Goal: Task Accomplishment & Management: Manage account settings

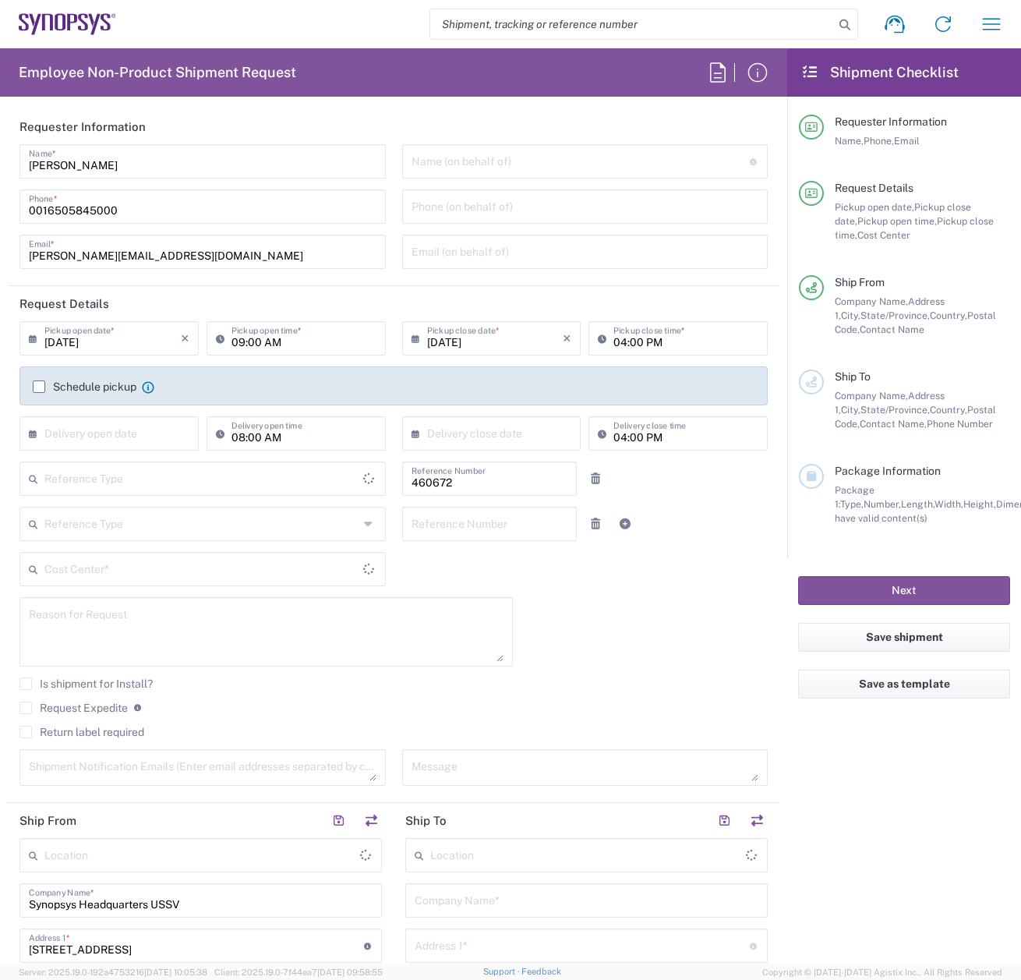
type input "US01, FIN, Distri 460672"
type input "[GEOGRAPHIC_DATA]"
type input "Delivered at Place"
type input "[GEOGRAPHIC_DATA]"
type input "Department"
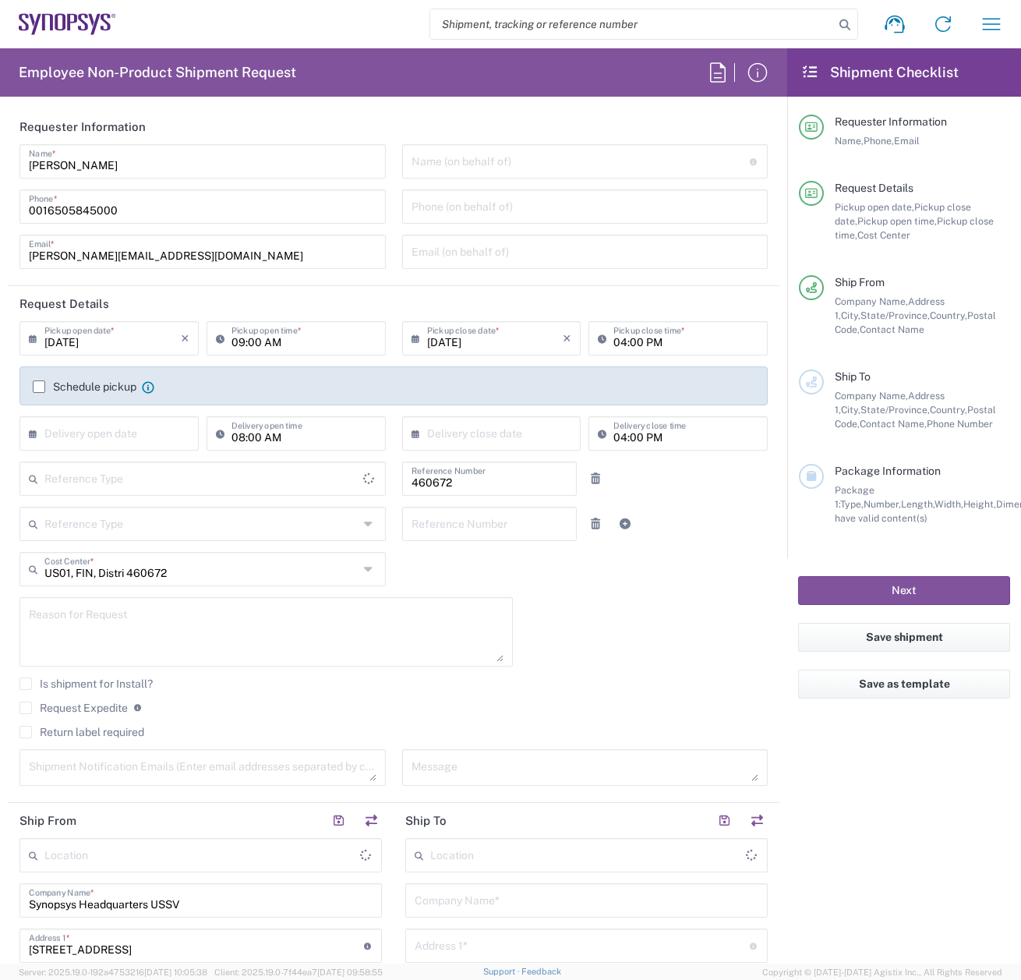
type input "[US_STATE]"
type input "Headquarters USSV"
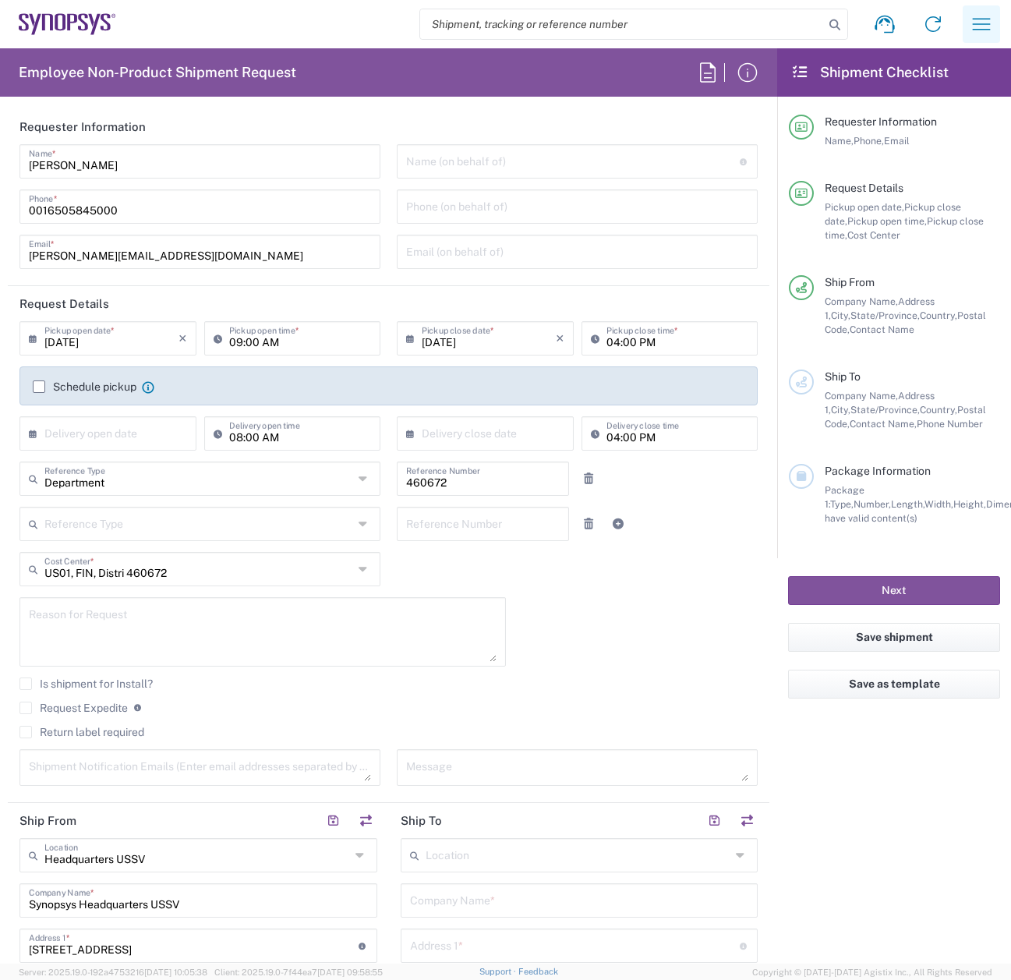
click at [992, 24] on icon "button" at bounding box center [981, 24] width 25 height 25
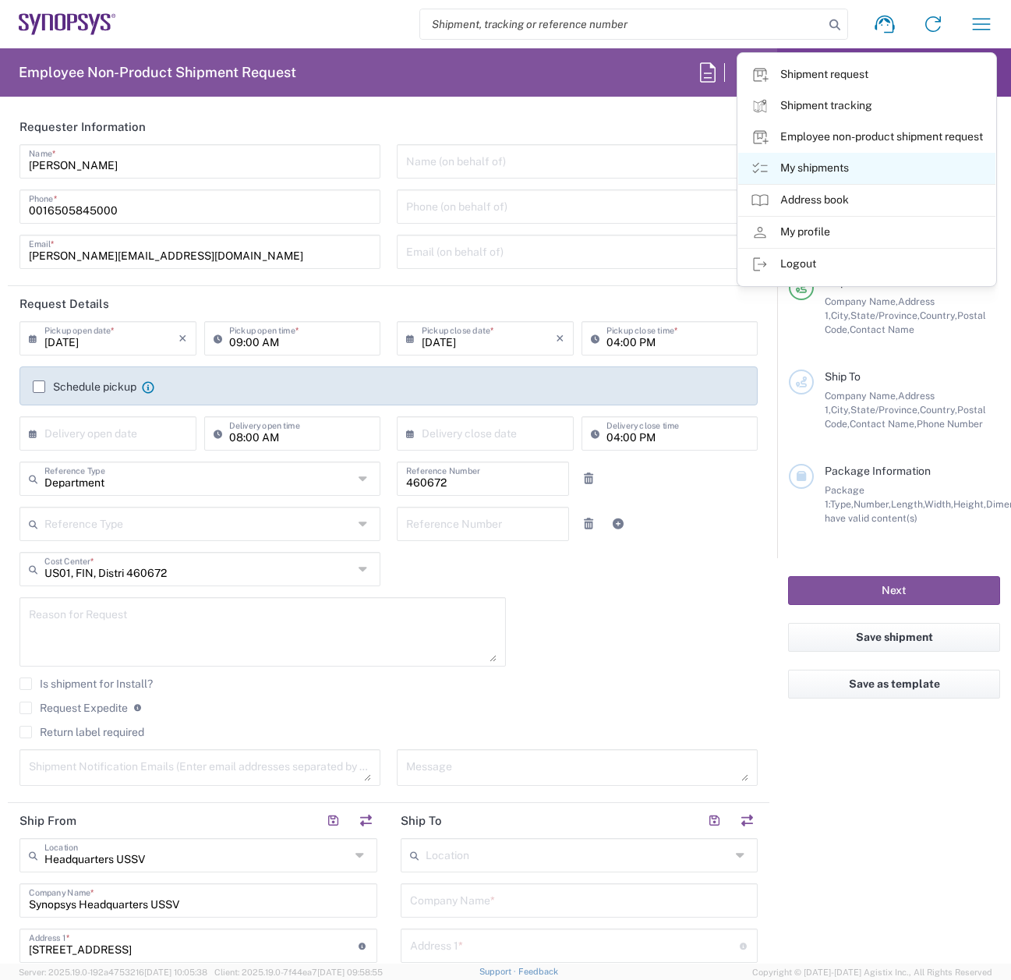
click at [814, 164] on link "My shipments" at bounding box center [866, 168] width 257 height 31
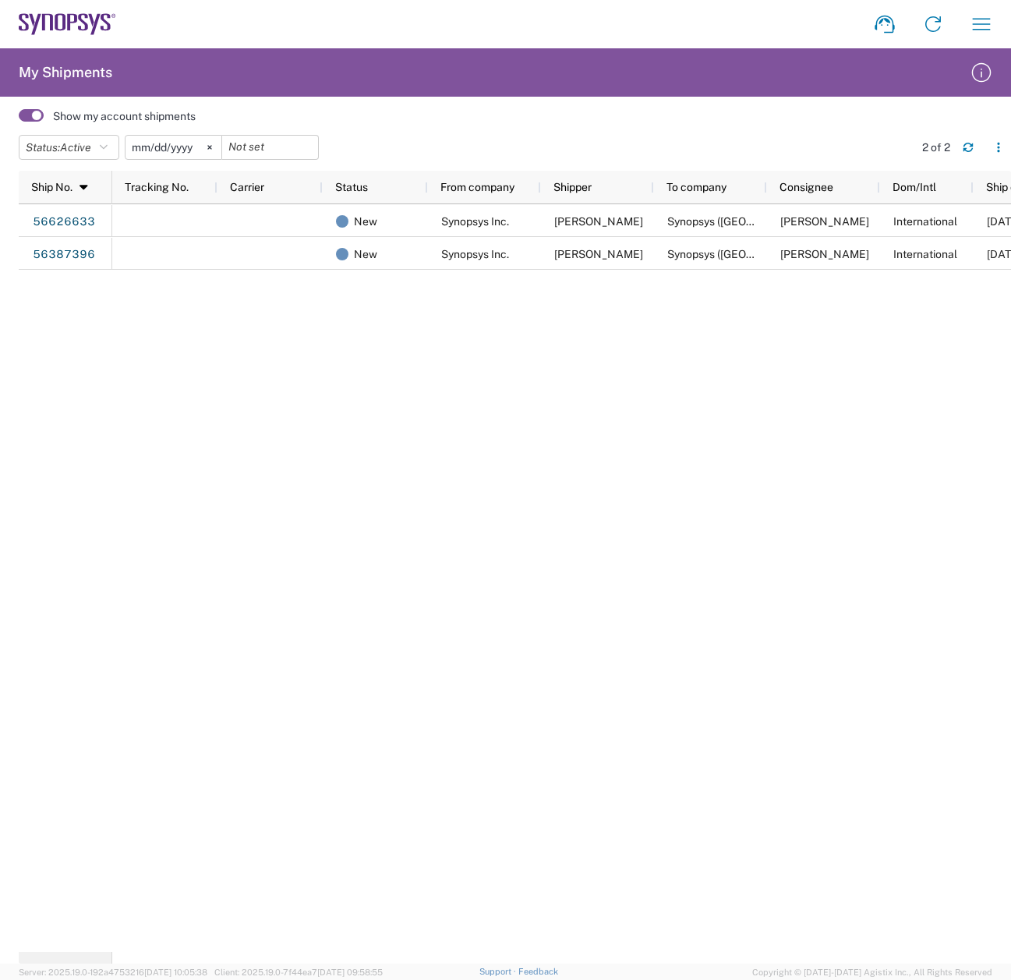
click at [160, 154] on input "2025-05-15" at bounding box center [173, 147] width 96 height 23
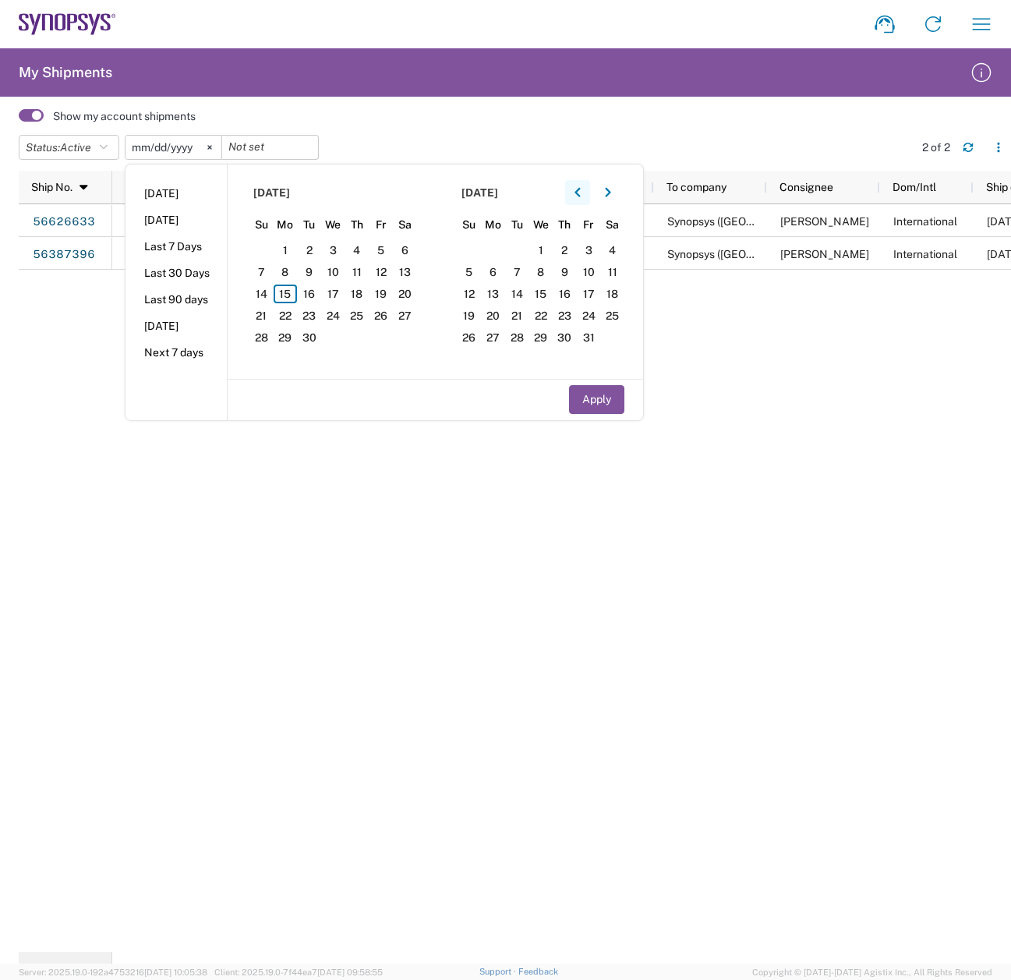
click at [581, 192] on icon "button" at bounding box center [577, 192] width 6 height 11
click at [319, 249] on span "1" at bounding box center [309, 250] width 24 height 19
click at [593, 404] on button "Apply" at bounding box center [596, 399] width 55 height 29
type input "2025-07-01"
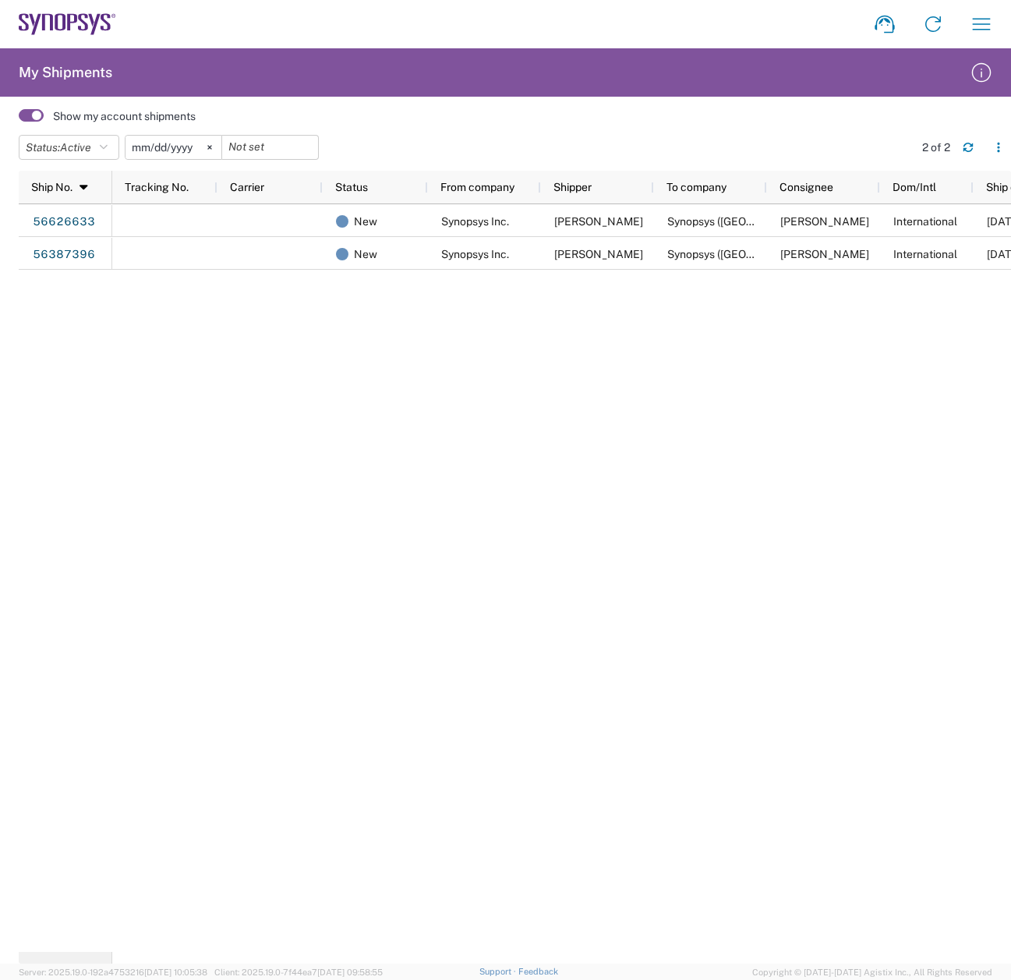
click at [663, 517] on div "New Synopsys Inc. Zach Anderson Synopsys (India) PVT. LTD. Ramesh Hanchinal Int…" at bounding box center [561, 578] width 899 height 748
click at [975, 16] on icon "button" at bounding box center [981, 24] width 25 height 25
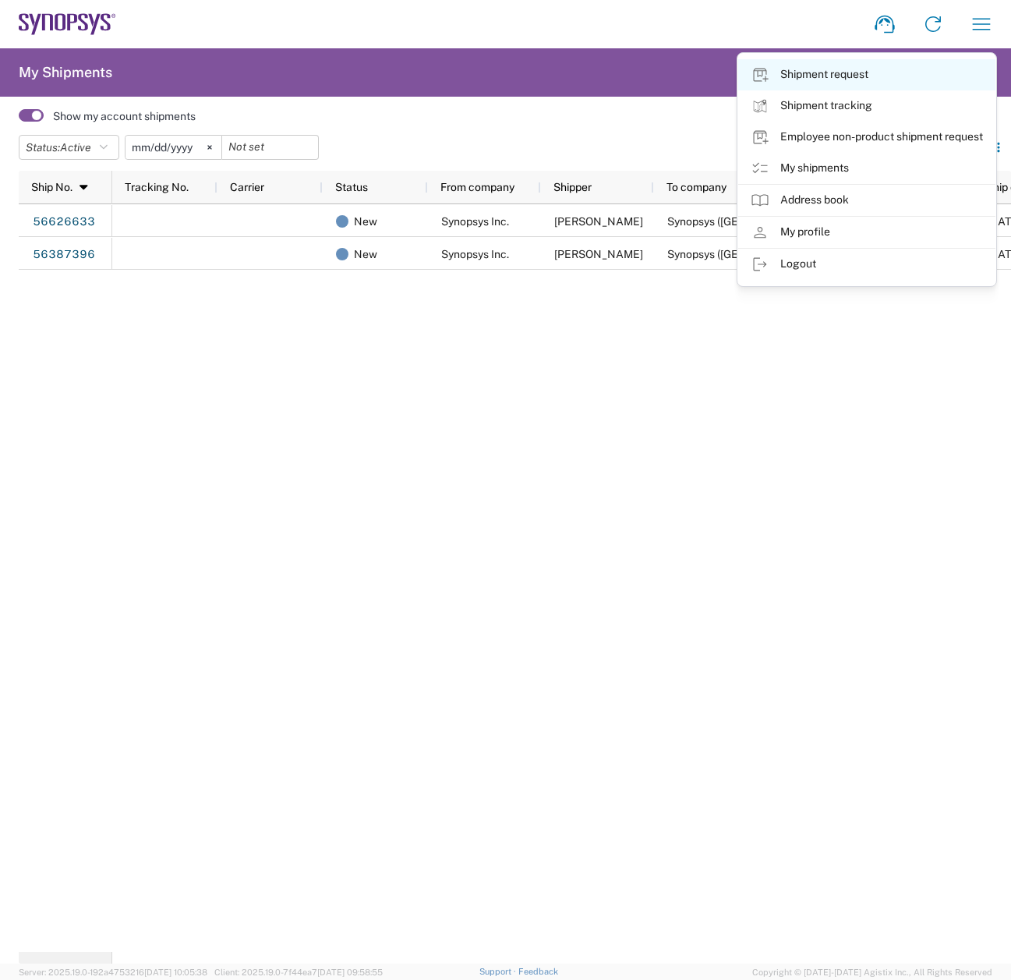
click at [818, 80] on link "Shipment request" at bounding box center [866, 74] width 257 height 31
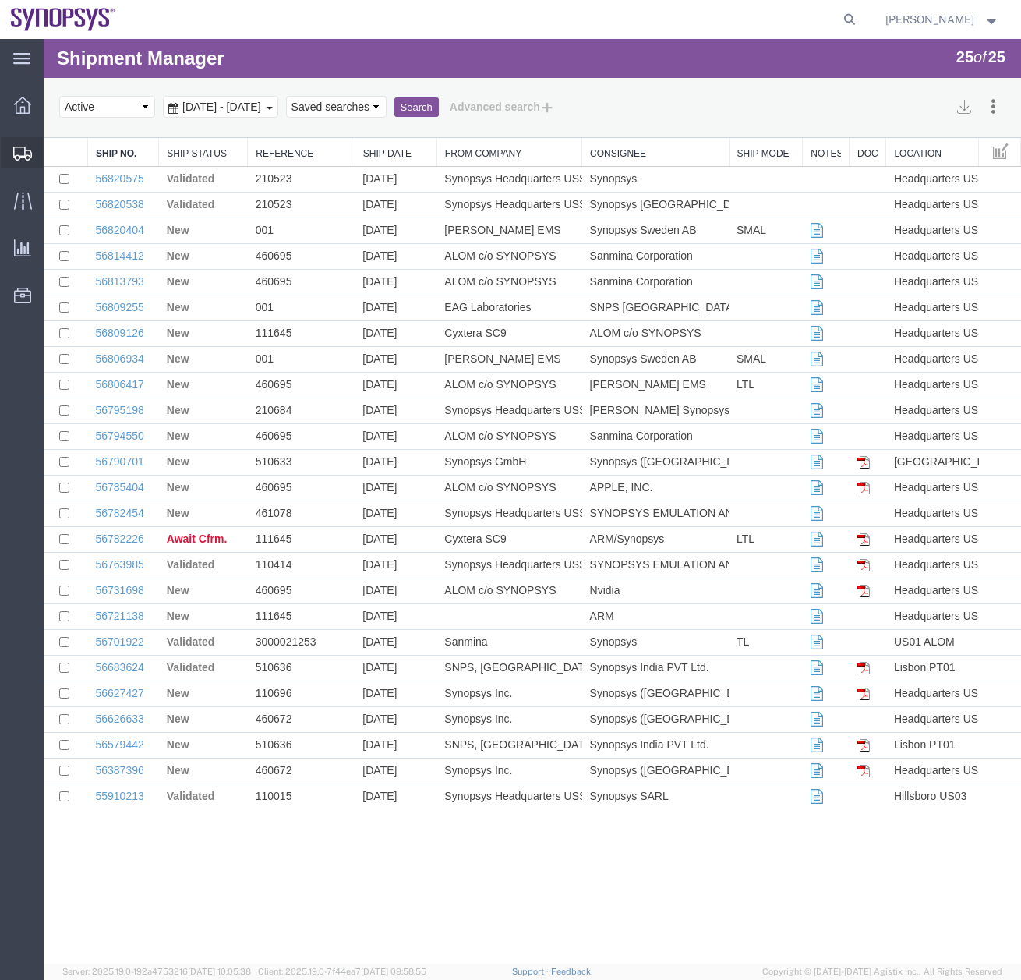
click at [20, 161] on div at bounding box center [23, 152] width 44 height 31
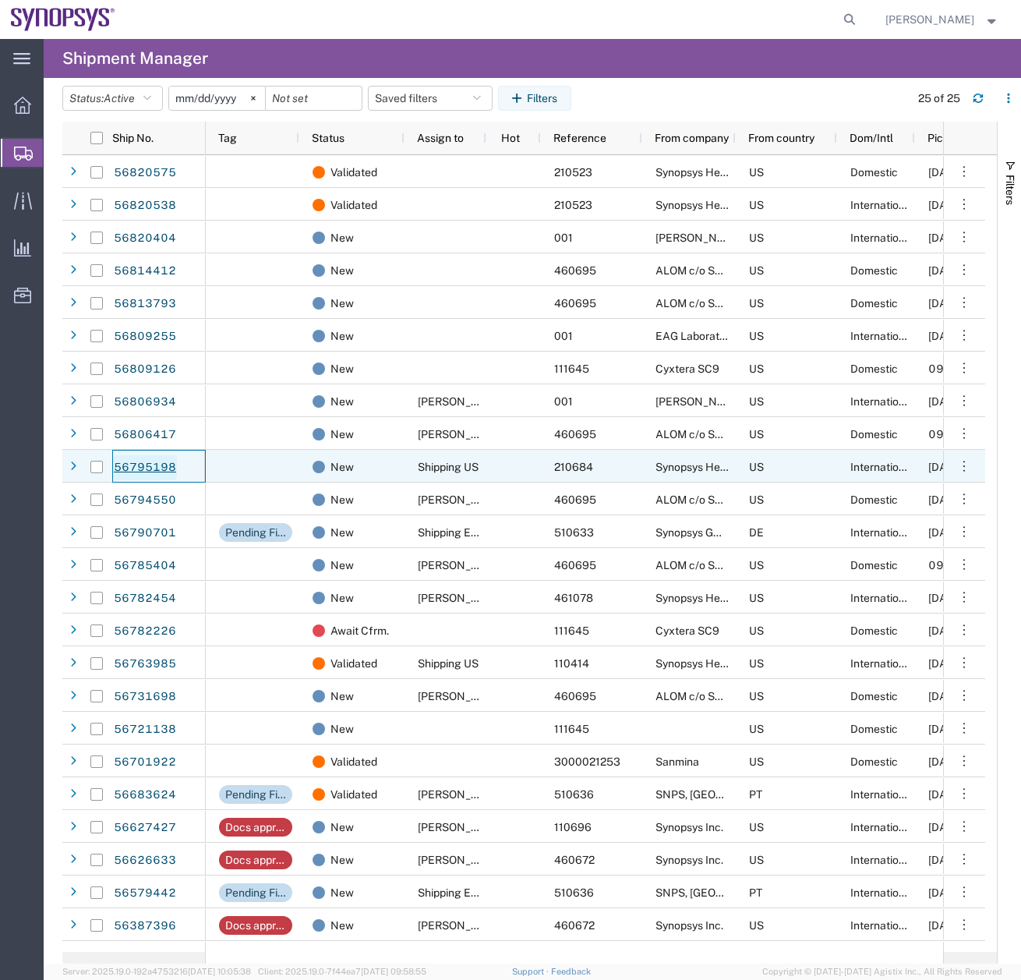
click at [129, 463] on link "56795198" at bounding box center [145, 467] width 64 height 25
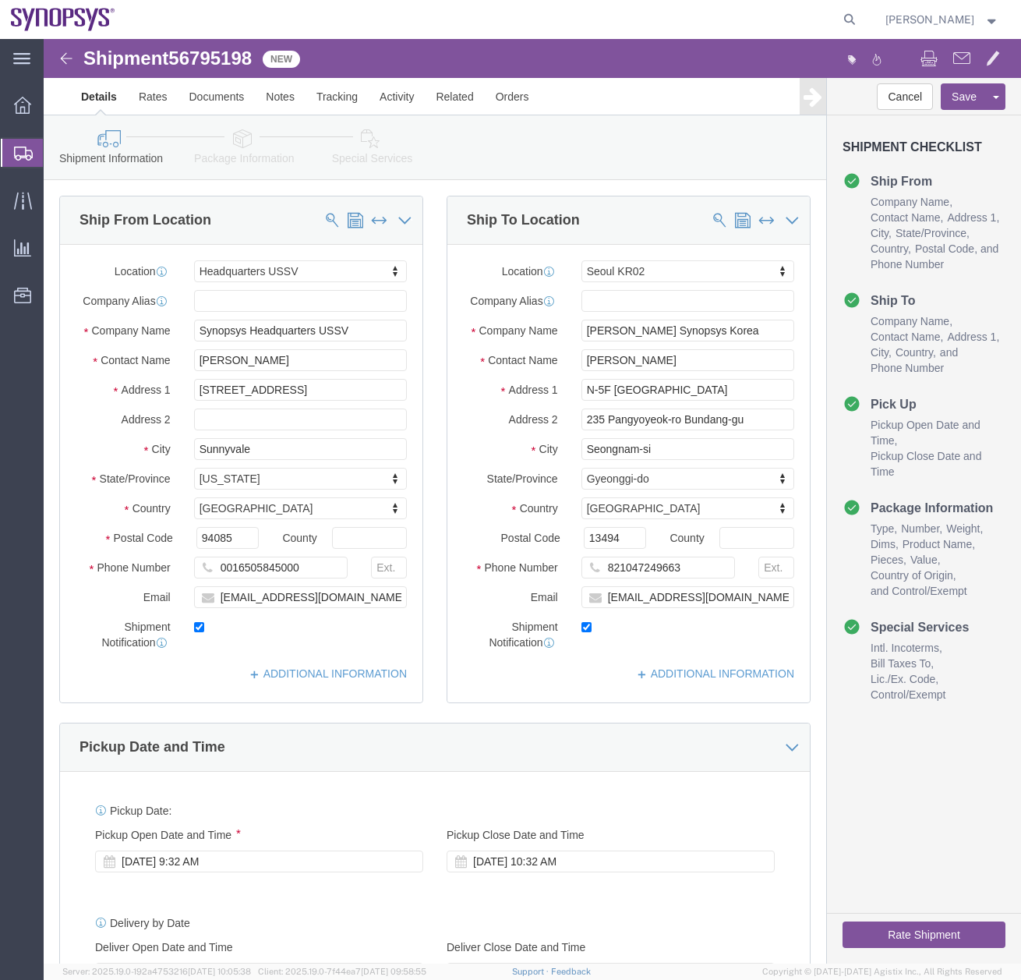
select select "63204"
select select "63142"
click icon
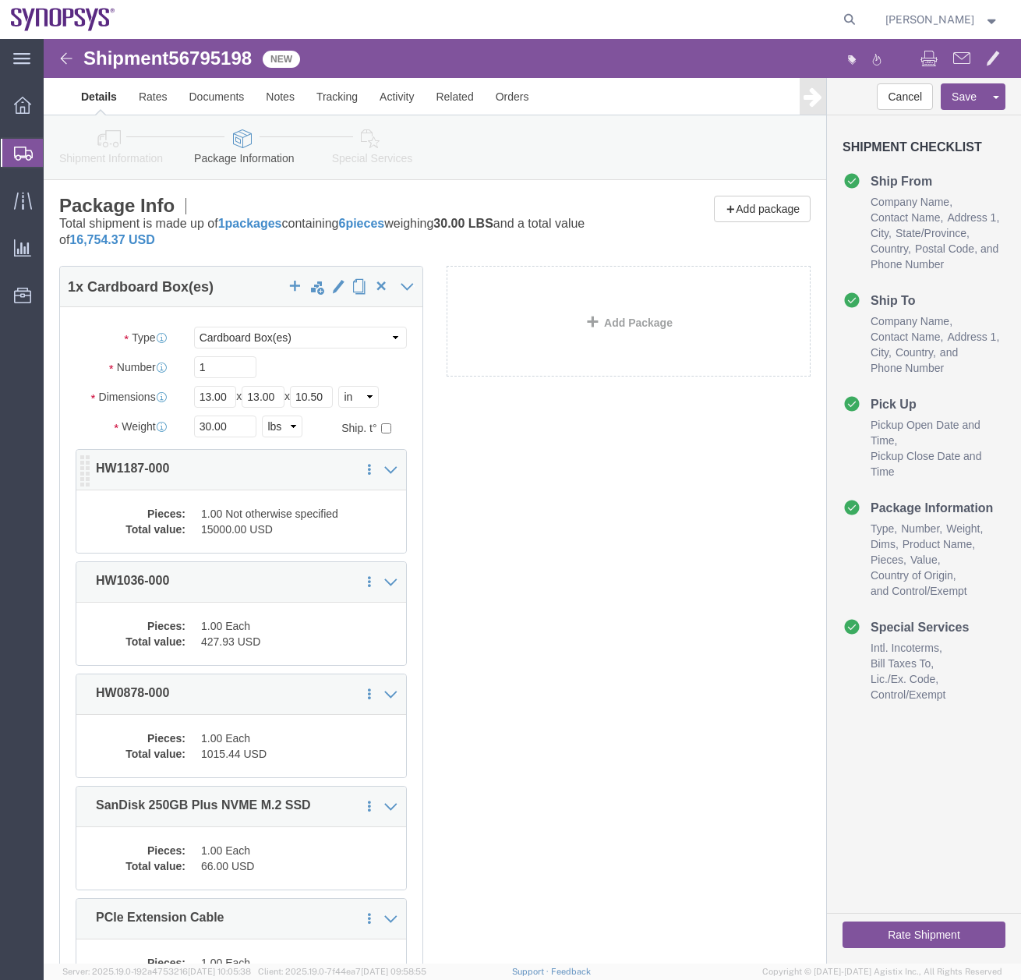
click dd "1.00 Not otherwise specified"
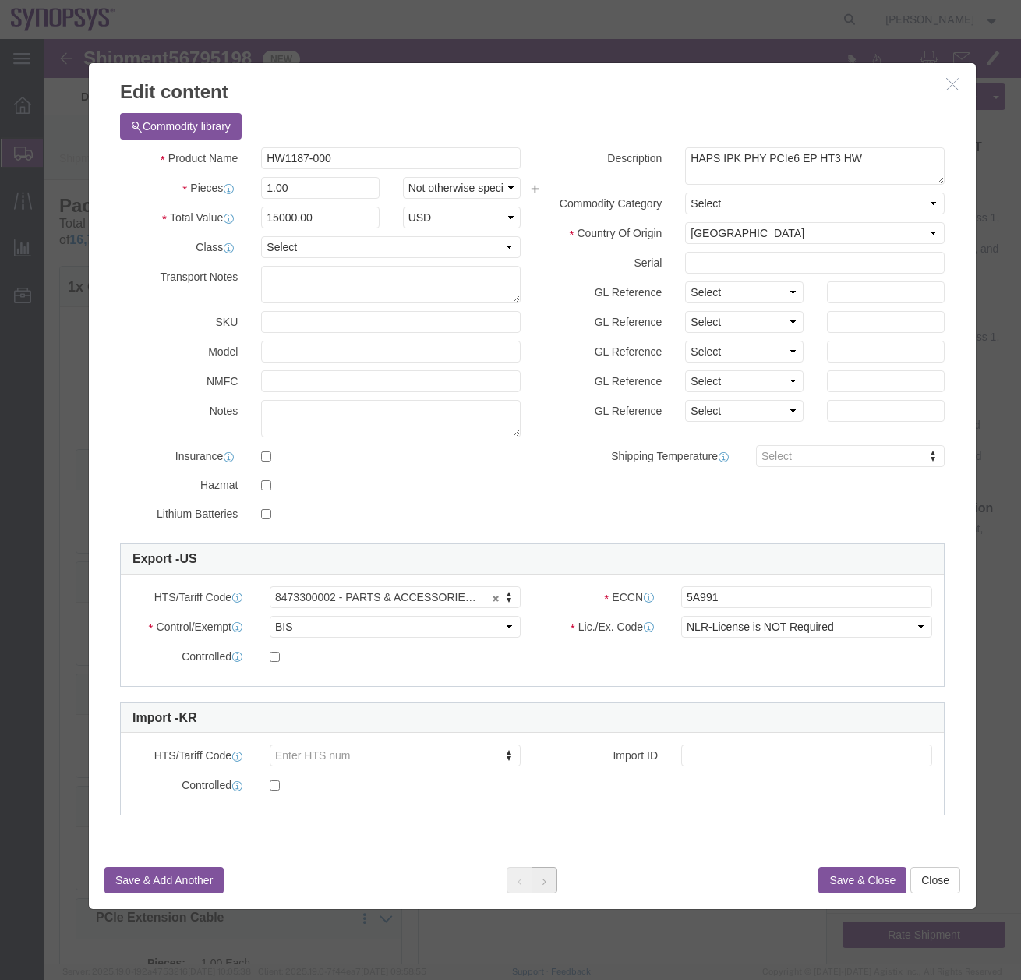
click icon
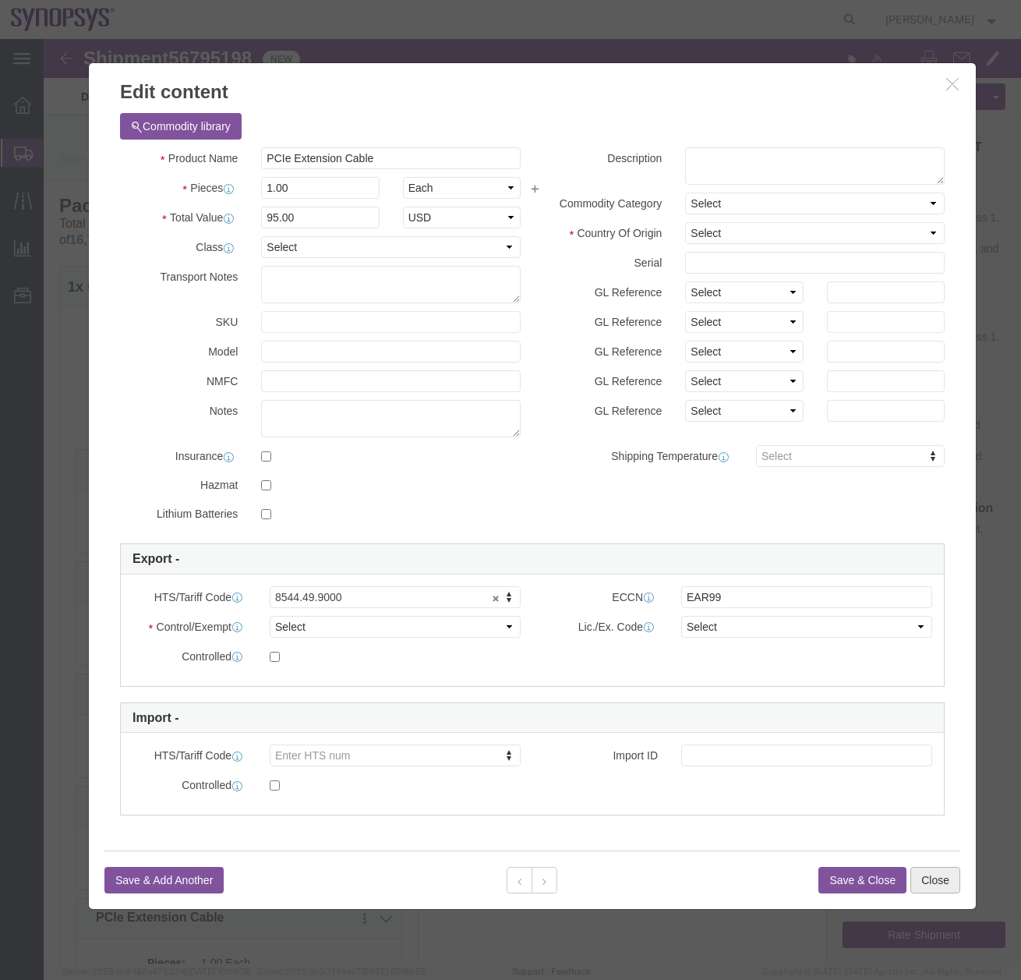
click button "Close"
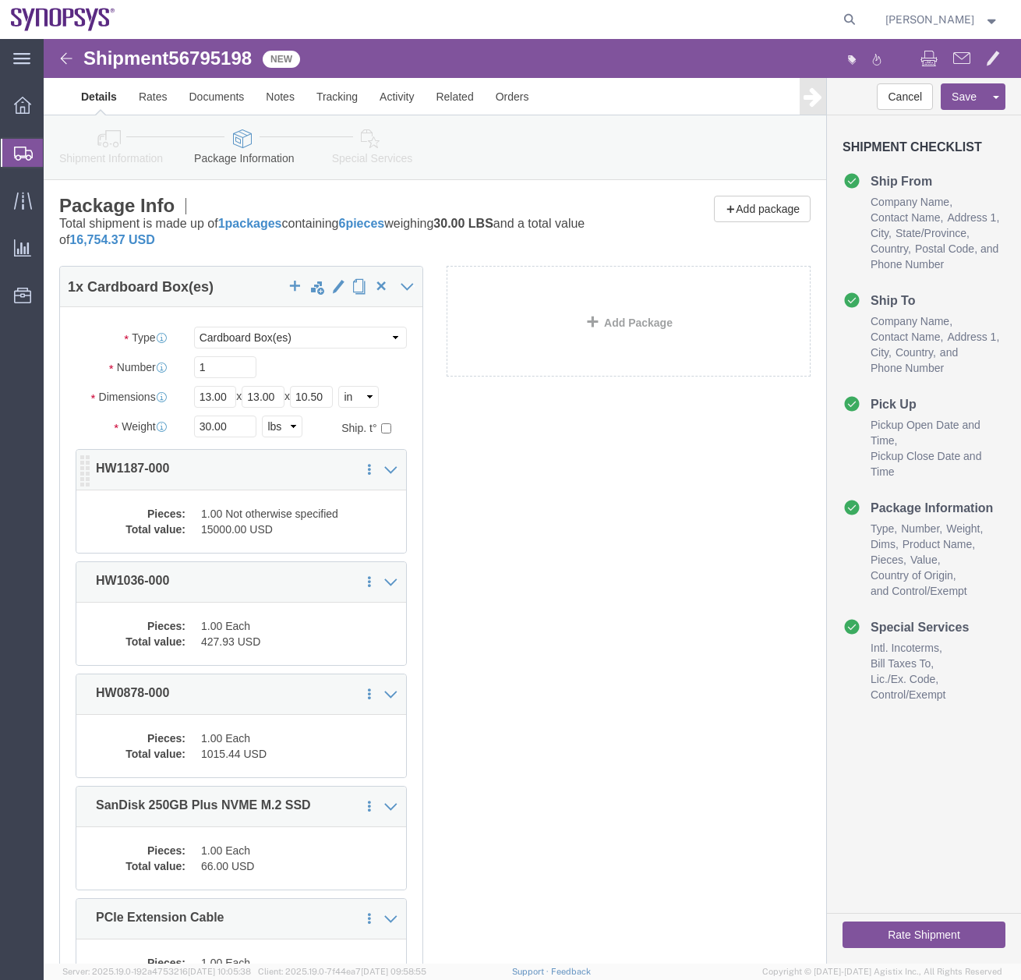
click dd "15000.00 USD"
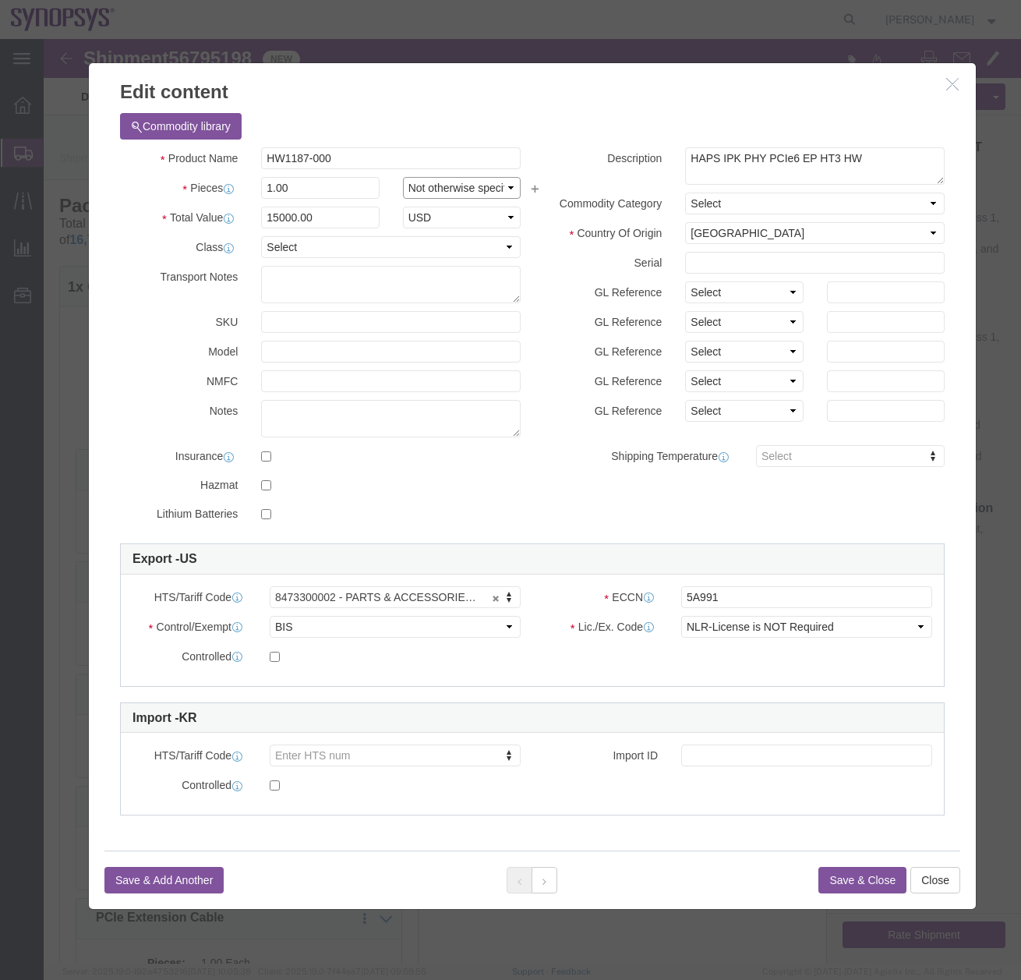
click select "Select Bag Barrels 100Board Feet Bottle Box Blister Pack Carats Can Capsule Car…"
select select "EA"
click select "Select Bag Barrels 100Board Feet Bottle Box Blister Pack Carats Can Capsule Car…"
click icon
click button
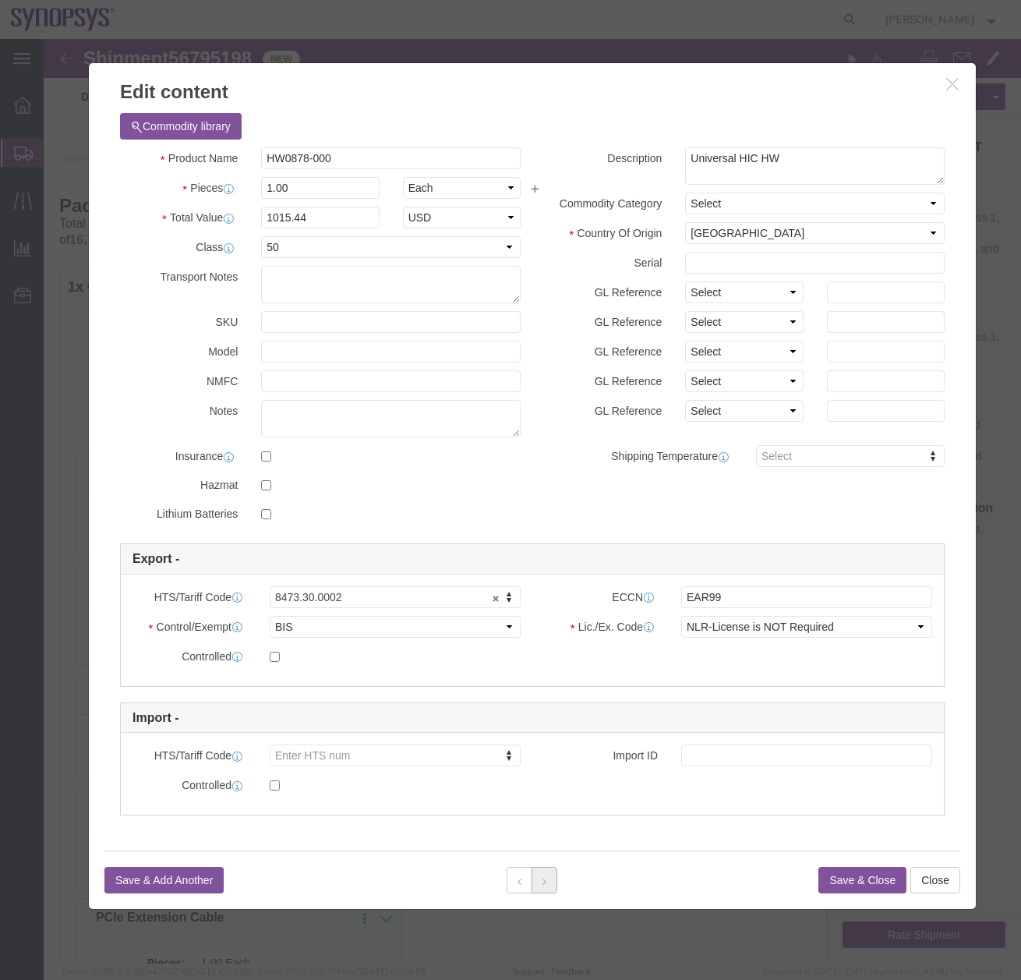
click button
click textarea
type textarea "A"
type textarea "S"
drag, startPoint x: 361, startPoint y: 119, endPoint x: 175, endPoint y: 129, distance: 185.8
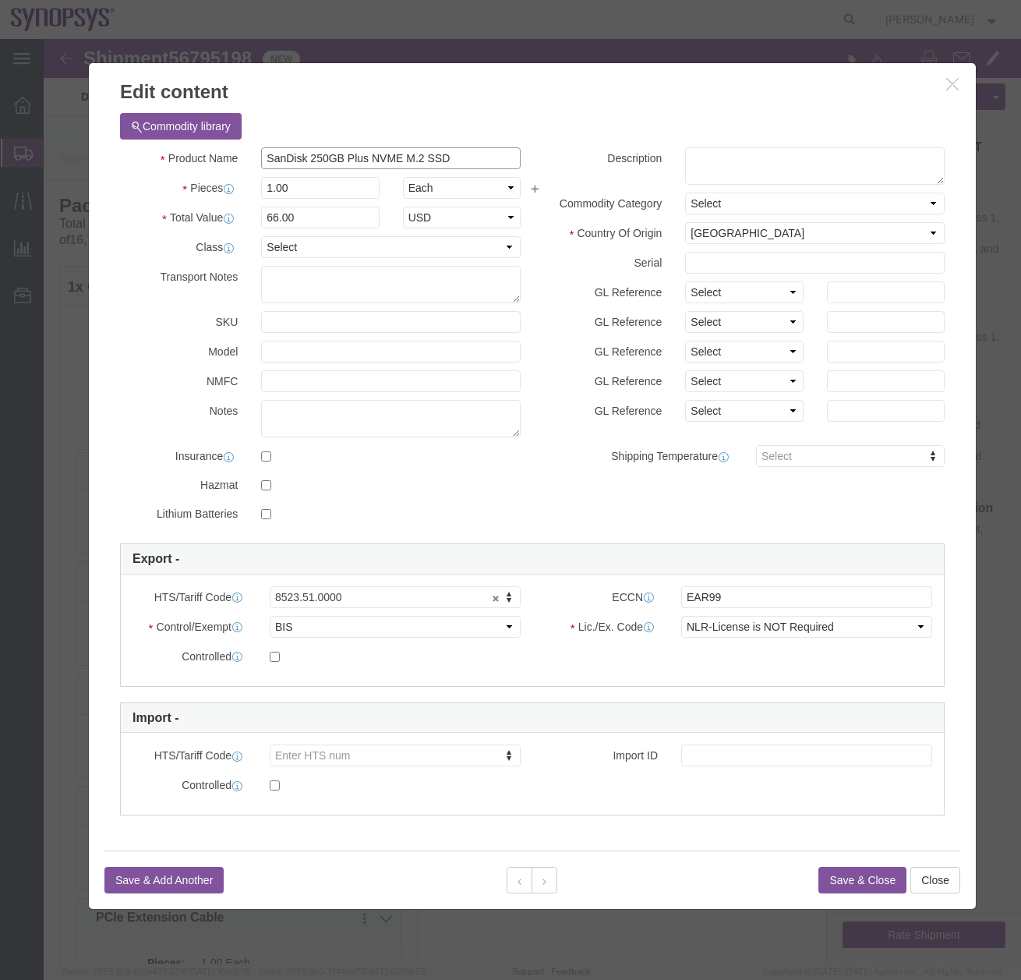
click div "Product Name SanDisk 250GB Plus NVME M.2 SSD"
click textarea
paste textarea "SanDisk 250GB Plus NVME M.2 SSD"
type textarea "SanDisk 250GB Plus NVME M.2 SSD"
click icon
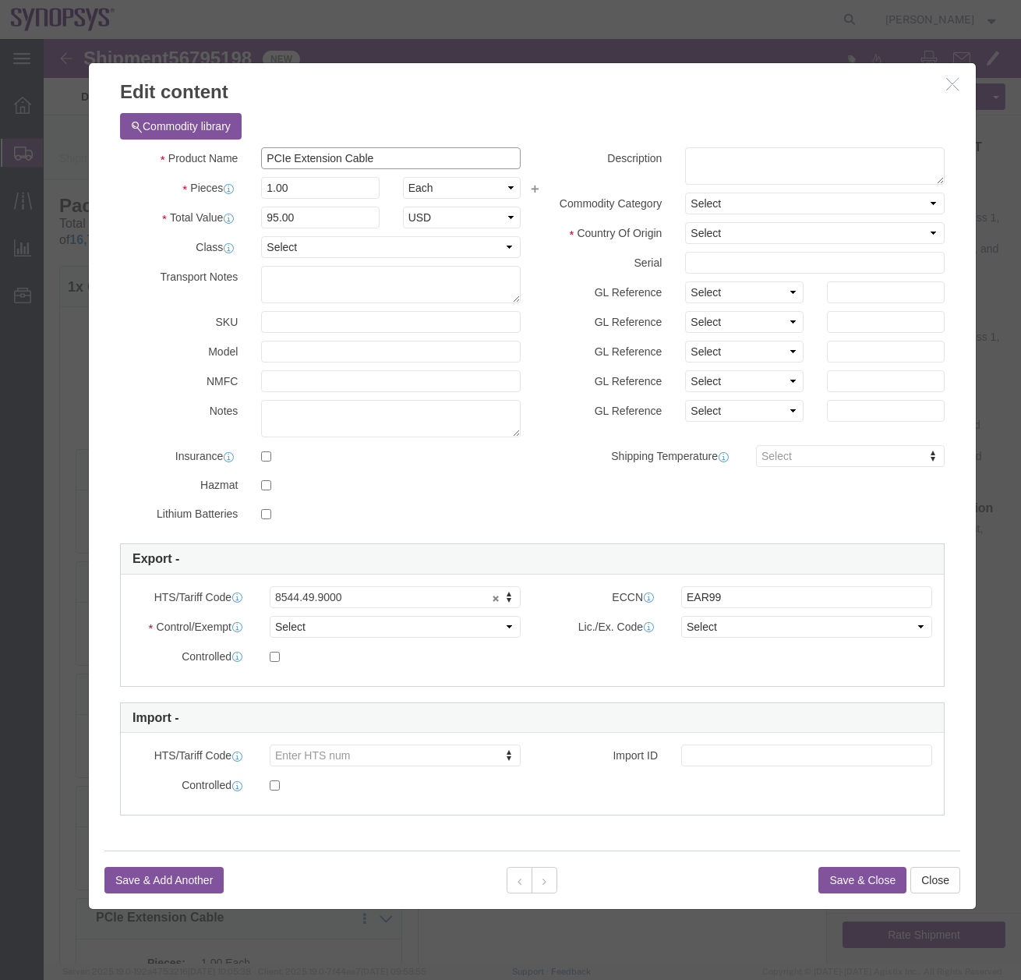
drag, startPoint x: 324, startPoint y: 119, endPoint x: 130, endPoint y: 125, distance: 194.2
click div "Product Name PCIe Extension Cable"
click textarea
paste textarea "PCIe Extension Cable"
type textarea "PCIe Extension Cable"
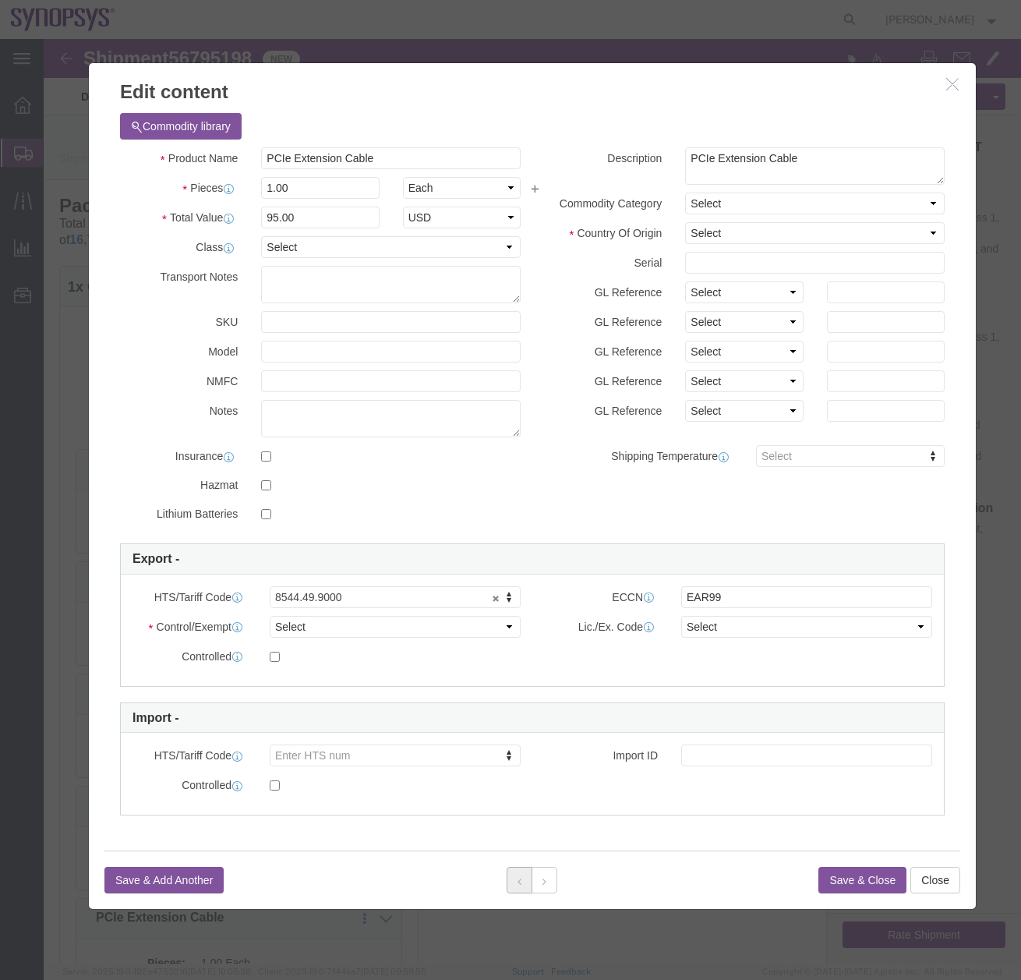
click button
click select "Select ATF BIS DEA EPA FDA FTR ITAR OFAC Other (OPA)"
select select "BIS"
click select "Select ATF BIS DEA EPA FDA FTR ITAR OFAC Other (OPA)"
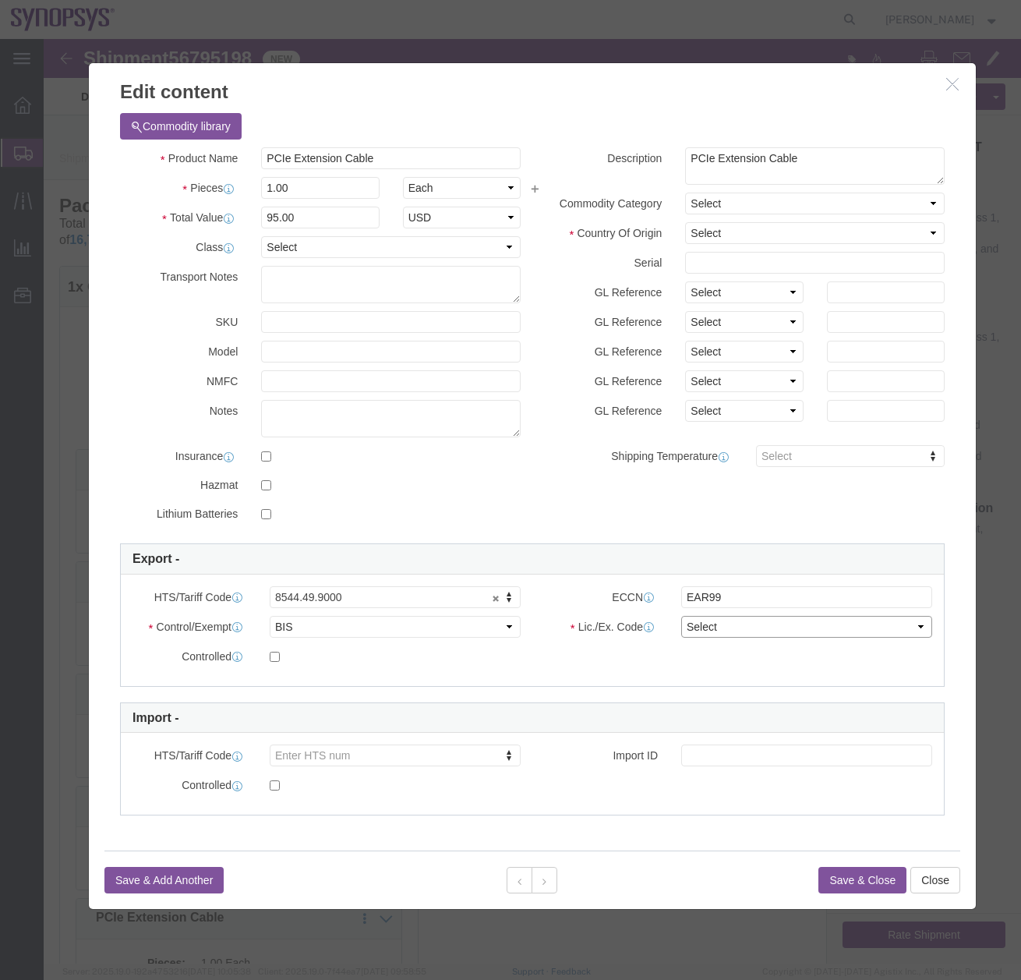
click select "Select AGR-Agricultural APP-Computers APR-Additional Permissive Exports AVS-Air…"
select select "NLR"
click select "Select AGR-Agricultural APP-Computers APR-Additional Permissive Exports AVS-Air…"
click icon
click button "Close"
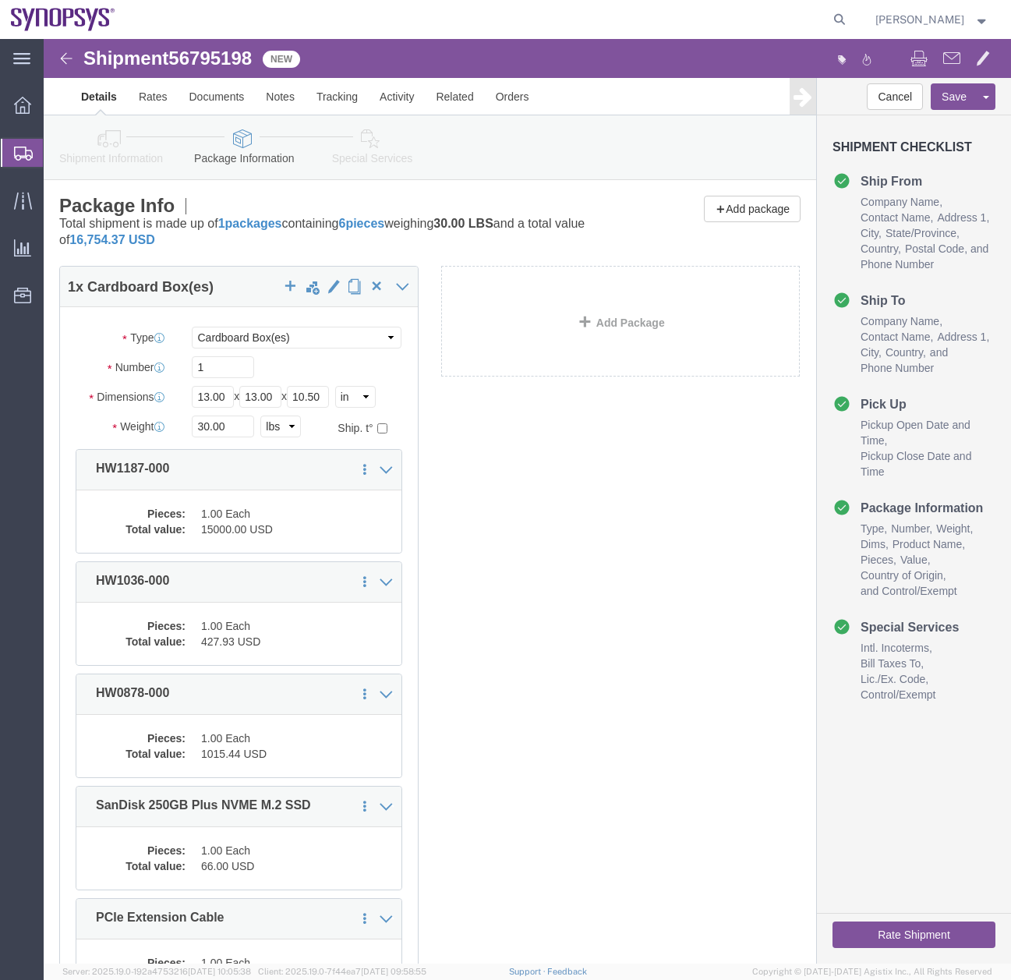
drag, startPoint x: 956, startPoint y: 343, endPoint x: 964, endPoint y: 535, distance: 192.7
click html "Shipment 56795198 New Details Rates Documents Notes Tracking Activity Related O…"
click div "1 x Cardboard Box(es) Package Type Select Bale(s) Basket(s) Bolt(s) Bottle(s) B…"
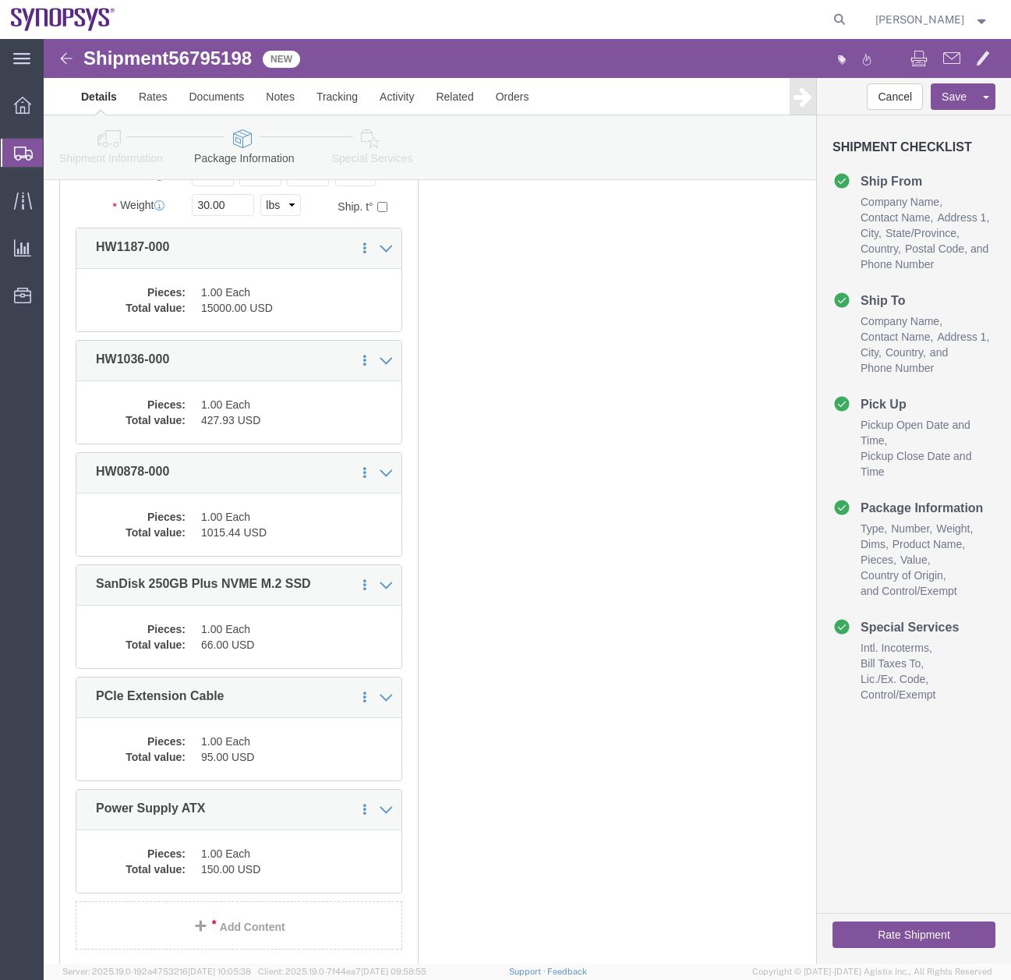
scroll to position [265, 0]
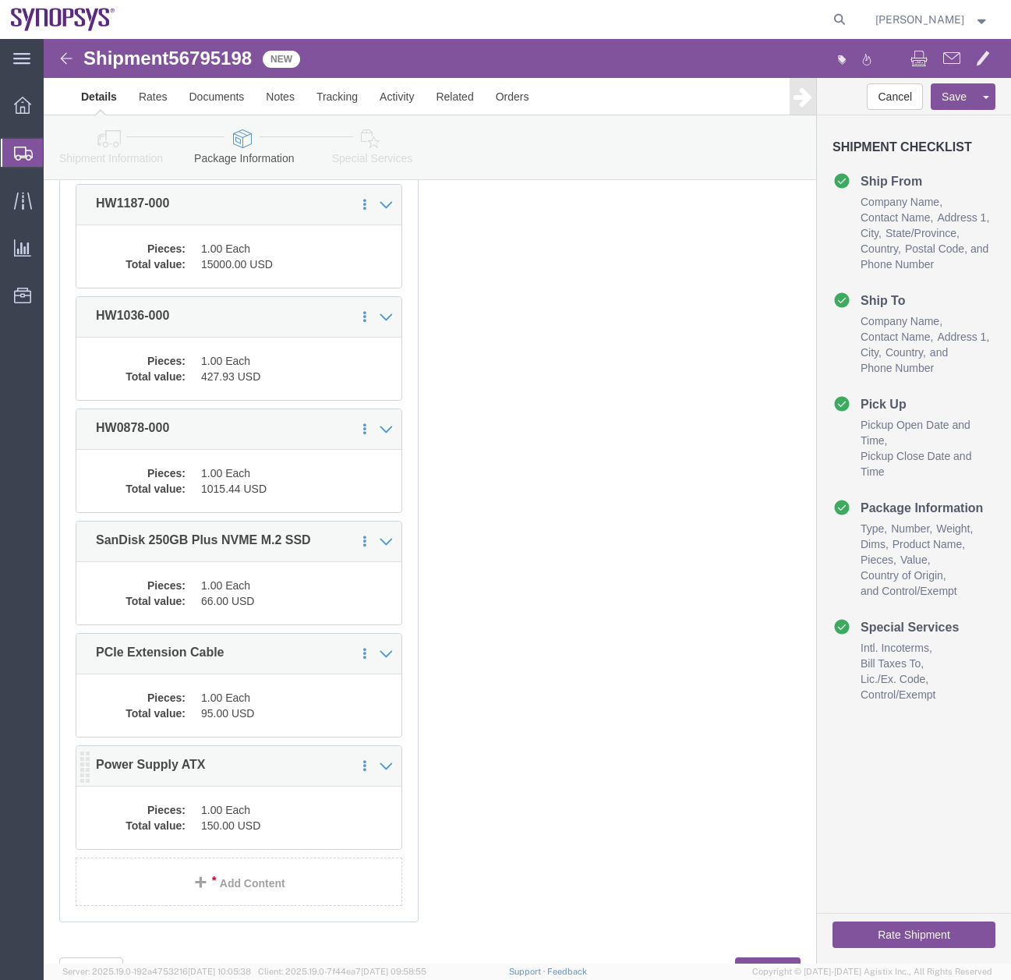
click dd "150.00 USD"
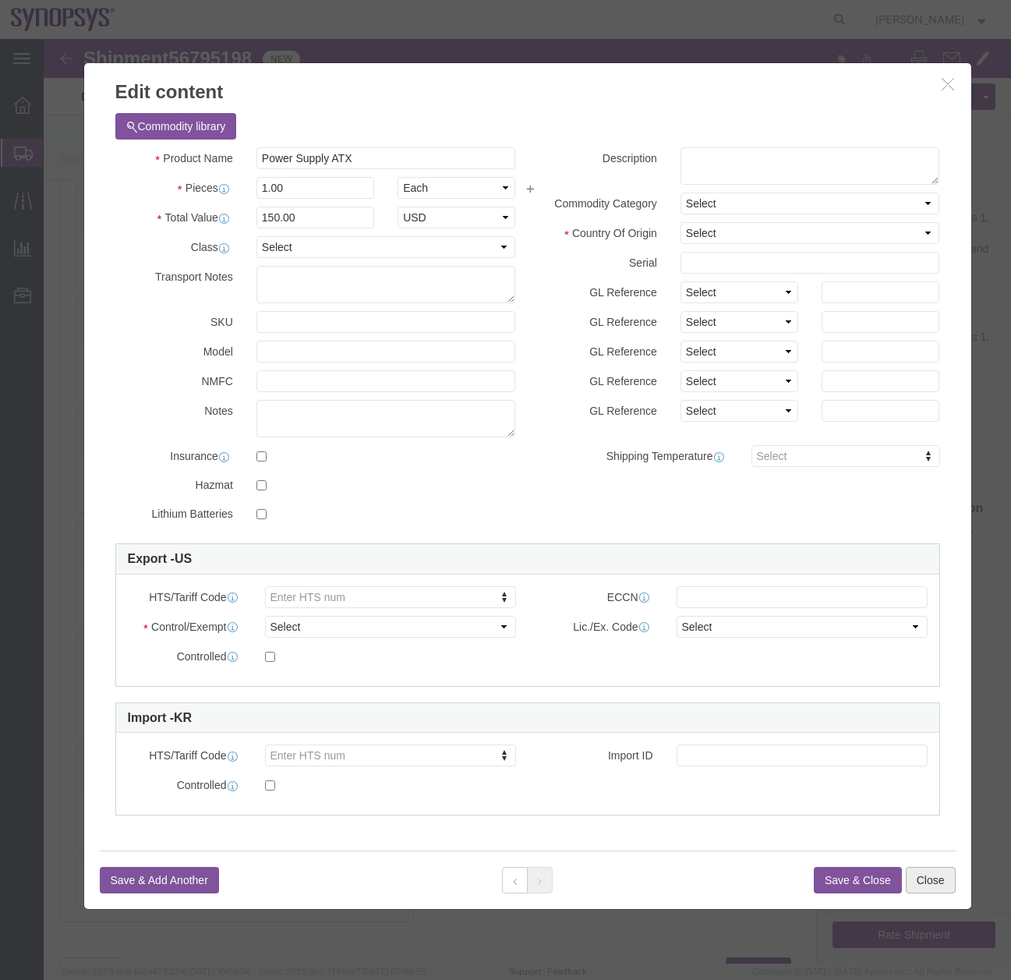
click button "Close"
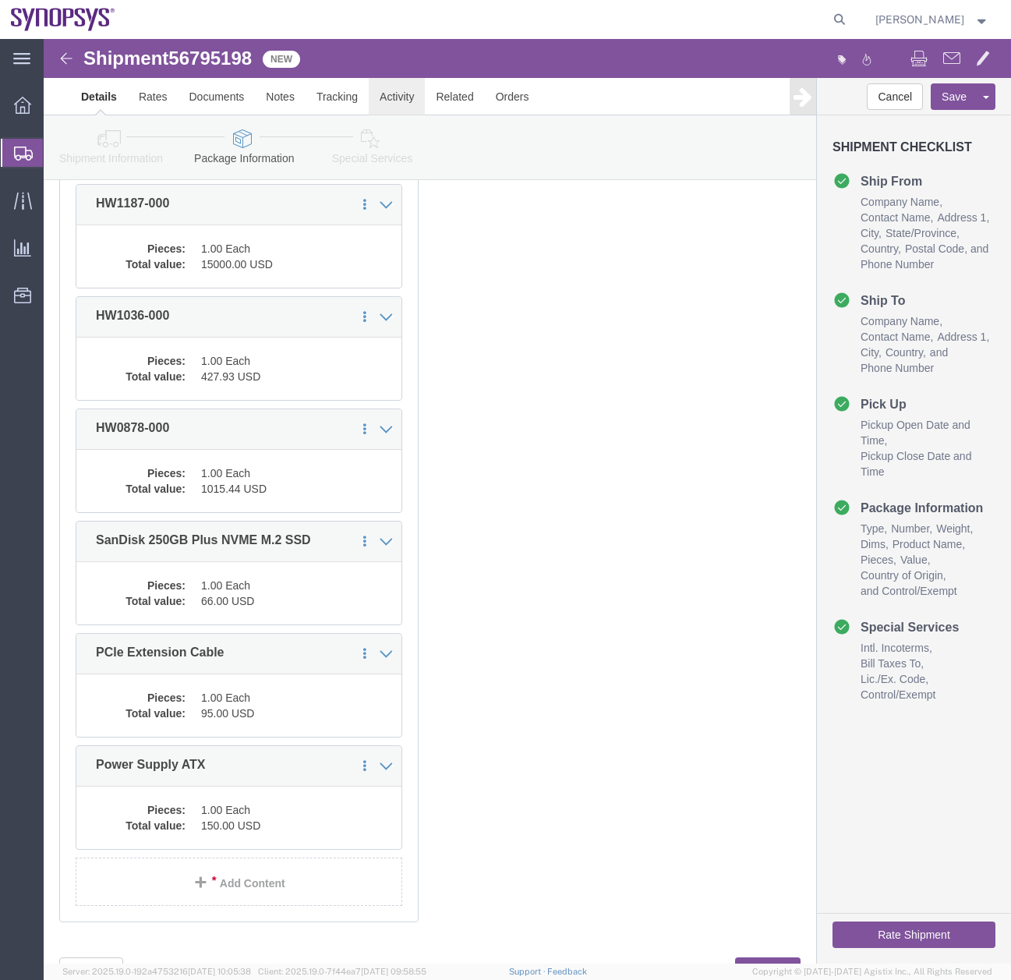
click link "Activity"
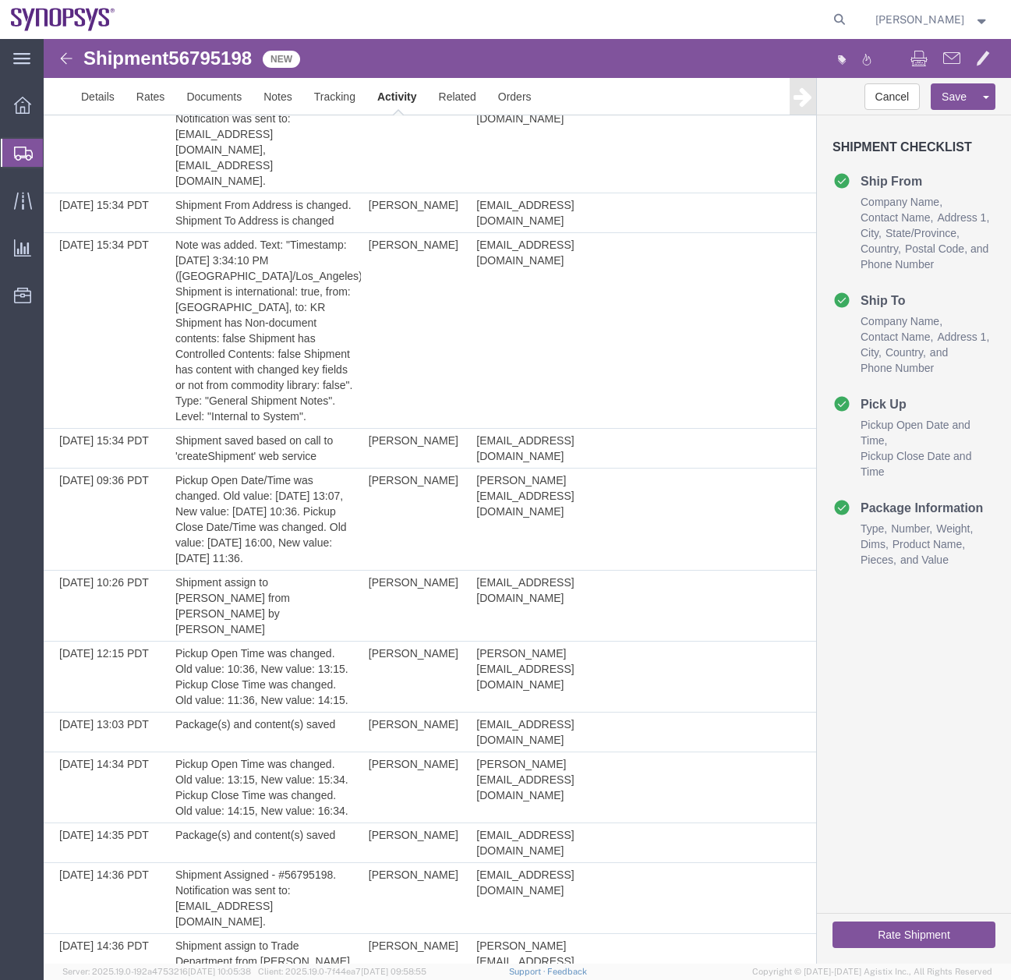
scroll to position [2149, 0]
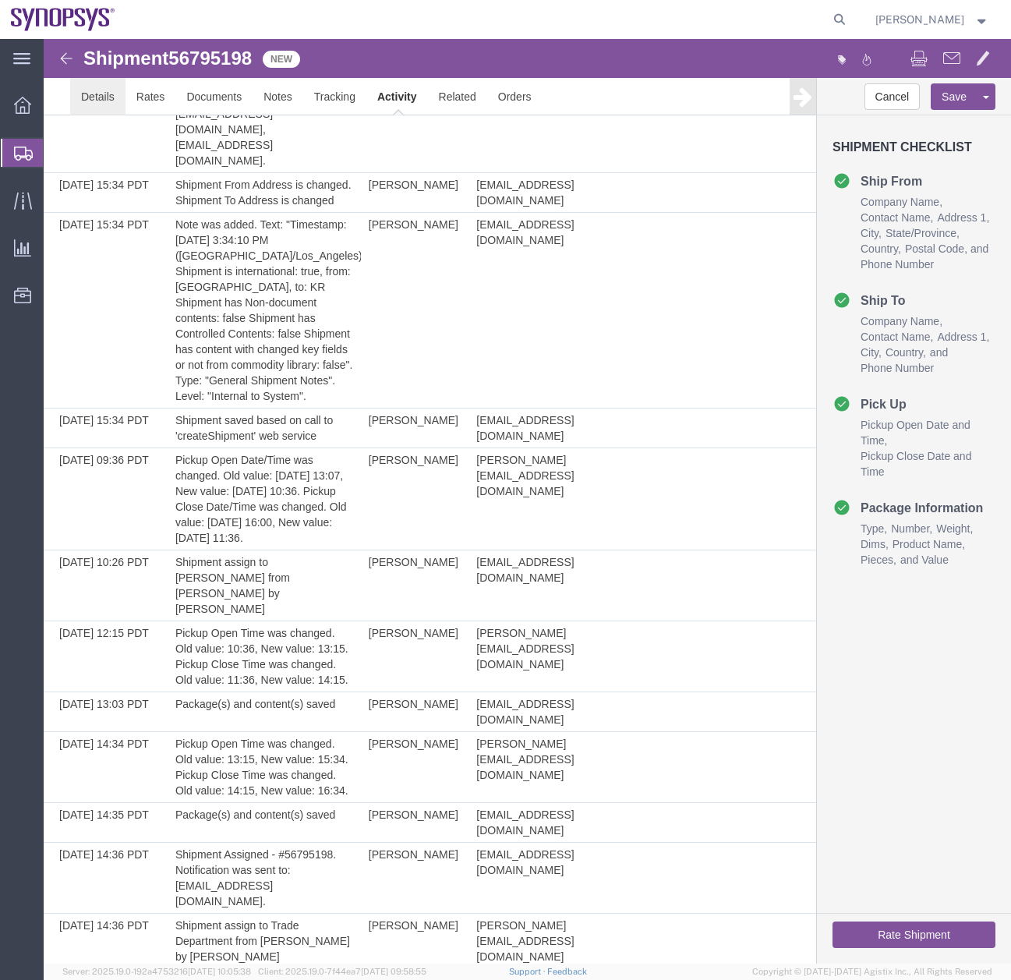
click at [100, 95] on link "Details" at bounding box center [97, 96] width 55 height 37
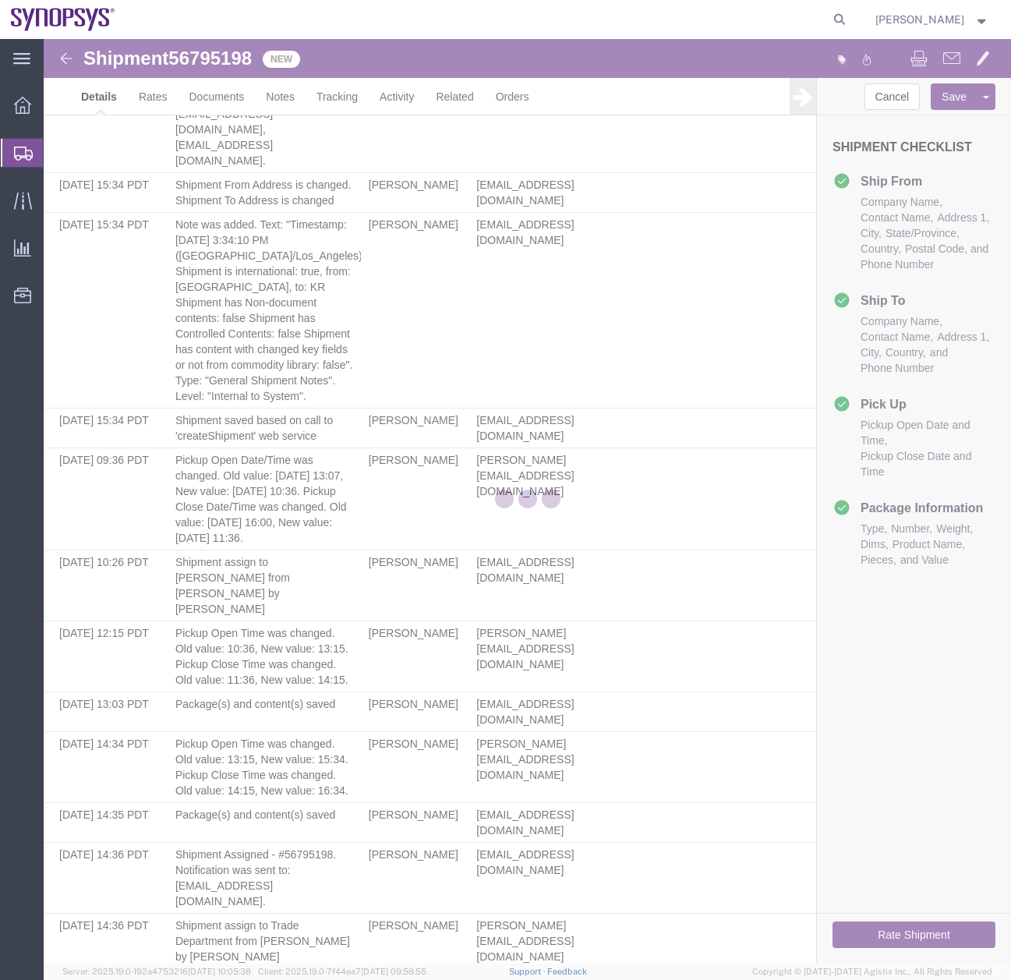
select select "63204"
select select "63142"
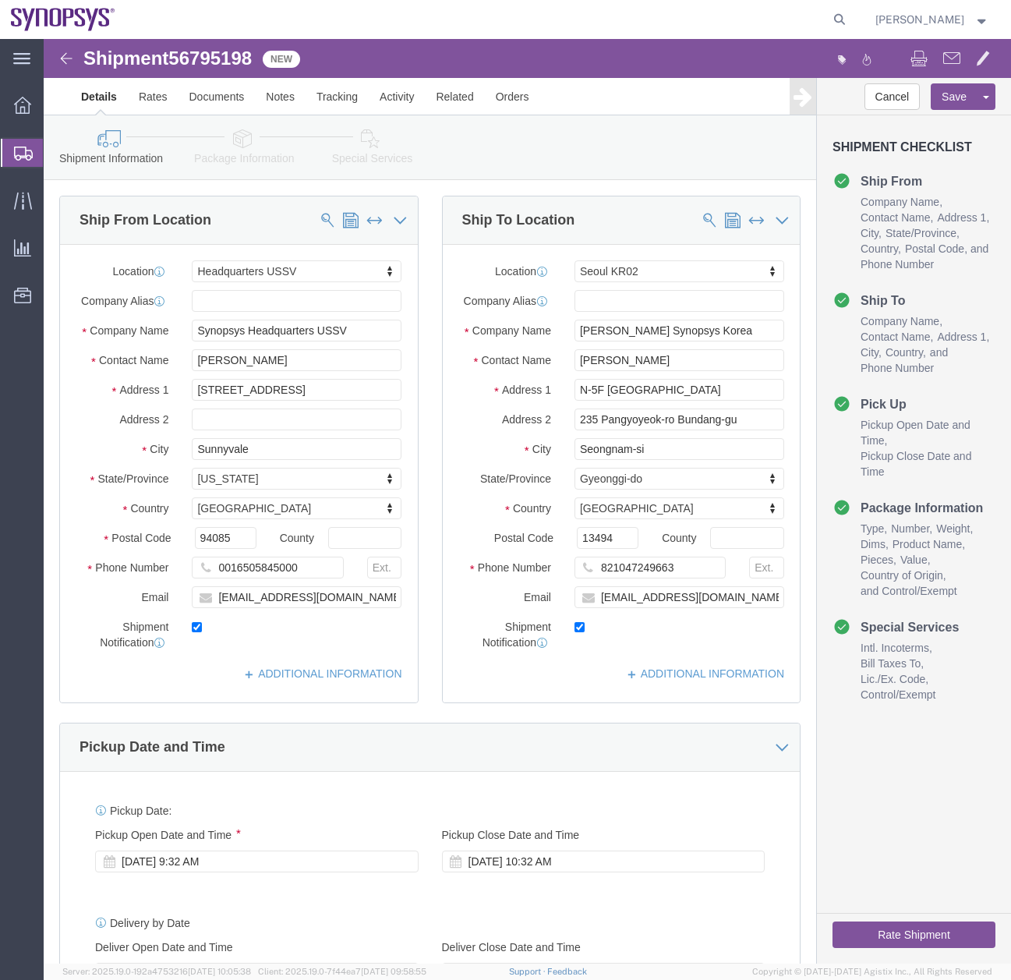
drag, startPoint x: 964, startPoint y: 447, endPoint x: 966, endPoint y: 25, distance: 421.7
click icon
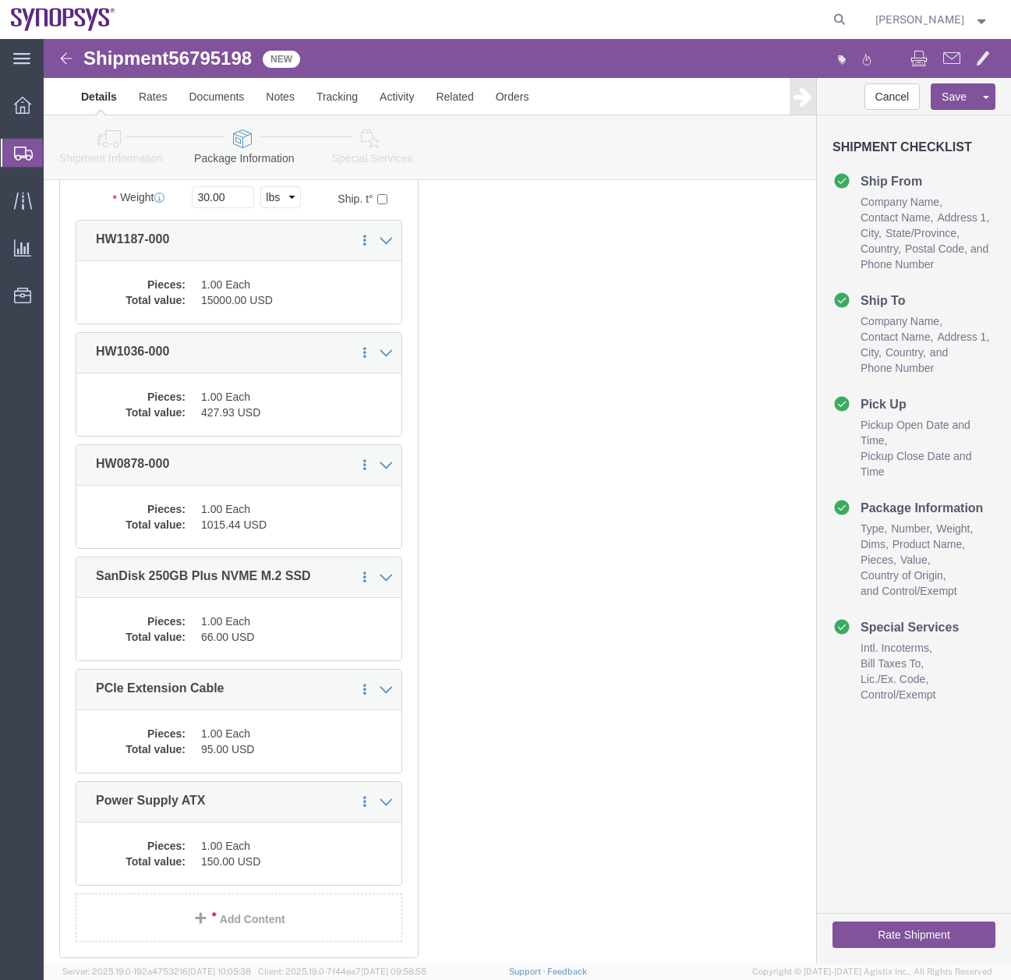
scroll to position [249, 0]
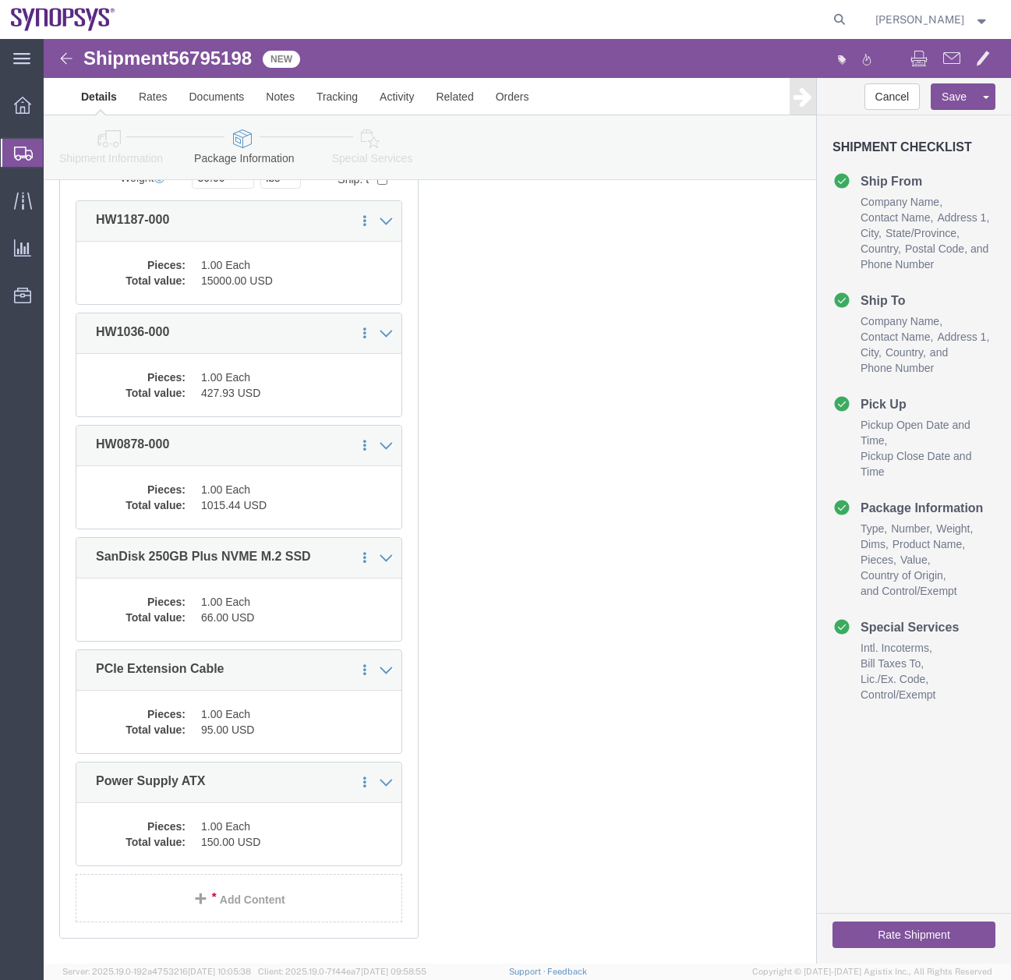
click at [14, 161] on div at bounding box center [23, 153] width 44 height 28
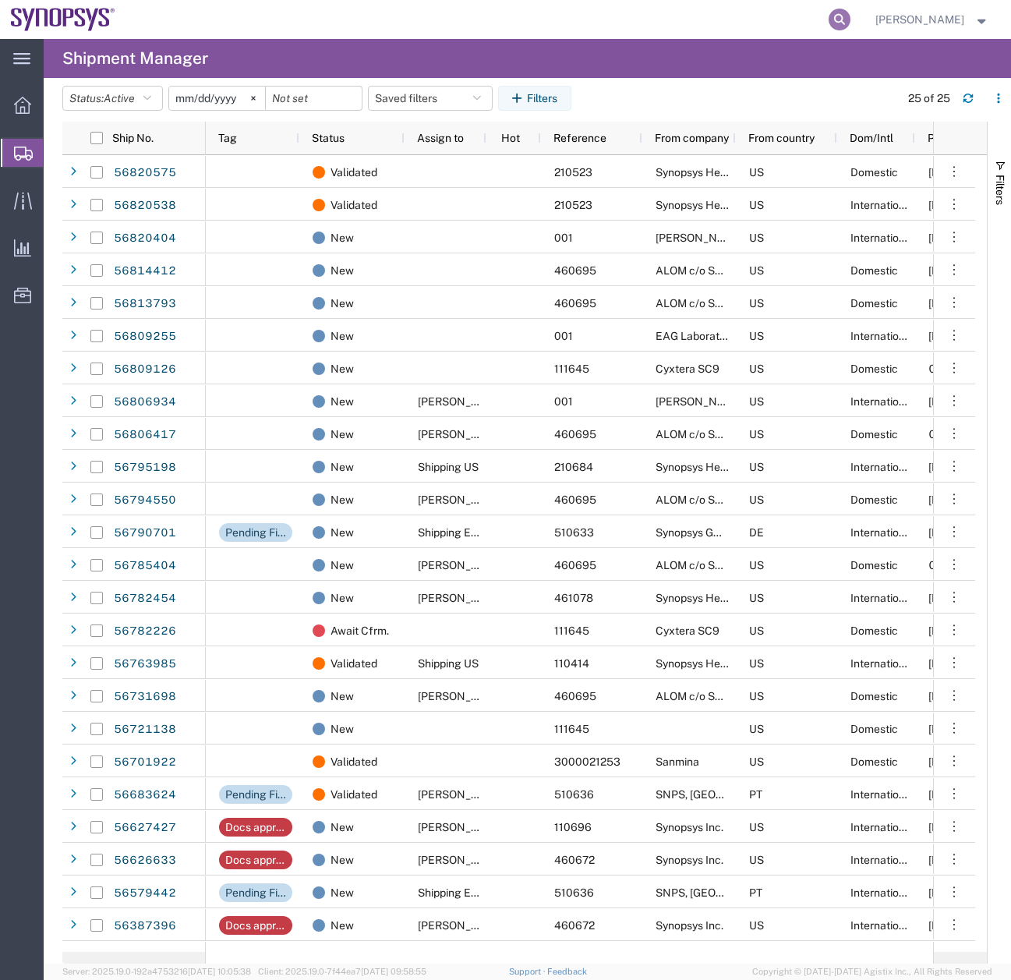
click at [846, 13] on icon at bounding box center [840, 20] width 22 height 22
type input "56820079"
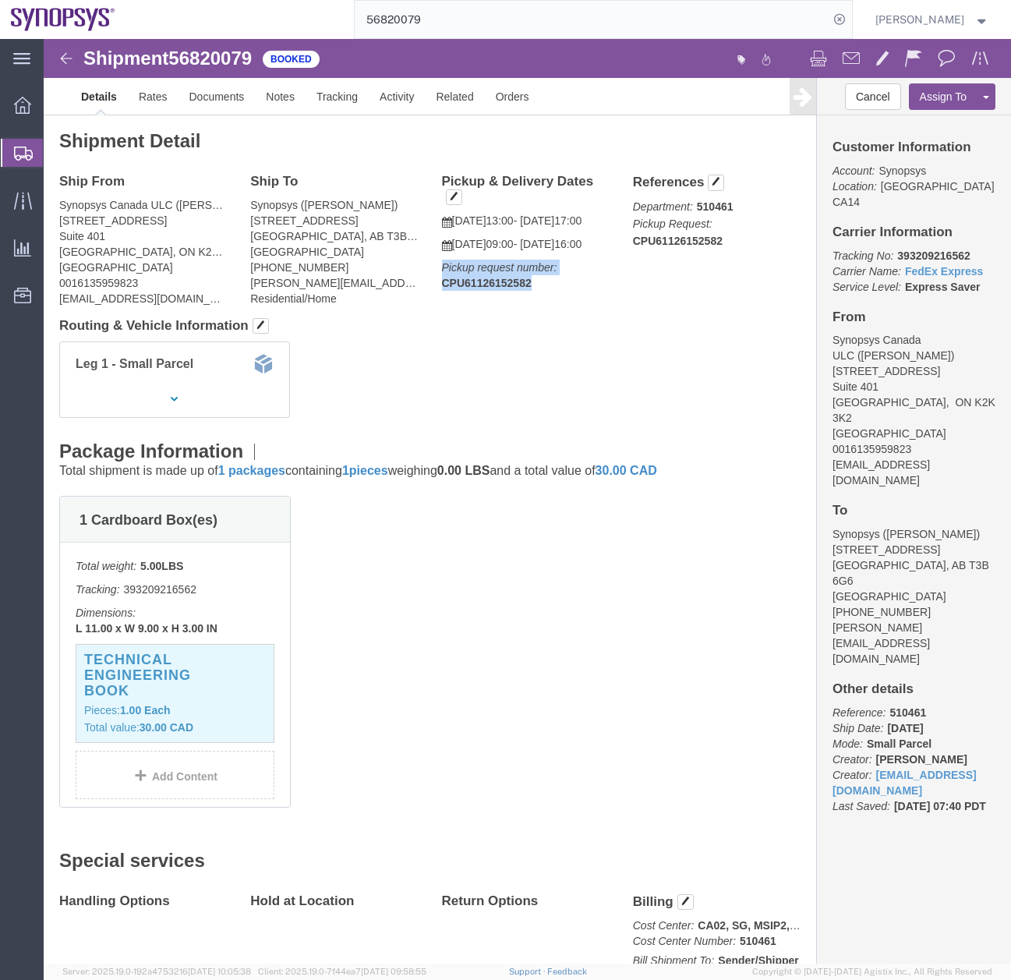
drag, startPoint x: 389, startPoint y: 264, endPoint x: 491, endPoint y: 290, distance: 105.3
click div "Pickup & Delivery Dates 09/15/2025 13:00 - 09/15/2025 17:00 09/19/2025 09:00 - …"
drag, startPoint x: 491, startPoint y: 290, endPoint x: 429, endPoint y: 291, distance: 61.6
drag, startPoint x: 429, startPoint y: 291, endPoint x: 383, endPoint y: 247, distance: 64.0
click div "Pickup & Delivery Dates 09/15/2025 13:00 - 09/15/2025 17:00 09/19/2025 09:00 - …"
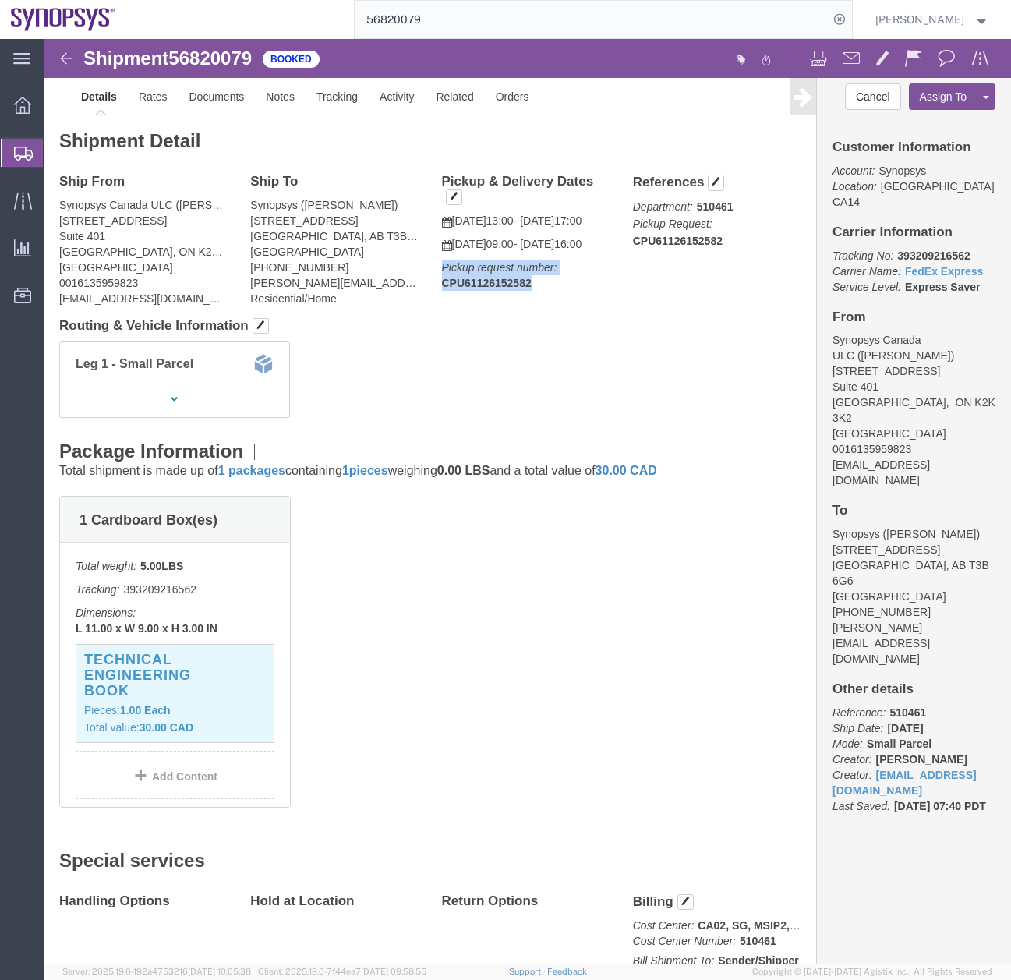
drag, startPoint x: 389, startPoint y: 258, endPoint x: 511, endPoint y: 275, distance: 122.8
click div "Pickup & Delivery Dates 09/15/2025 13:00 - 09/15/2025 17:00 09/19/2025 09:00 - …"
drag, startPoint x: 511, startPoint y: 275, endPoint x: 450, endPoint y: 278, distance: 60.9
copy p "Pickup request number: CPU61126152582"
click link "Related"
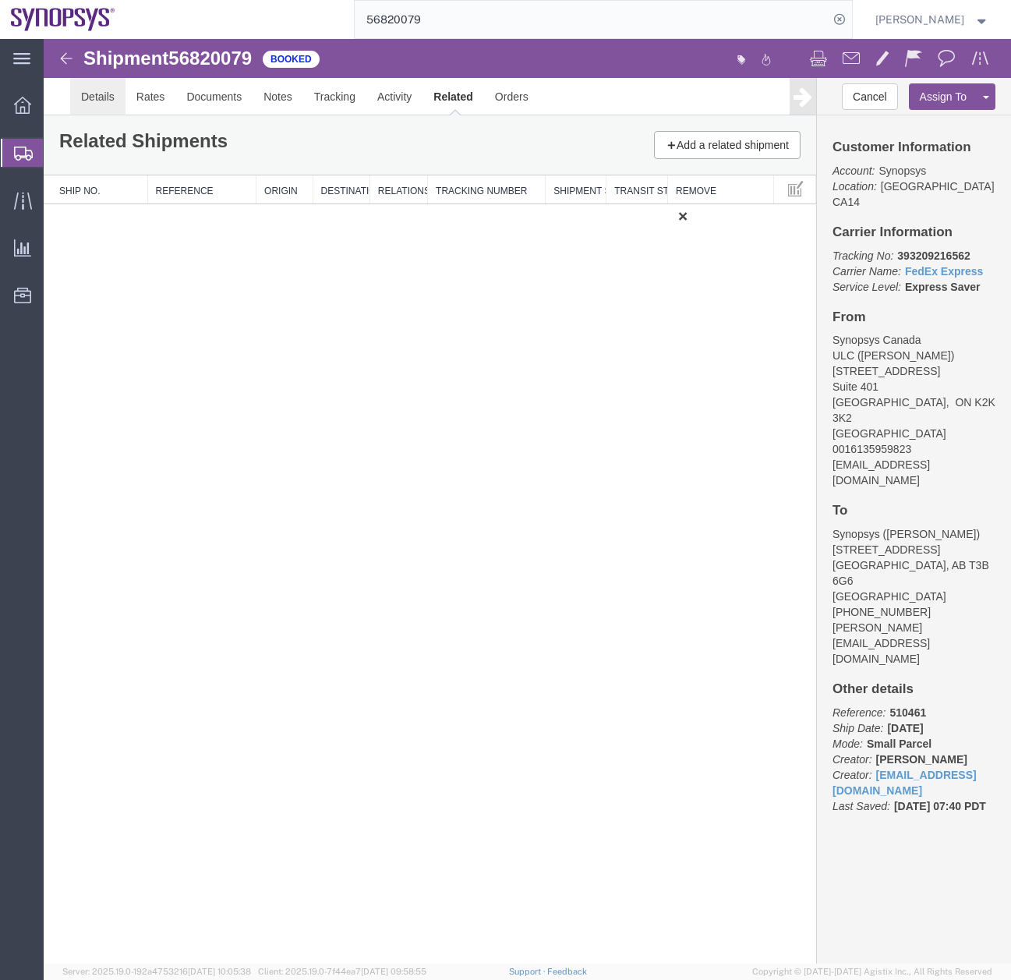
click at [94, 107] on link "Details" at bounding box center [97, 96] width 55 height 37
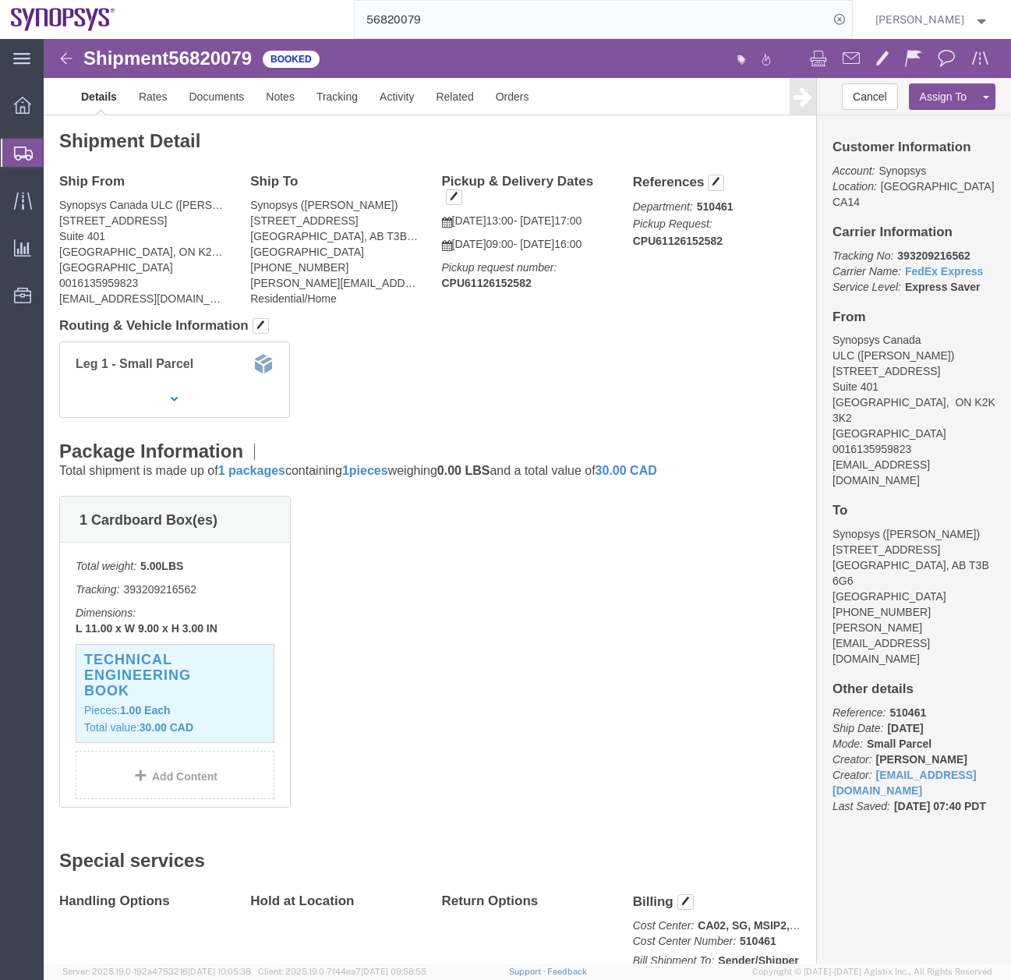
drag, startPoint x: 388, startPoint y: 118, endPoint x: 504, endPoint y: 221, distance: 155.2
click div "Shipment Detail Ship From Synopsys Canada ULC (Janet Dewey) 450 March Road Suit…"
drag, startPoint x: 504, startPoint y: 221, endPoint x: 484, endPoint y: 334, distance: 114.1
click div "Leg 1 - Small Parcel"
click link "Activity"
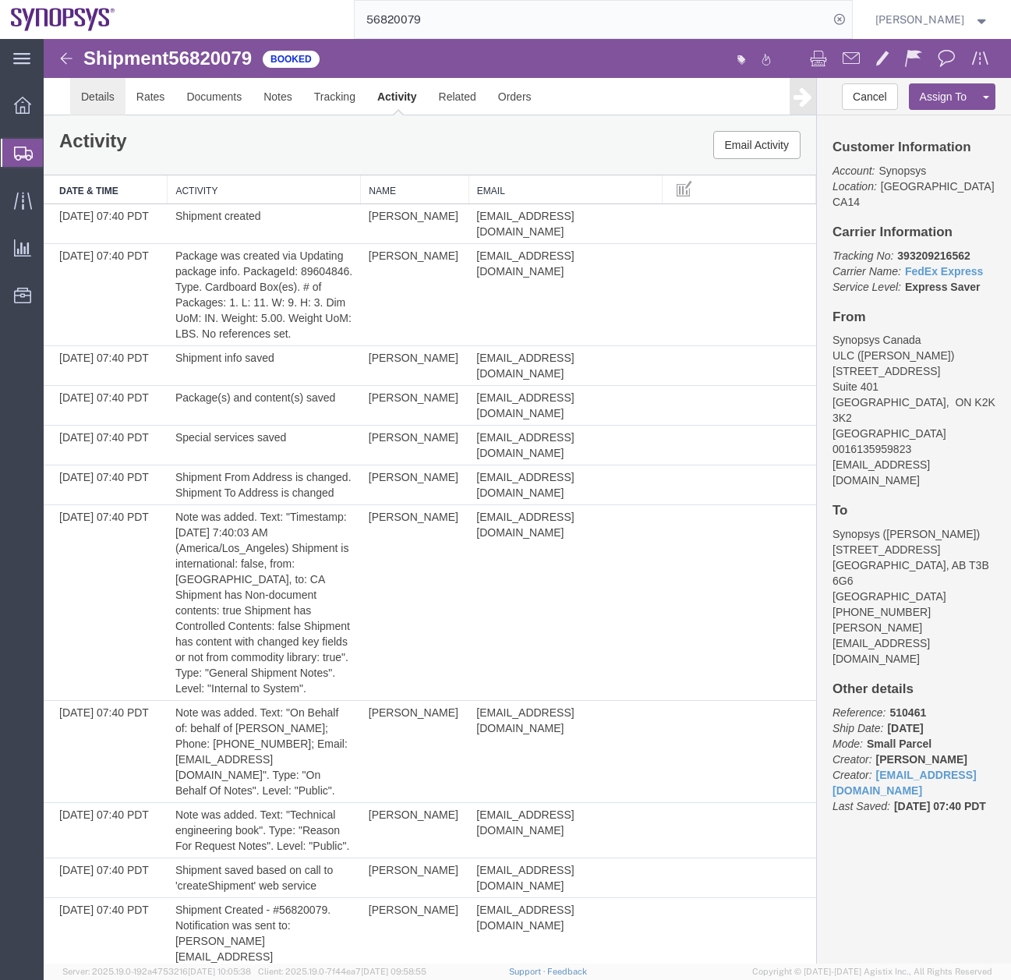
click at [93, 107] on link "Details" at bounding box center [97, 96] width 55 height 37
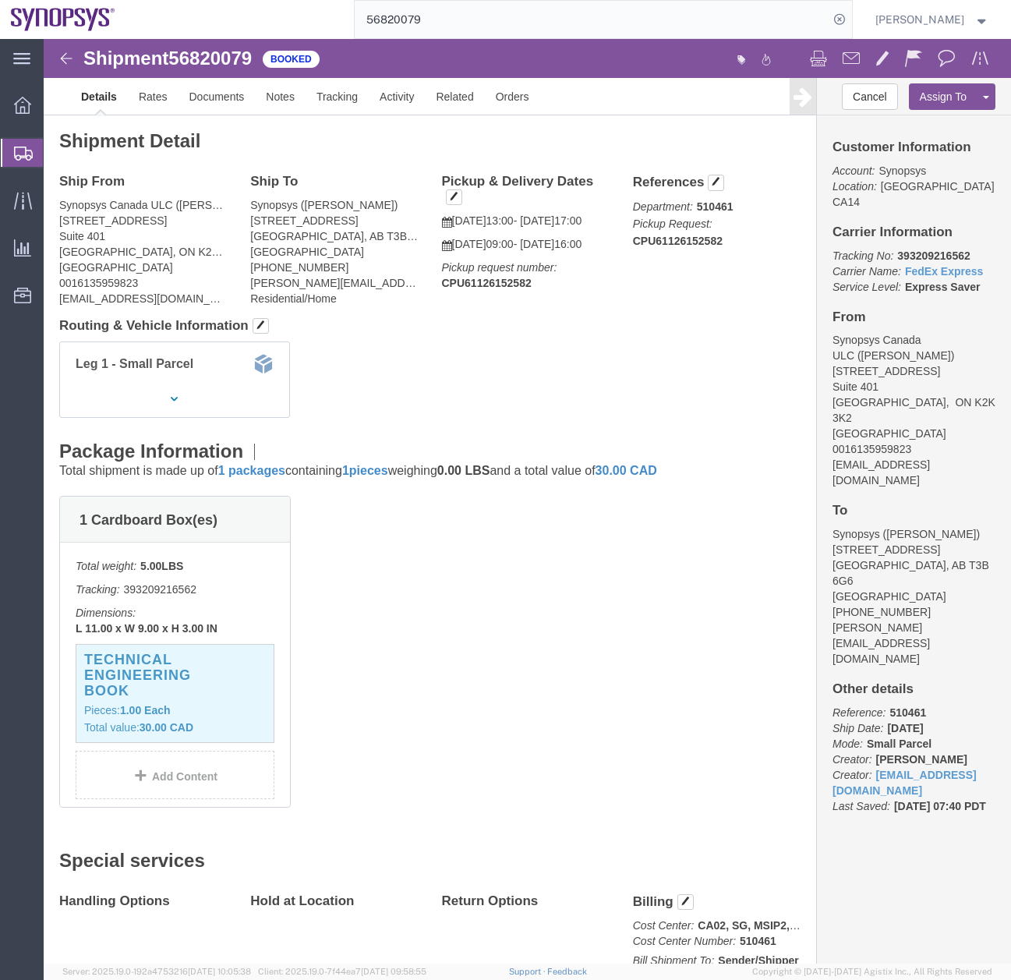
click at [17, 151] on icon at bounding box center [23, 154] width 19 height 14
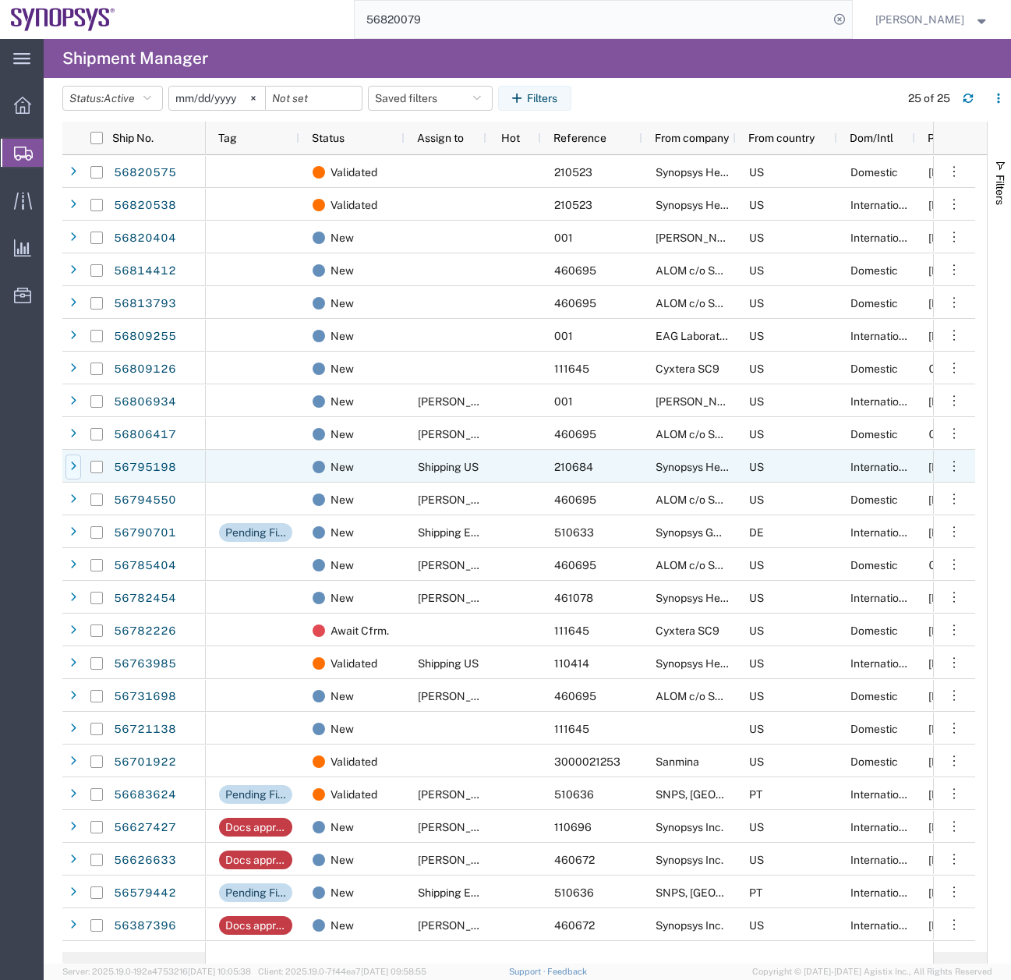
click at [75, 467] on icon at bounding box center [73, 466] width 6 height 11
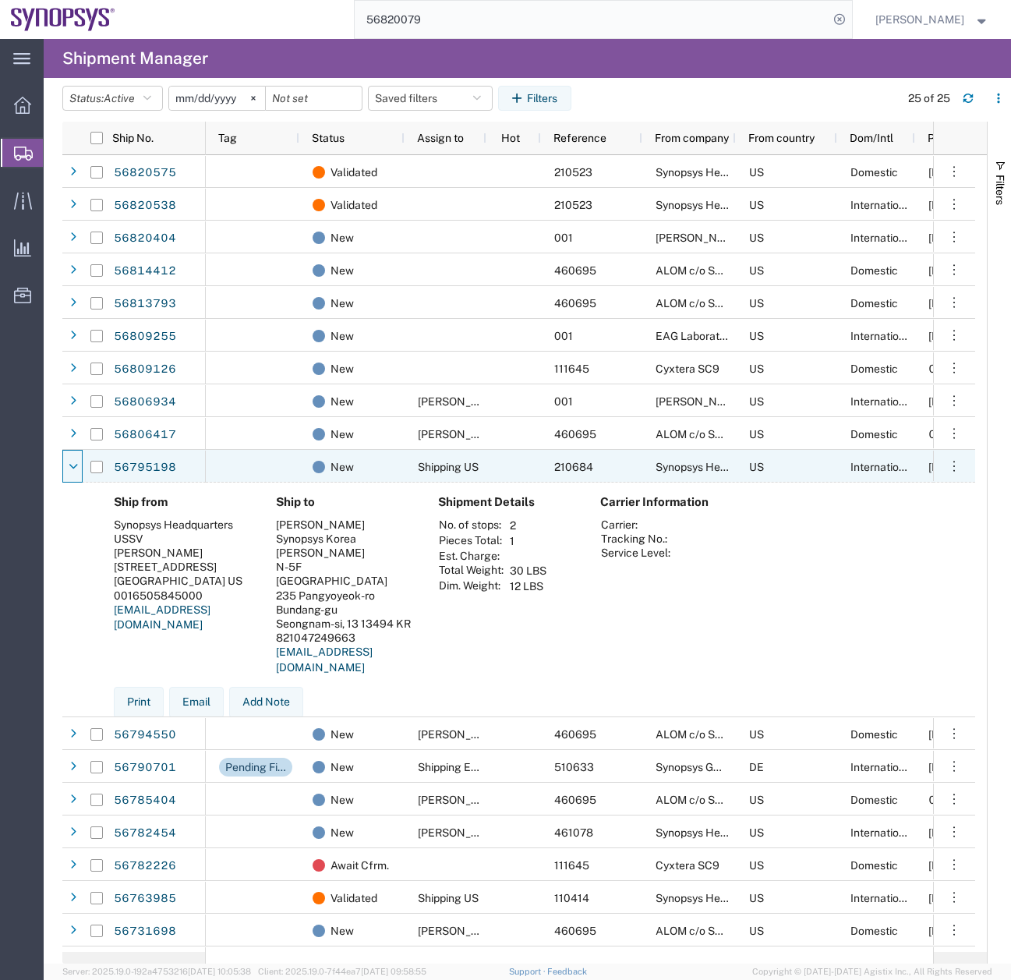
click at [75, 467] on icon at bounding box center [73, 466] width 9 height 11
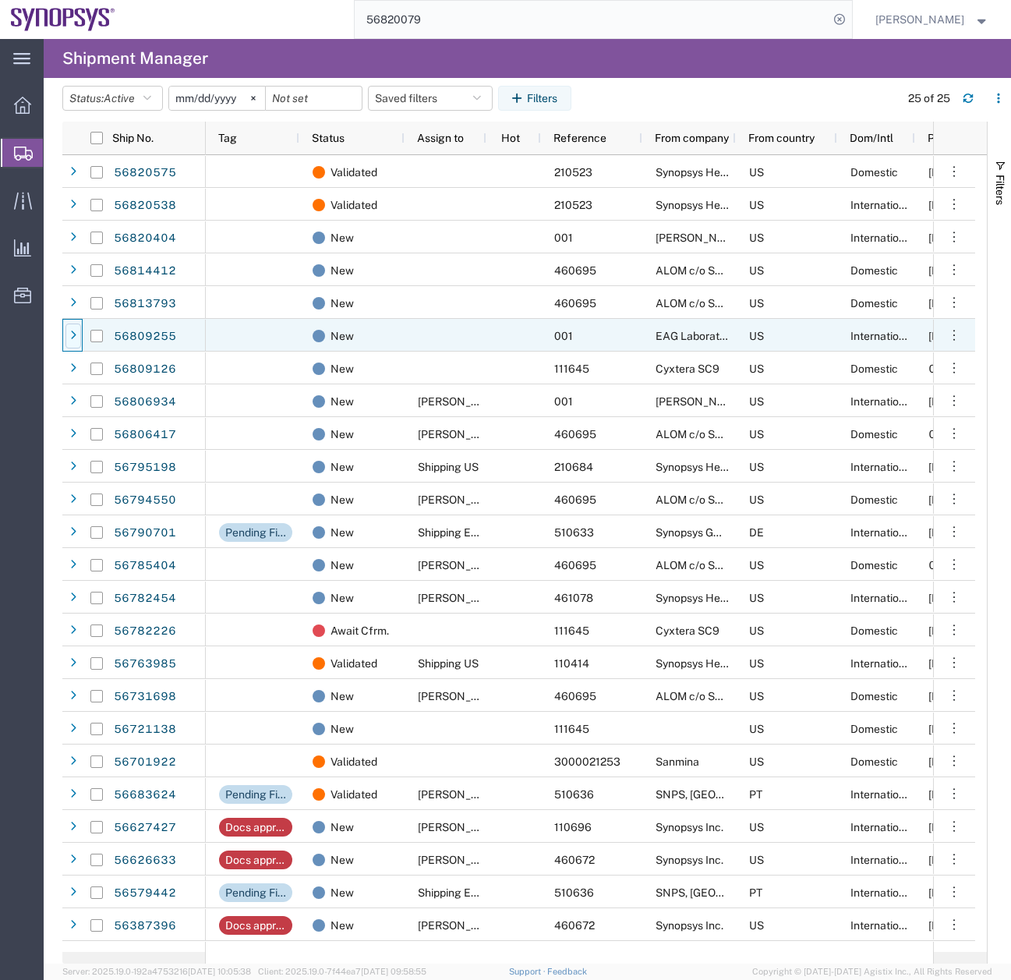
click at [71, 329] on div at bounding box center [73, 335] width 16 height 25
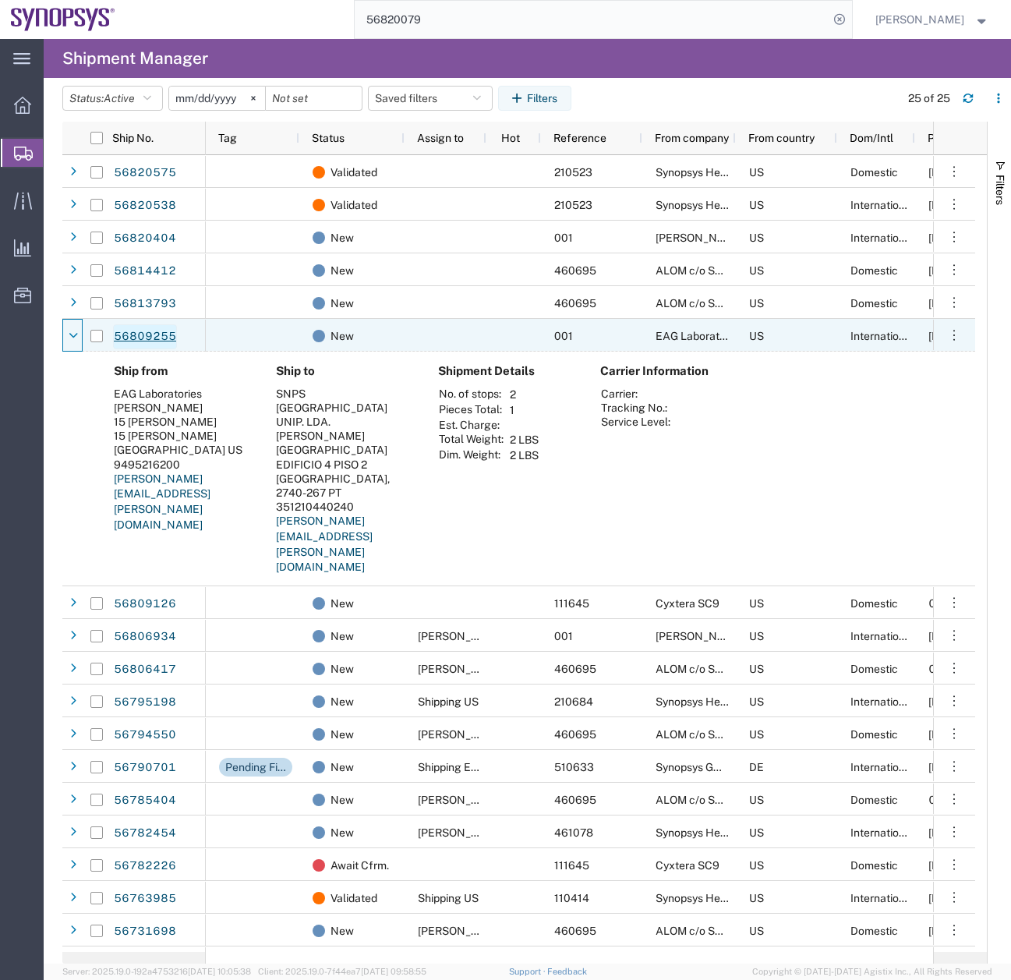
click at [142, 334] on link "56809255" at bounding box center [145, 336] width 64 height 25
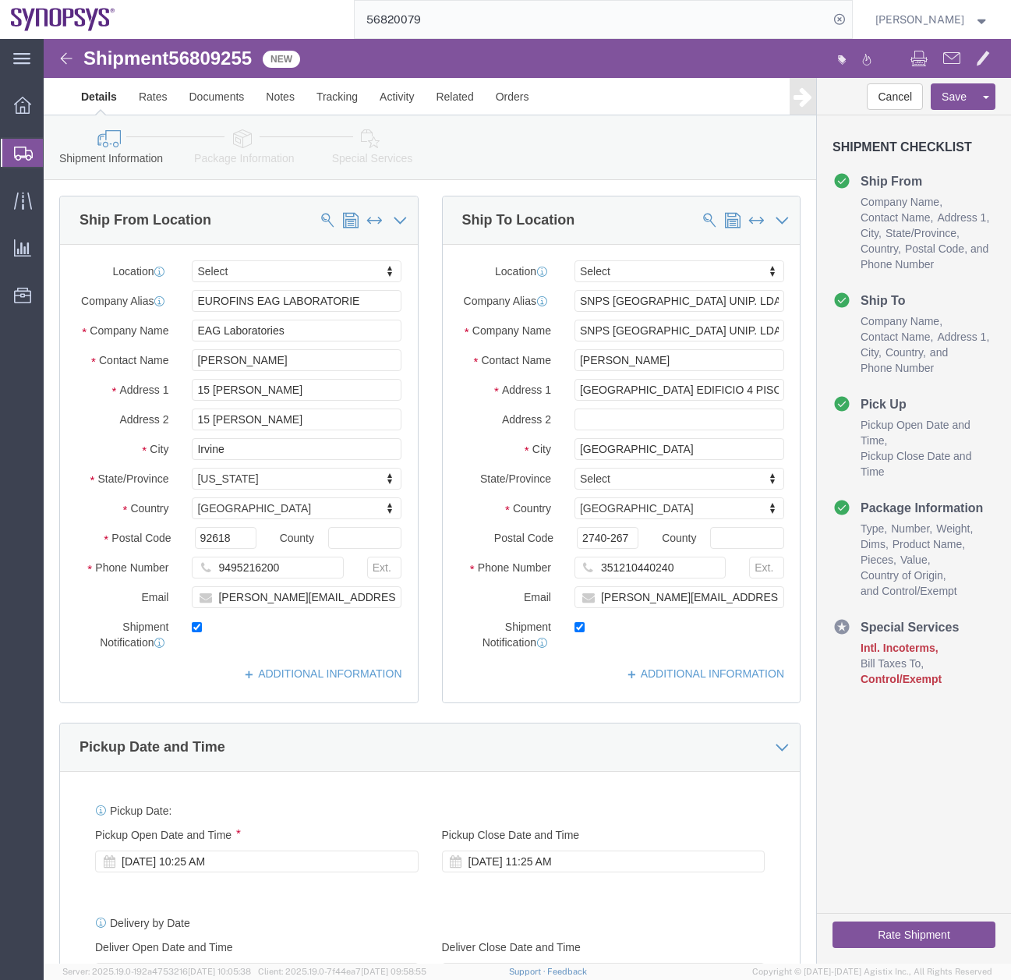
select select
click link "Activity"
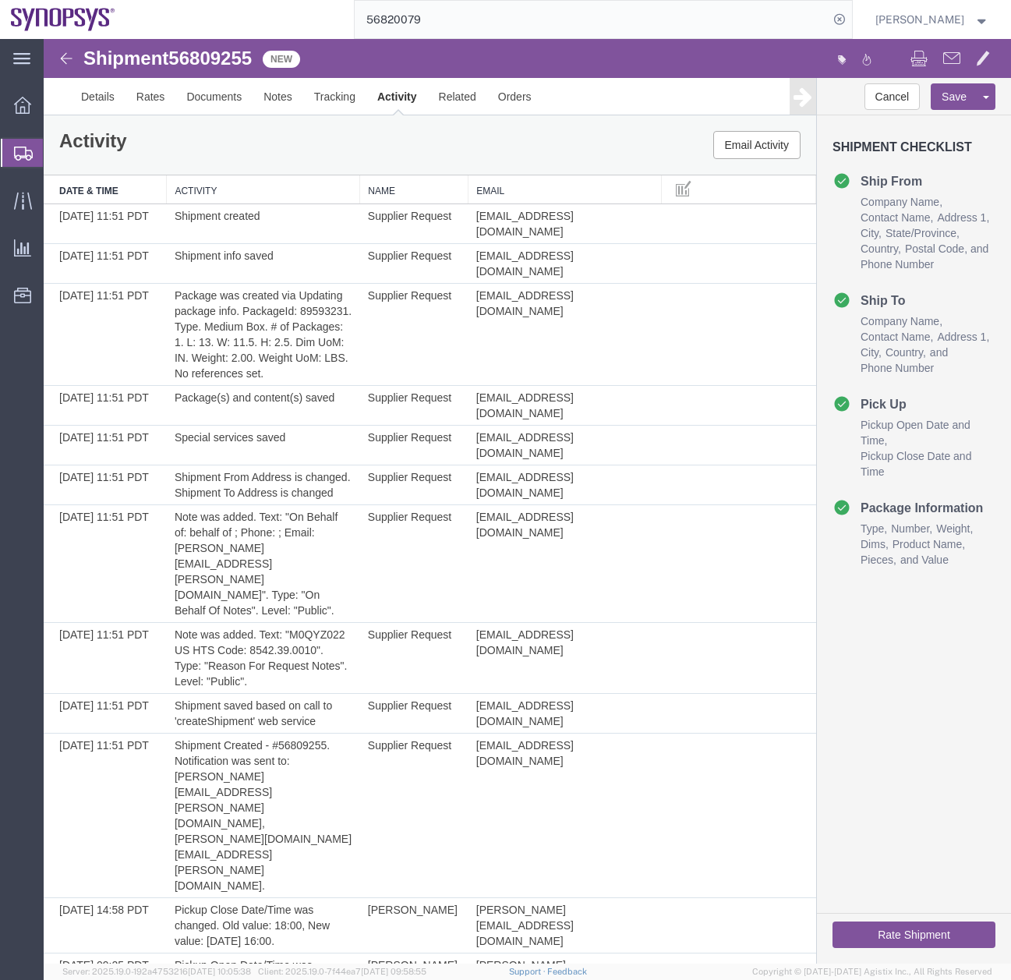
click at [18, 149] on icon at bounding box center [23, 154] width 19 height 14
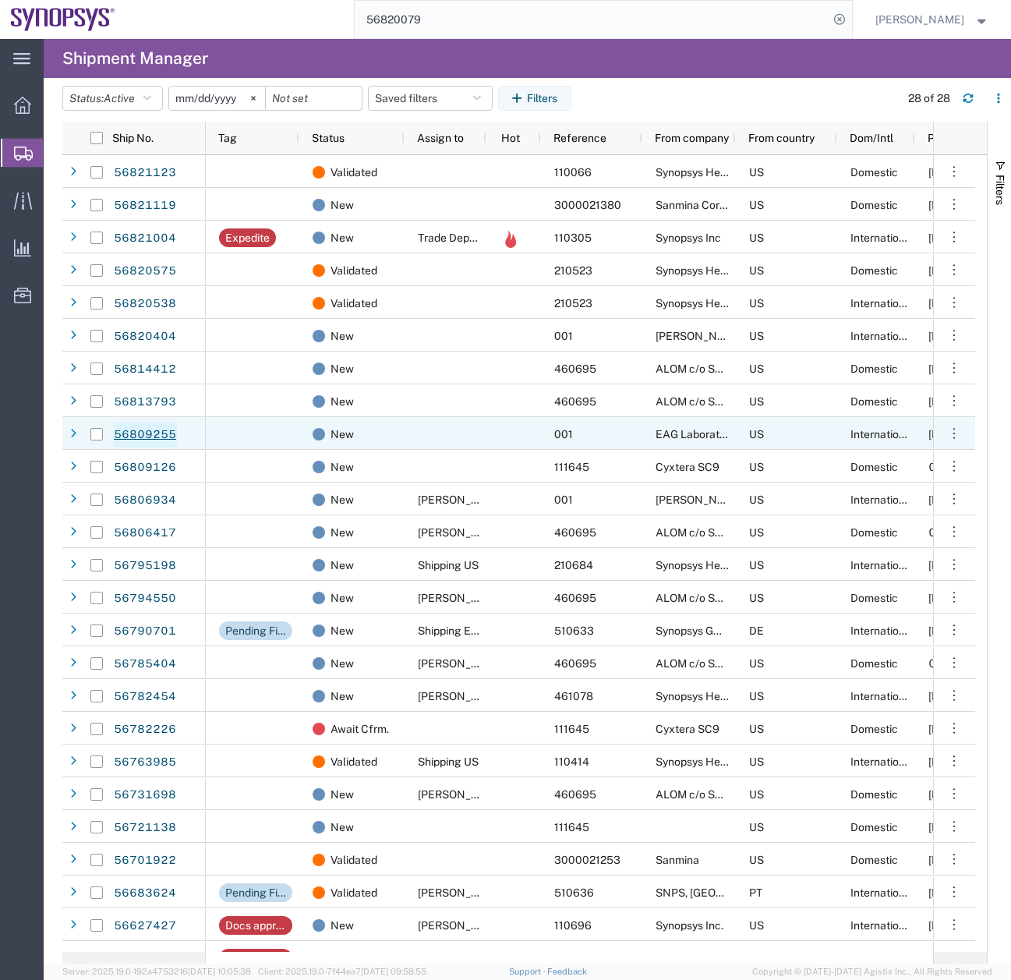
click at [128, 427] on link "56809255" at bounding box center [145, 434] width 64 height 25
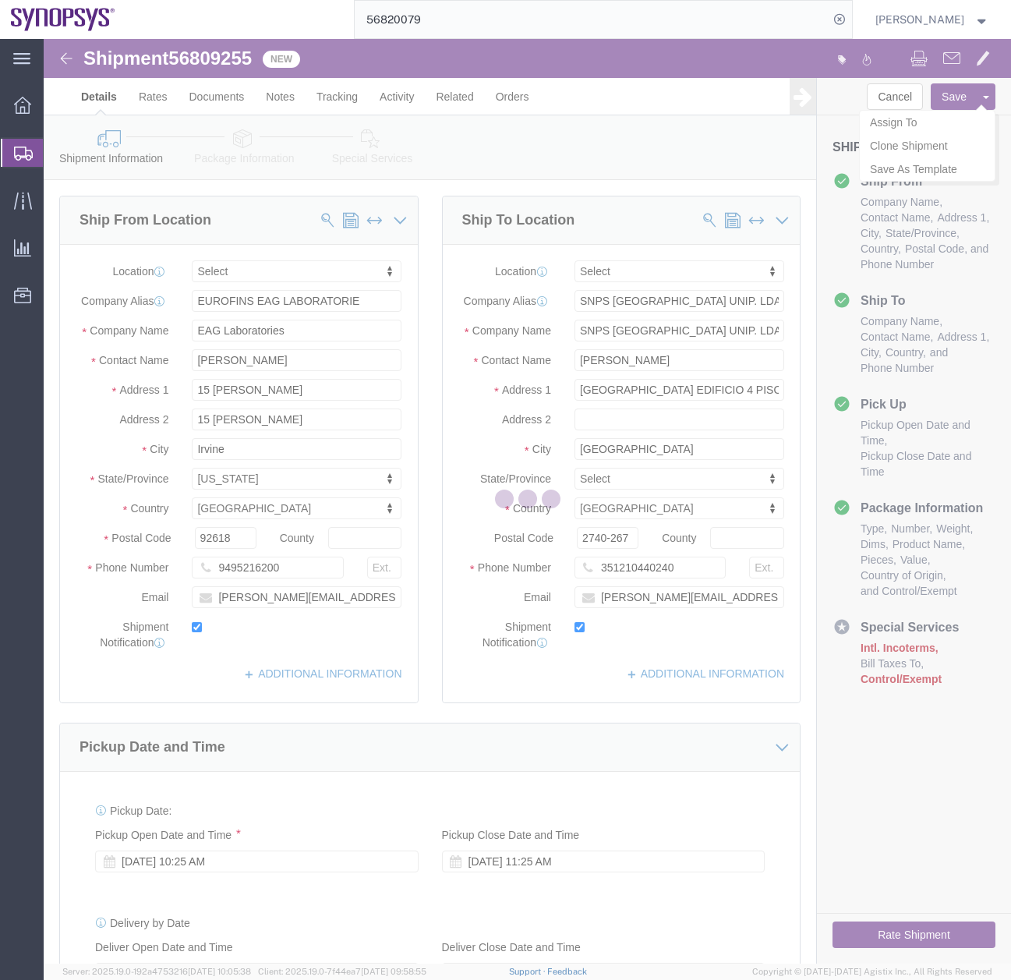
select select
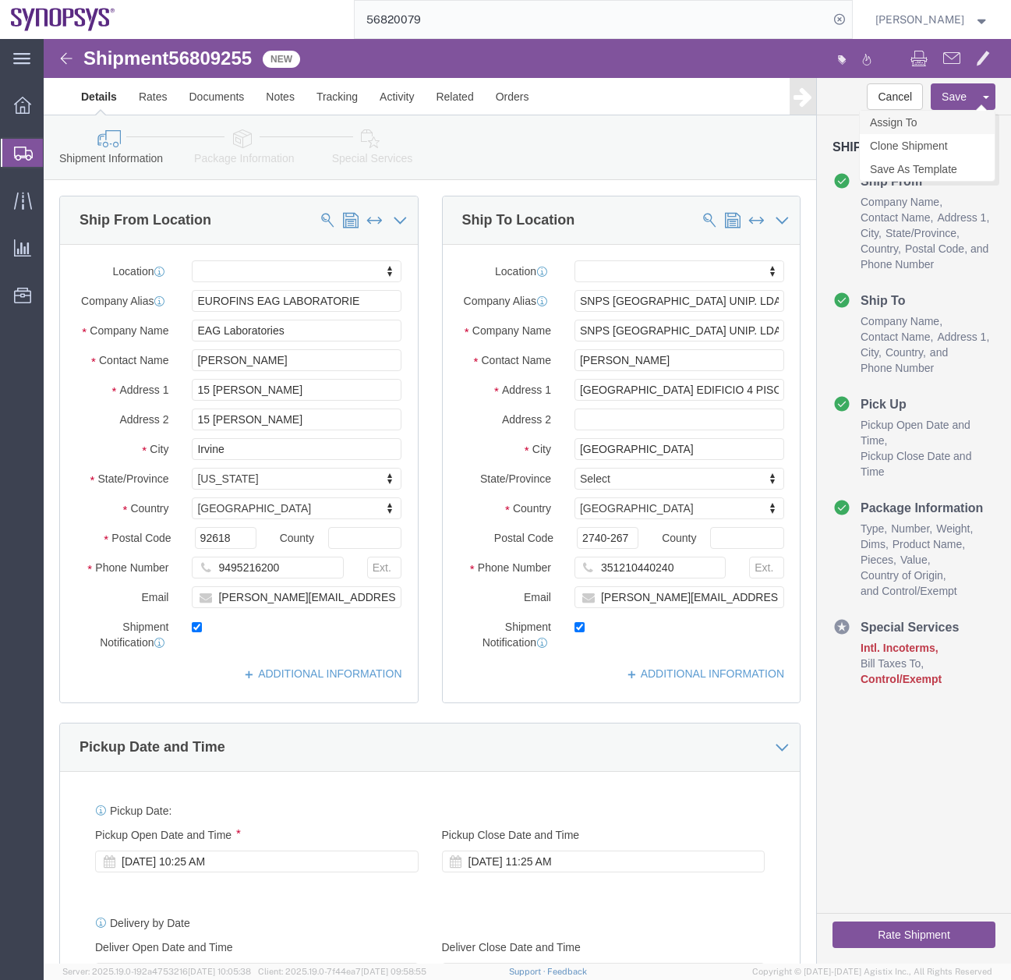
click link "Assign To"
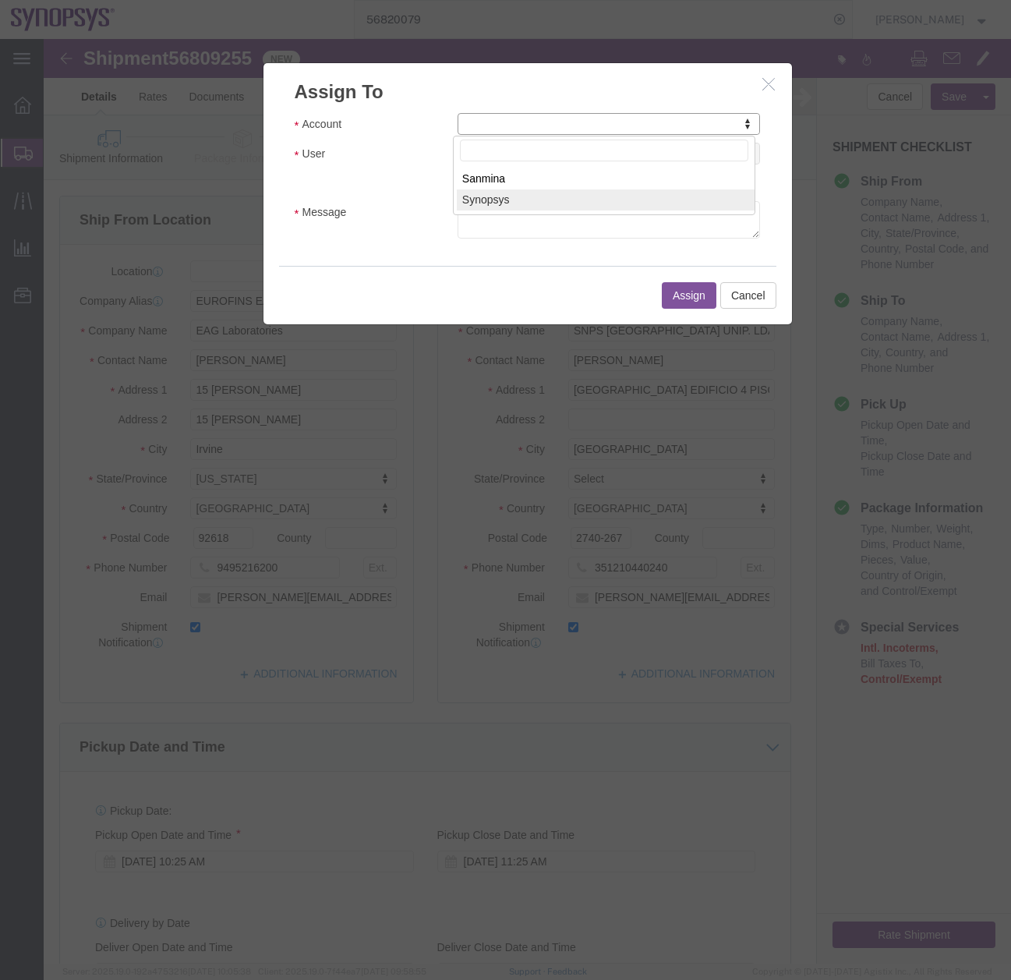
select select "117156"
select select
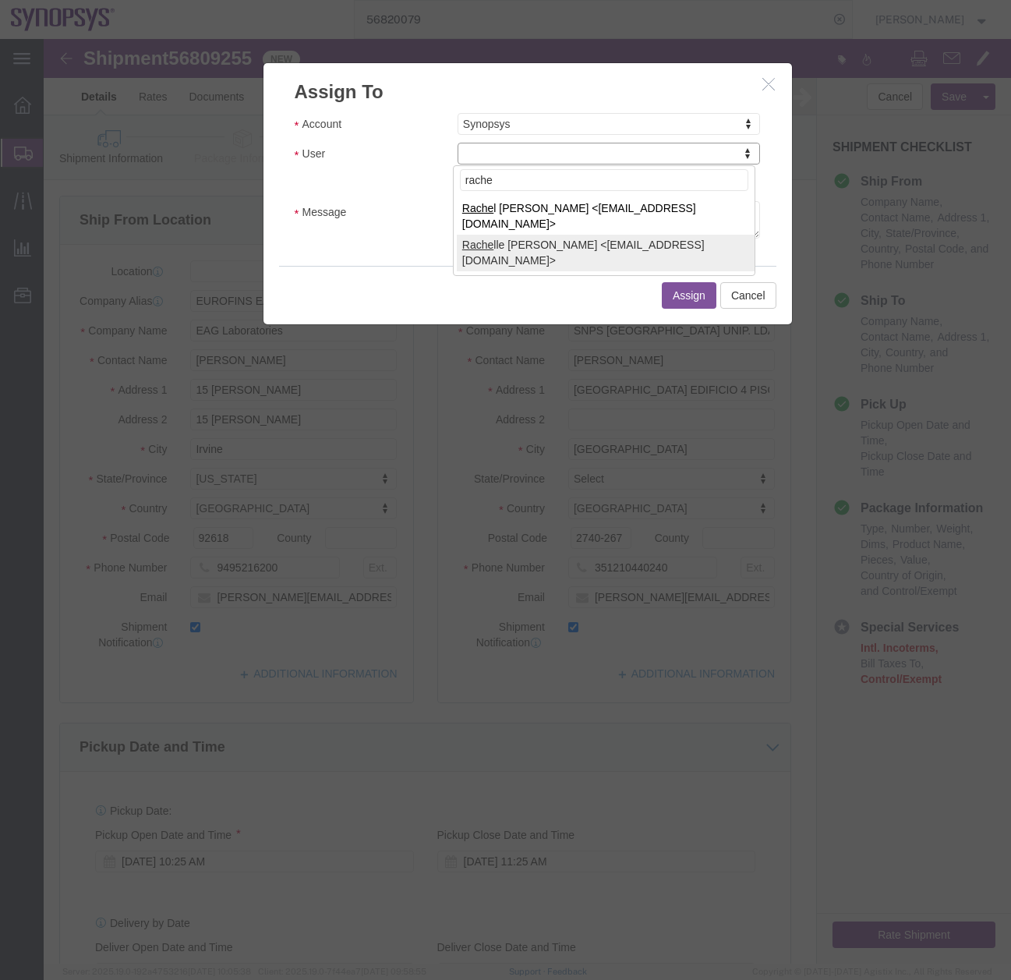
type input "rache"
select select "95521"
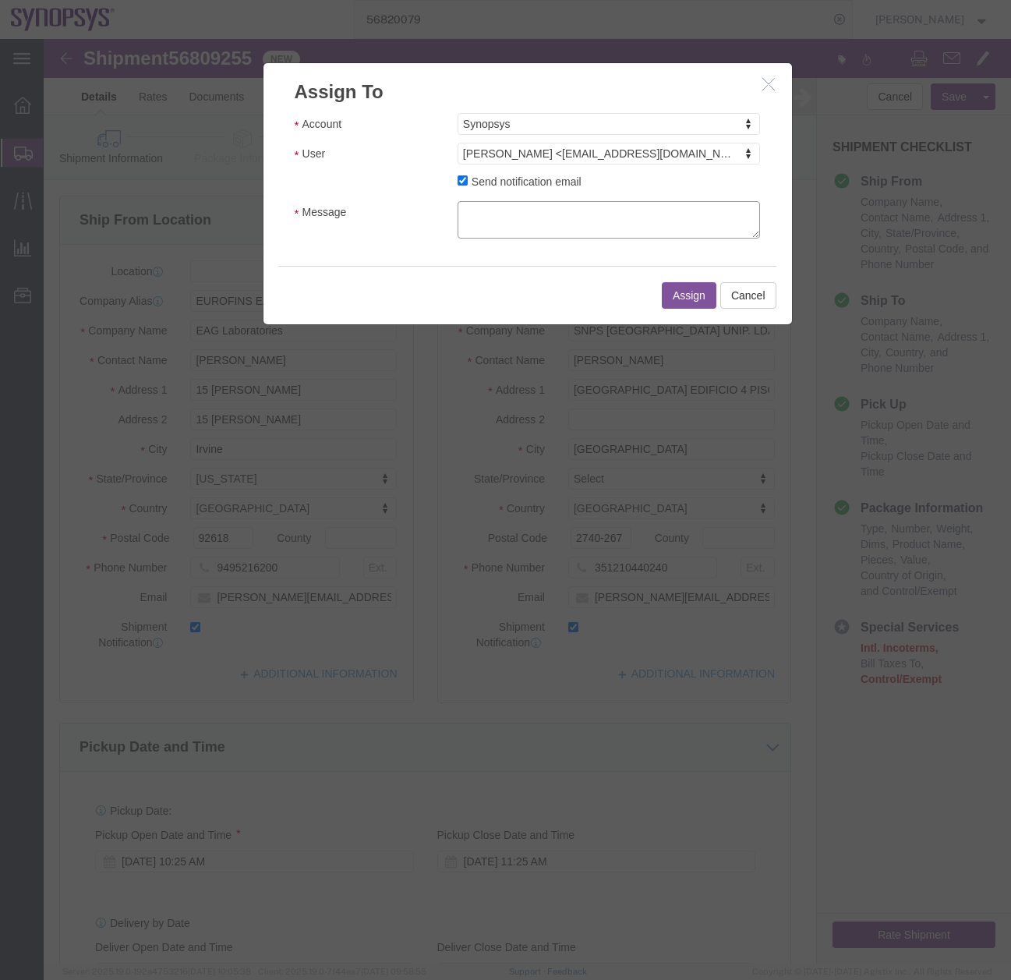
click textarea "Message"
type textarea "Please check over this shipment request"
click button "Assign"
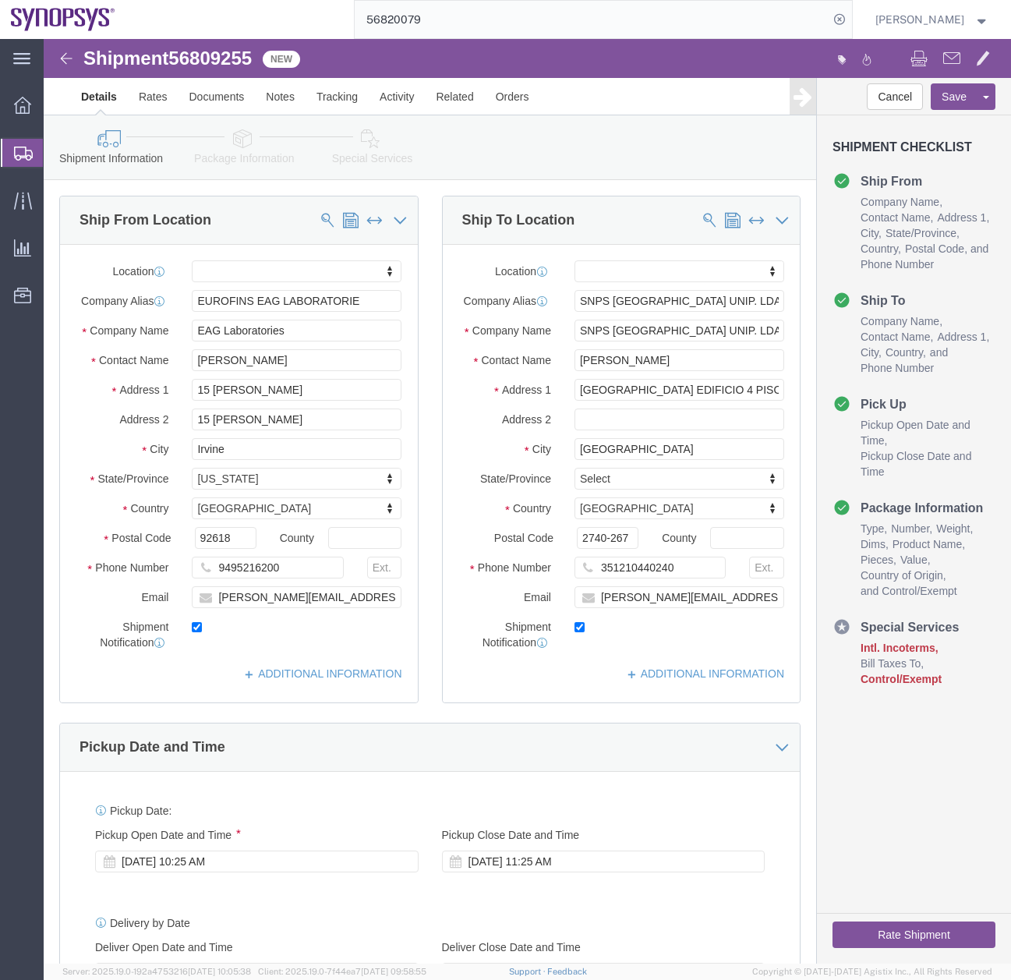
click at [24, 154] on icon at bounding box center [23, 154] width 19 height 14
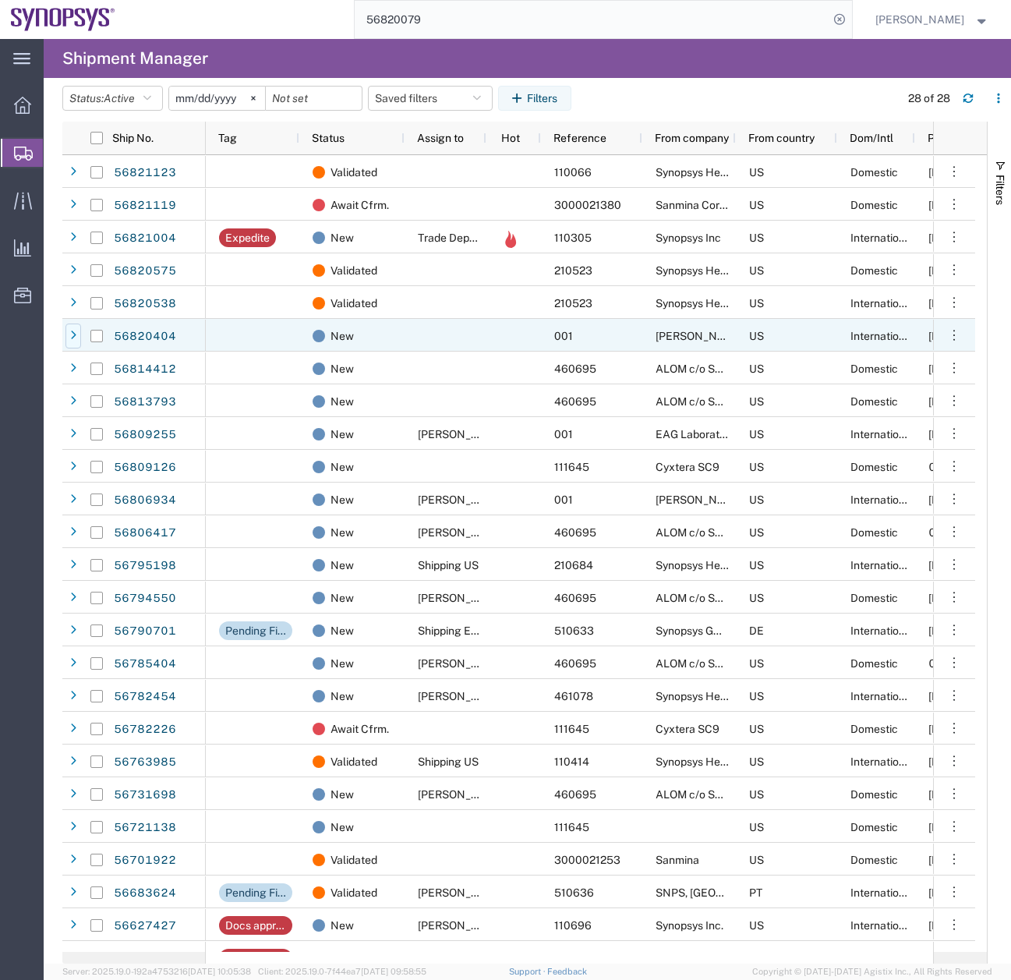
click at [77, 336] on div at bounding box center [73, 335] width 16 height 25
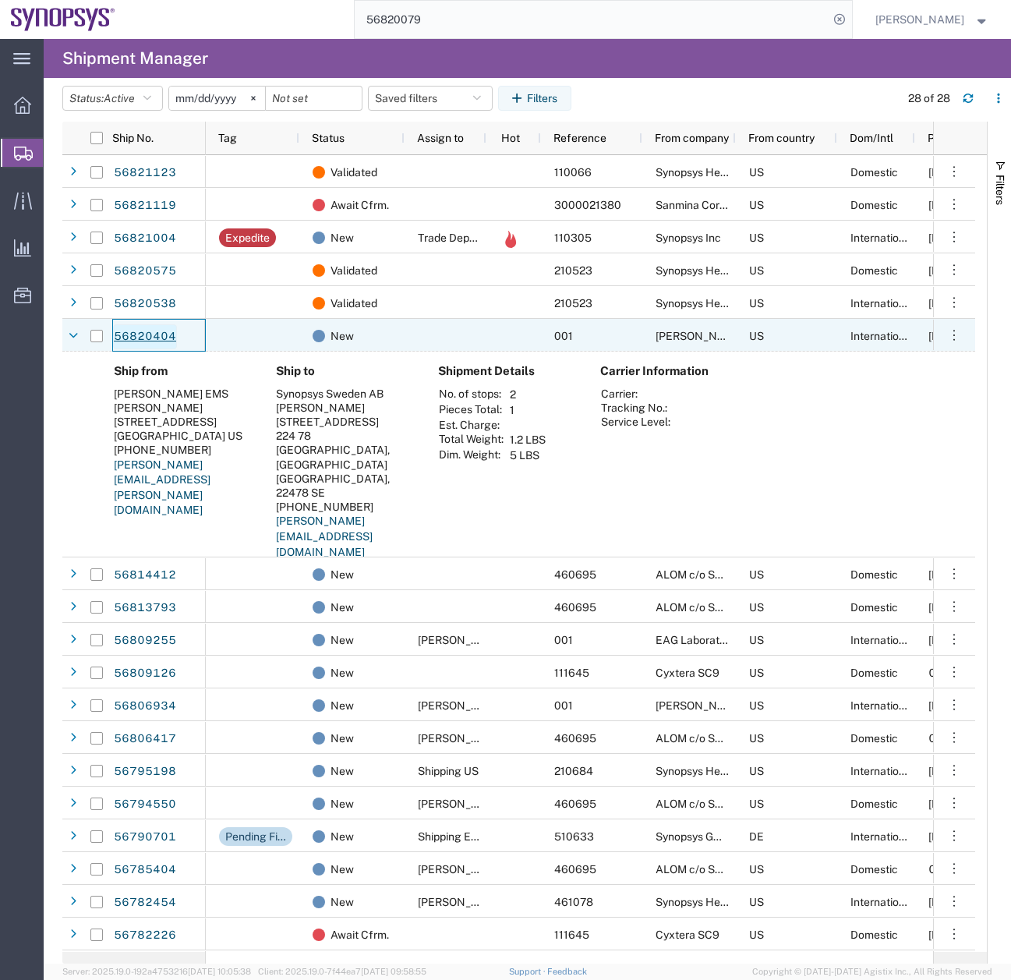
click at [136, 335] on link "56820404" at bounding box center [145, 336] width 64 height 25
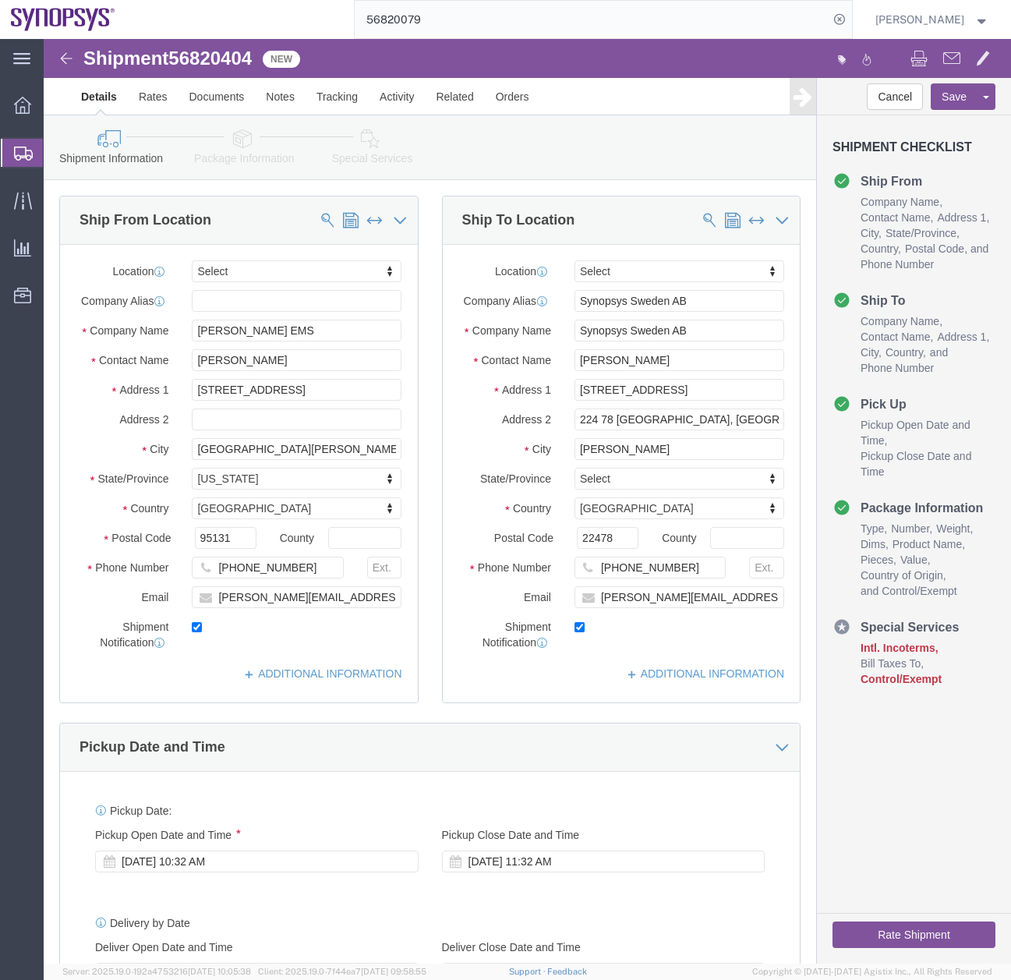
select select
click icon
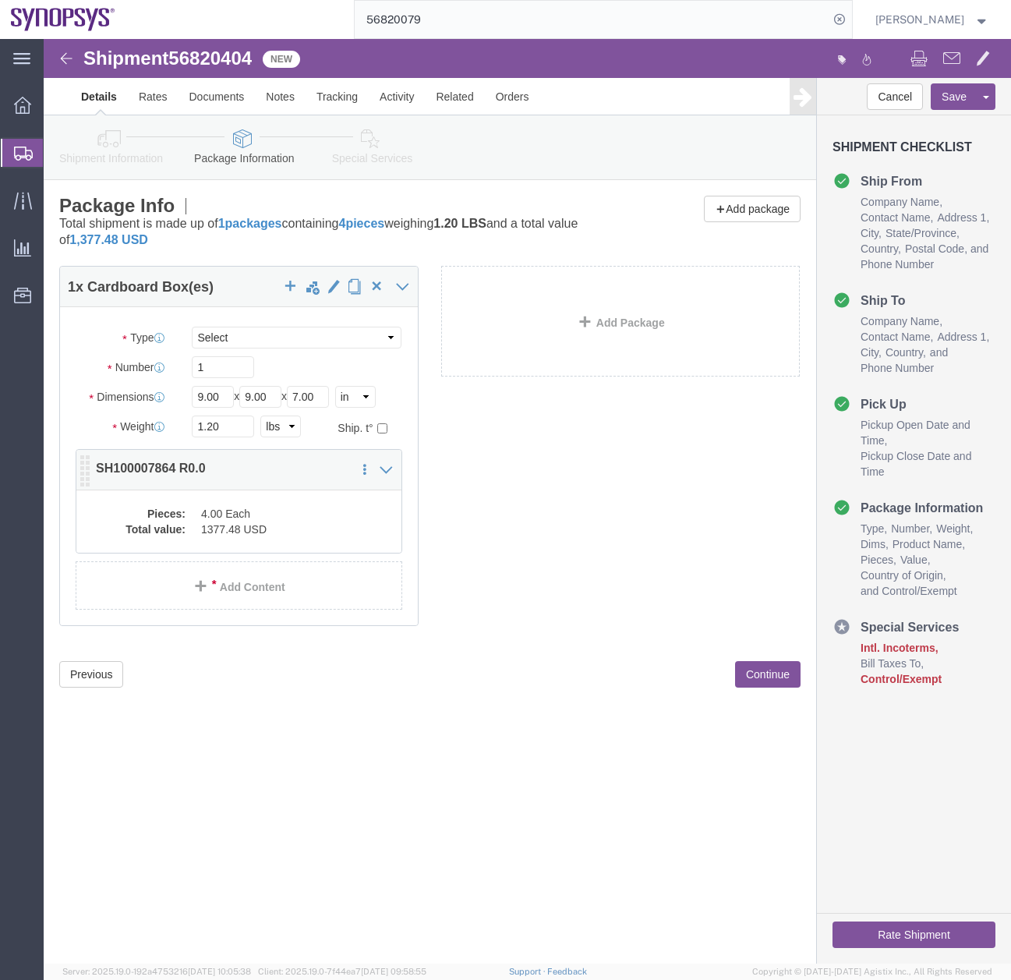
click div "Pieces: 4.00 Each Total value: 1377.48 USD"
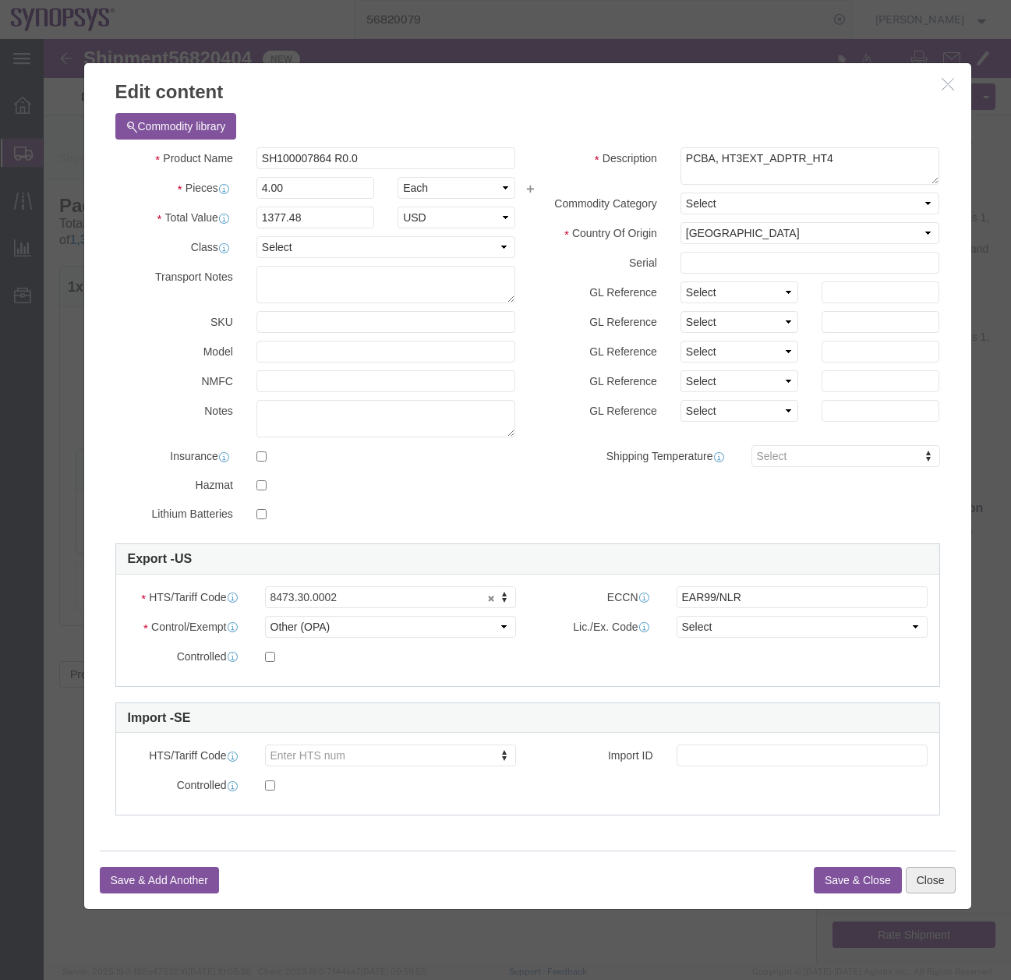
click button "Close"
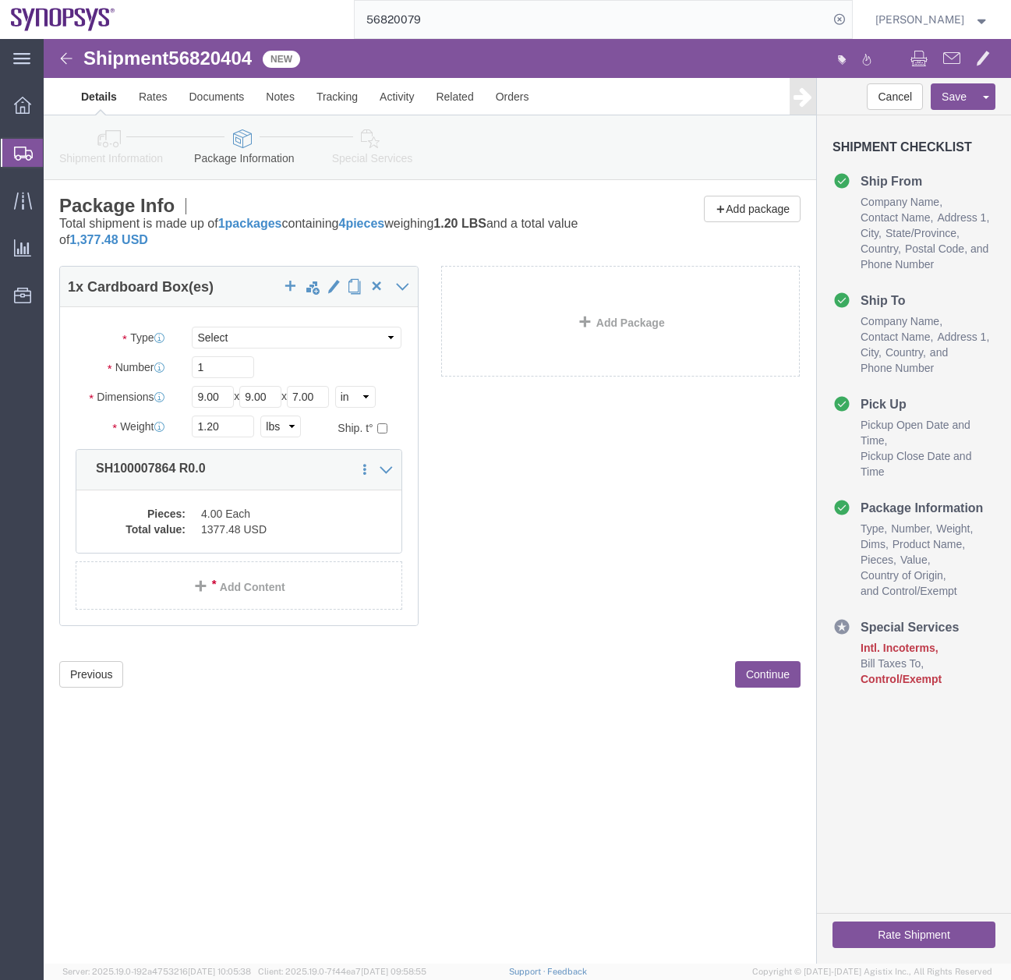
click at [17, 154] on icon at bounding box center [23, 154] width 19 height 14
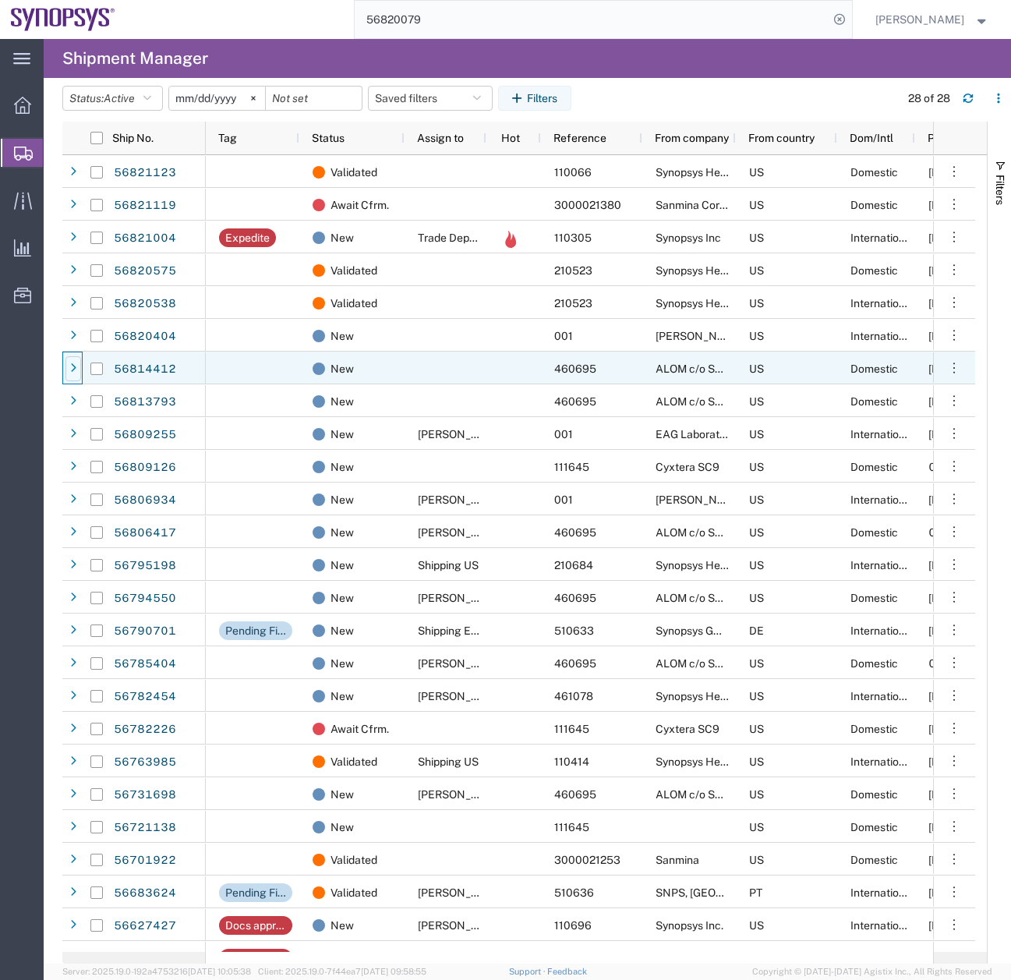
click at [76, 359] on div at bounding box center [73, 368] width 16 height 25
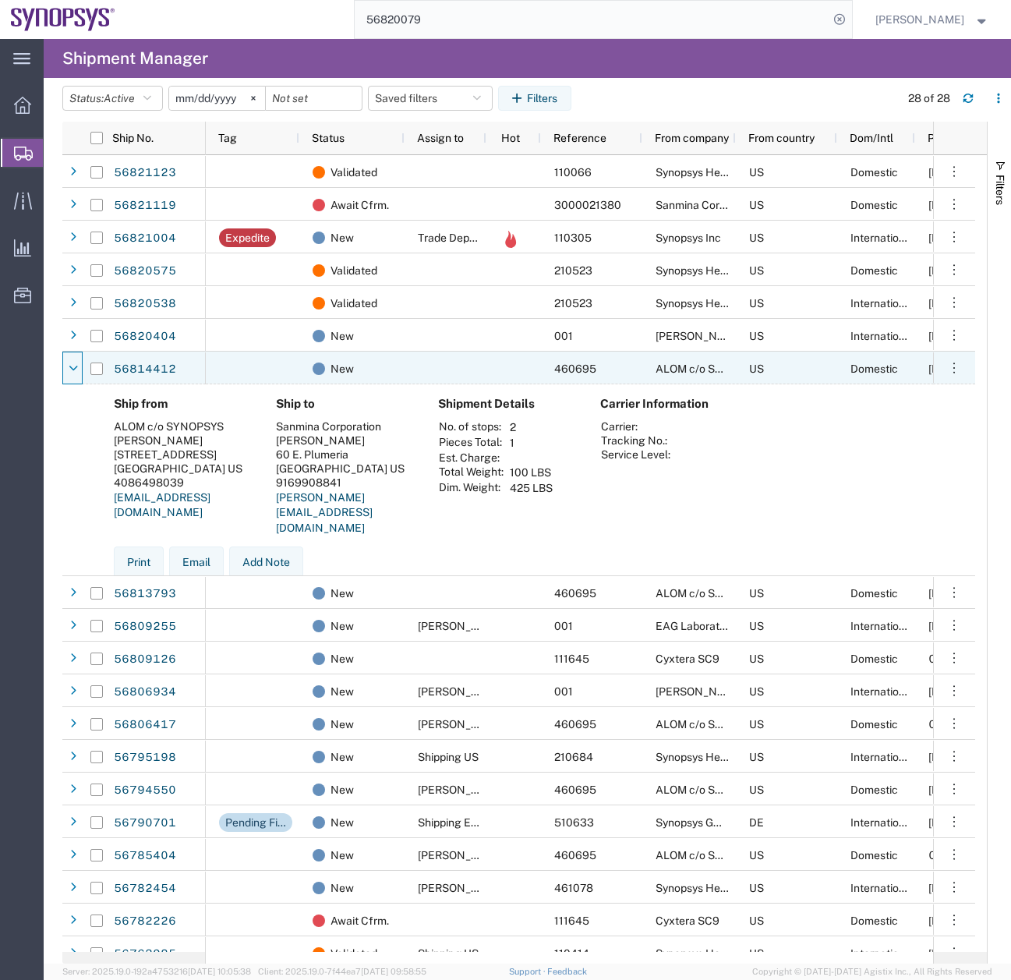
click at [76, 359] on div at bounding box center [73, 368] width 16 height 25
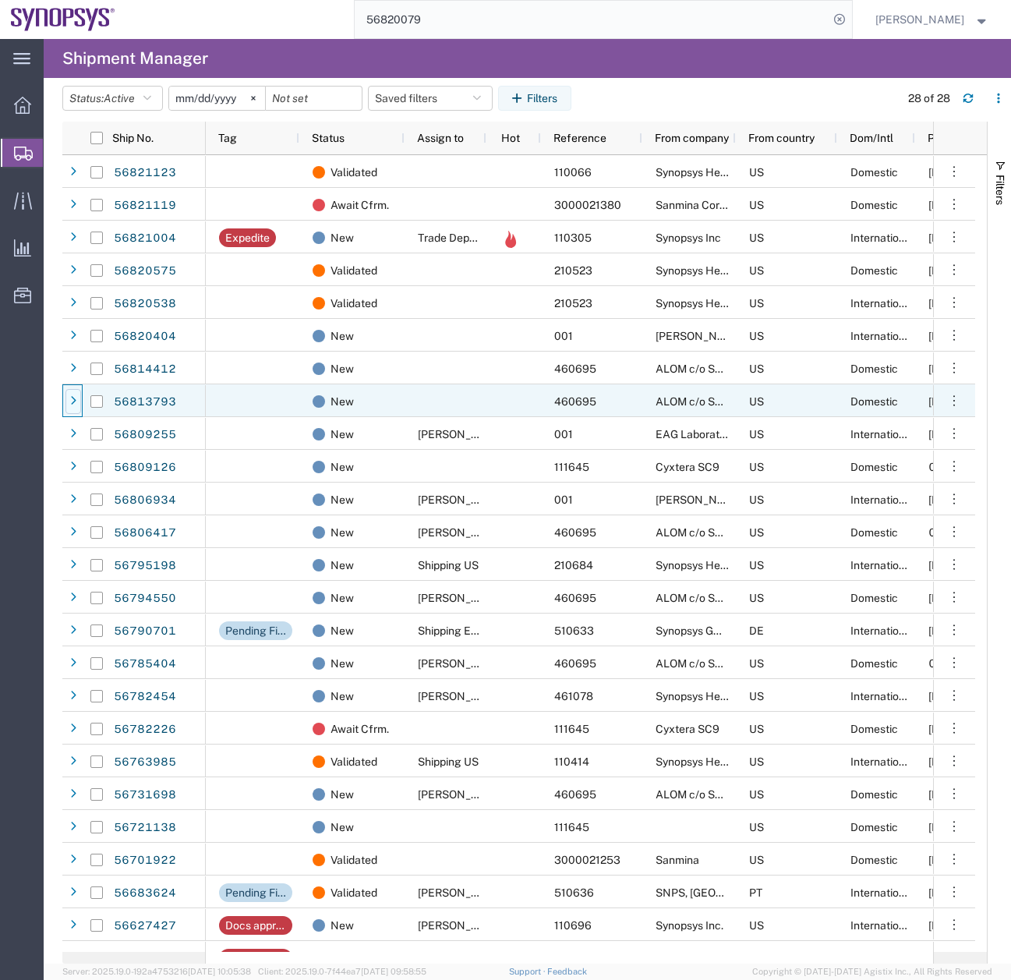
click at [76, 396] on div at bounding box center [73, 401] width 16 height 25
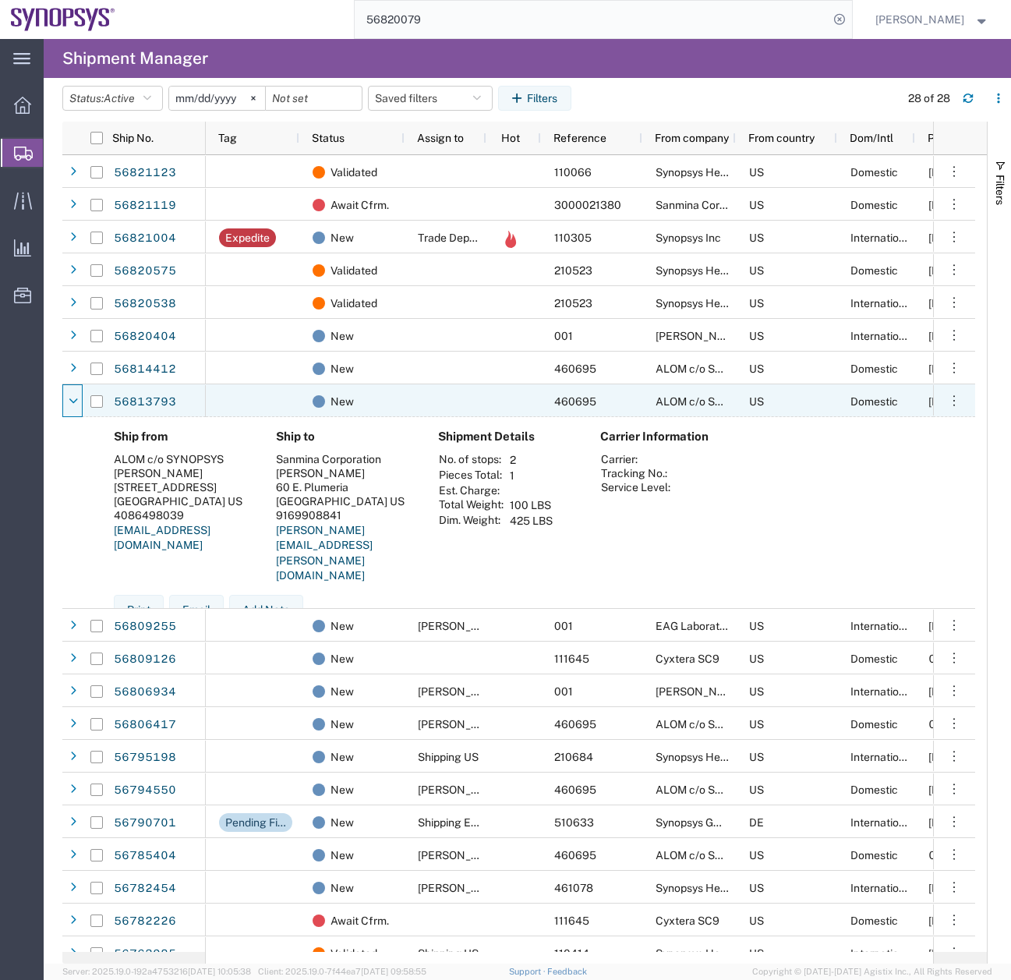
click at [76, 396] on icon at bounding box center [73, 401] width 9 height 11
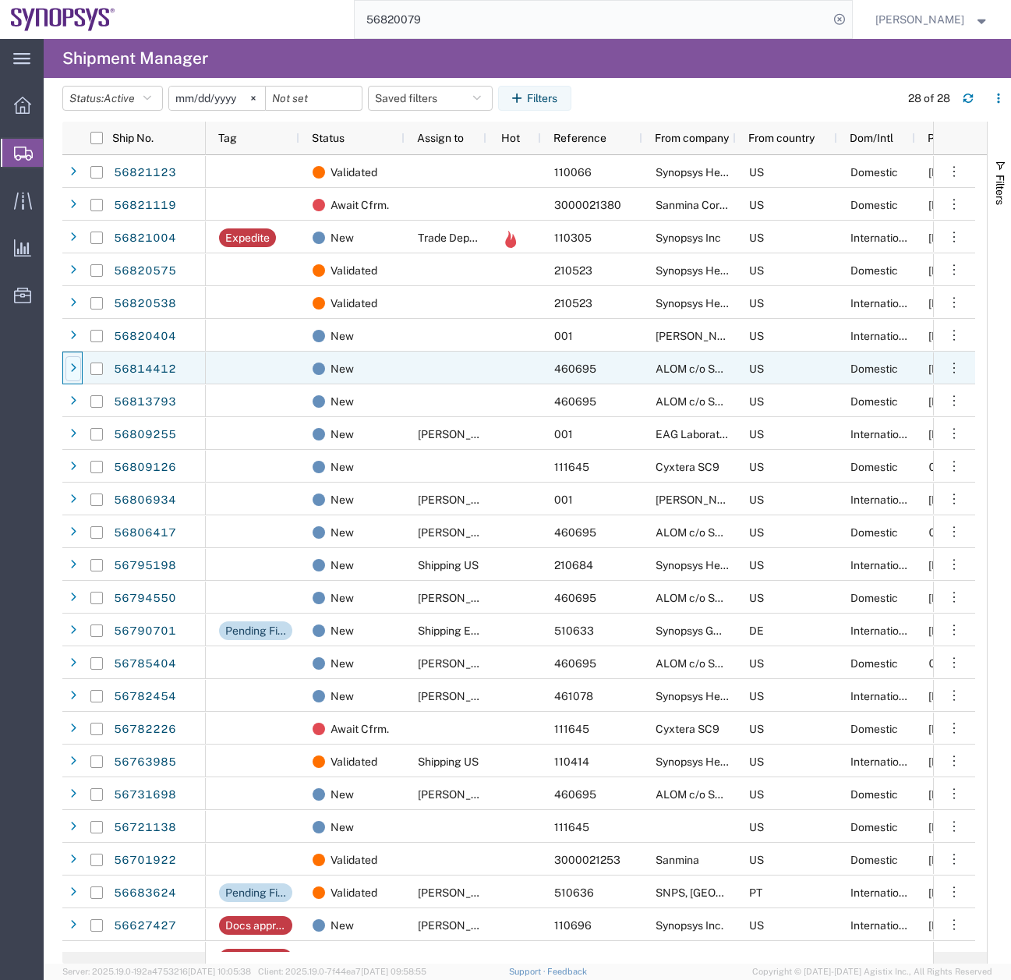
click at [73, 366] on icon at bounding box center [73, 368] width 6 height 11
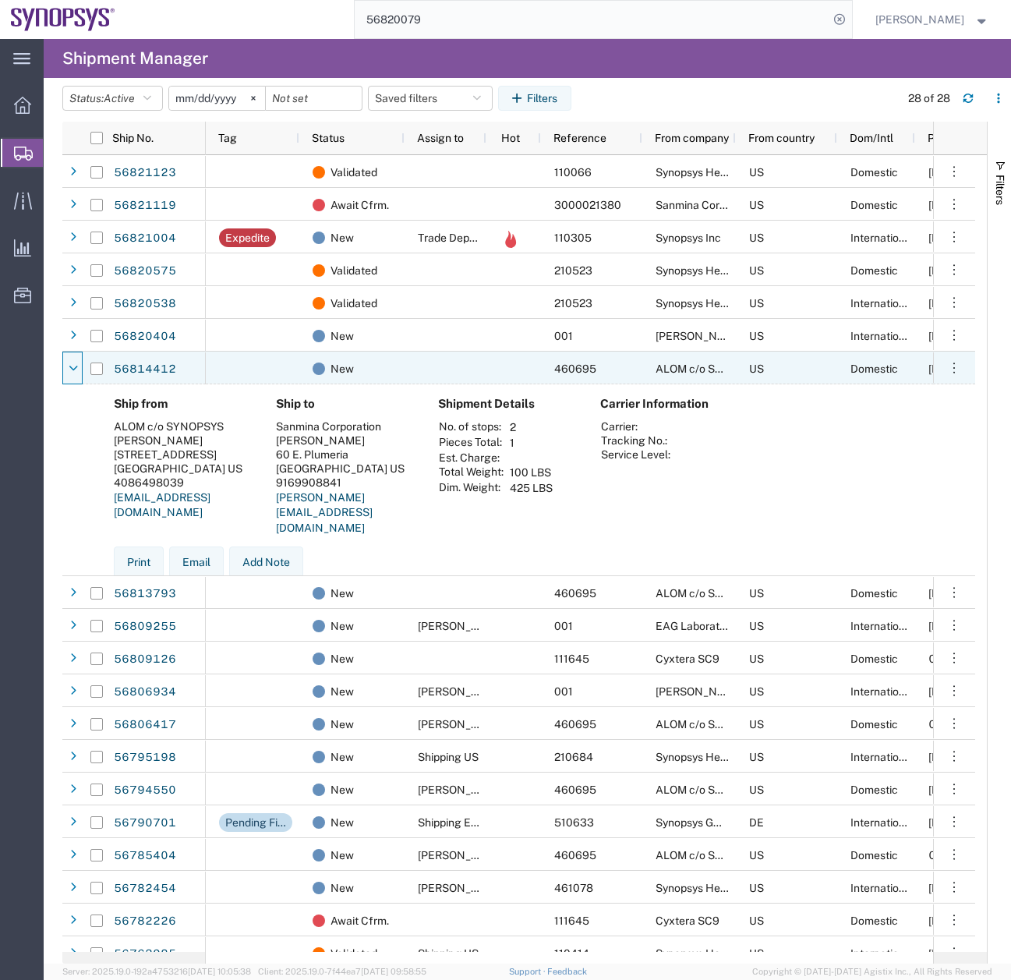
click at [73, 366] on icon at bounding box center [73, 368] width 9 height 11
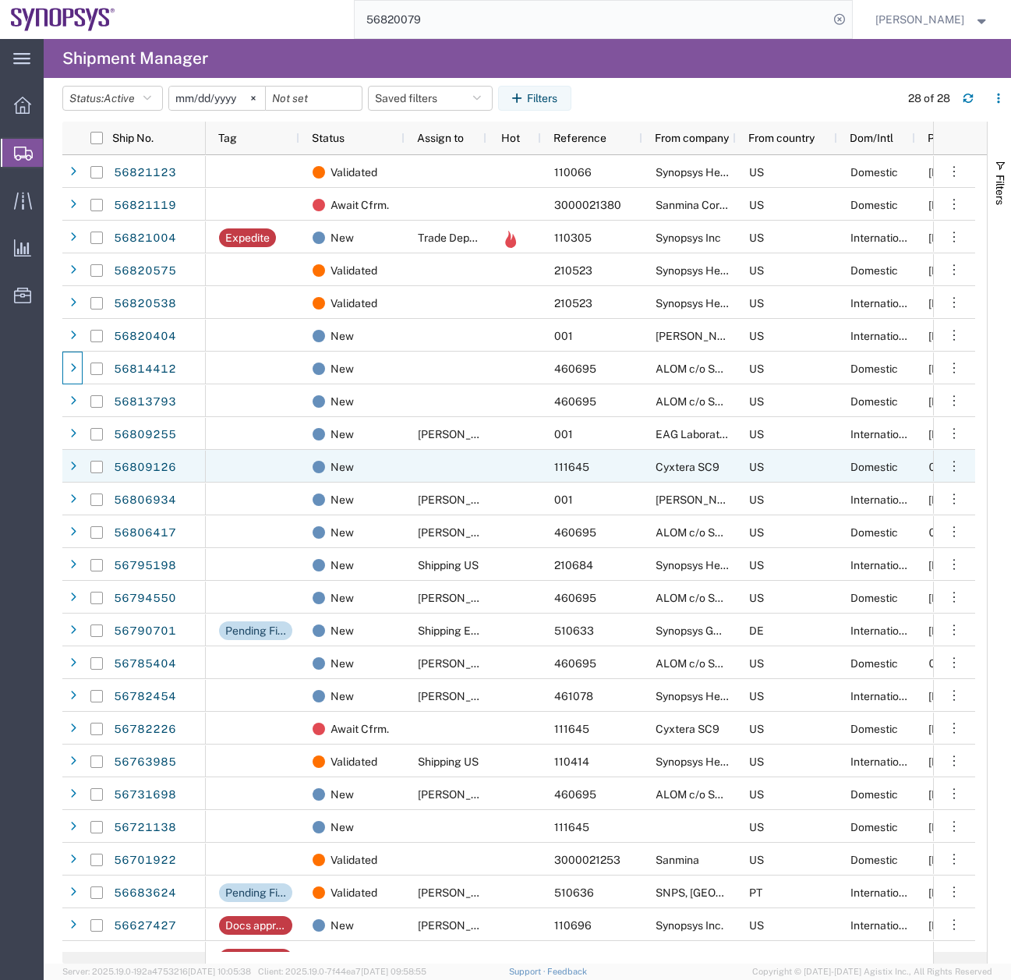
click at [76, 461] on div at bounding box center [73, 466] width 16 height 25
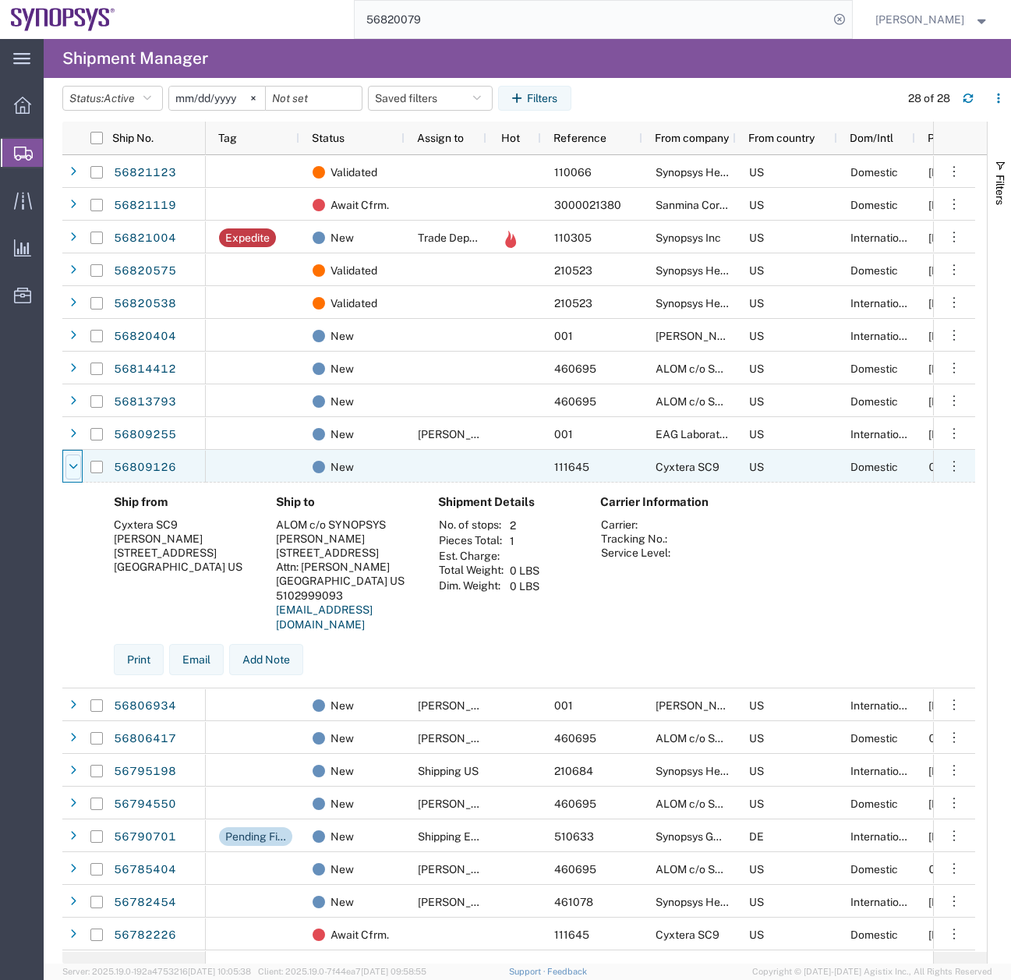
click at [76, 461] on icon at bounding box center [73, 466] width 9 height 11
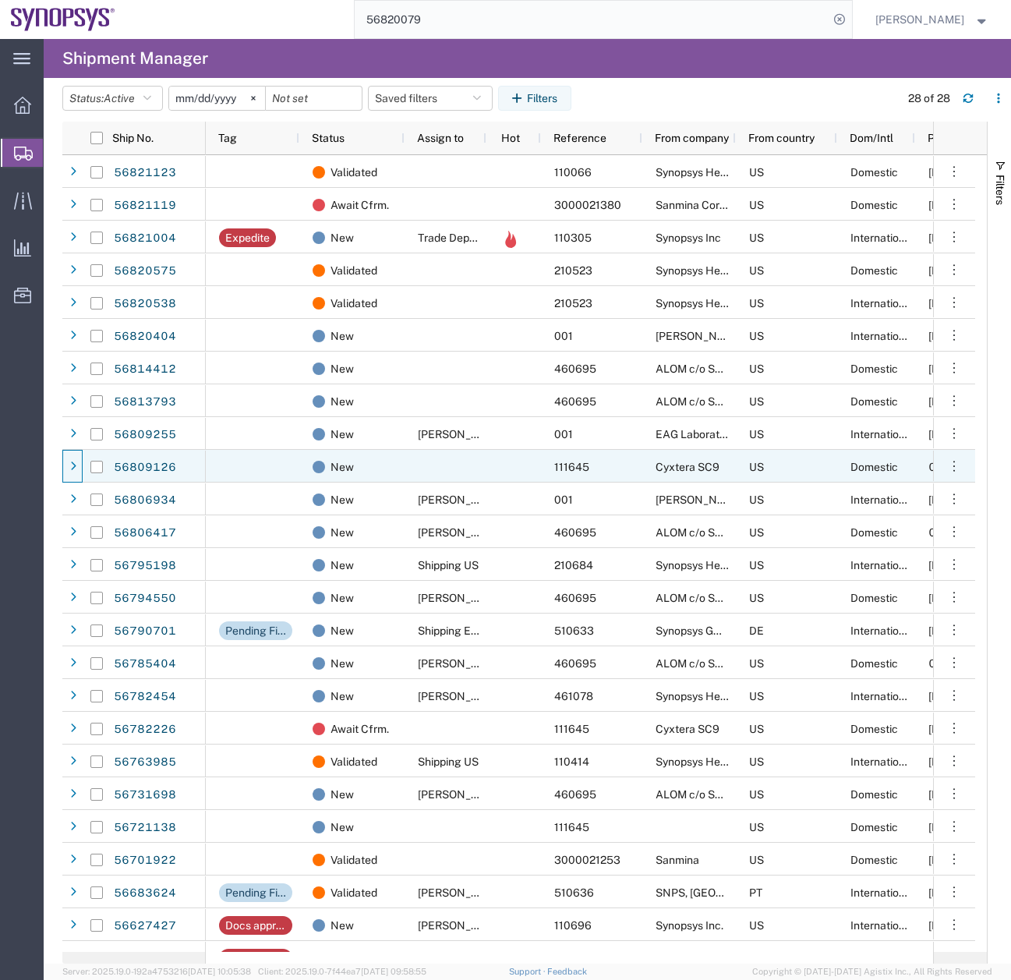
click at [76, 461] on icon at bounding box center [73, 466] width 6 height 11
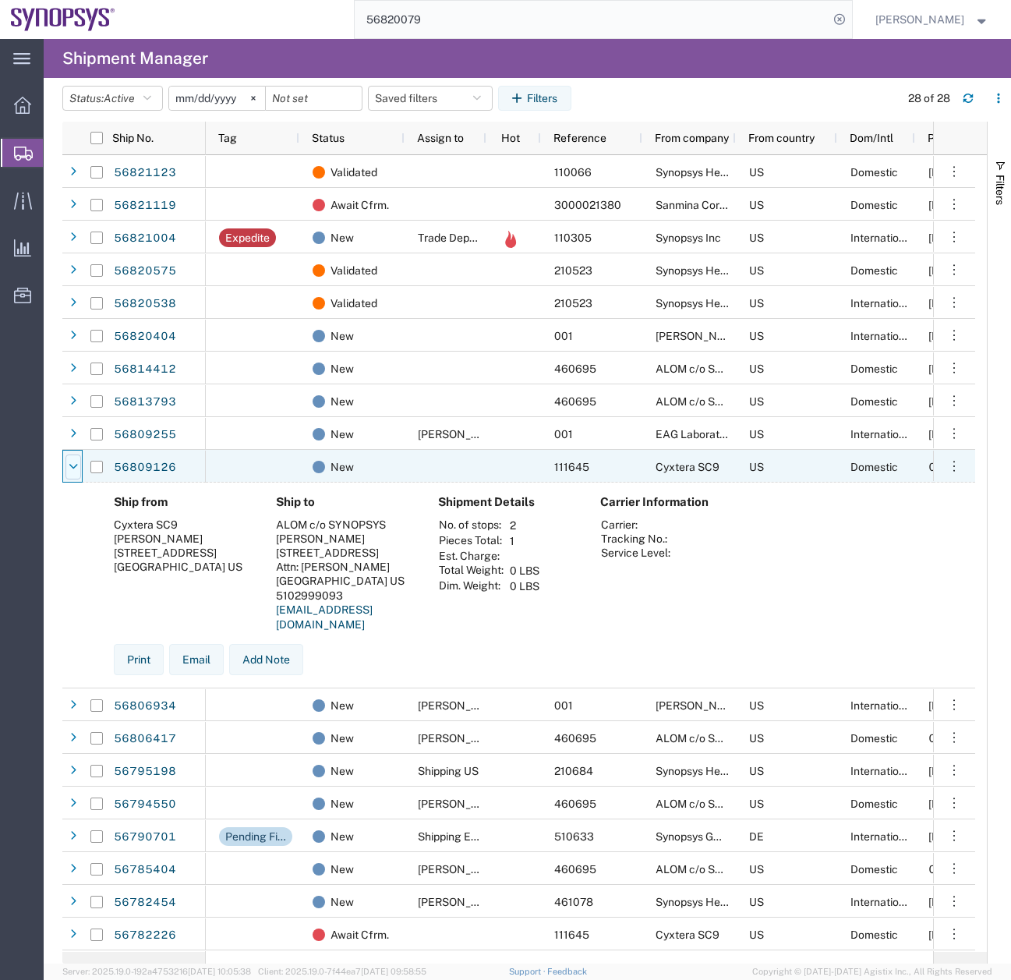
click at [76, 461] on icon at bounding box center [73, 466] width 9 height 11
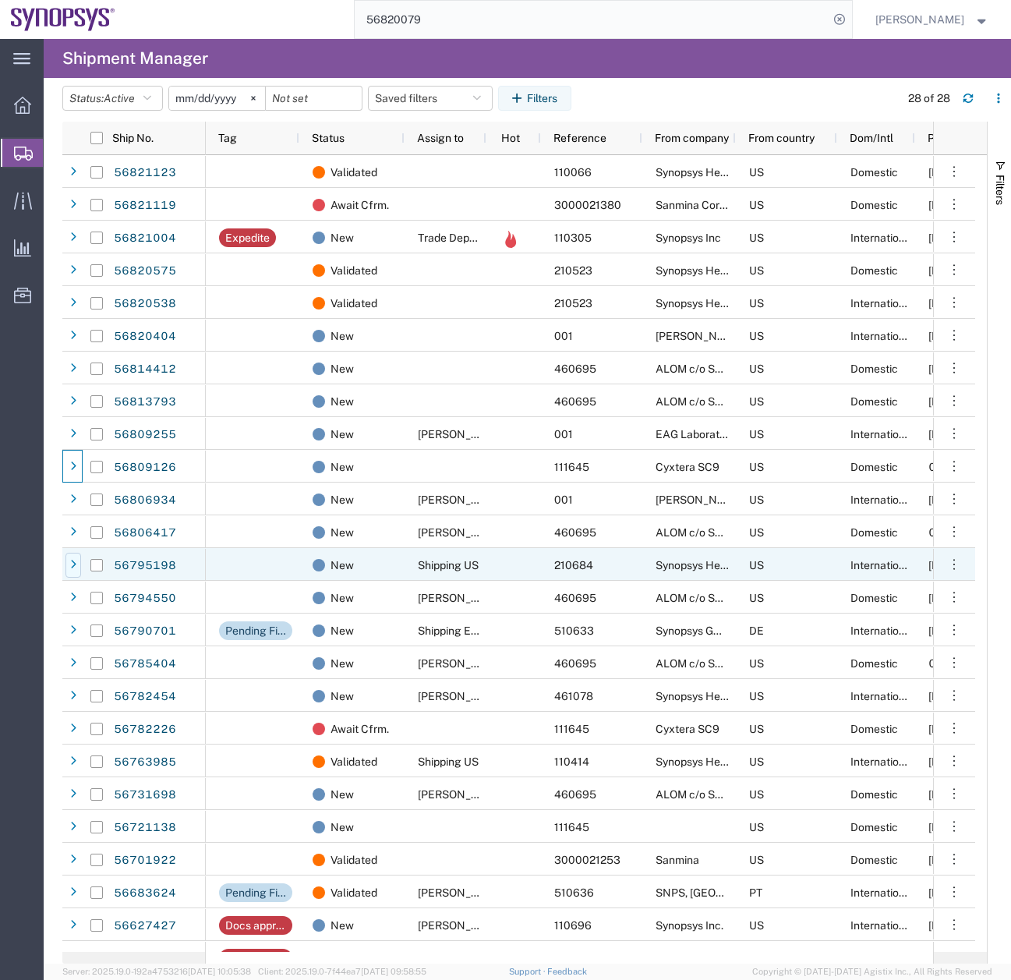
click at [72, 572] on div at bounding box center [73, 565] width 16 height 25
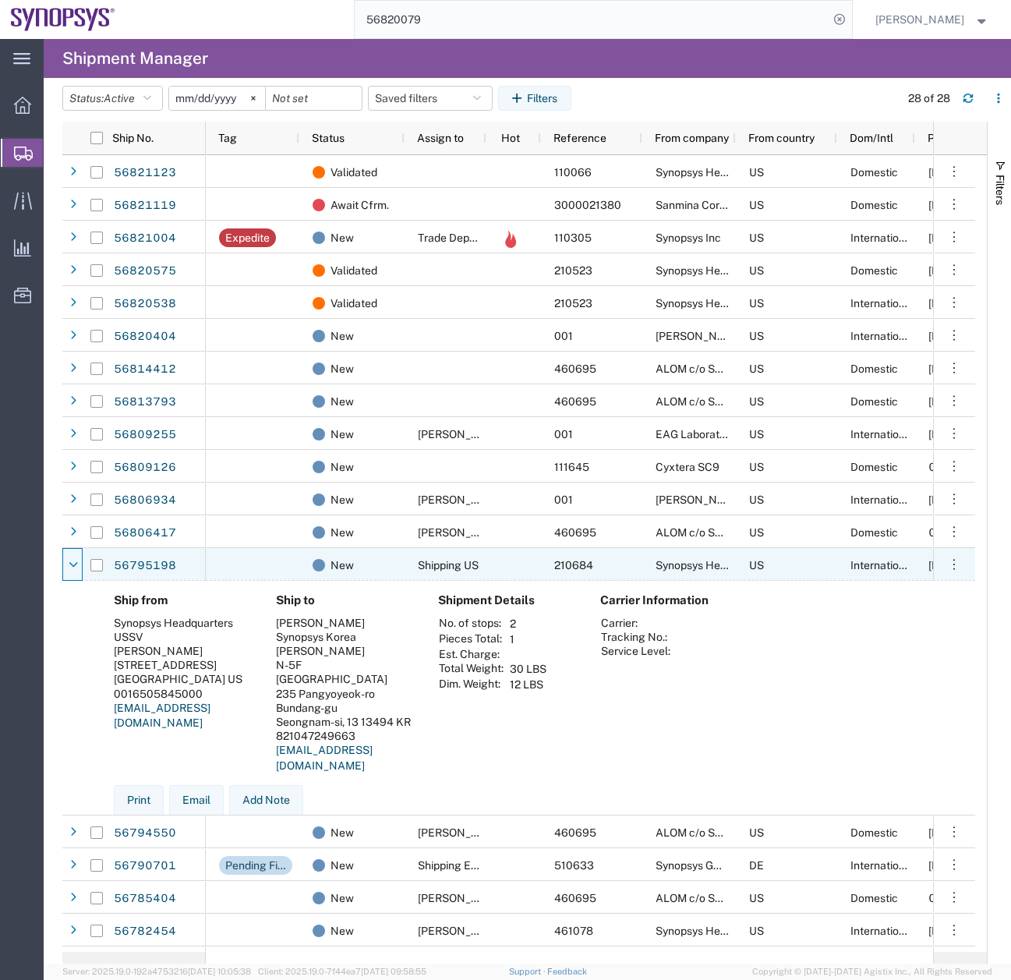
click at [72, 572] on div at bounding box center [73, 565] width 16 height 25
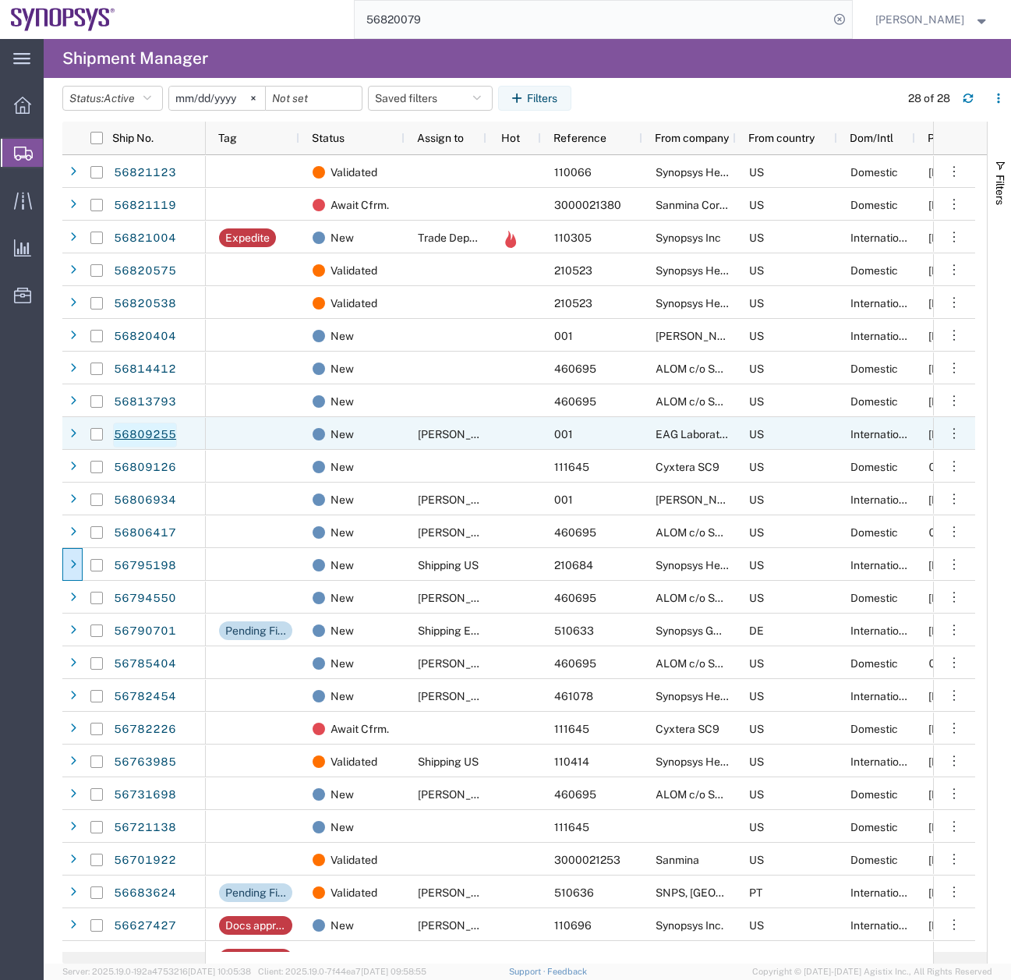
click at [133, 433] on link "56809255" at bounding box center [145, 434] width 64 height 25
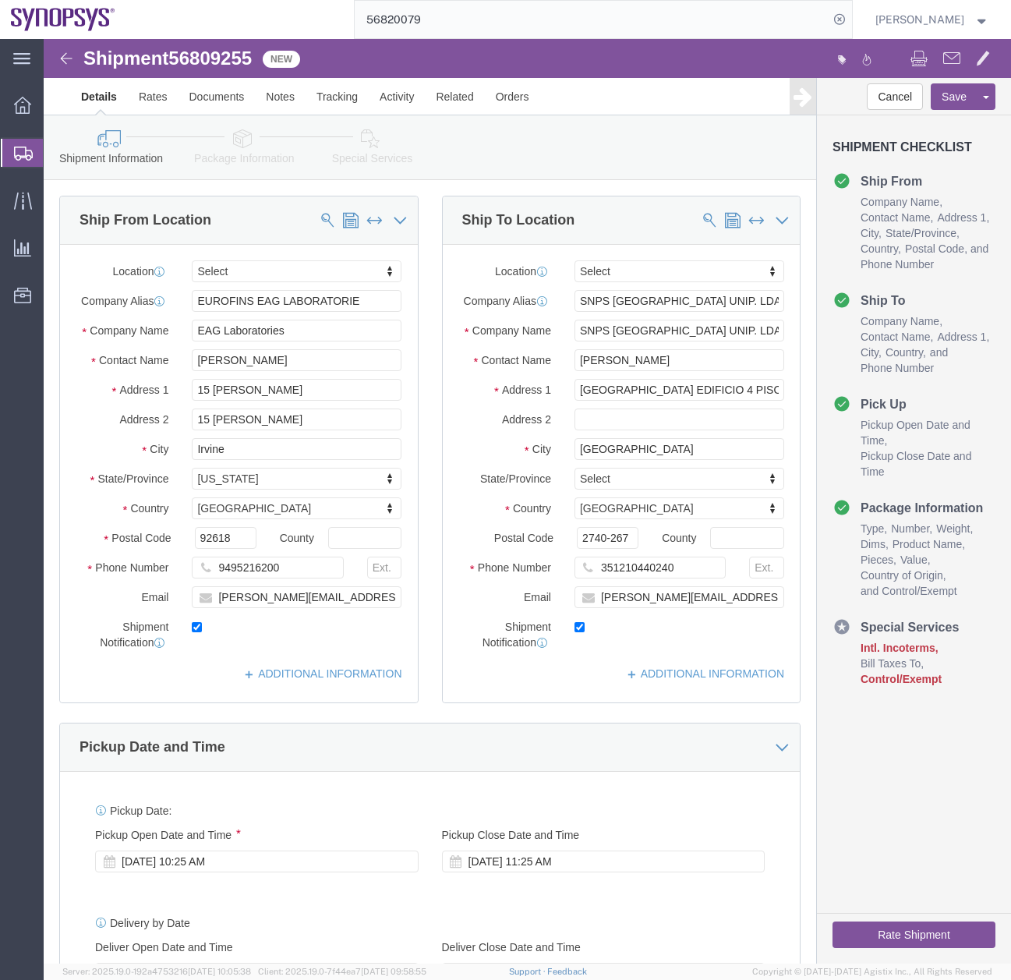
select select
click icon
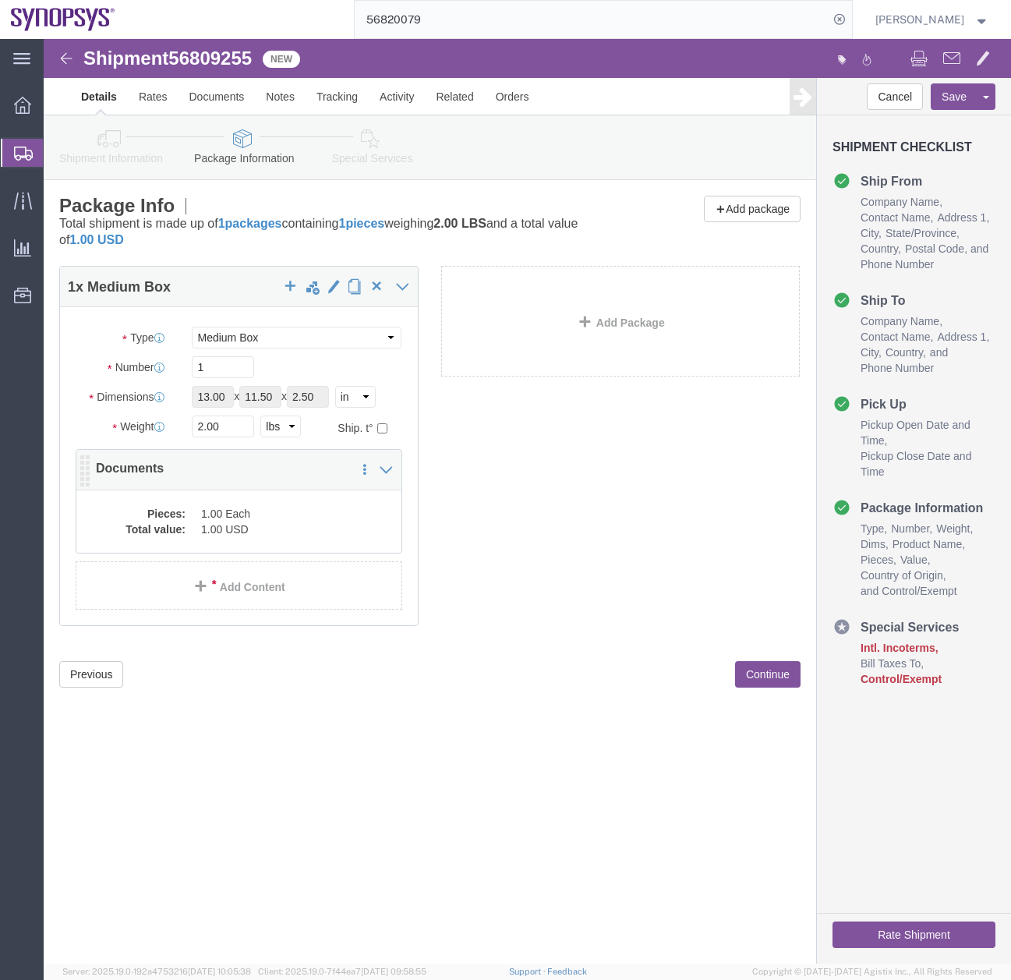
click dd "1.00 USD"
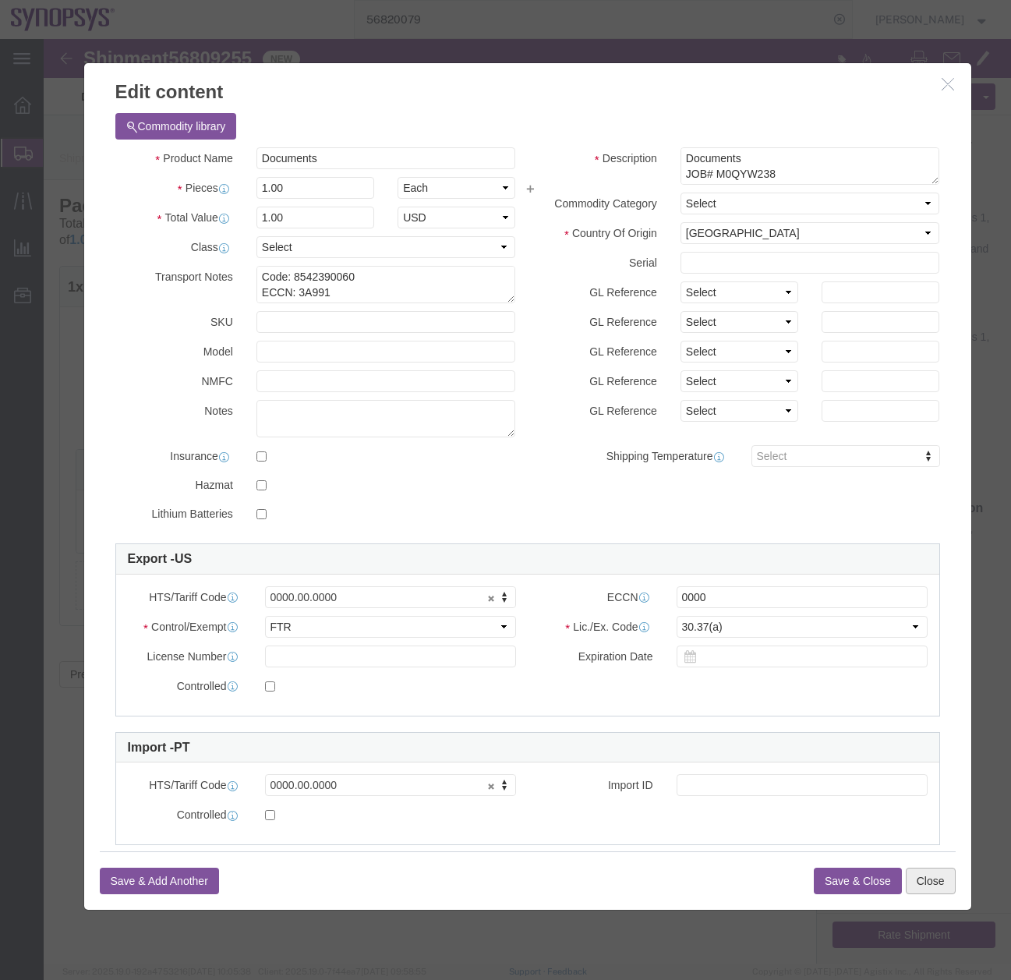
click button "Close"
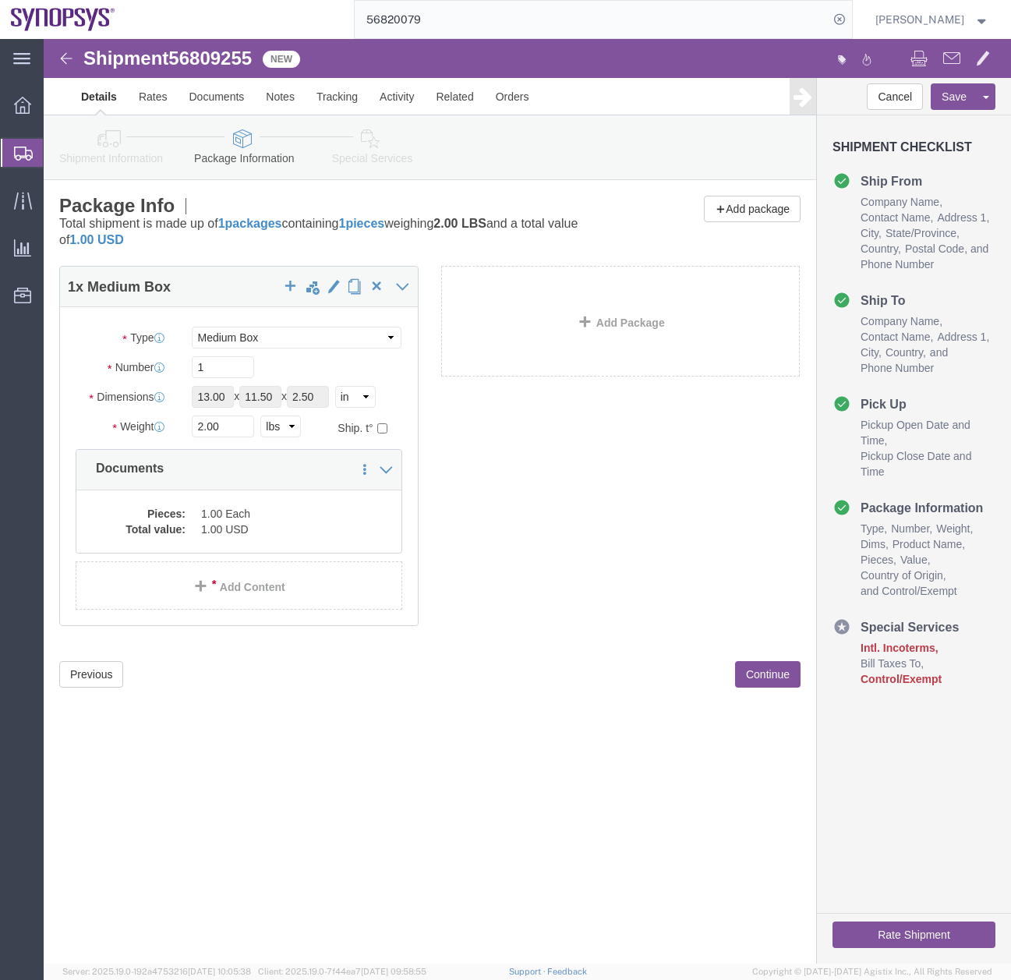
click link "Special Services"
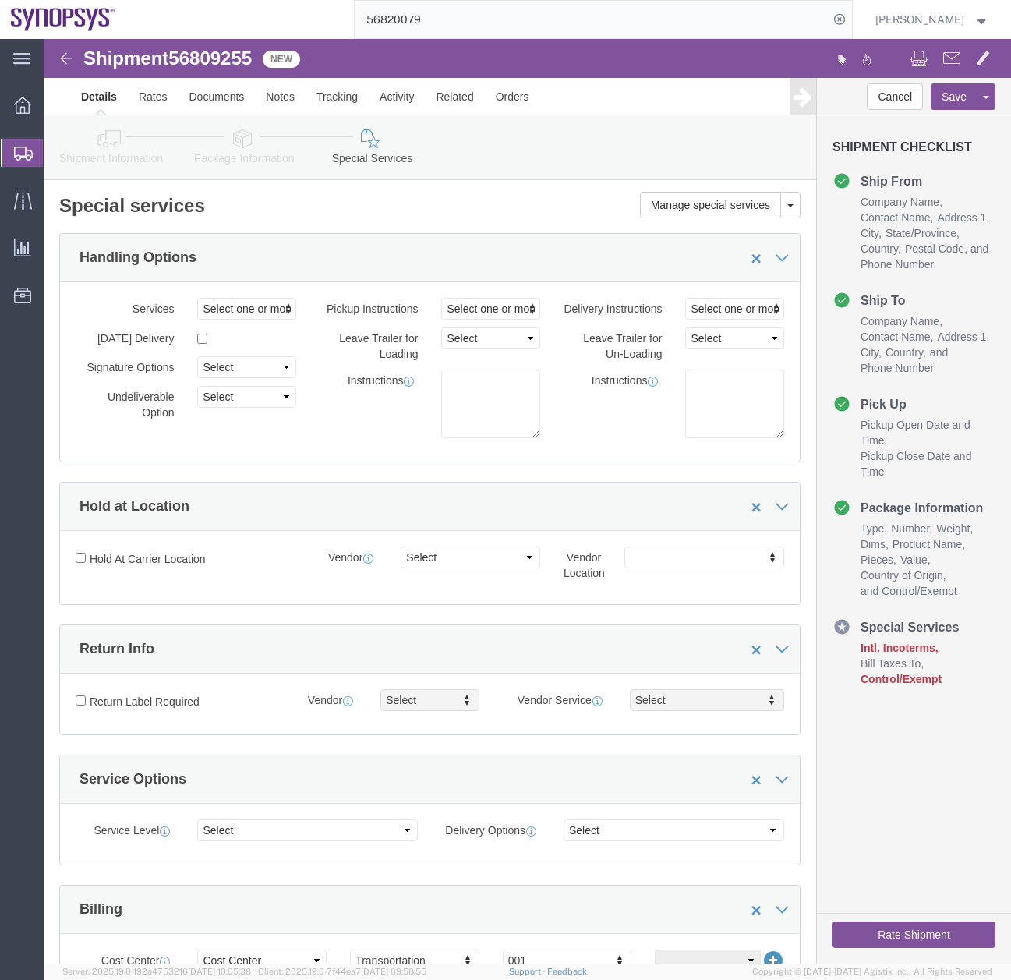
click at [19, 147] on icon at bounding box center [23, 154] width 19 height 14
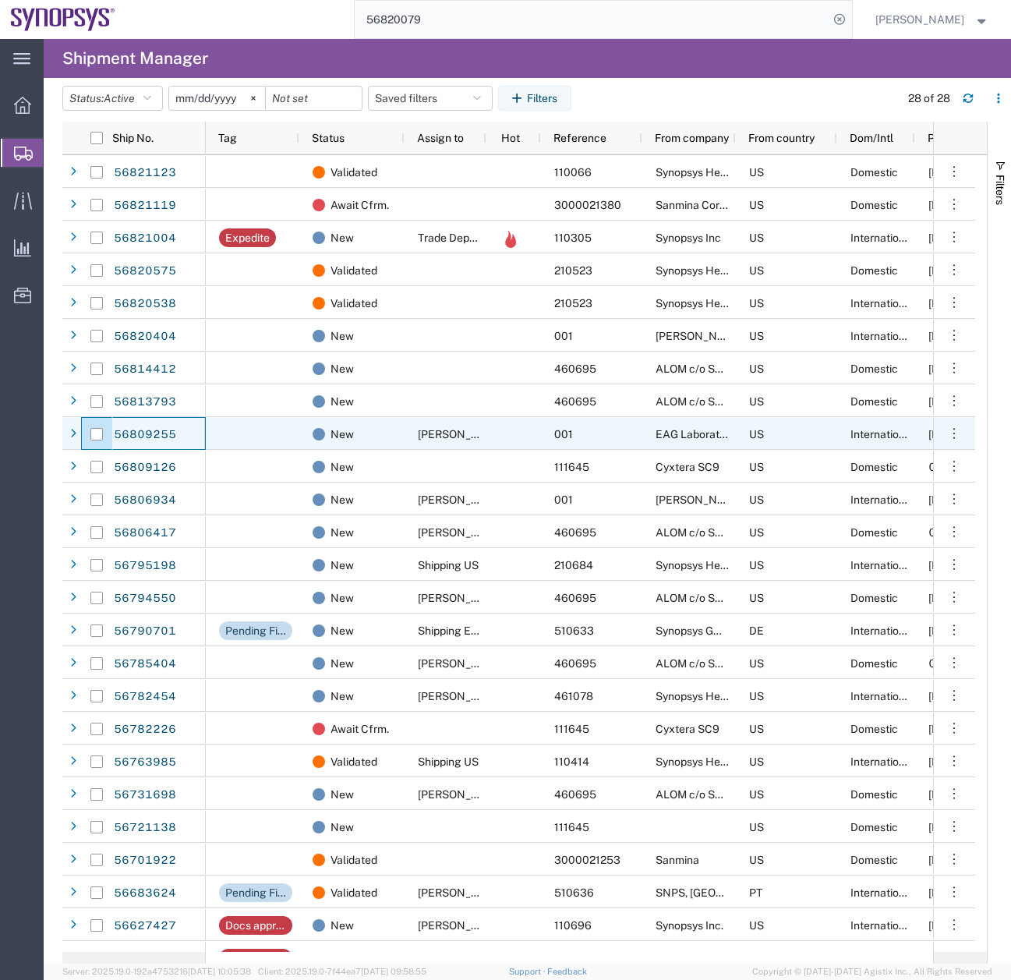
drag, startPoint x: 185, startPoint y: 431, endPoint x: 109, endPoint y: 437, distance: 75.9
click at [109, 437] on div "56809255" at bounding box center [133, 433] width 143 height 33
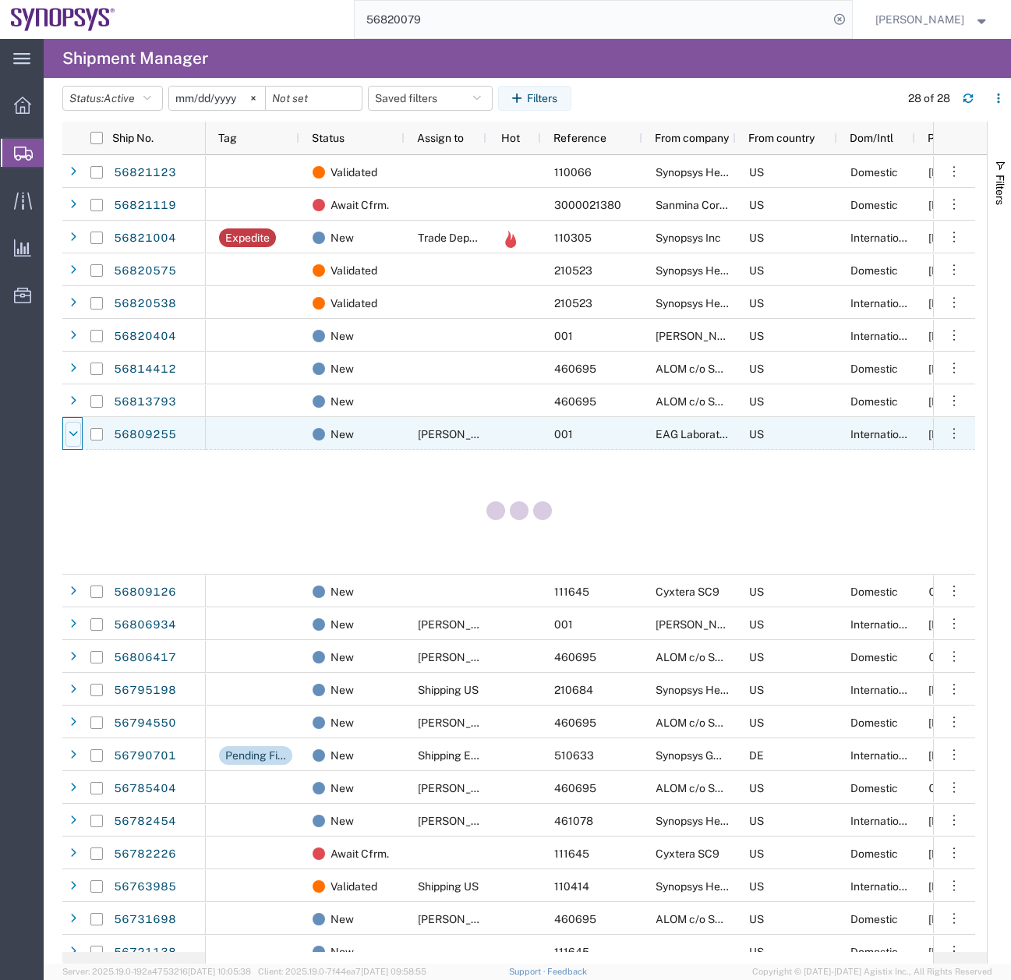
click at [70, 425] on div at bounding box center [73, 434] width 16 height 25
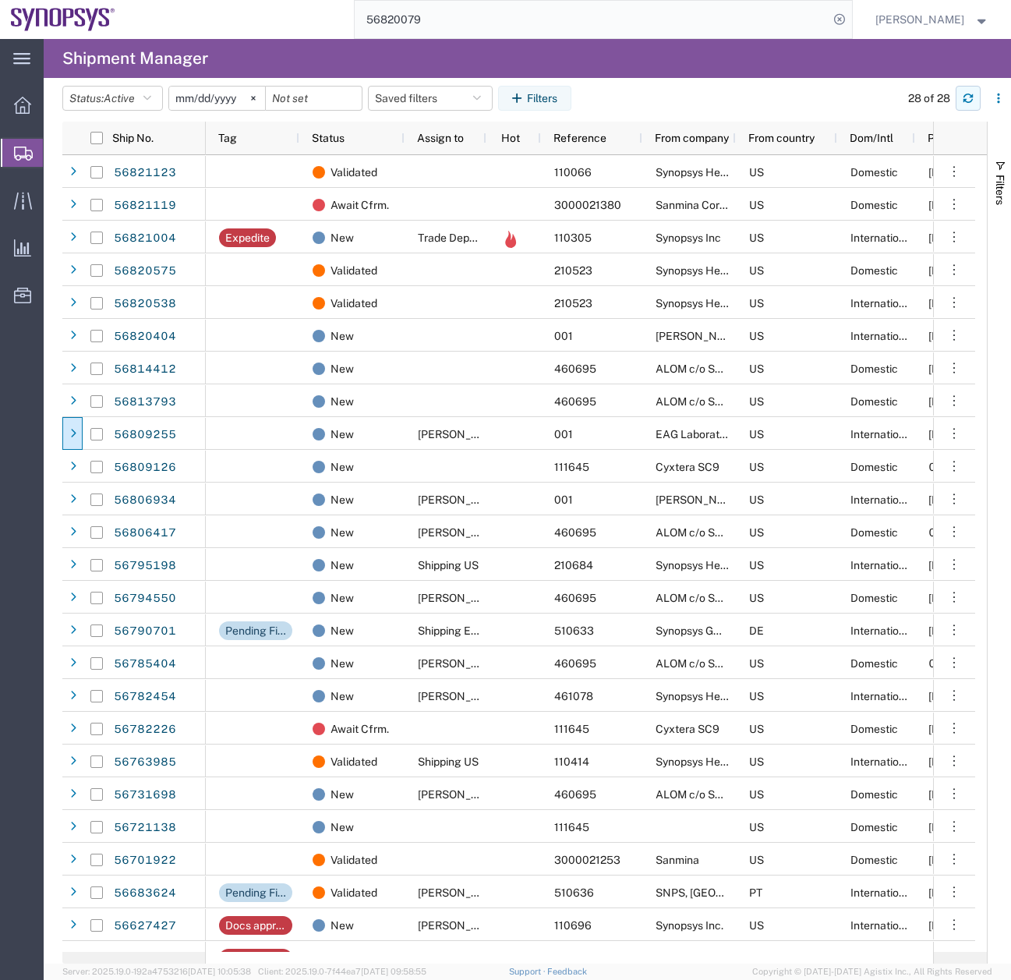
click at [974, 94] on button "button" at bounding box center [968, 98] width 25 height 25
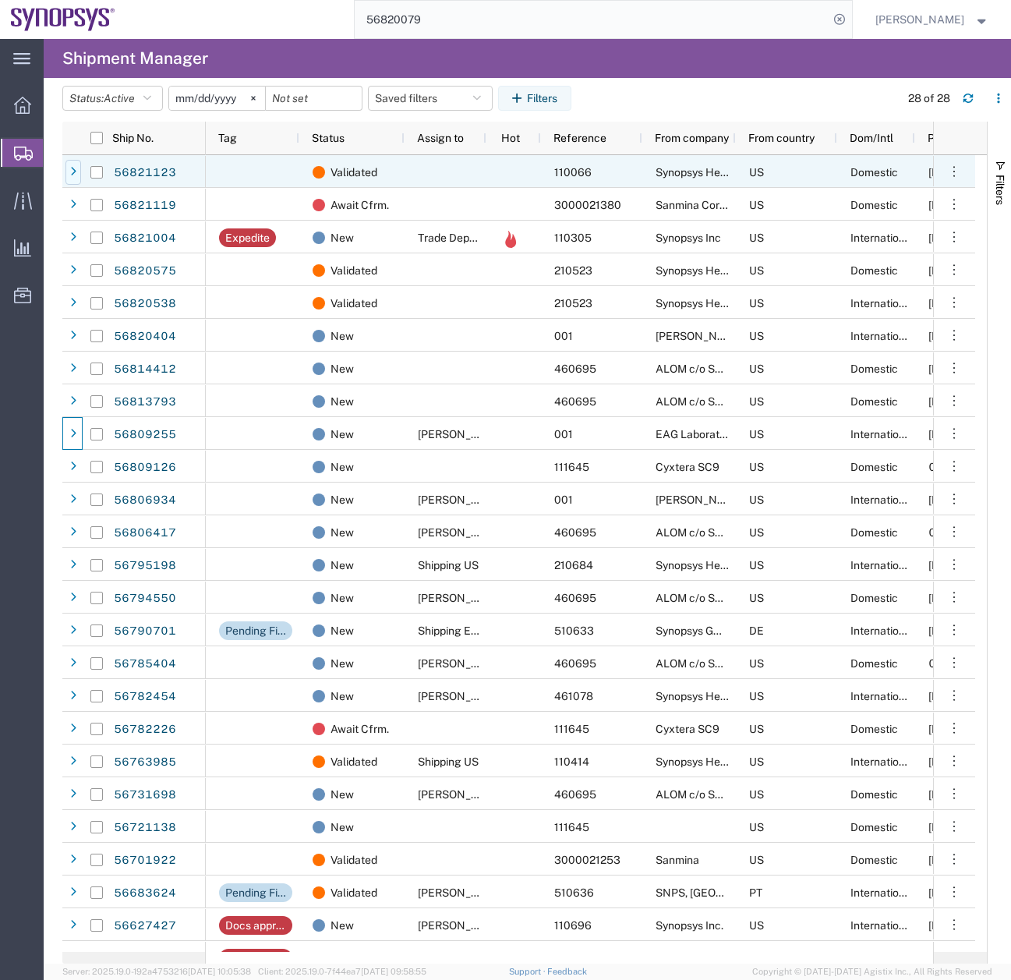
click at [72, 172] on icon at bounding box center [73, 172] width 6 height 11
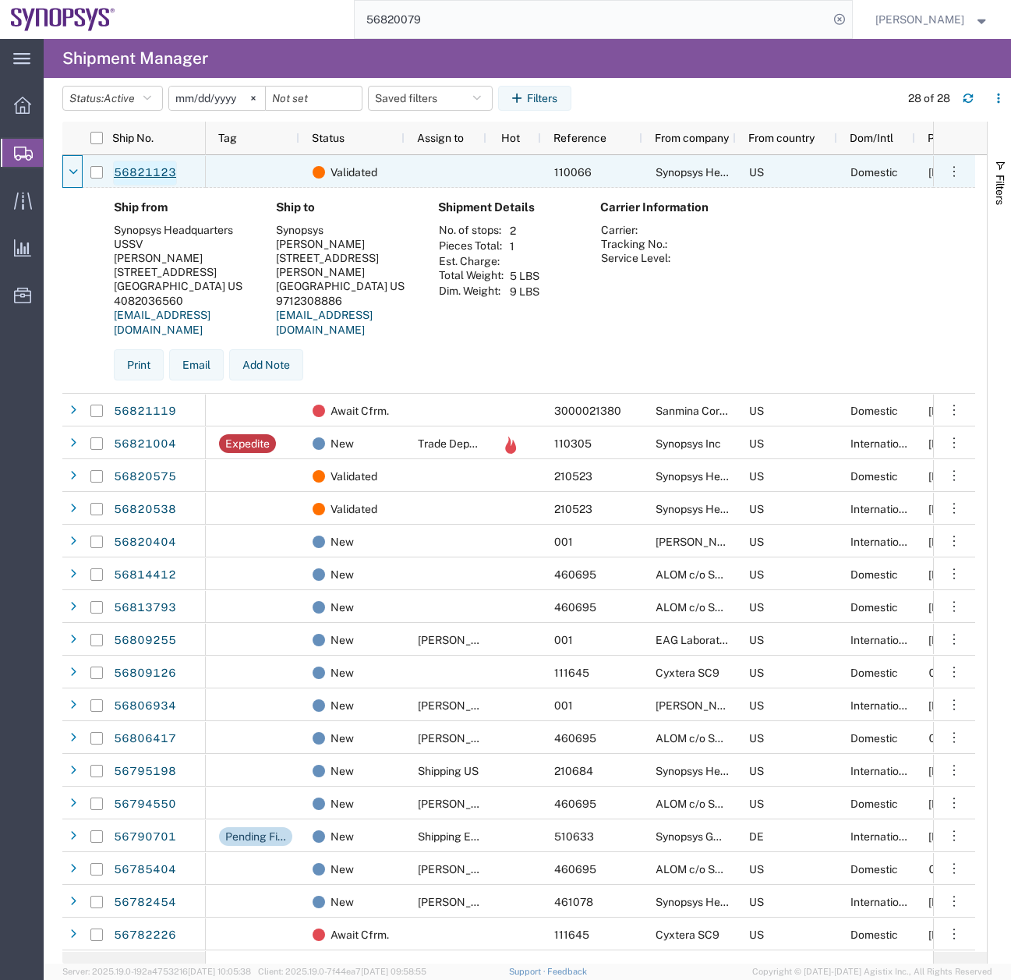
click at [135, 182] on link "56821123" at bounding box center [145, 173] width 64 height 25
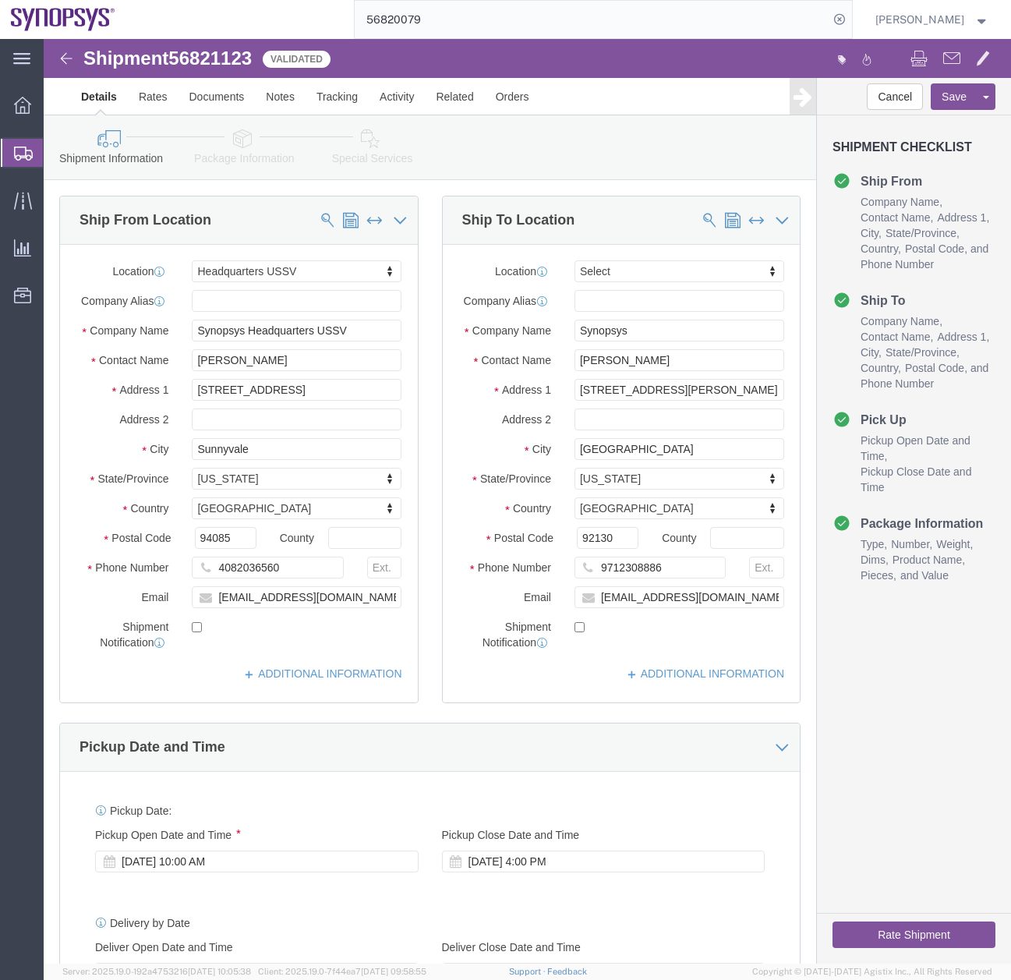
select select "63204"
select select
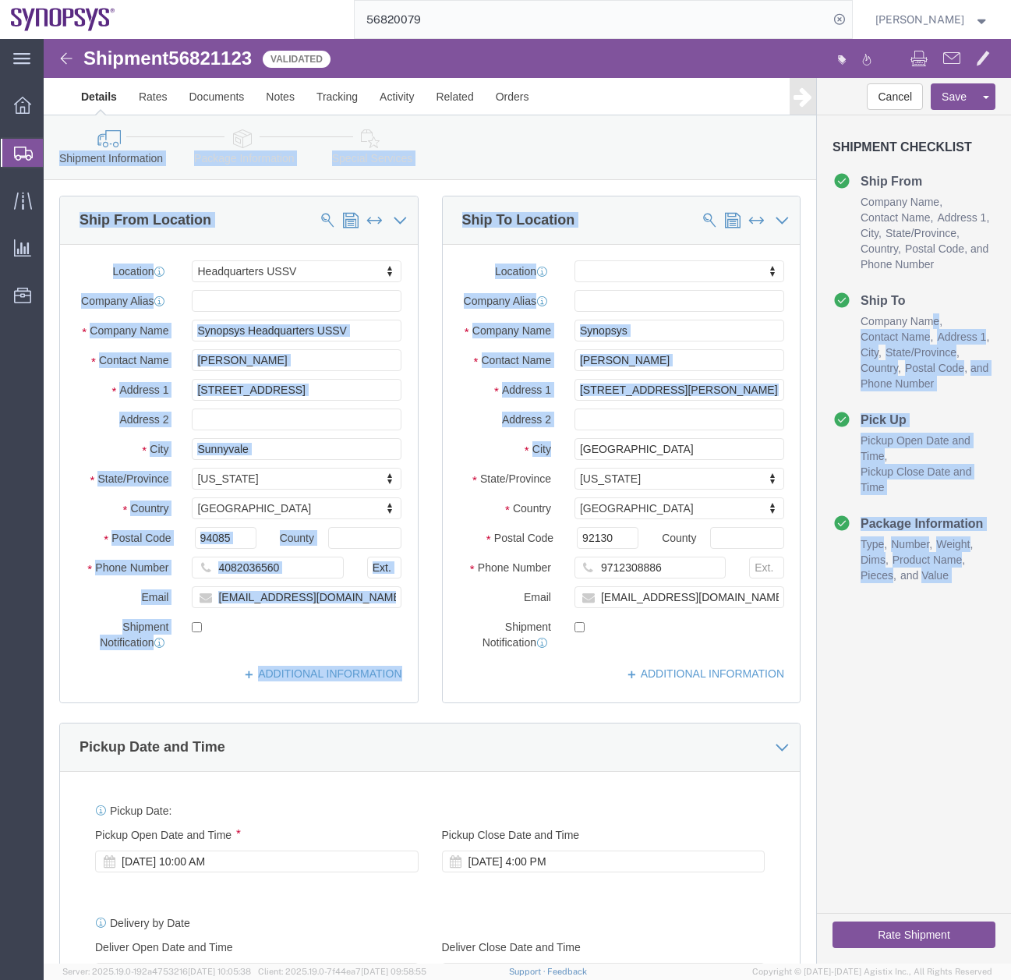
drag, startPoint x: 956, startPoint y: 347, endPoint x: 959, endPoint y: 405, distance: 58.5
click html "Shipment 56821123 Validated Details Rates Documents Notes Tracking Activity Rel…"
click div "Cancel Save Preview Assign To Clone Shipment Save As Template Shipment Checklis…"
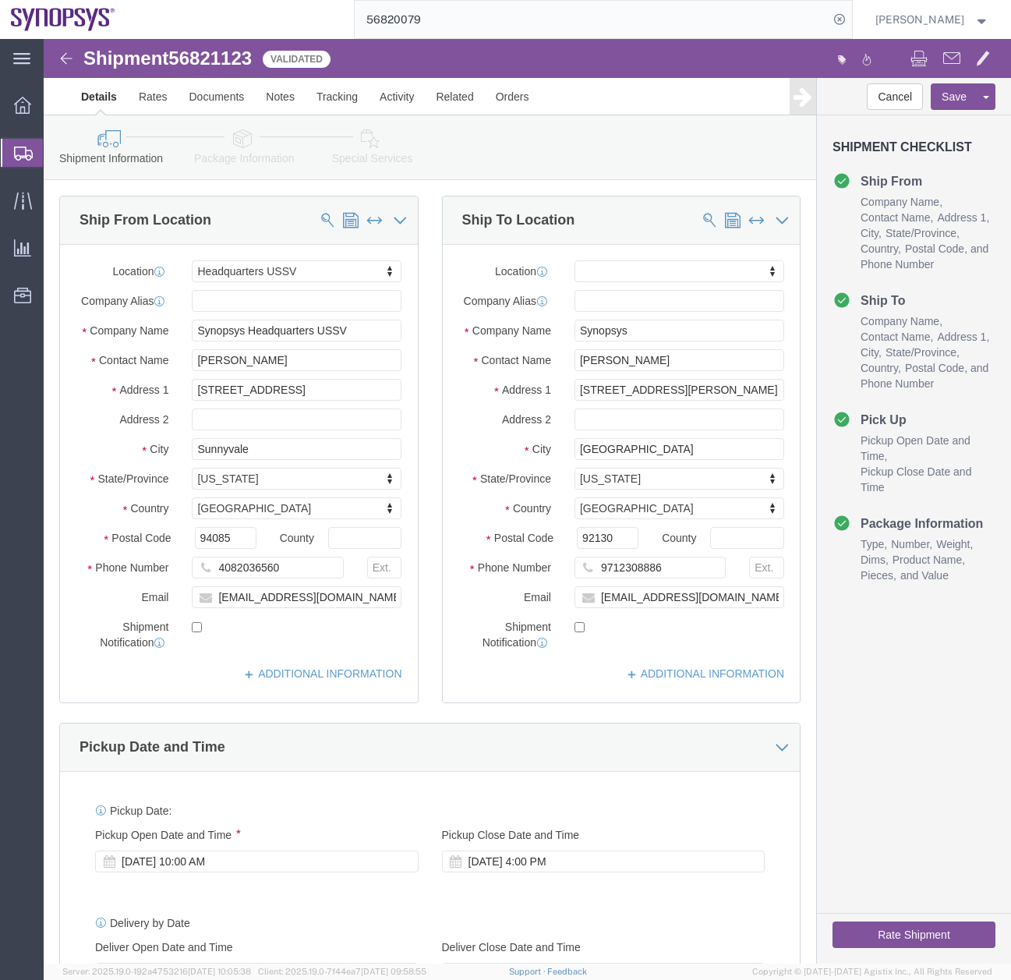
click icon
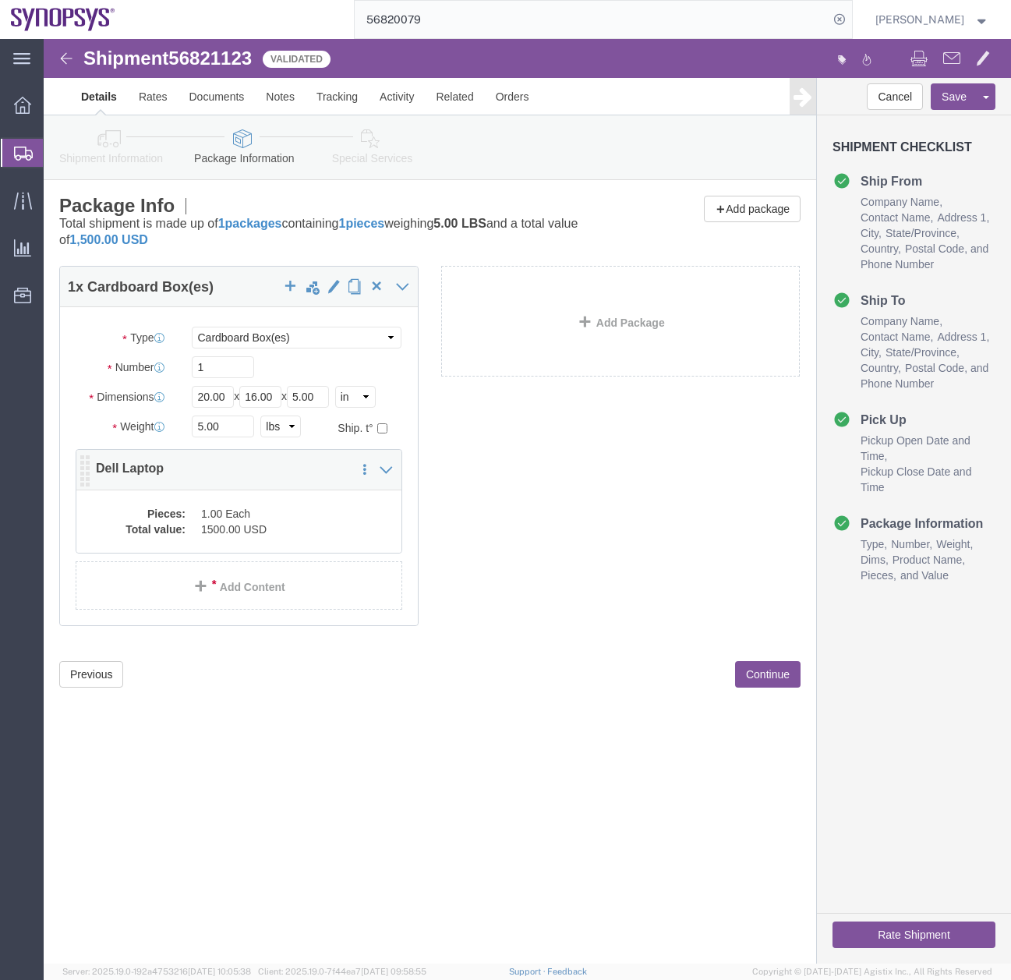
click dd "1500.00 USD"
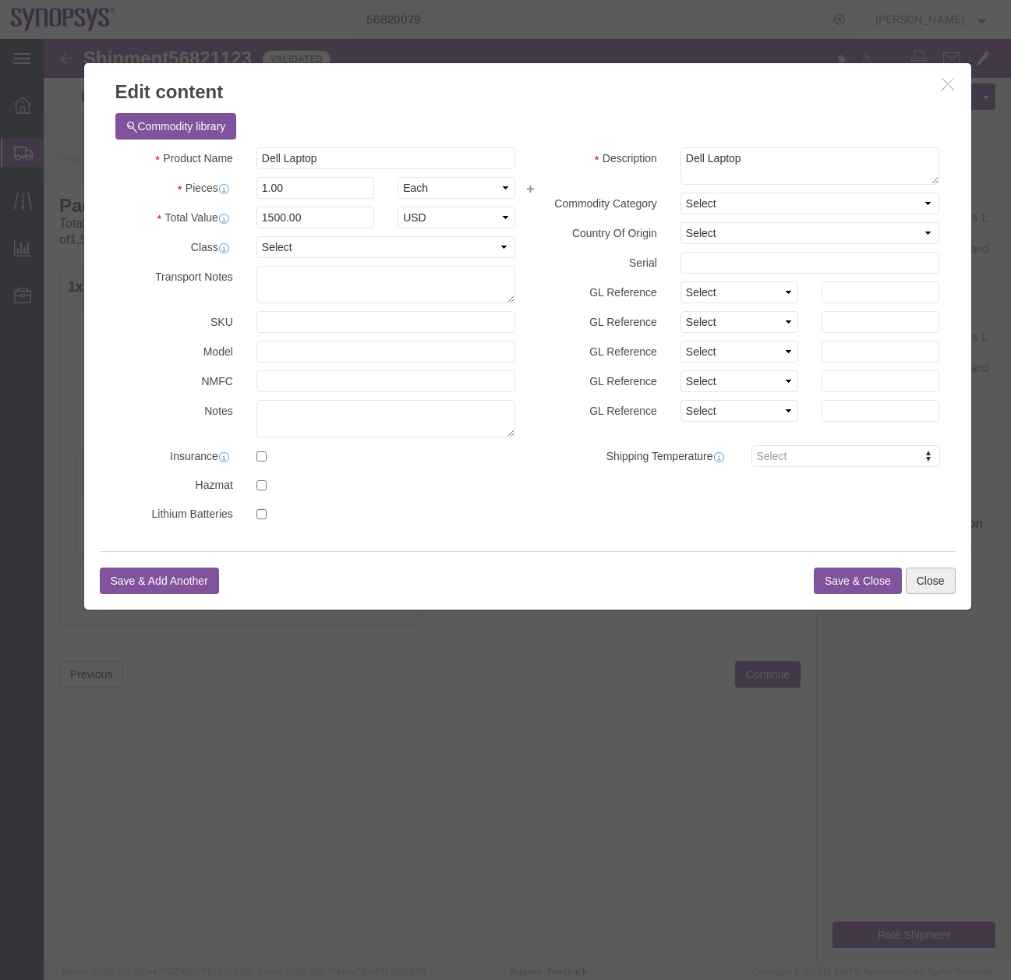
click button "Close"
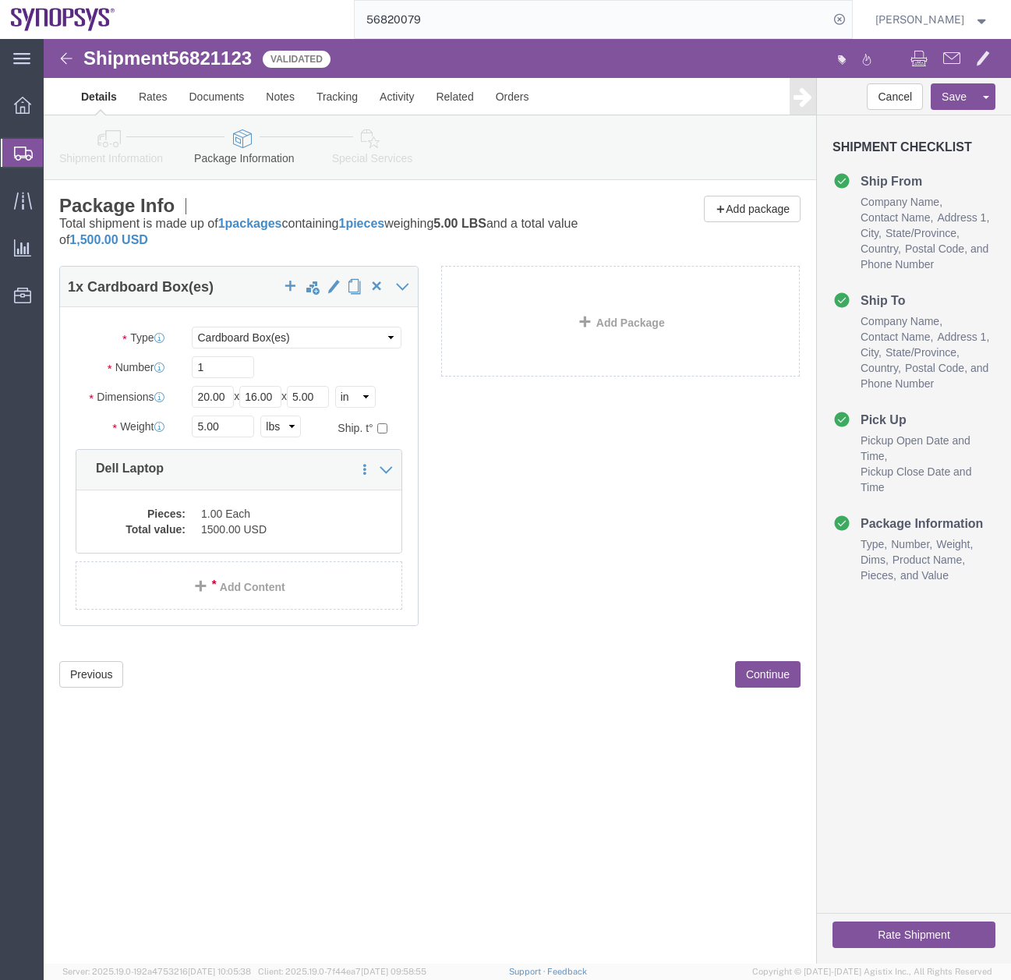
click icon
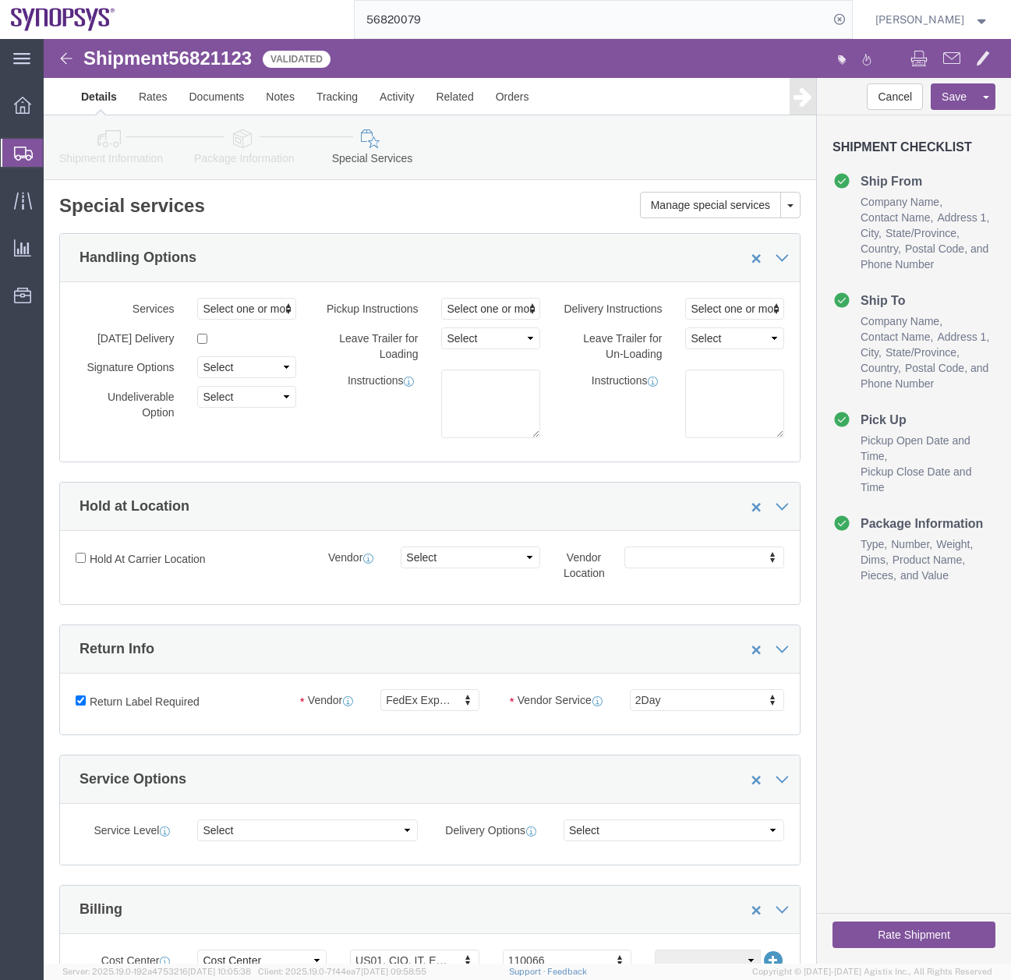
drag, startPoint x: 967, startPoint y: 157, endPoint x: 947, endPoint y: 30, distance: 128.5
click icon
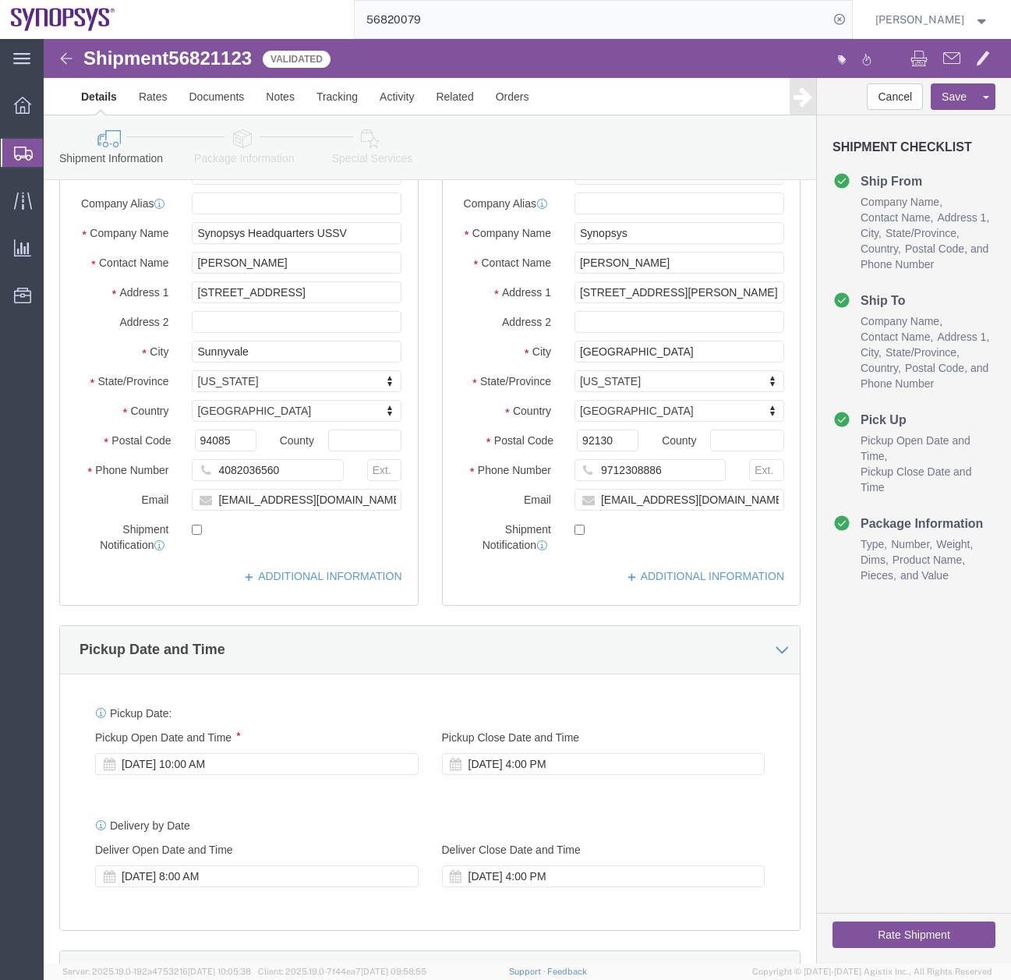
scroll to position [79, 0]
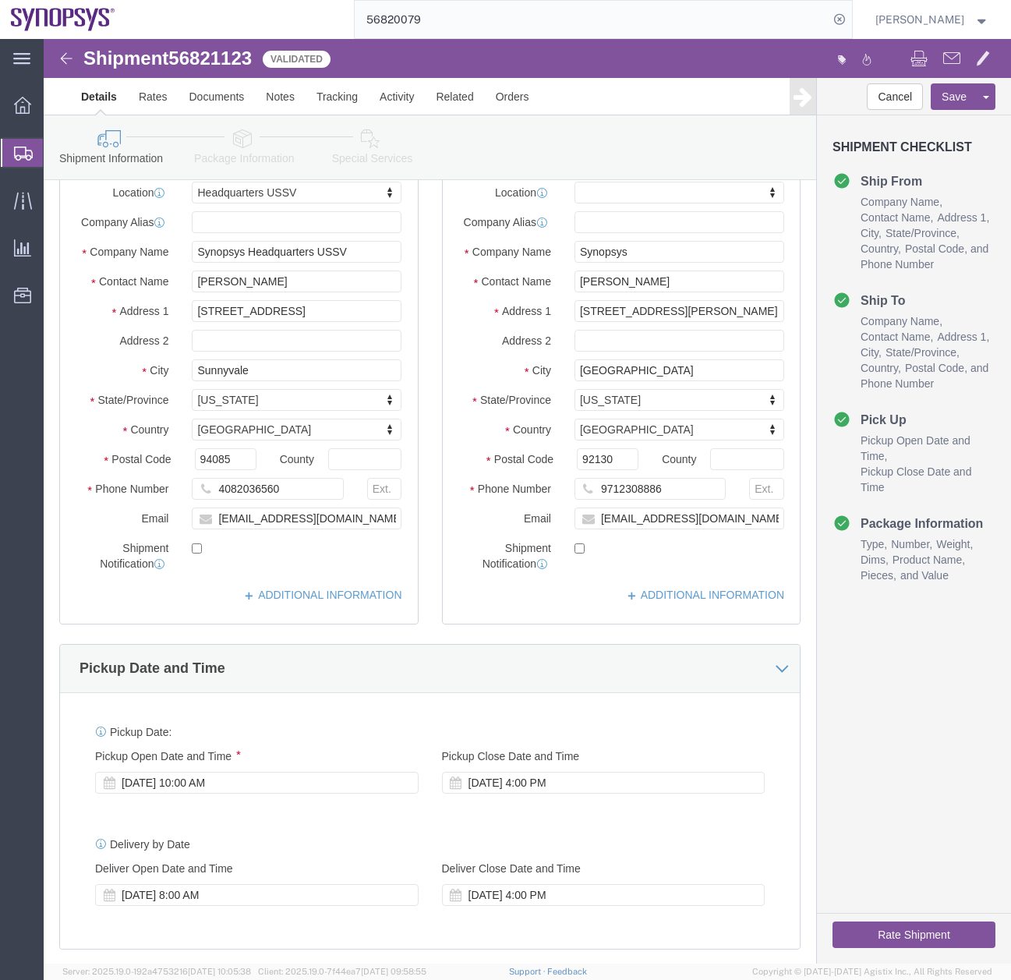
click div "Cancel Save Preview Assign To Clone Shipment Save As Template Shipment Checklis…"
click button "Rate Shipment"
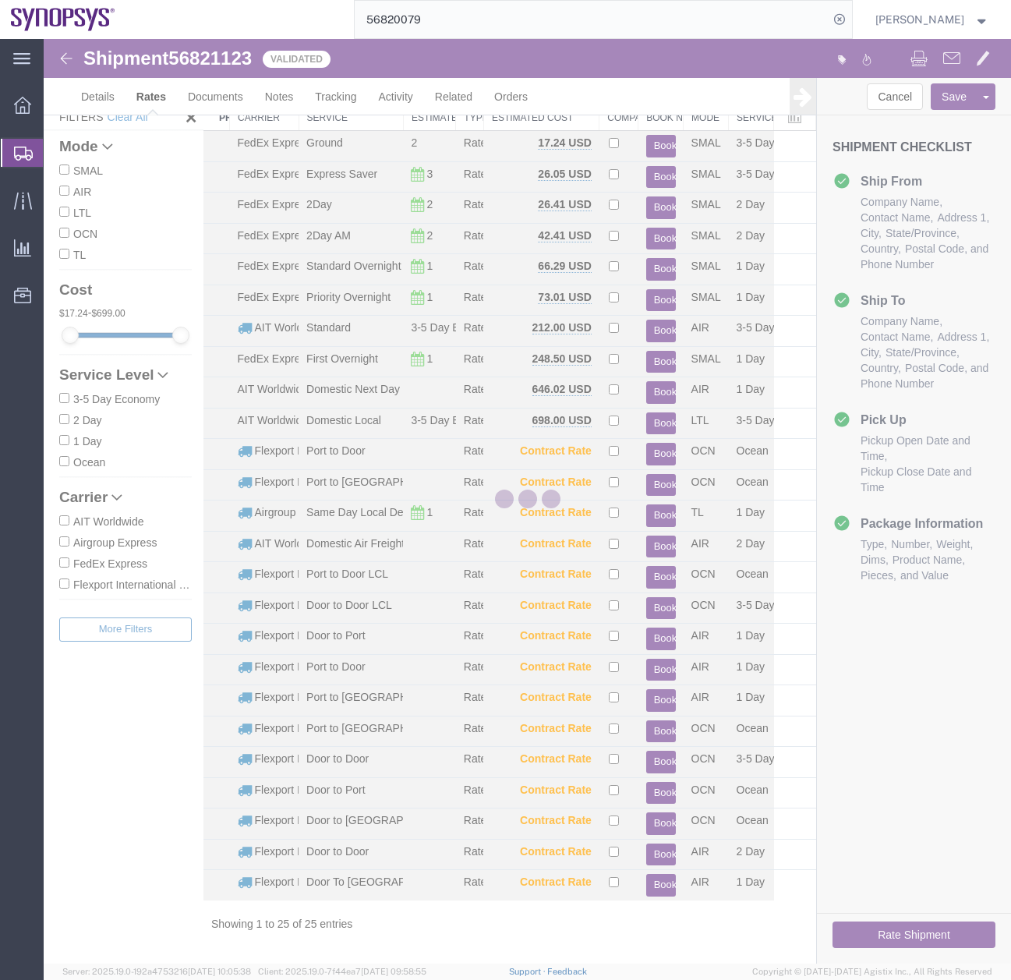
scroll to position [45, 0]
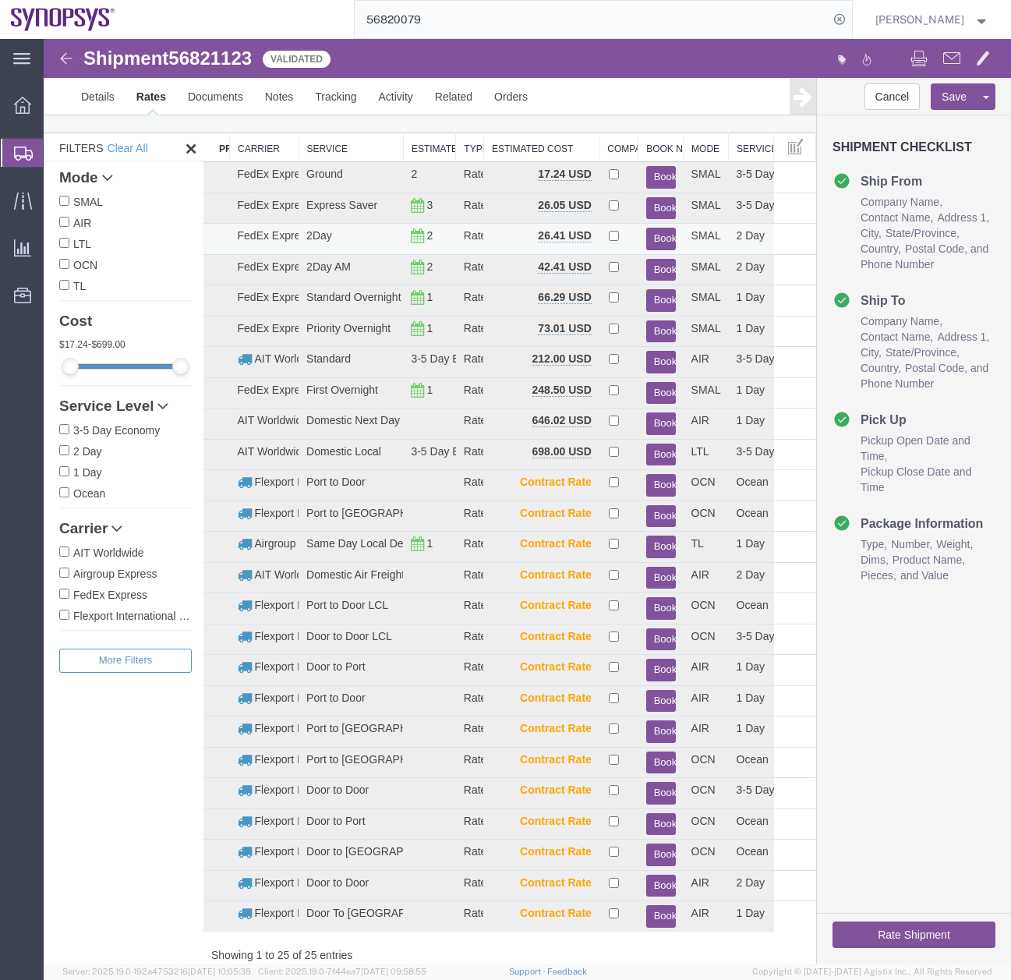
click at [648, 235] on button "Book" at bounding box center [661, 239] width 30 height 23
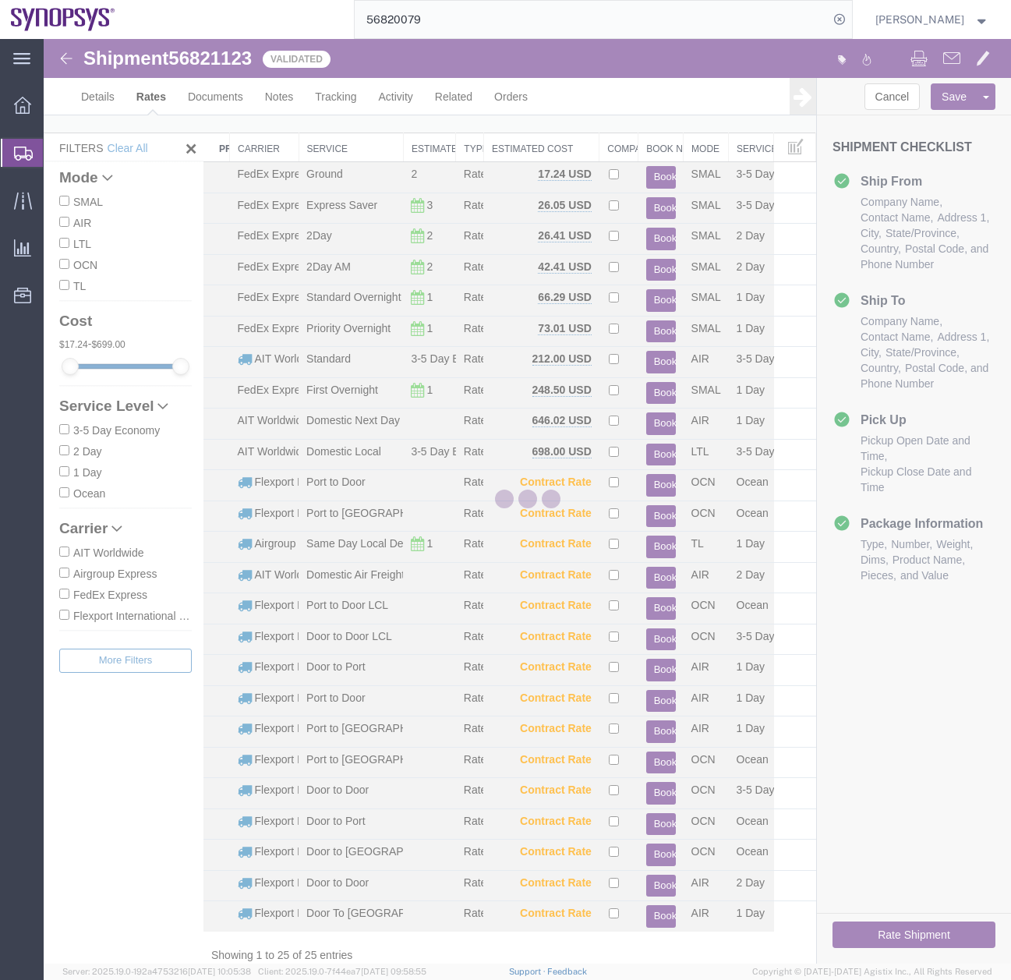
scroll to position [0, 0]
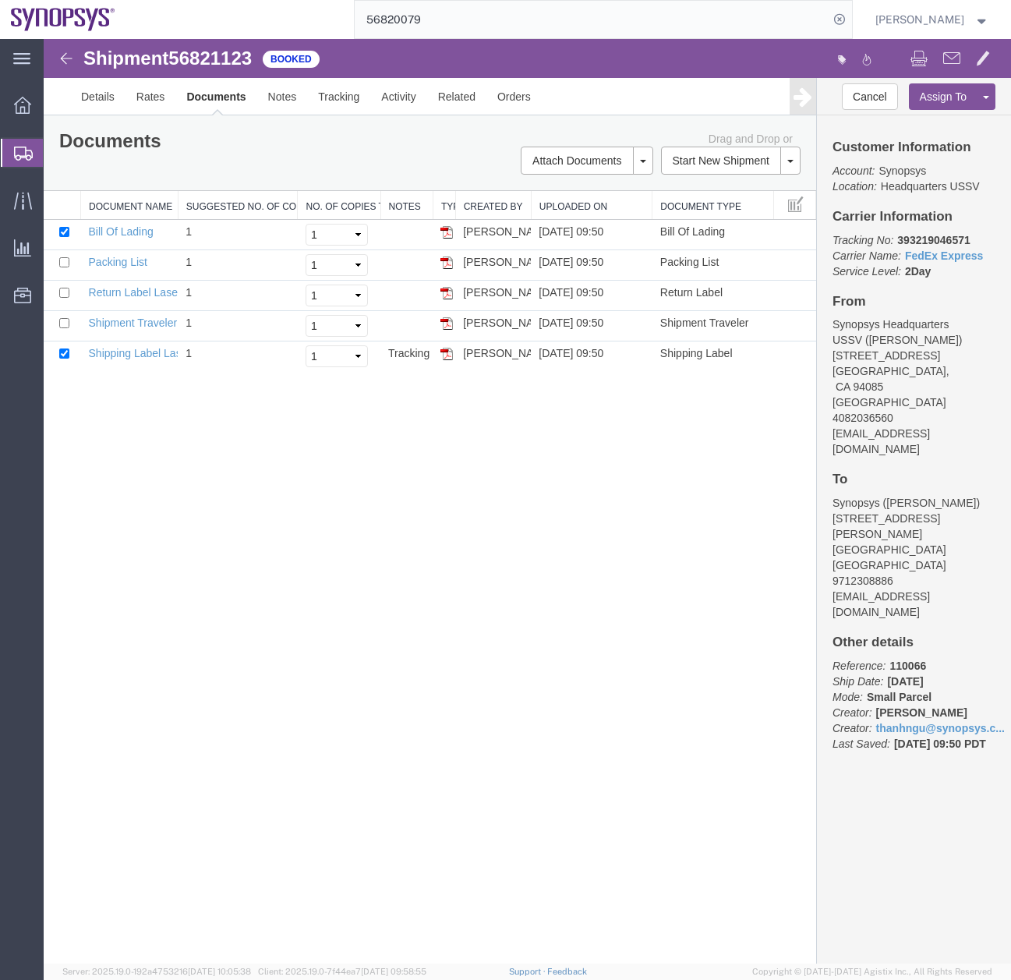
click at [27, 153] on icon at bounding box center [23, 154] width 19 height 14
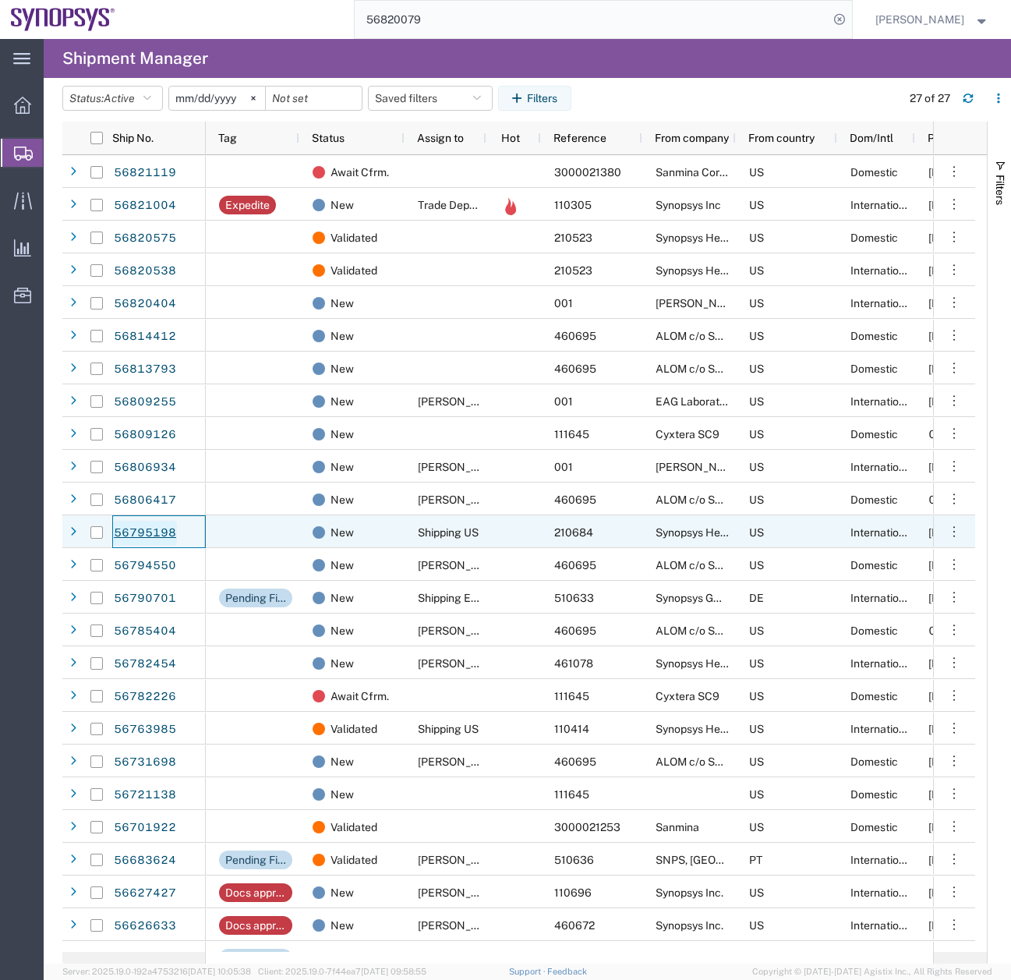
click at [141, 527] on link "56795198" at bounding box center [145, 533] width 64 height 25
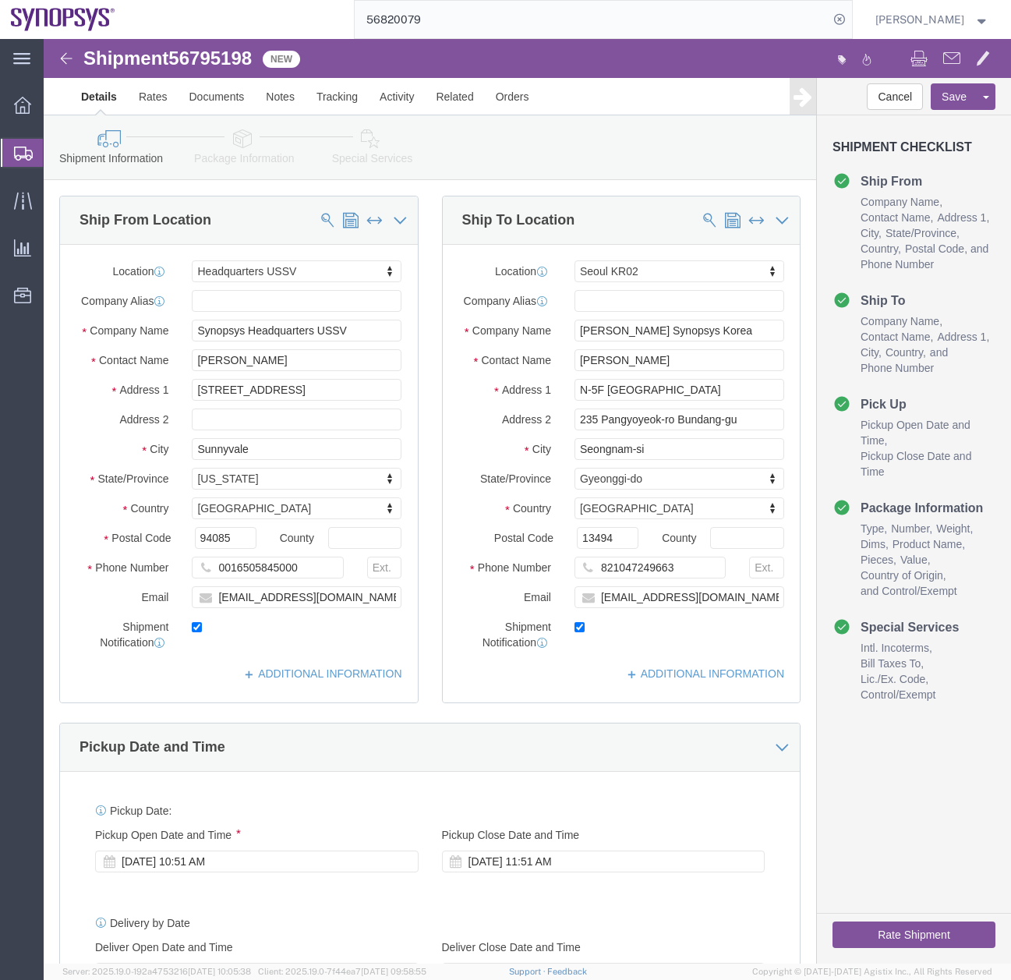
select select "63204"
select select "63142"
click icon
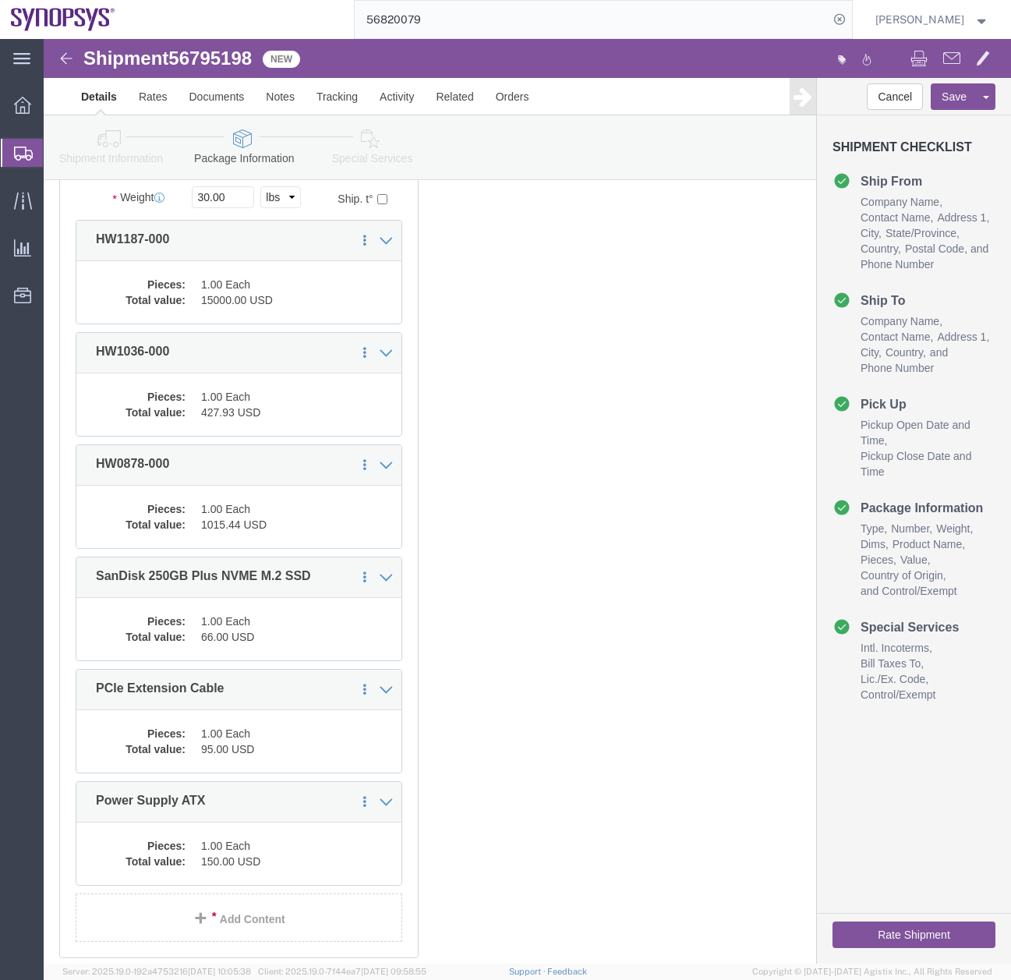
scroll to position [232, 0]
click dd "150.00 USD"
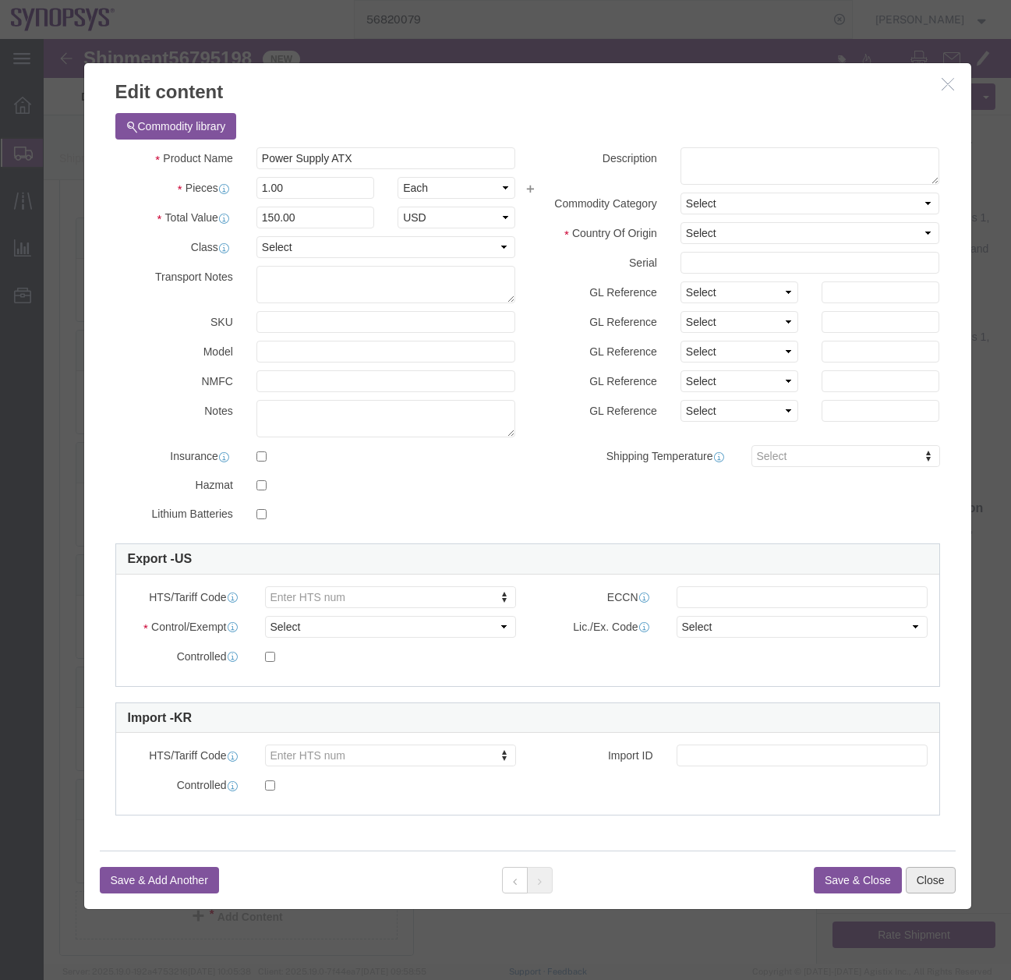
click button "Close"
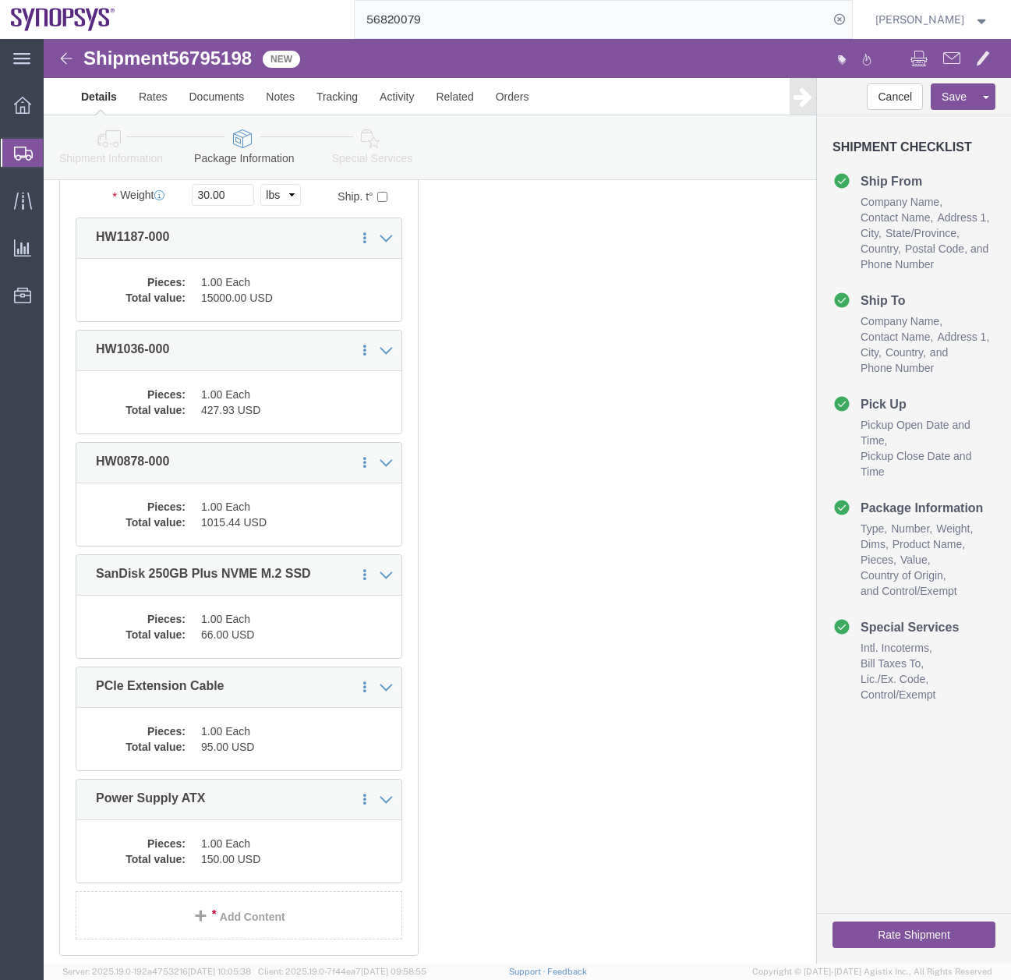
click at [13, 146] on div at bounding box center [23, 153] width 44 height 28
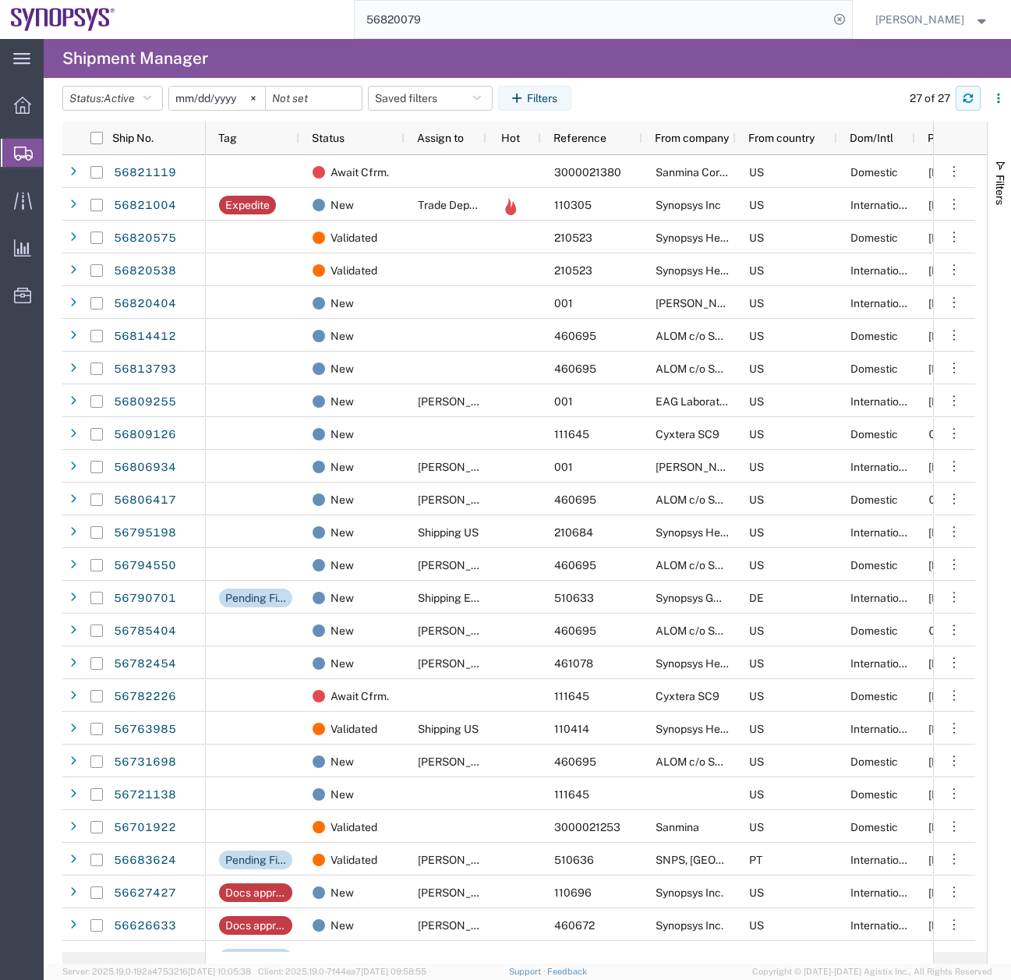
click at [971, 89] on button "button" at bounding box center [968, 98] width 25 height 25
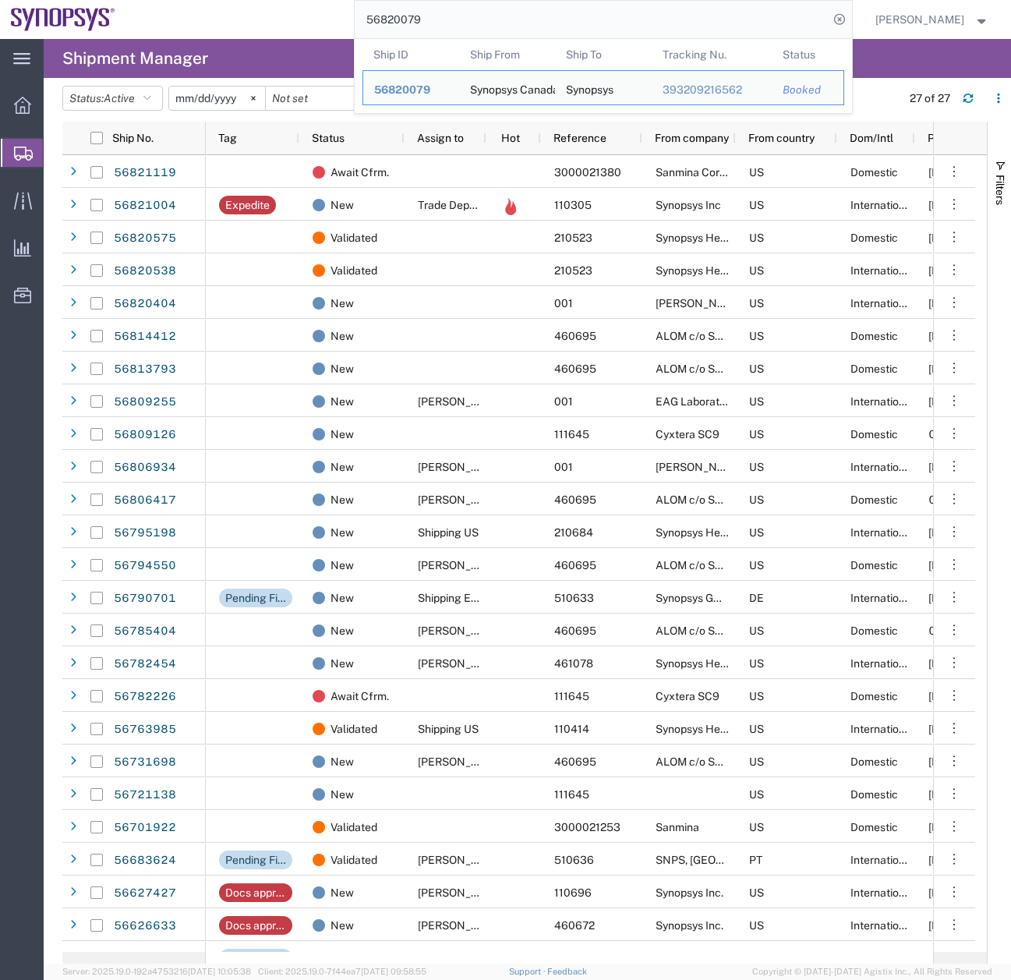
click at [476, 8] on input "56820079" at bounding box center [592, 19] width 474 height 37
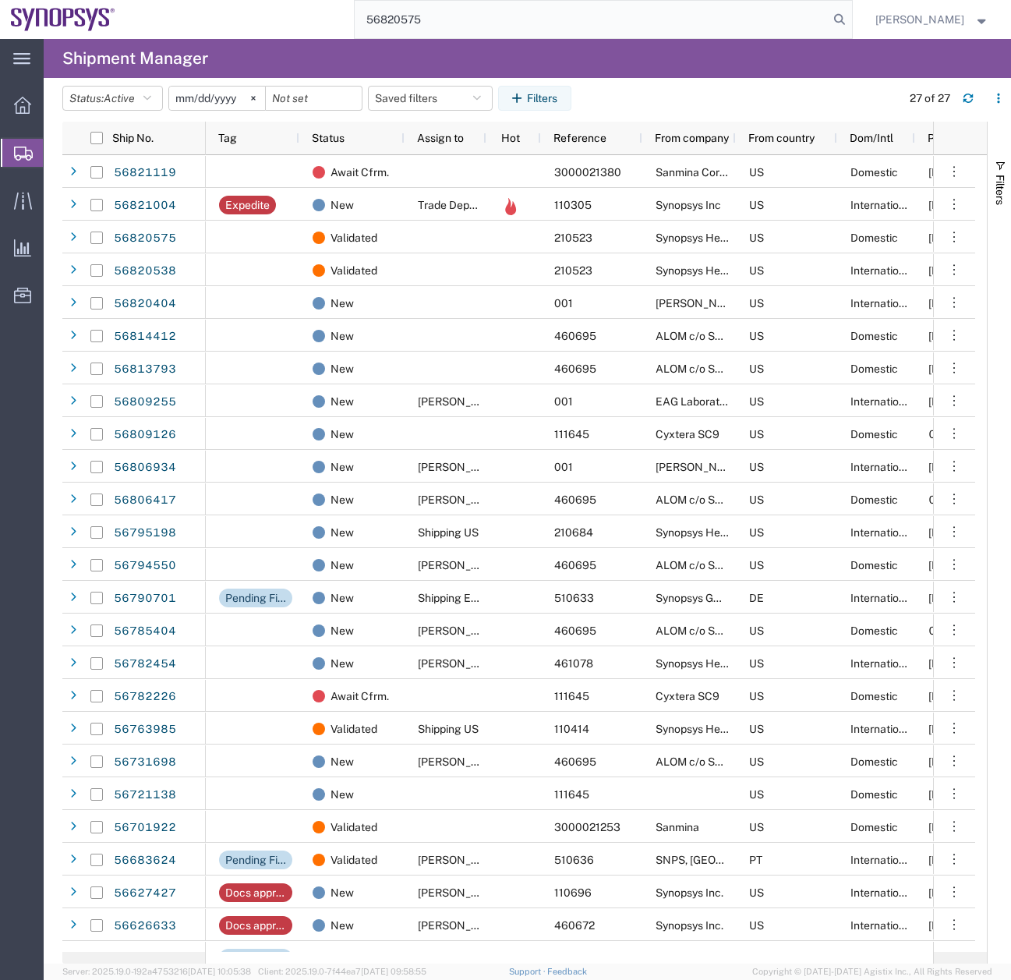
type input "56820575"
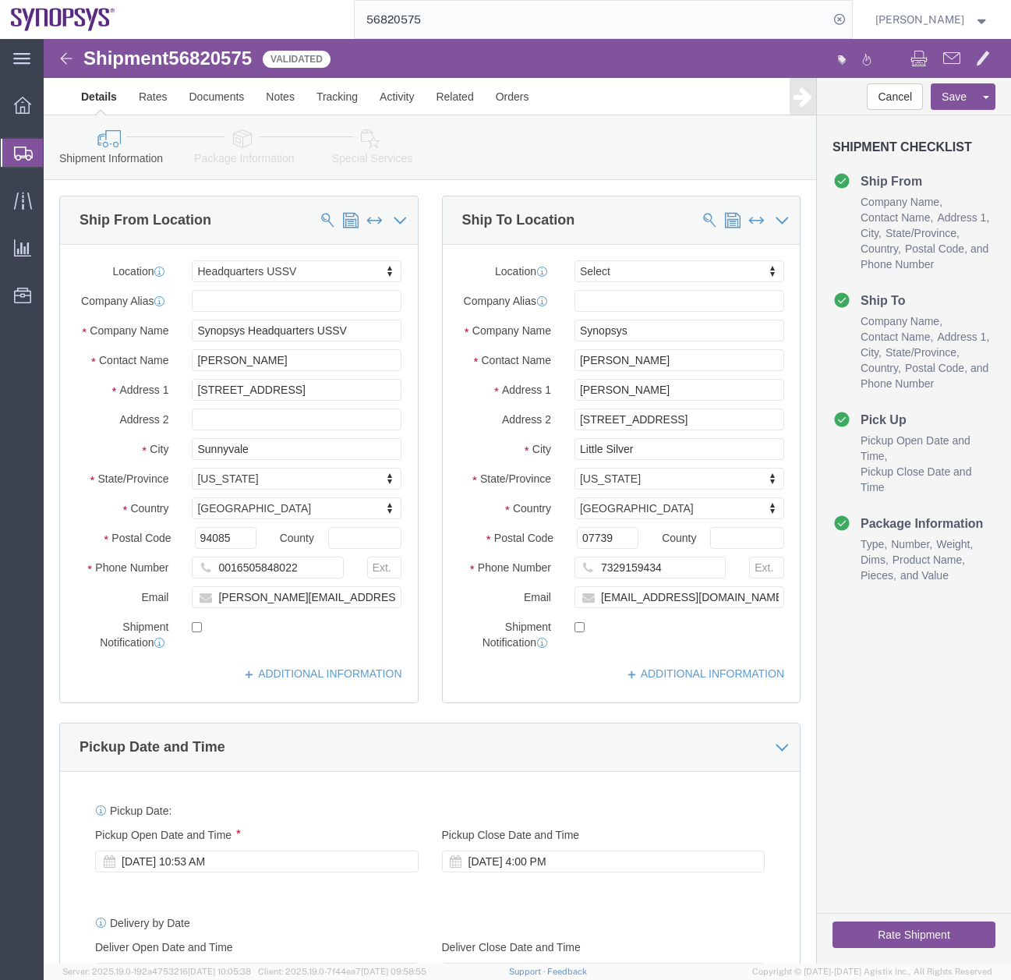
select select "63204"
select select
click link "Package Information"
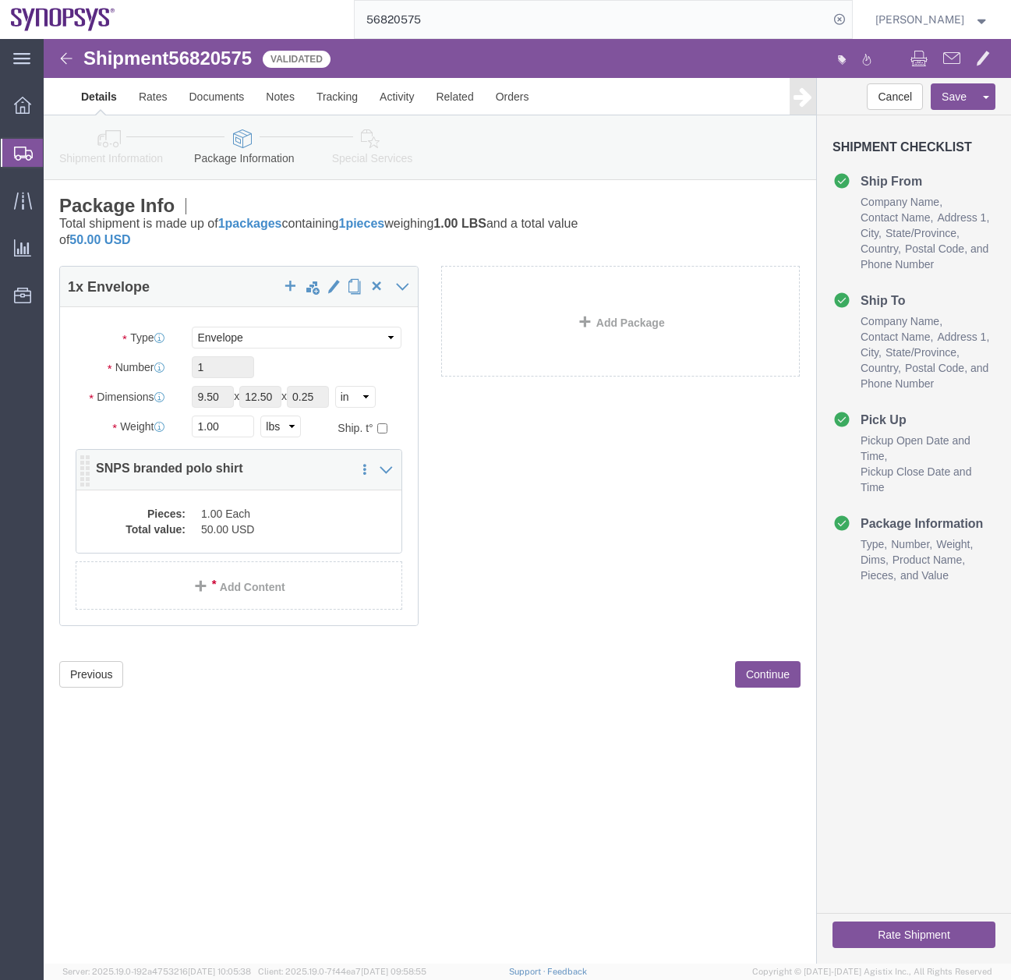
click dd "50.00 USD"
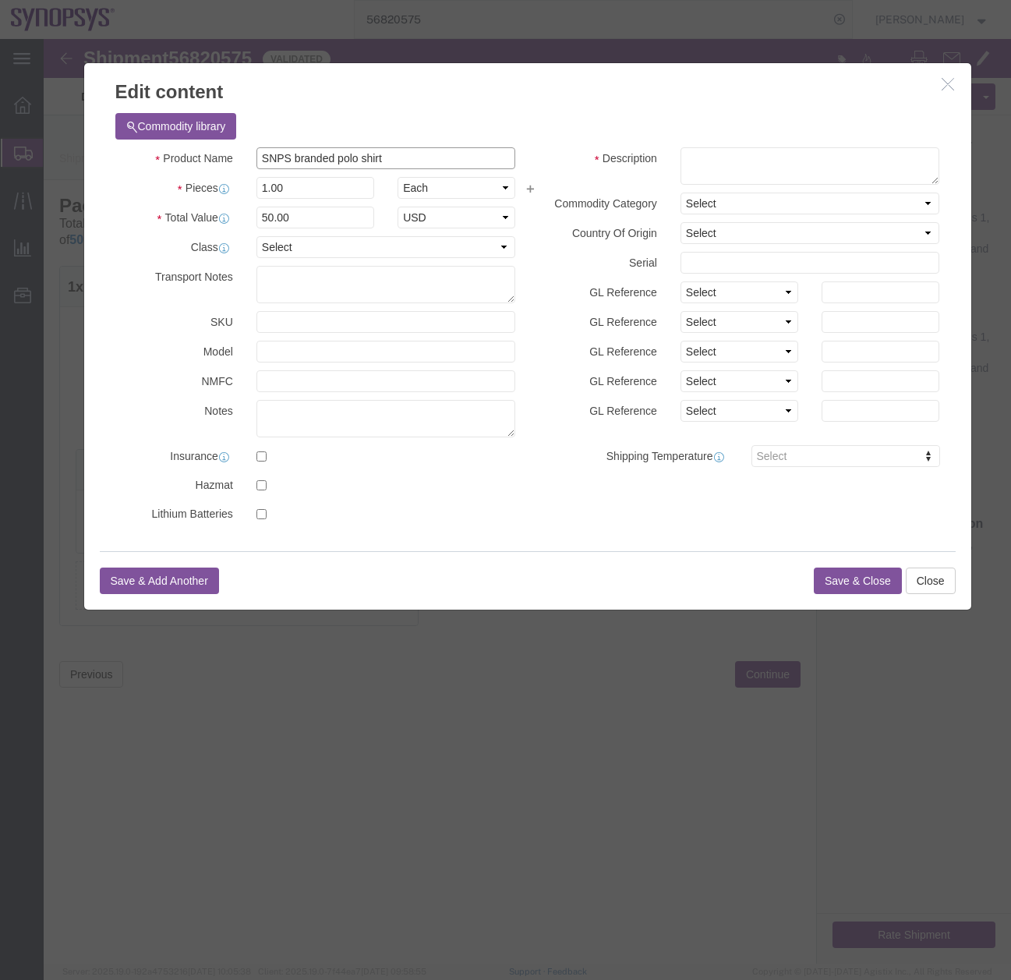
drag, startPoint x: 309, startPoint y: 122, endPoint x: 127, endPoint y: 136, distance: 182.2
click div "Product Name SNPS branded polo shirt Pieces 1.00 Select Bag Barrels 100Board Fe…"
click textarea
paste textarea "SNPS branded polo shirt"
type textarea "SNPS branded polo shirt"
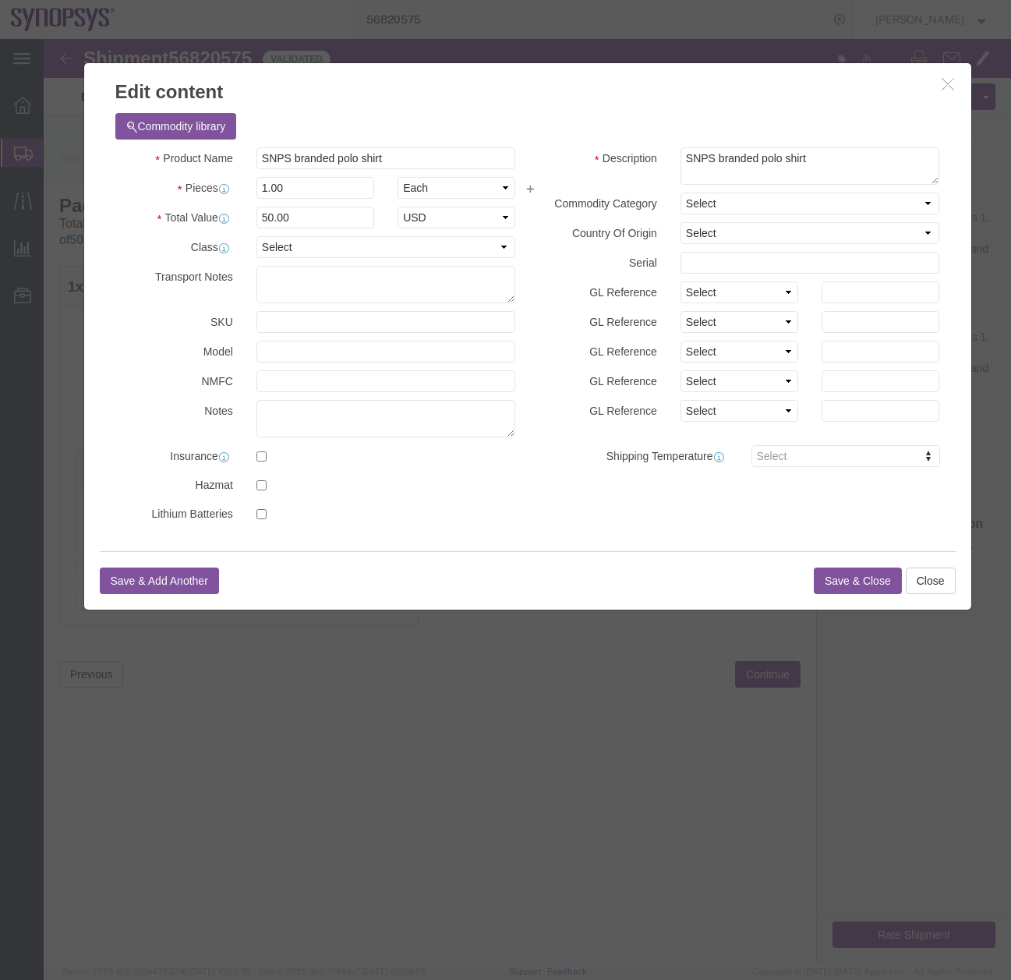
click button "Save & Close"
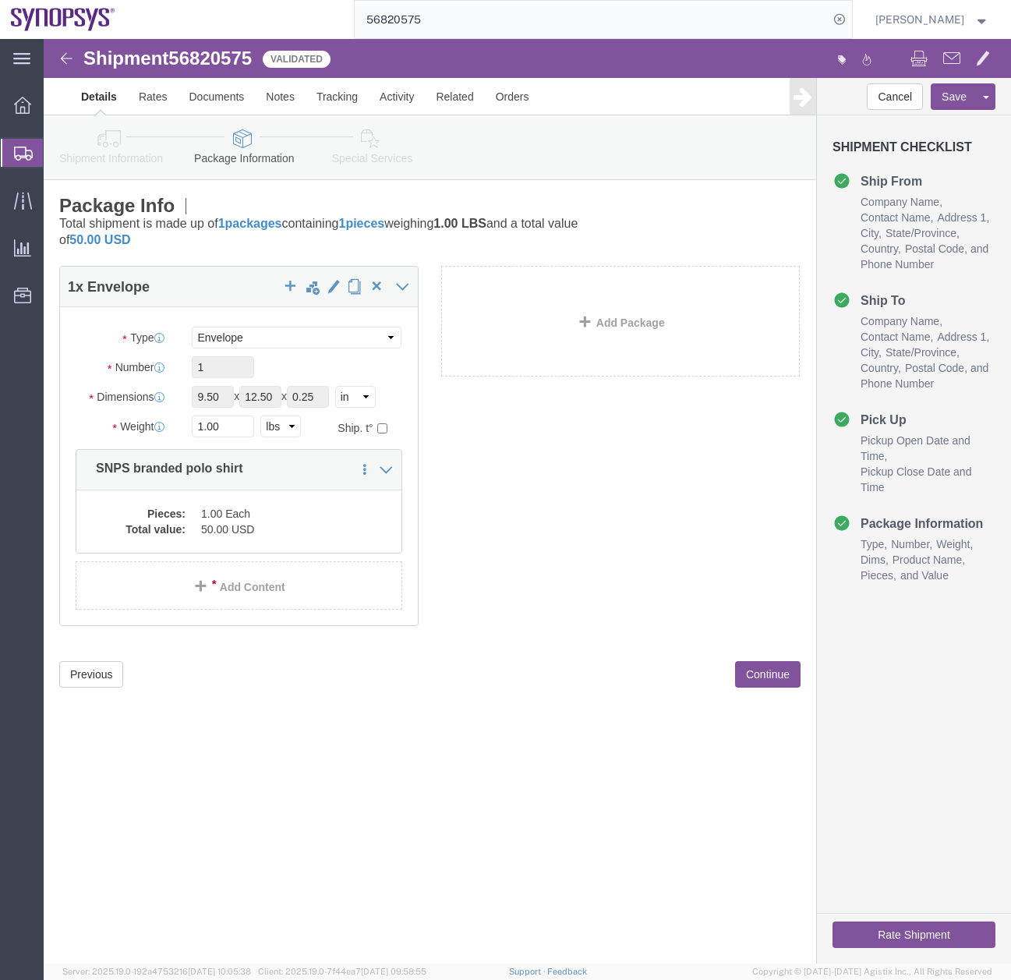
click button "Rate Shipment"
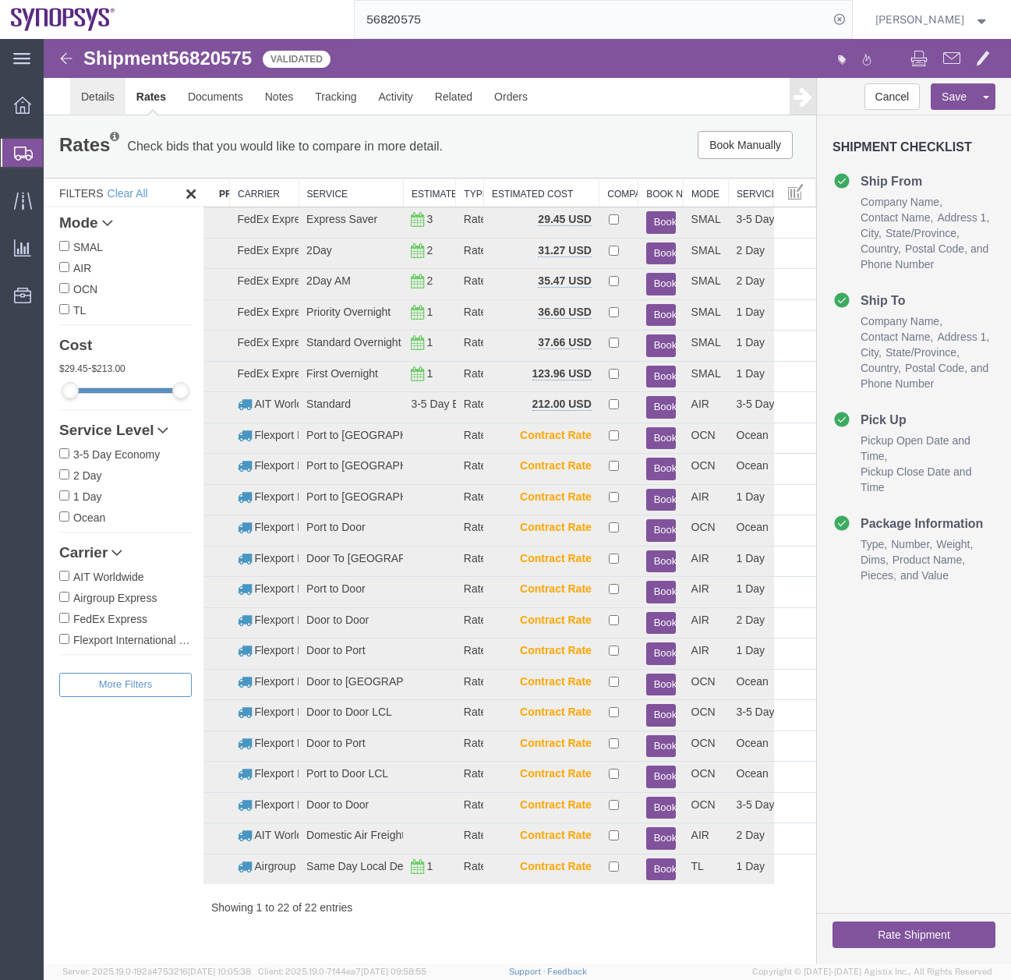
click at [87, 100] on link "Details" at bounding box center [97, 96] width 55 height 37
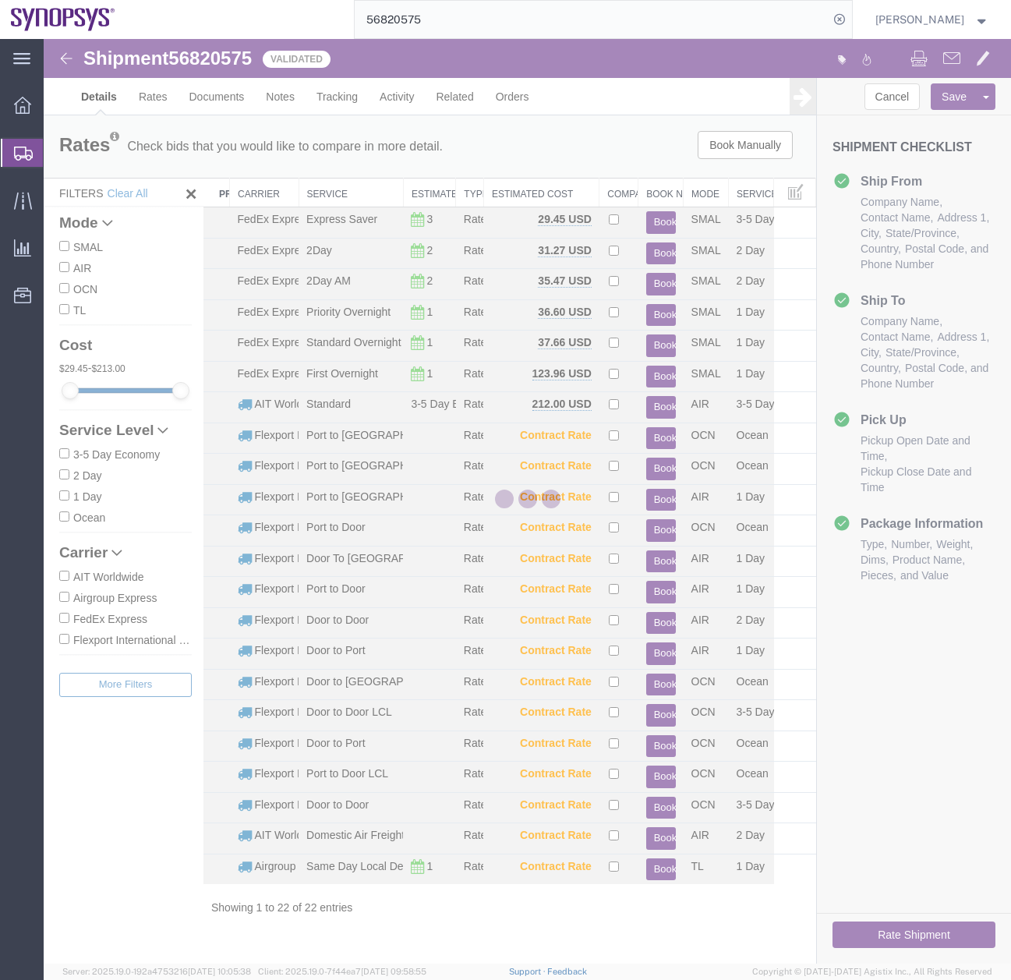
select select "63204"
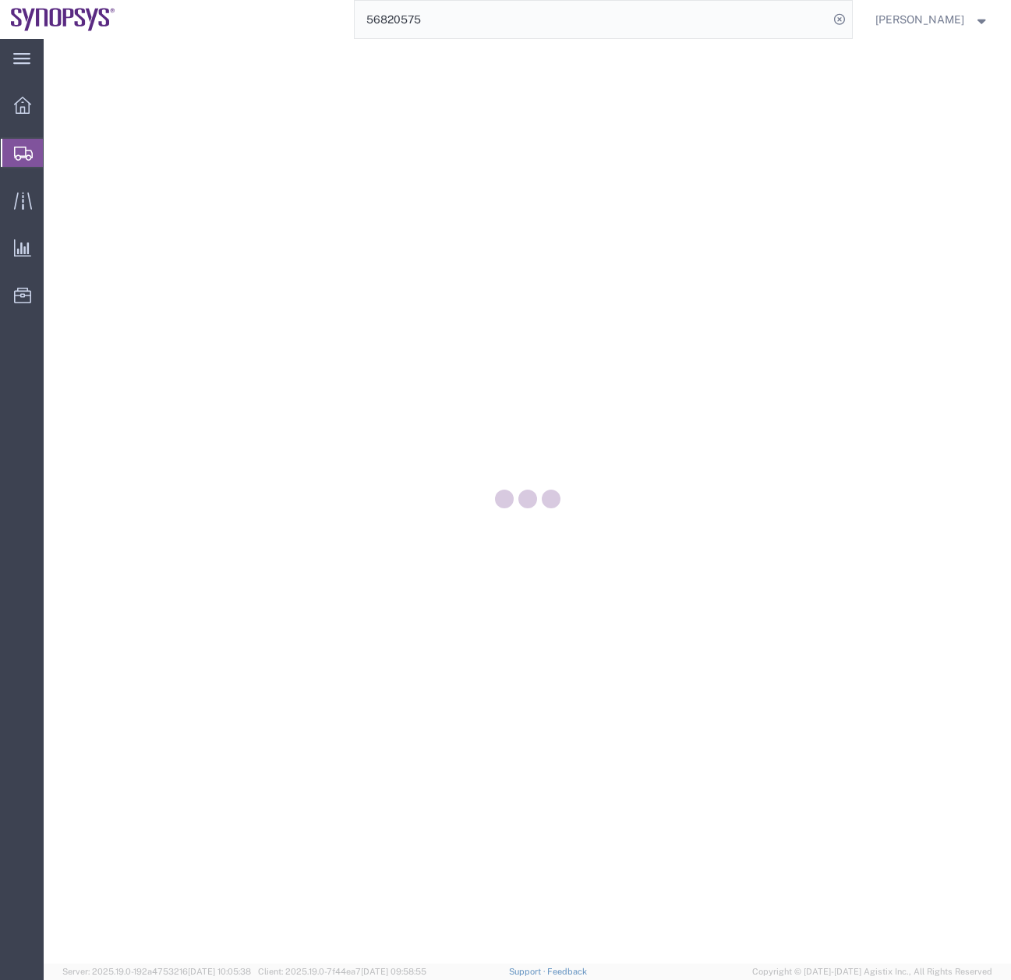
select select "63204"
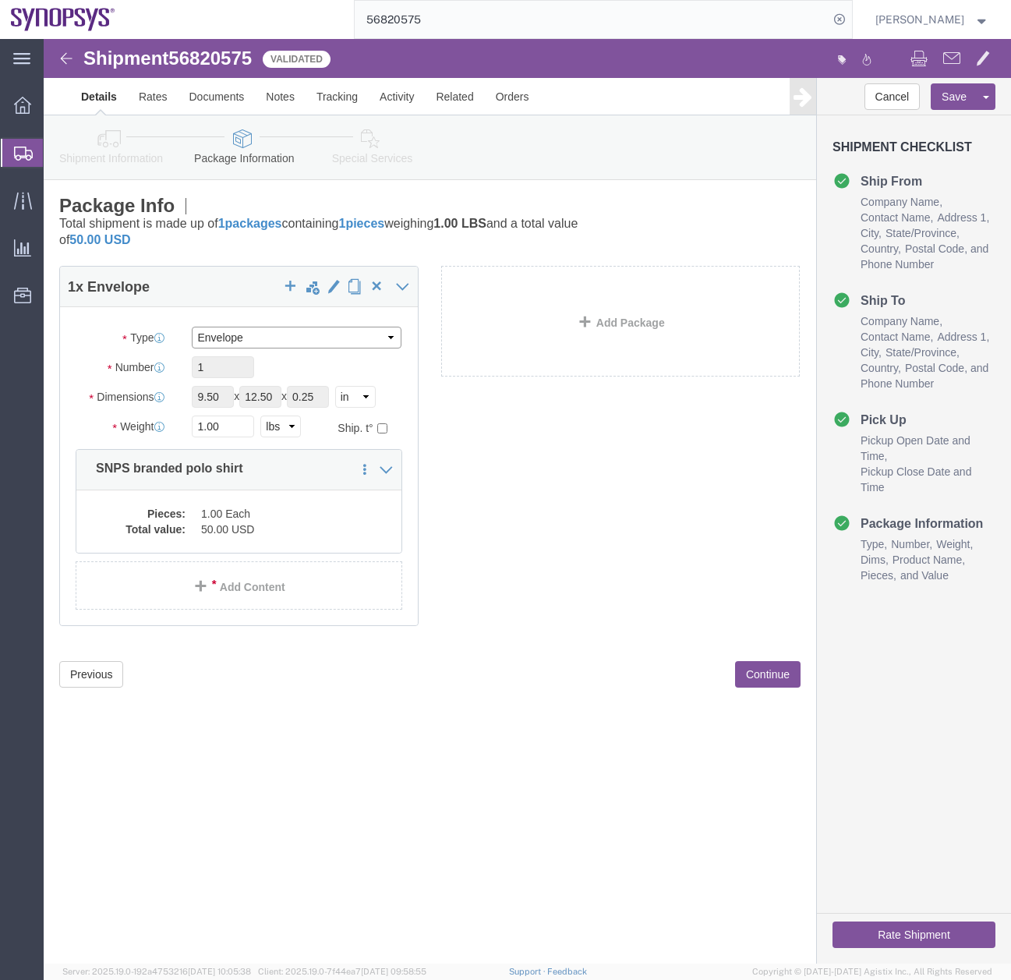
click select "Select Bale(s) Basket(s) Bolt(s) Bottle(s) Buckets Bulk Bundle(s) Can(s) Cardbo…"
select select "PAK"
click select "Select Bale(s) Basket(s) Bolt(s) Bottle(s) Buckets Bulk Bundle(s) Can(s) Cardbo…"
type input "10.25"
type input "12.75"
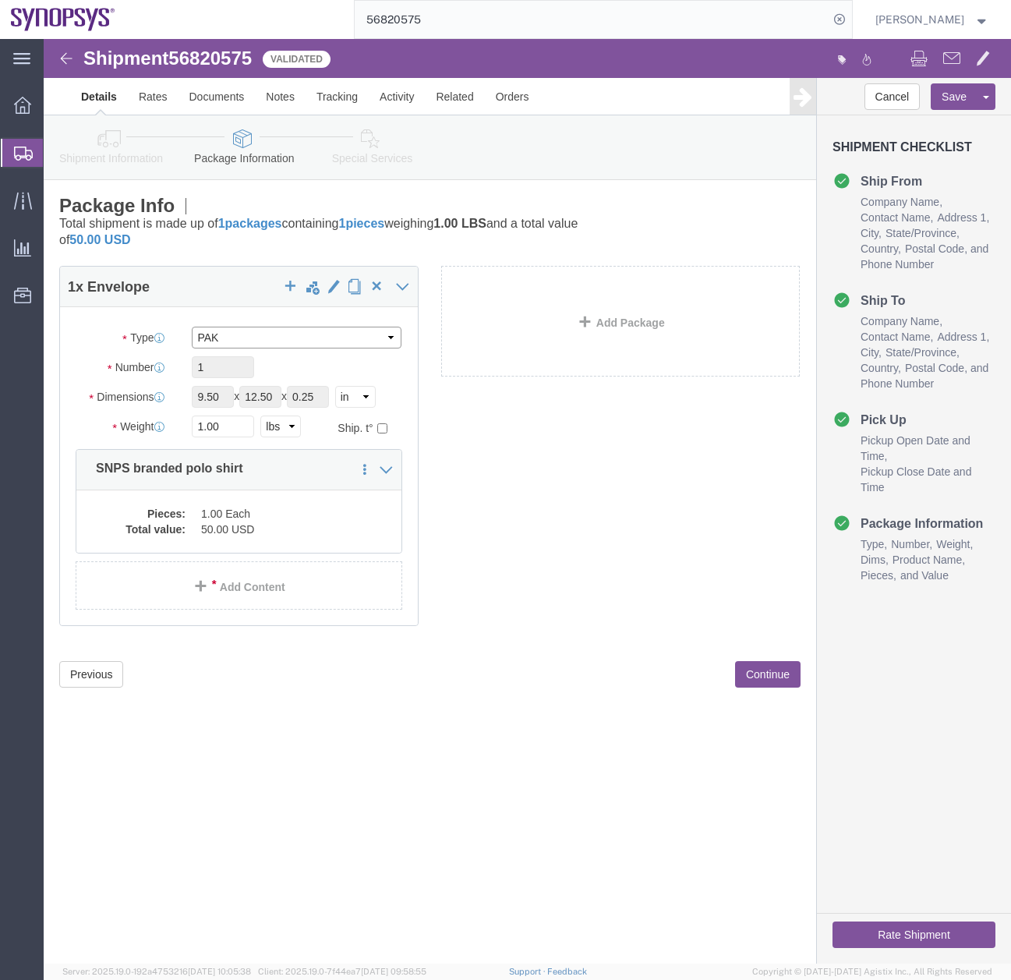
type input "1.00"
click button "Rate Shipment"
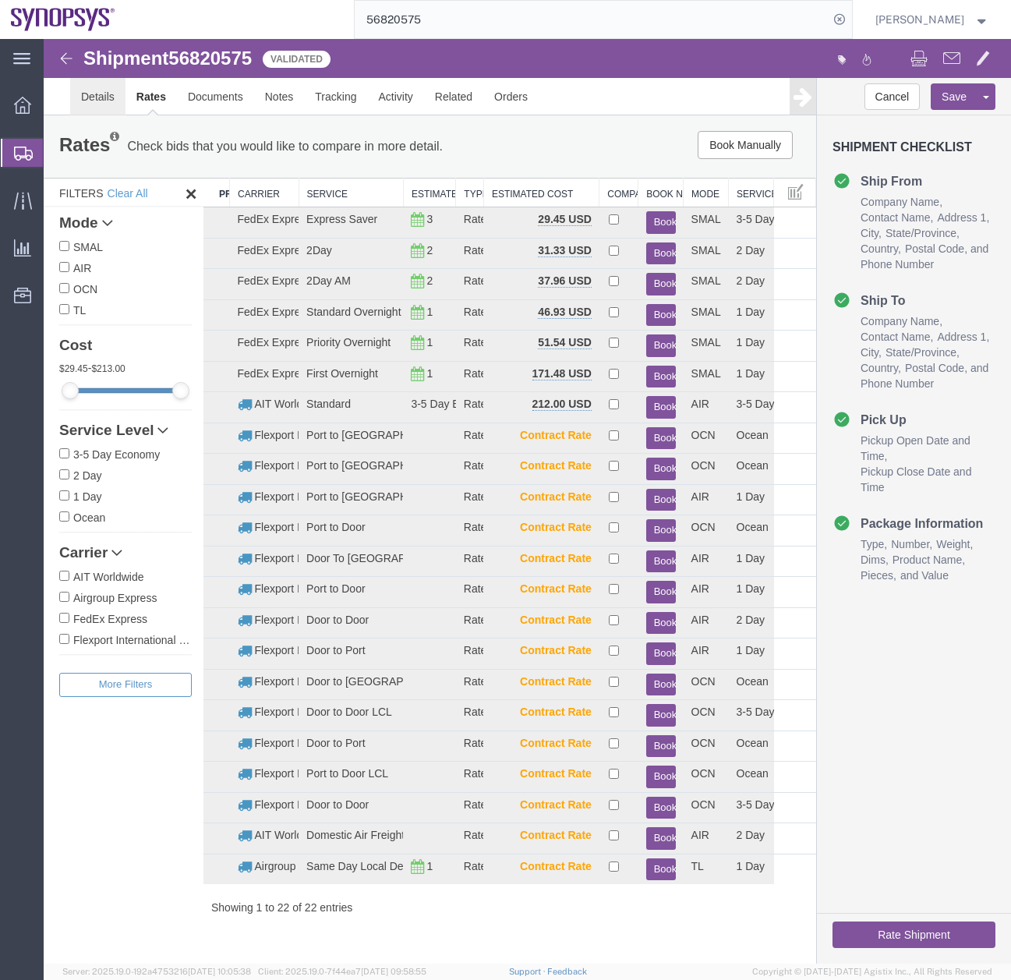
click at [94, 100] on link "Details" at bounding box center [97, 96] width 55 height 37
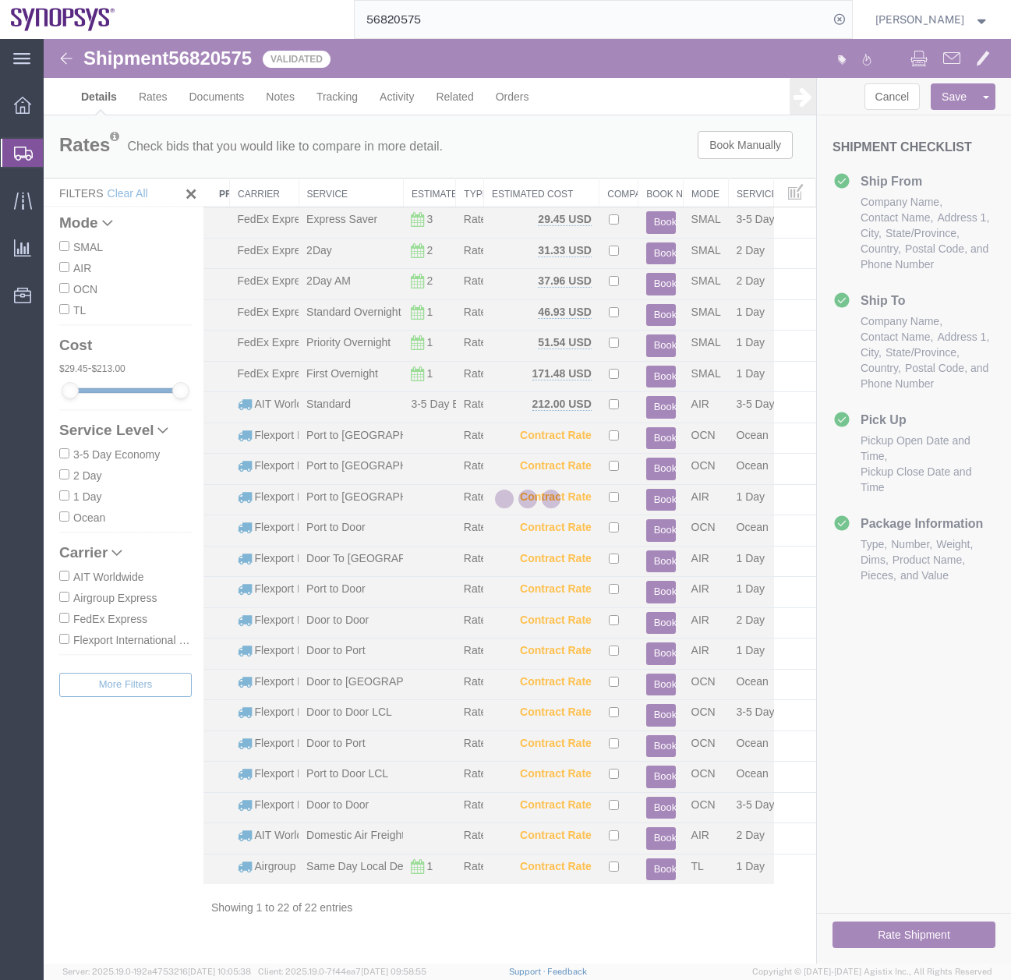
select select "63204"
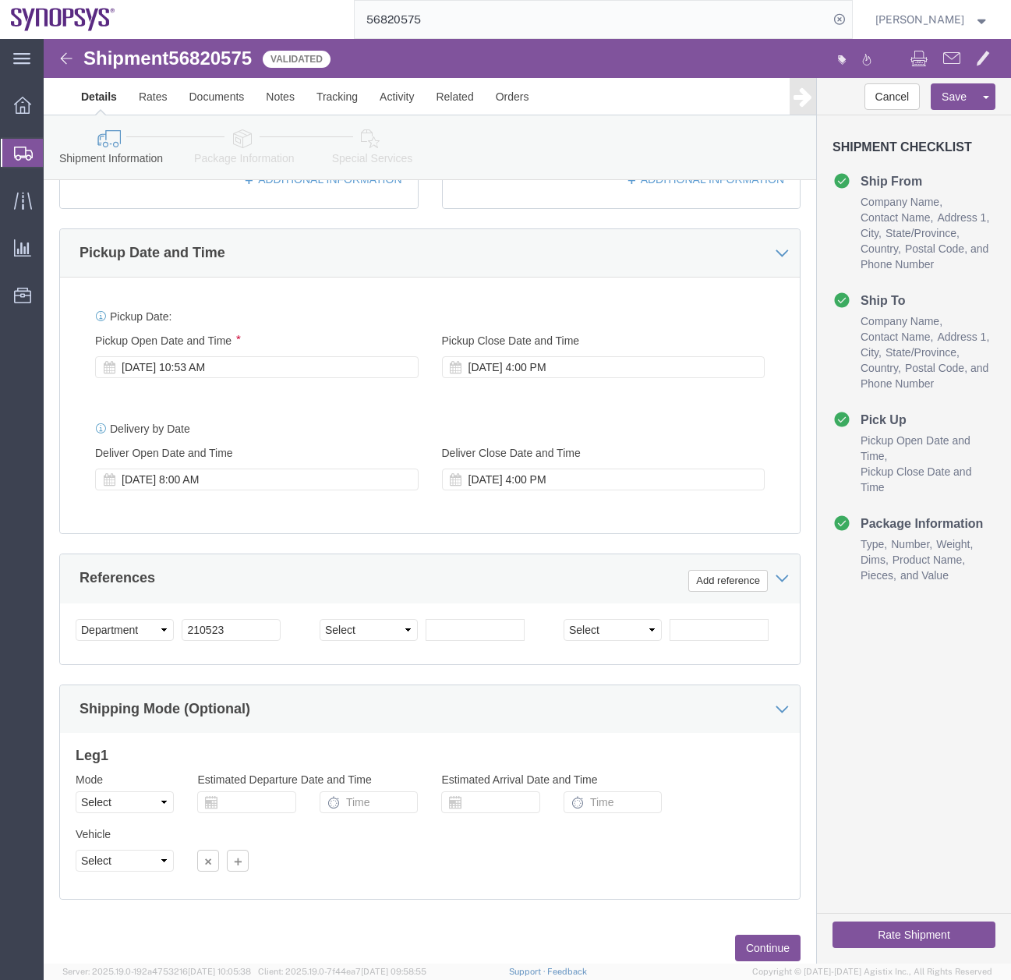
scroll to position [539, 0]
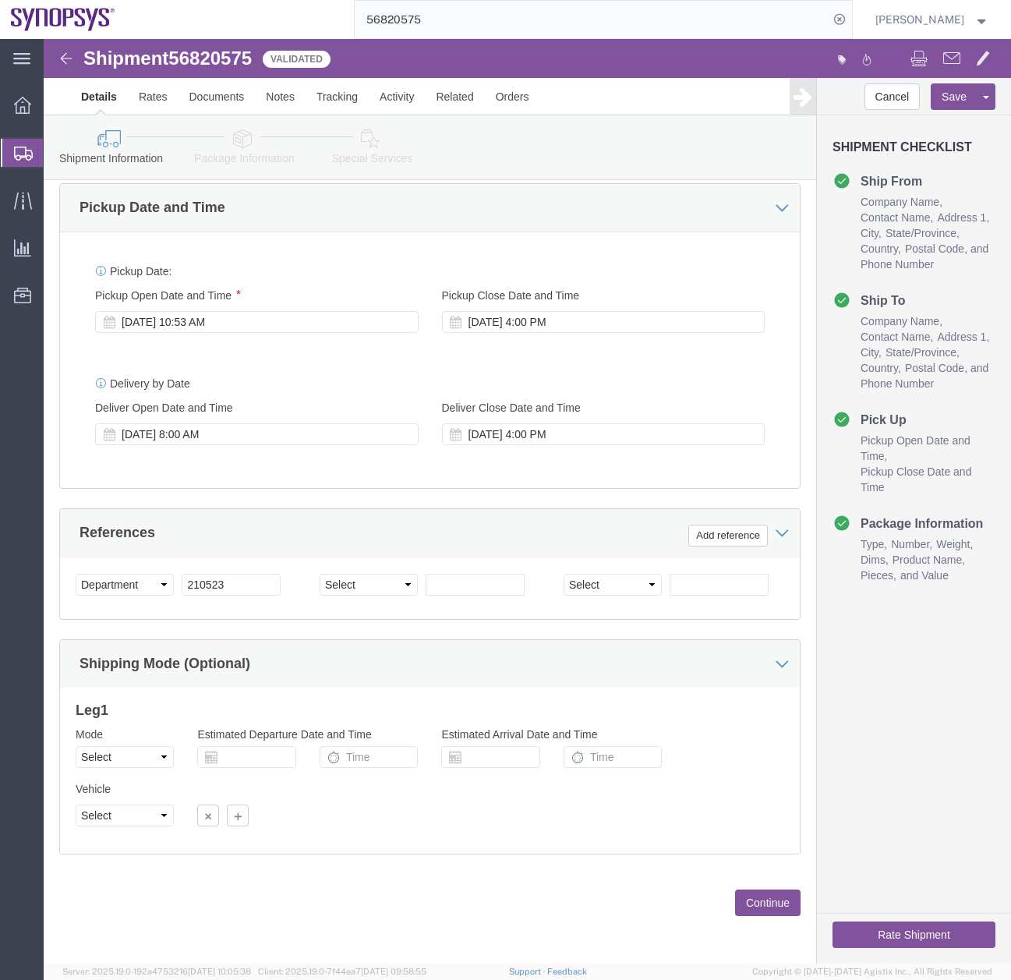
click button "Rate Shipment"
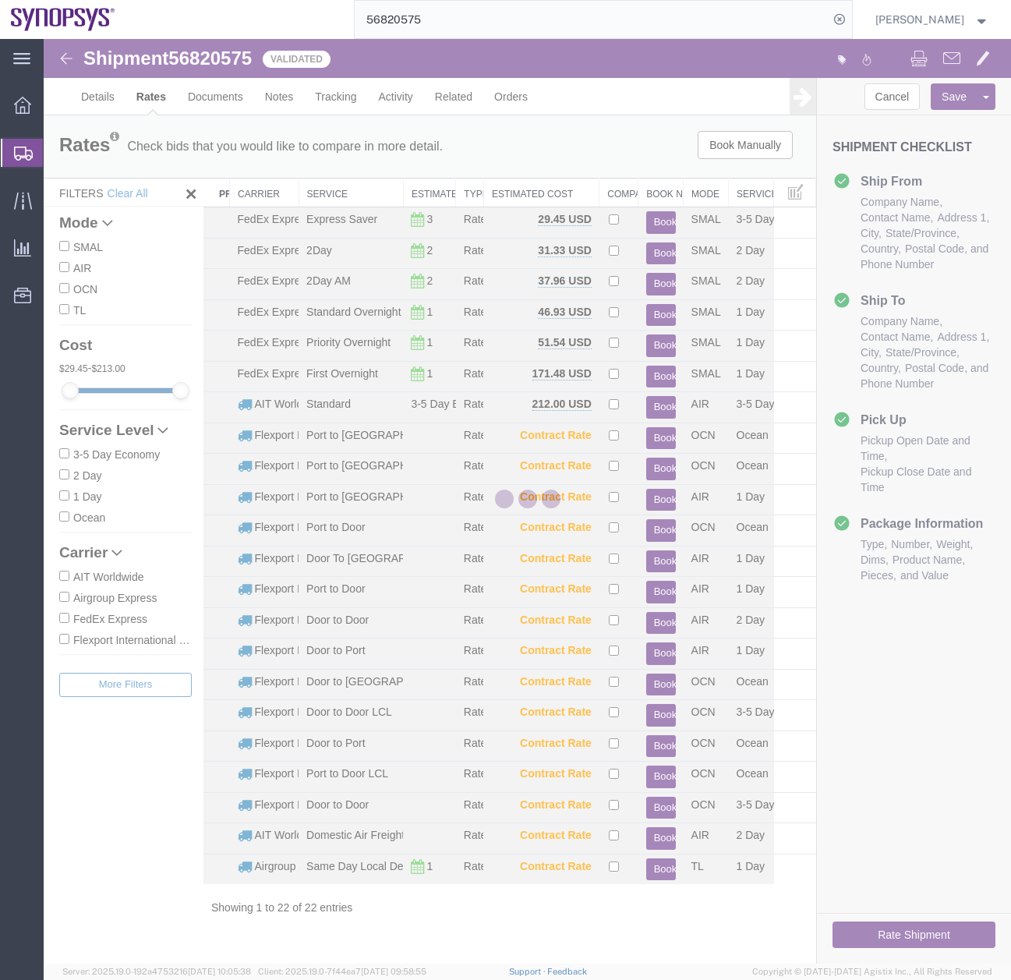
scroll to position [0, 0]
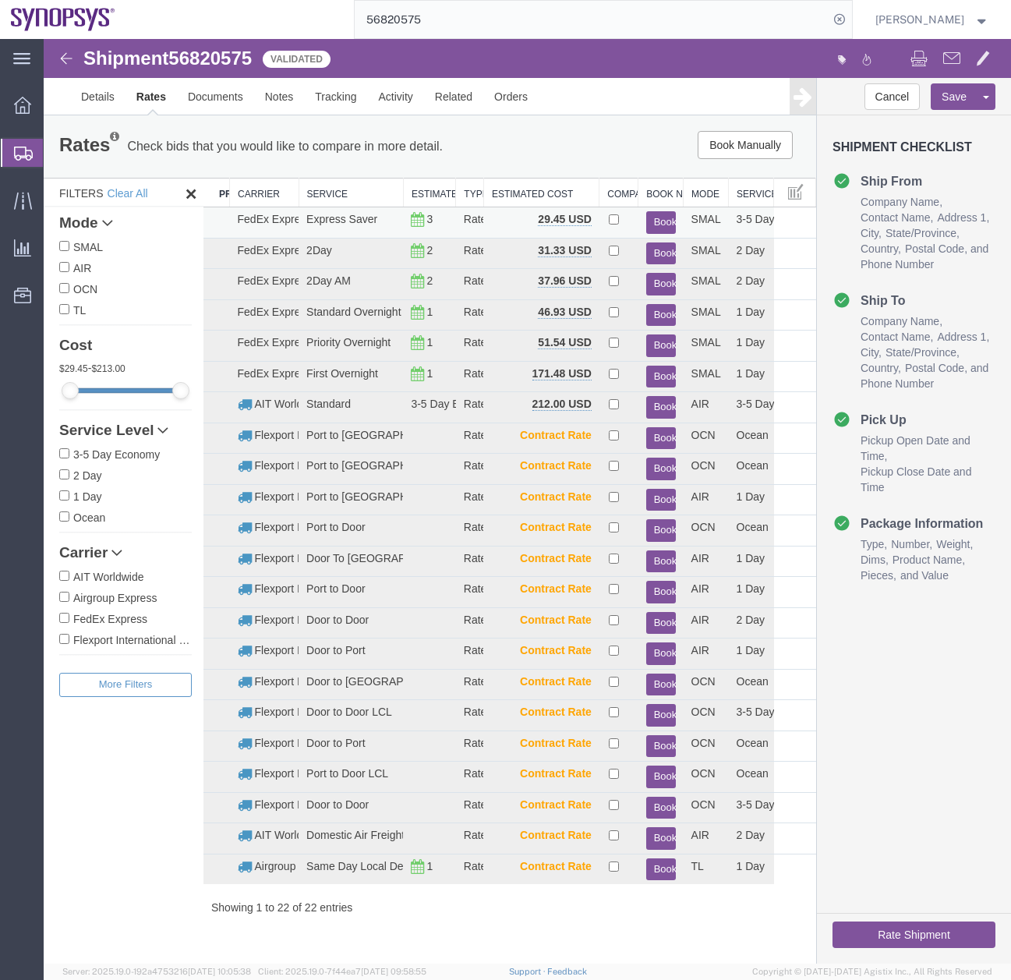
click at [661, 216] on button "Book" at bounding box center [661, 222] width 30 height 23
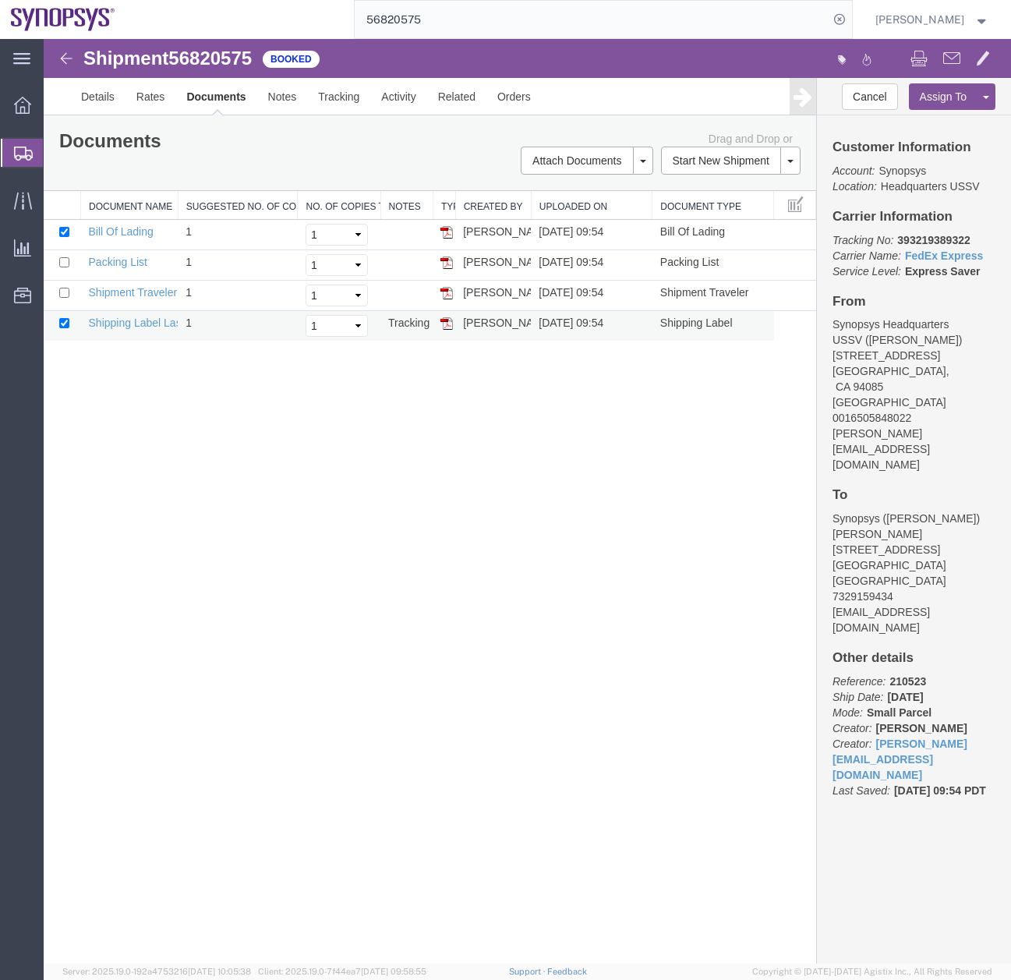
click at [446, 317] on img at bounding box center [446, 323] width 12 height 12
drag, startPoint x: 470, startPoint y: 59, endPoint x: 205, endPoint y: 121, distance: 272.1
type input "56820538"
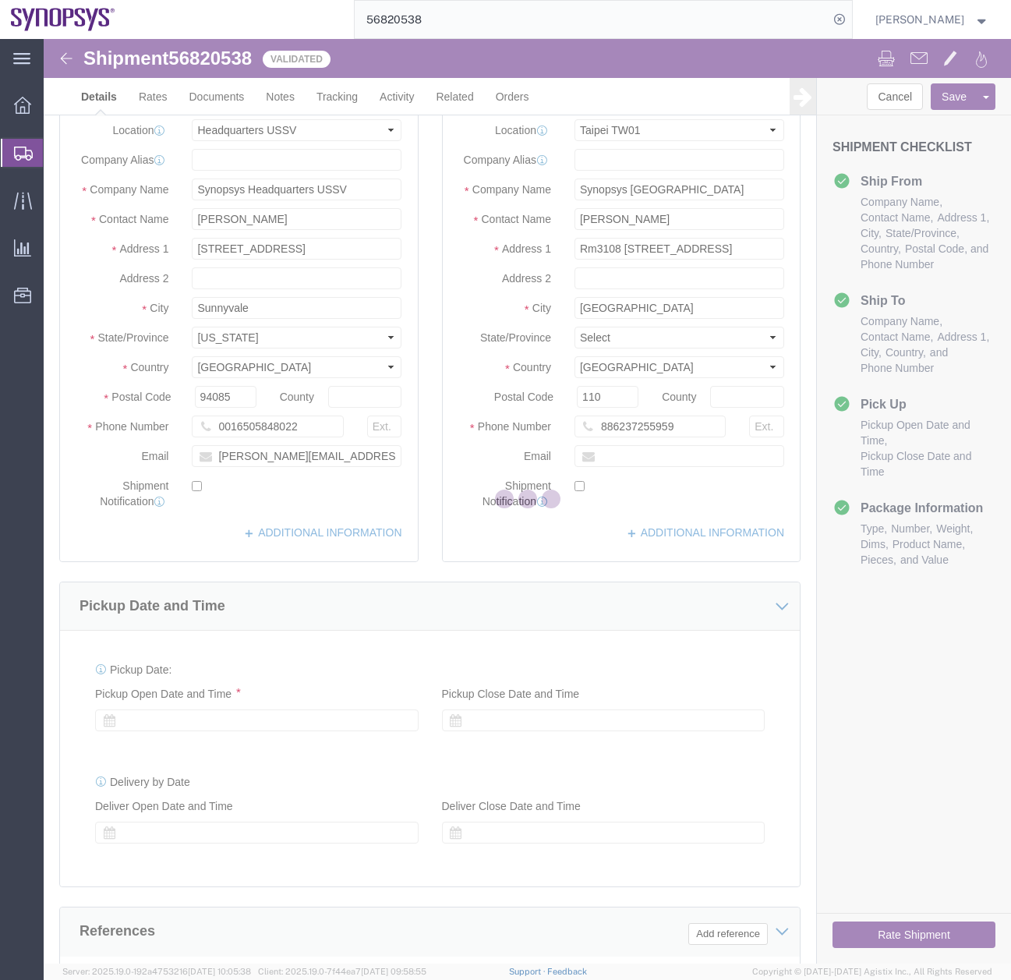
select select "63204"
select select "63168"
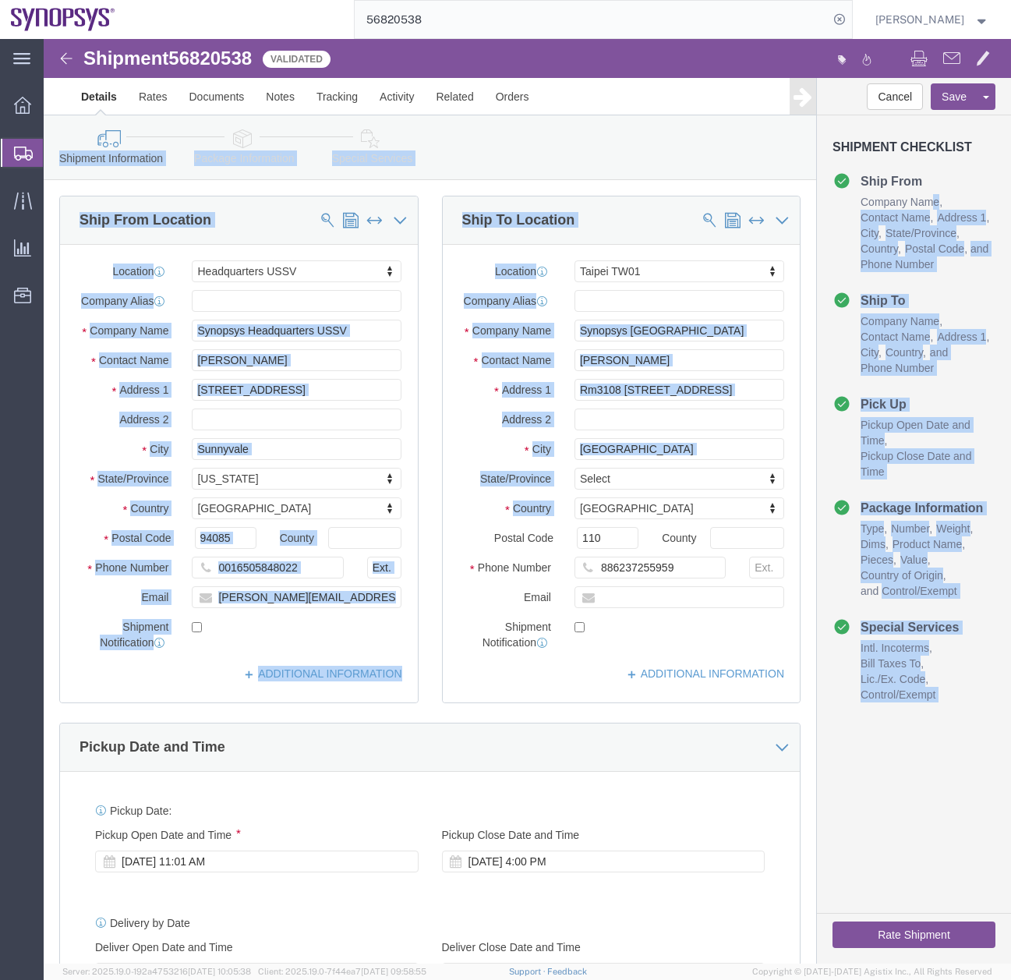
drag, startPoint x: 959, startPoint y: 269, endPoint x: 959, endPoint y: 454, distance: 185.5
click html "Shipment 56820538 Validated Details Rates Documents Notes Tracking Activity Rel…"
click div "Cancel Save Preview Assign To Clone Shipment Save As Template Shipment Checklis…"
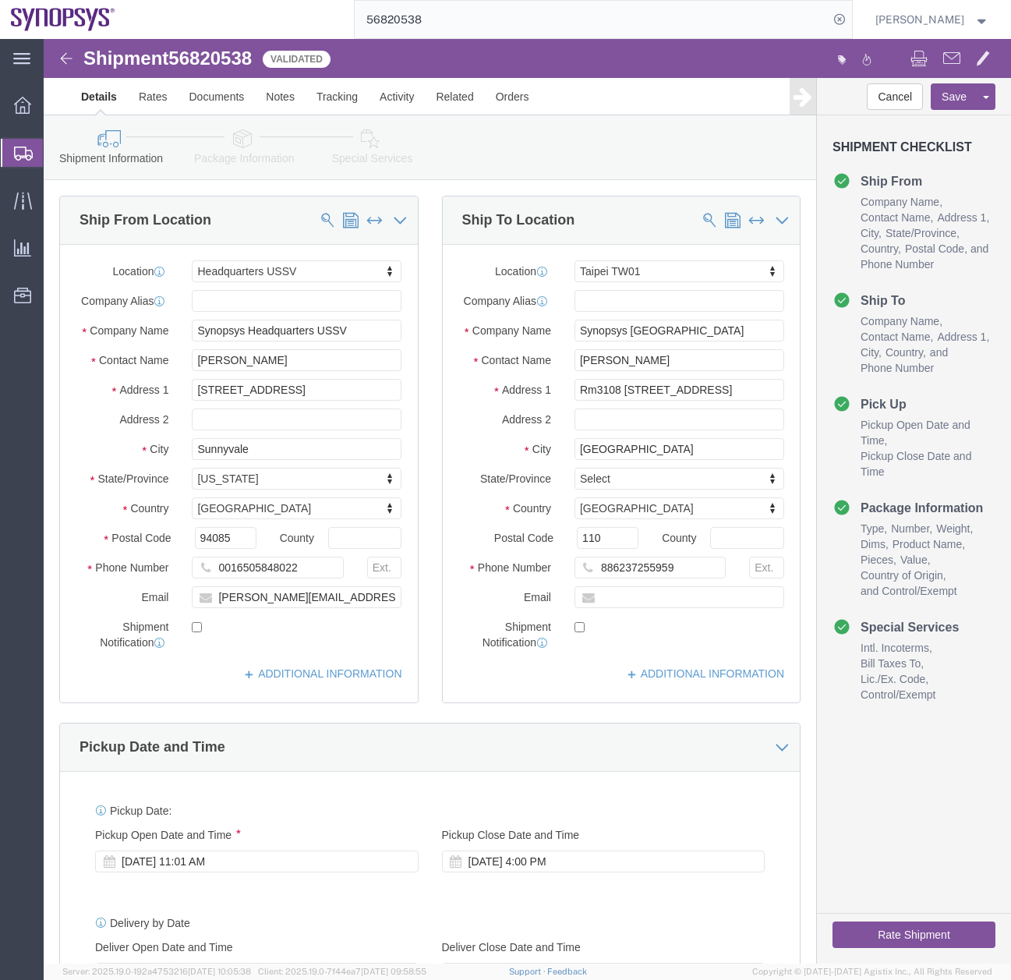
click at [27, 145] on svg-icon at bounding box center [23, 153] width 19 height 16
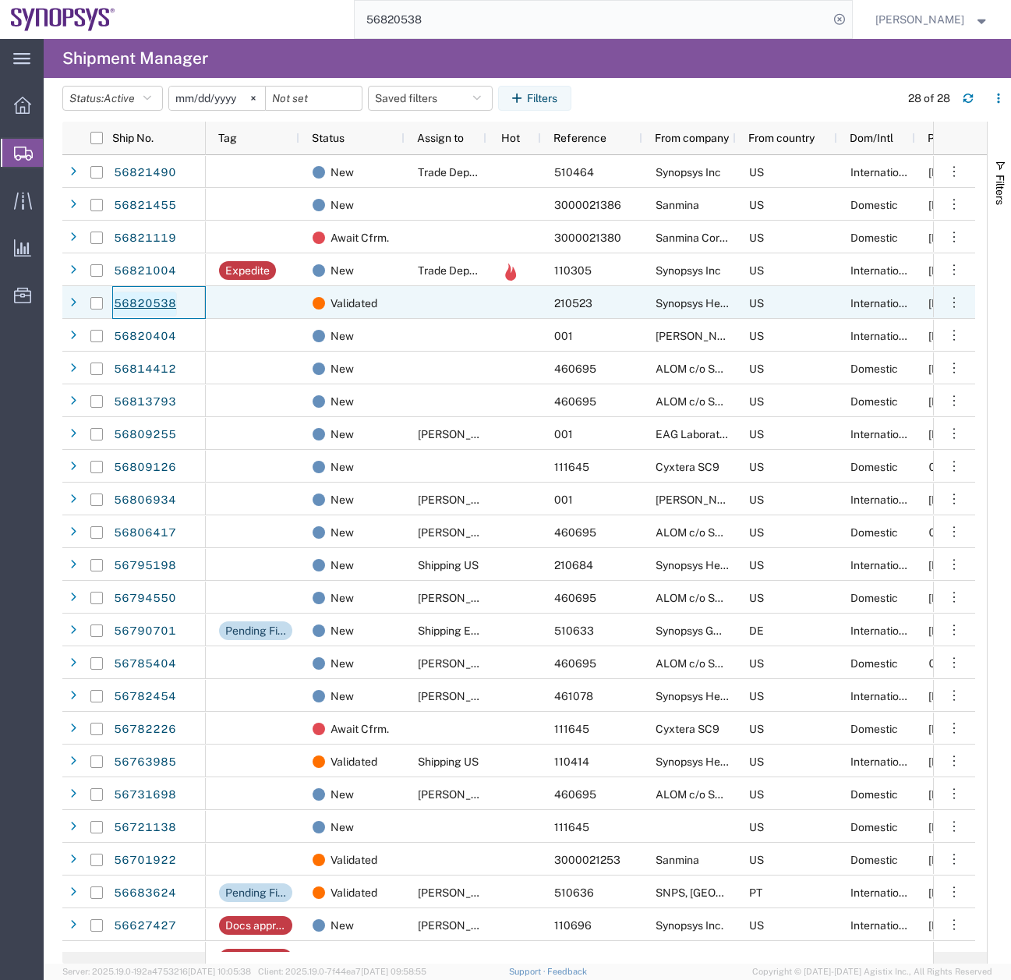
click at [125, 313] on link "56820538" at bounding box center [145, 304] width 64 height 25
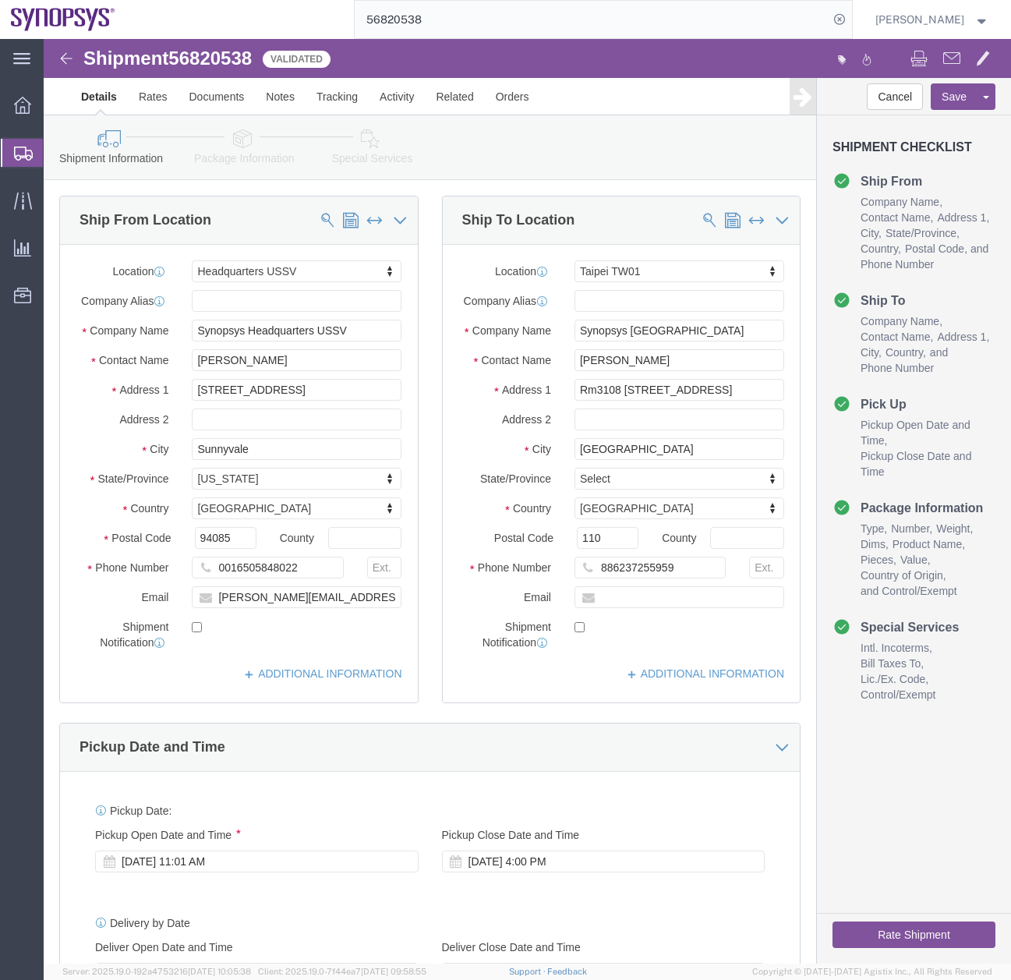
select select "63204"
select select "63168"
click icon
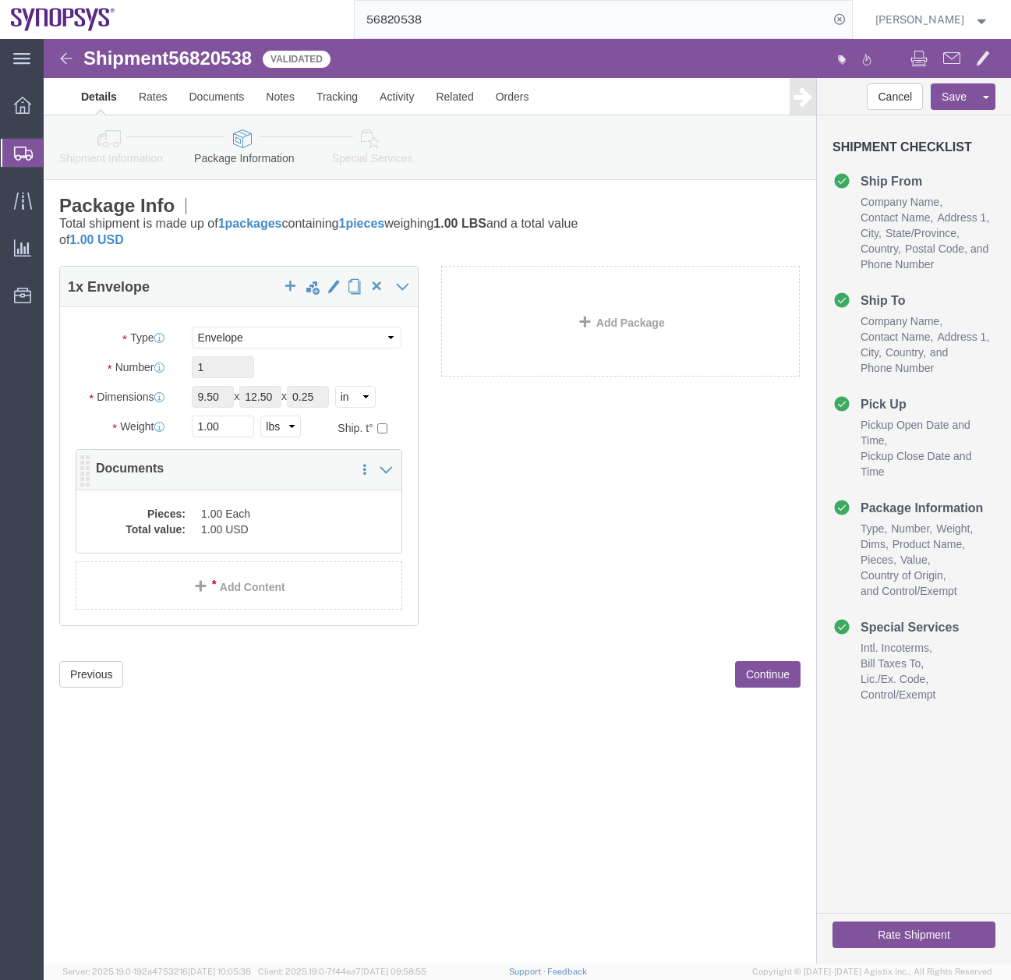
click dd "1.00 USD"
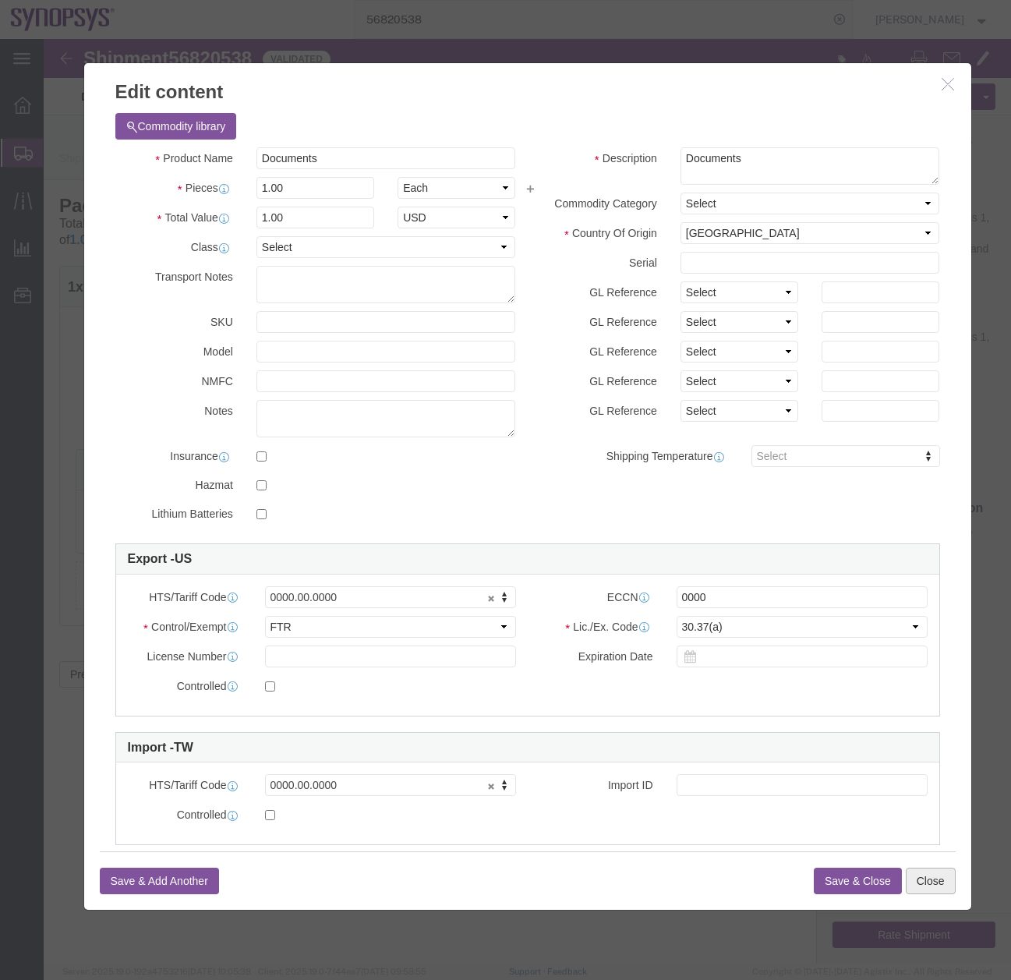
click button "Close"
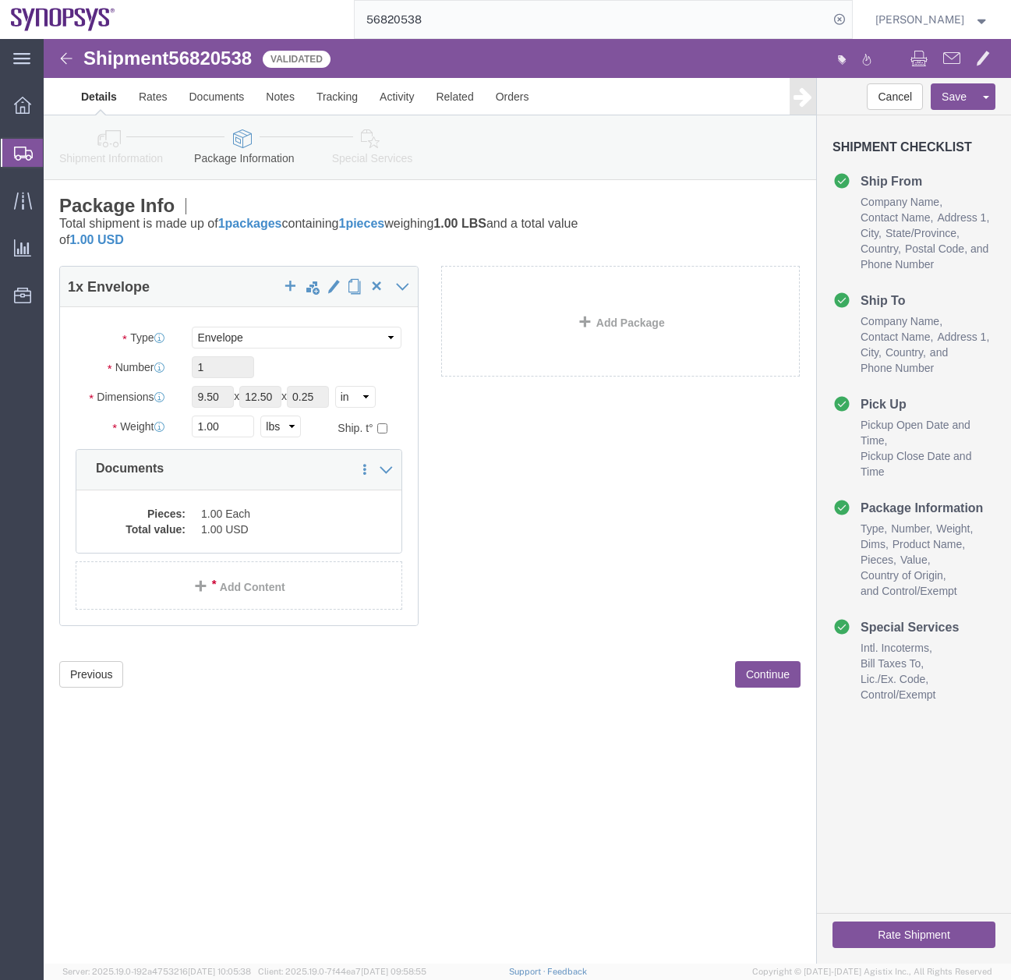
click icon
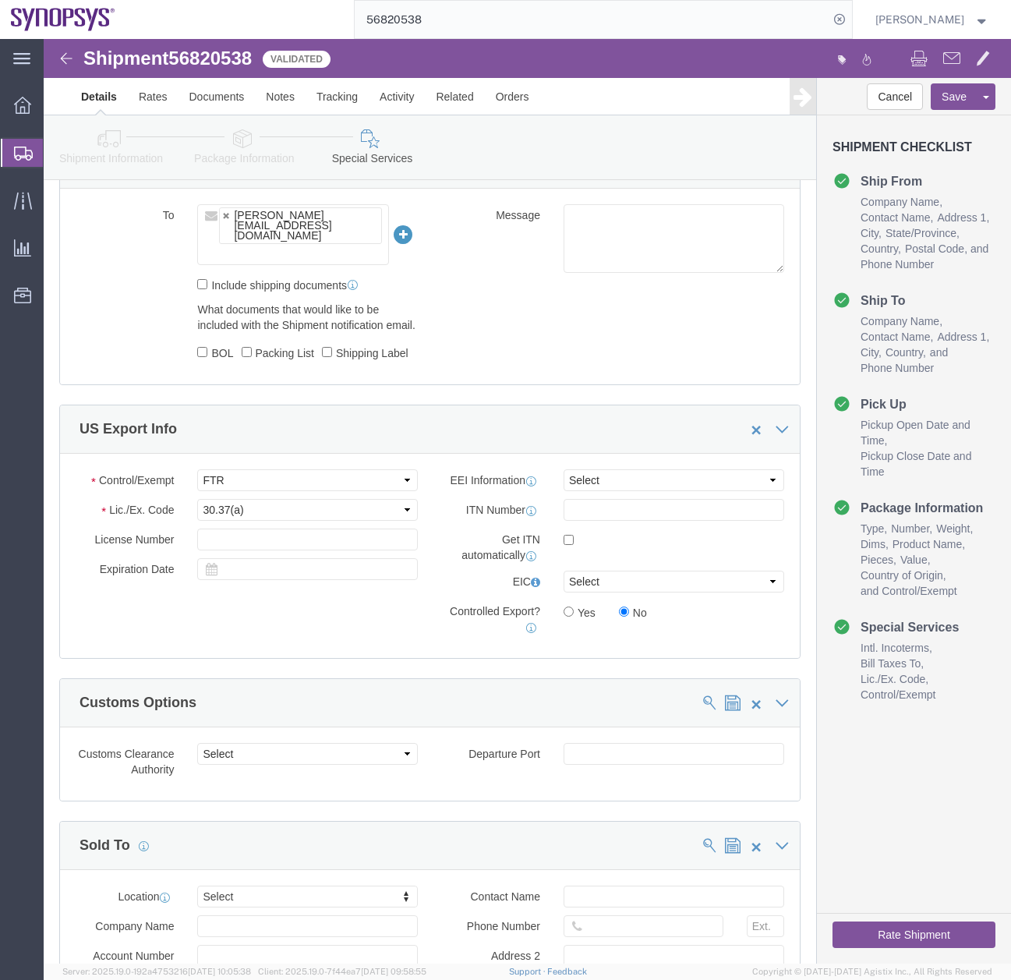
scroll to position [1220, 0]
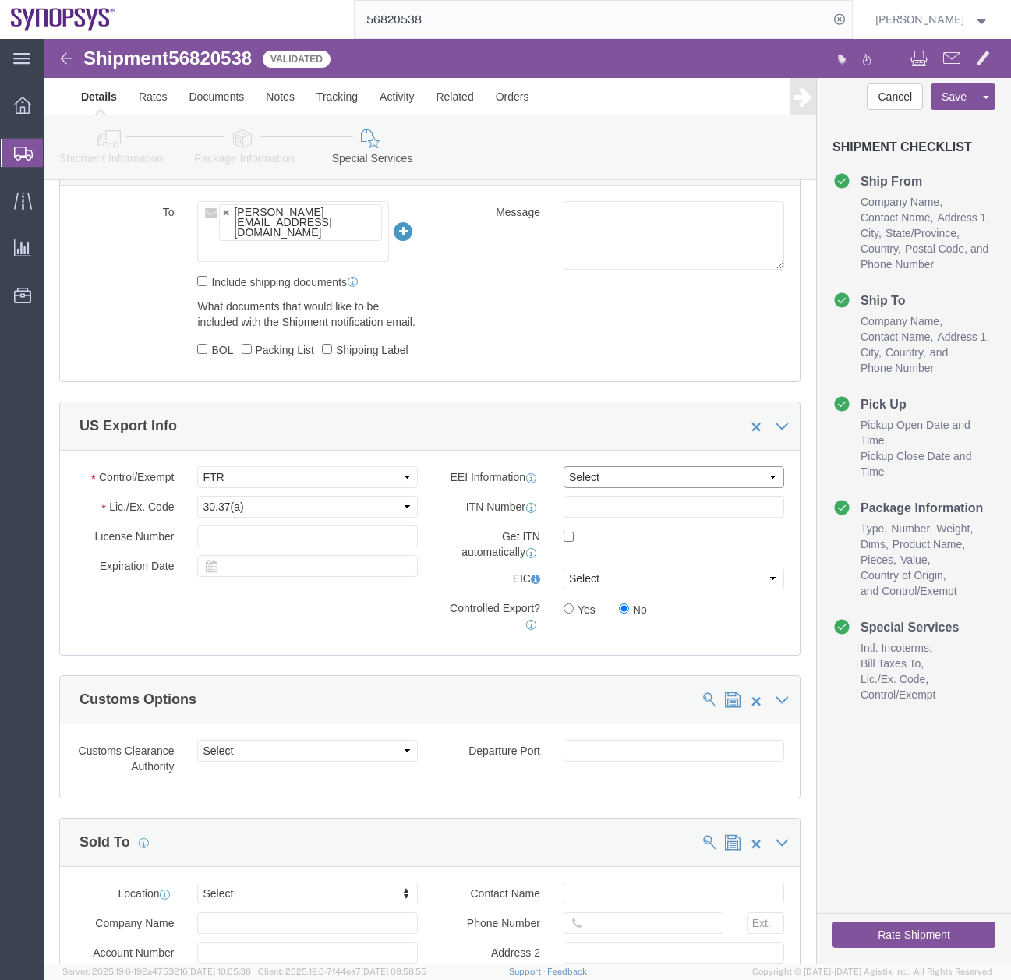
click select "Select AES-Direct EEI Carrier File EEI EEI Exempt"
select select "EXEM"
click select "Select AES-Direct EEI Carrier File EEI EEI Exempt"
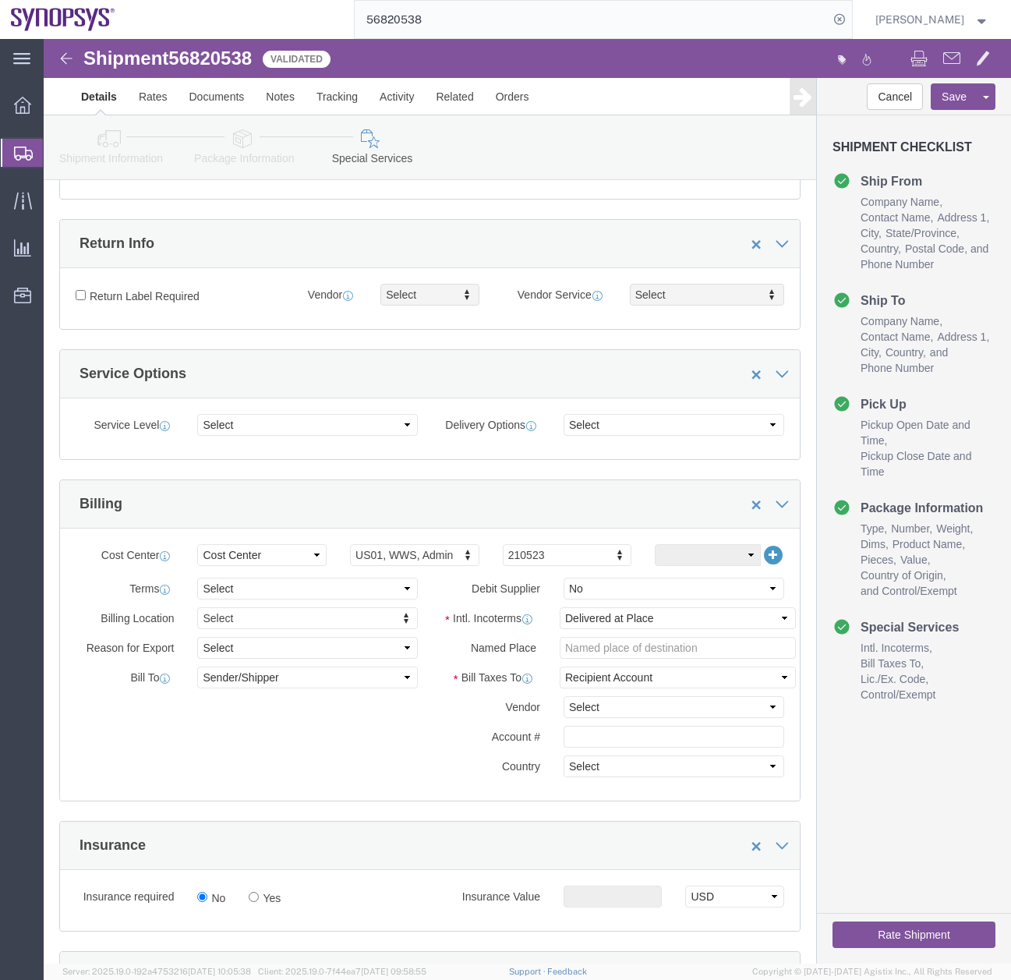
scroll to position [289, 0]
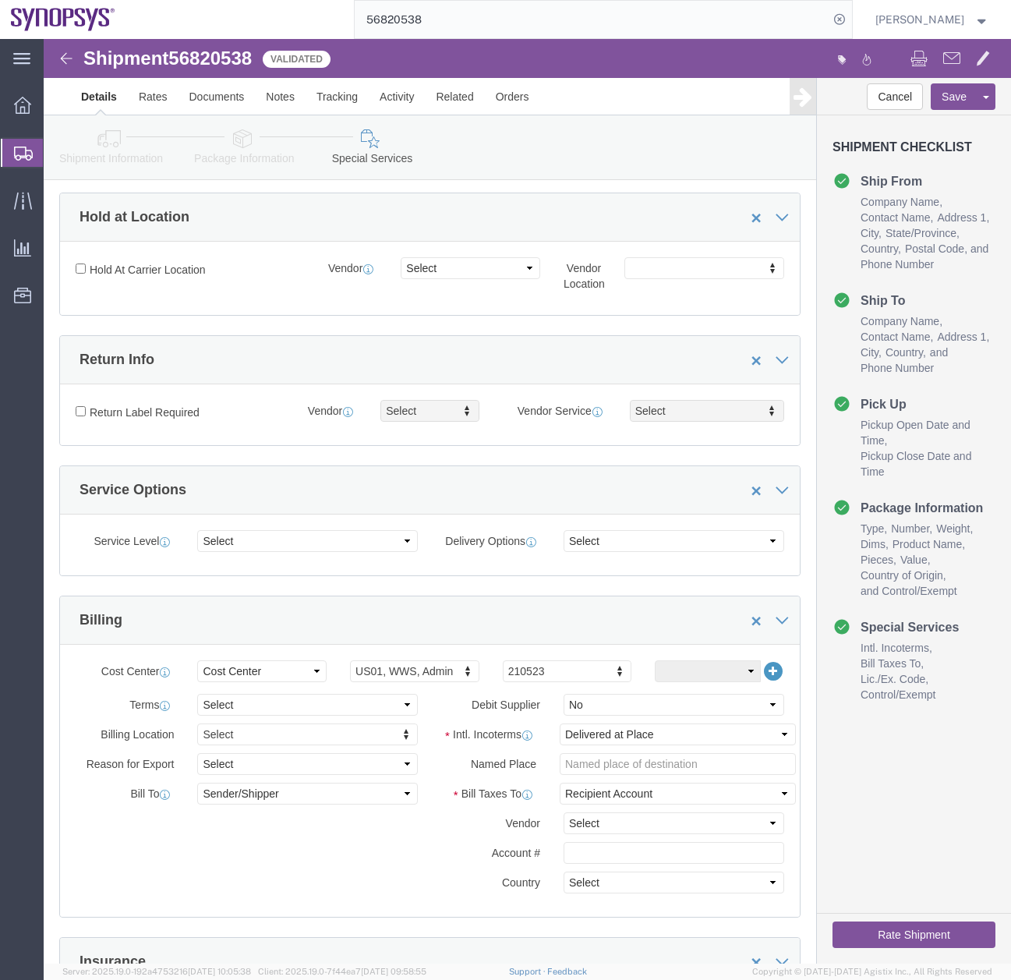
click button "Rate Shipment"
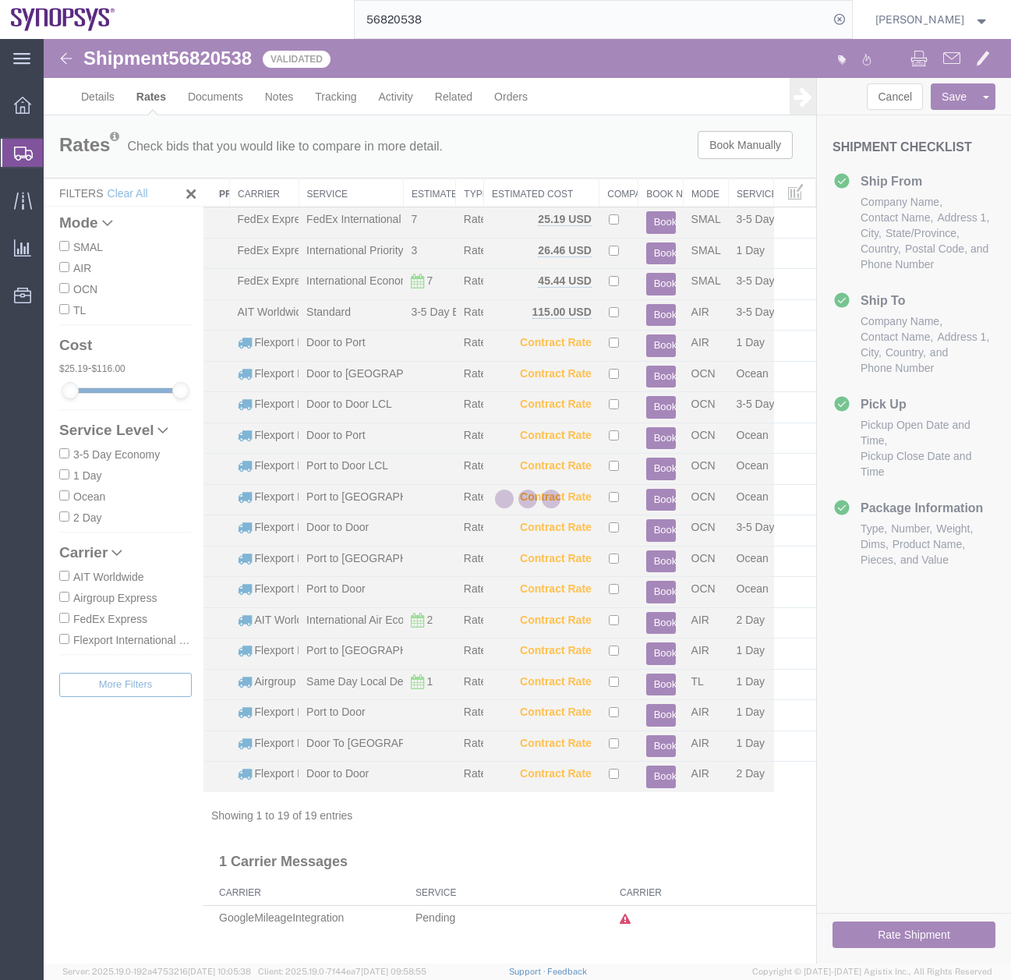
scroll to position [0, 0]
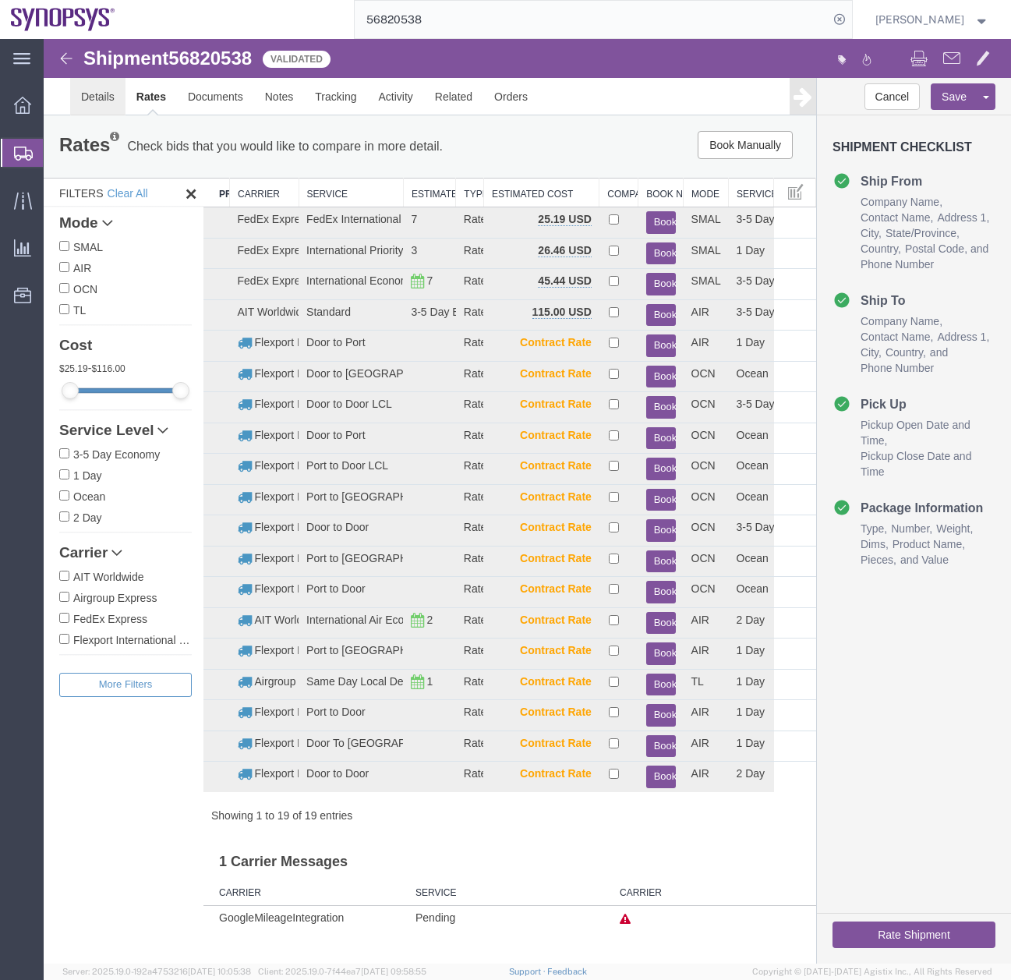
click at [91, 103] on link "Details" at bounding box center [97, 96] width 55 height 37
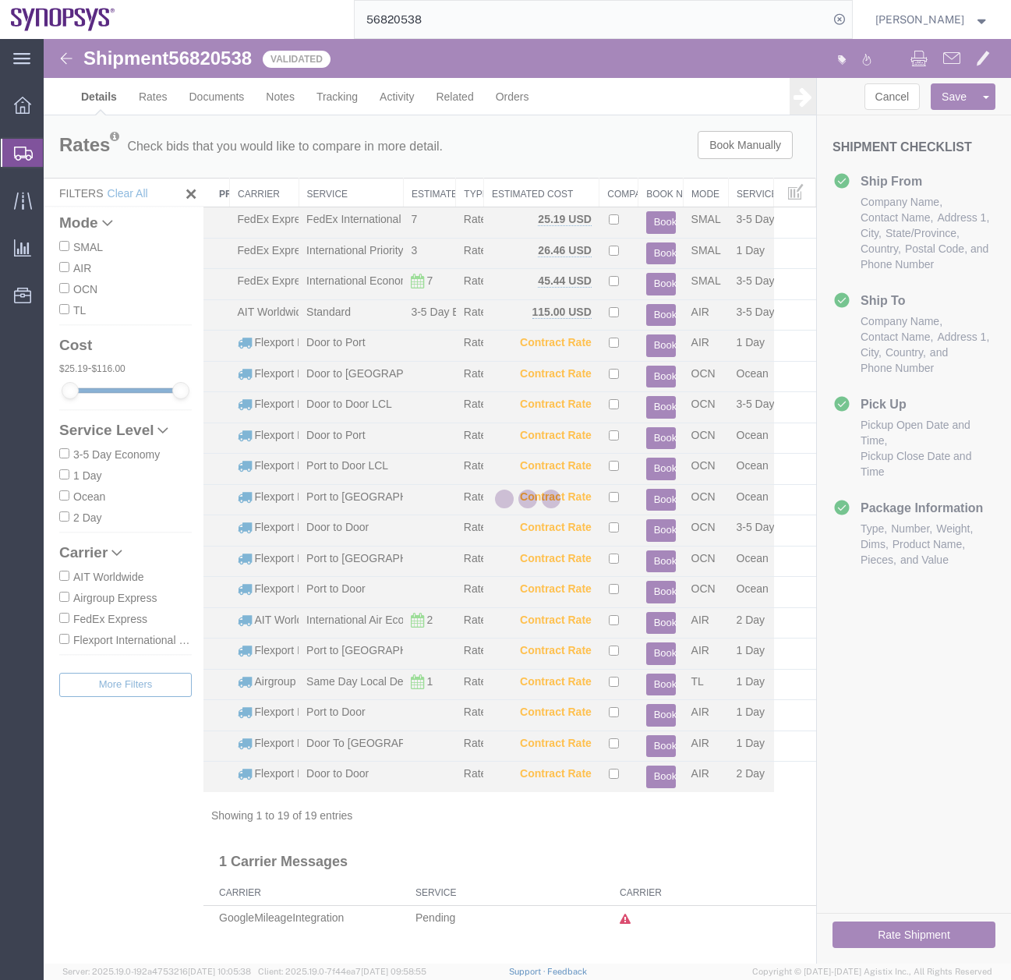
select select "63204"
select select "63168"
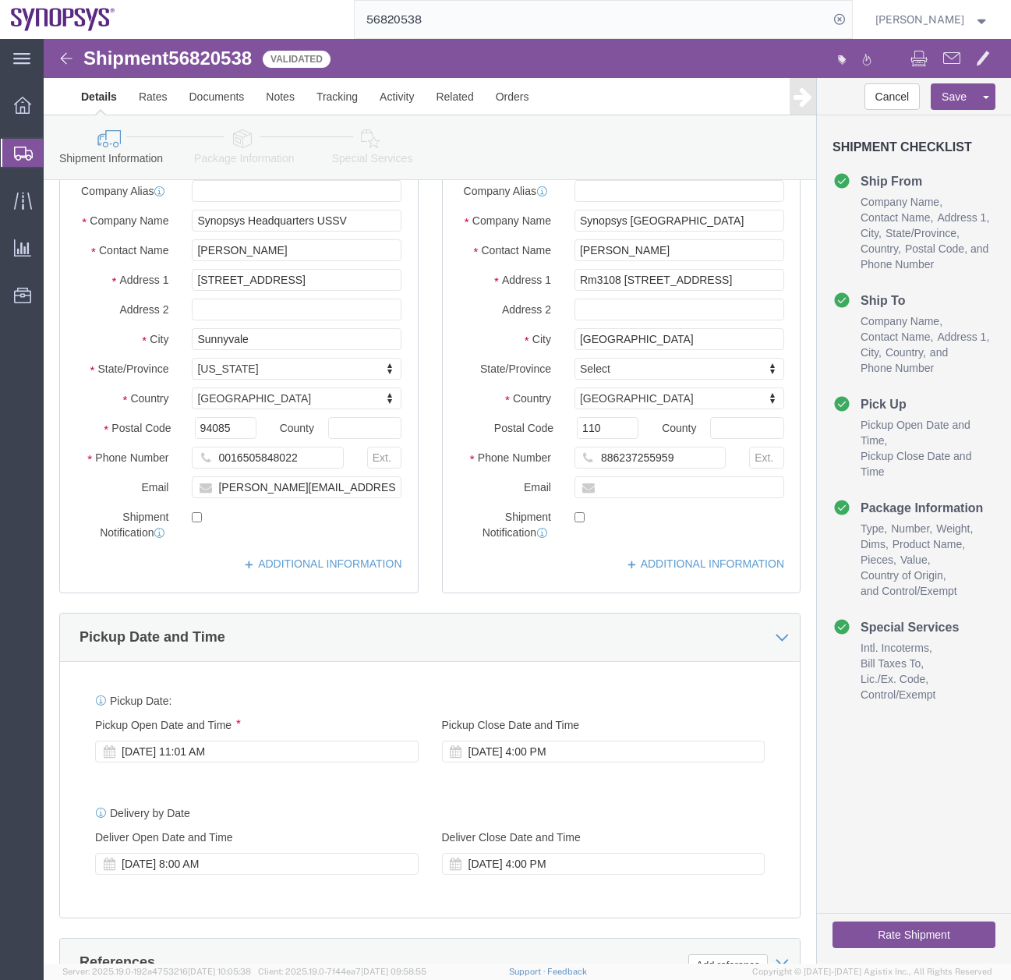
scroll to position [106, 0]
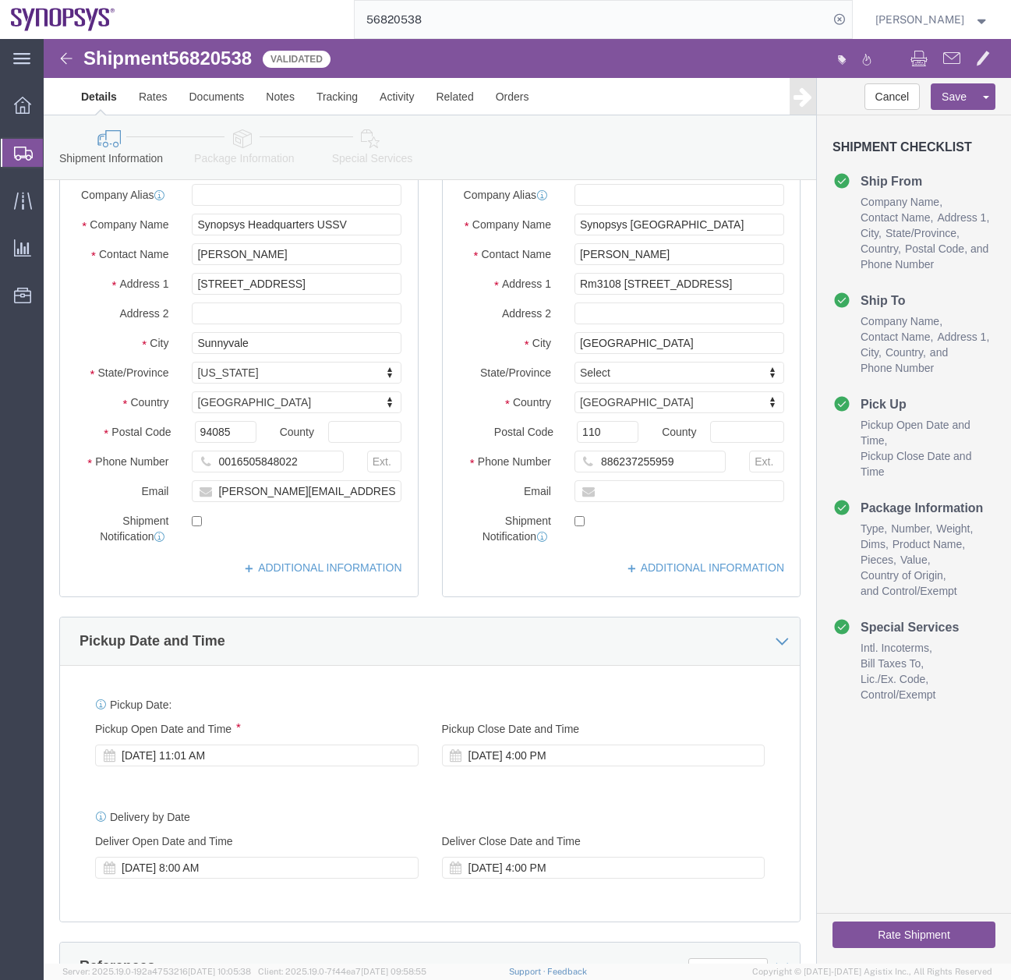
click button "Rate Shipment"
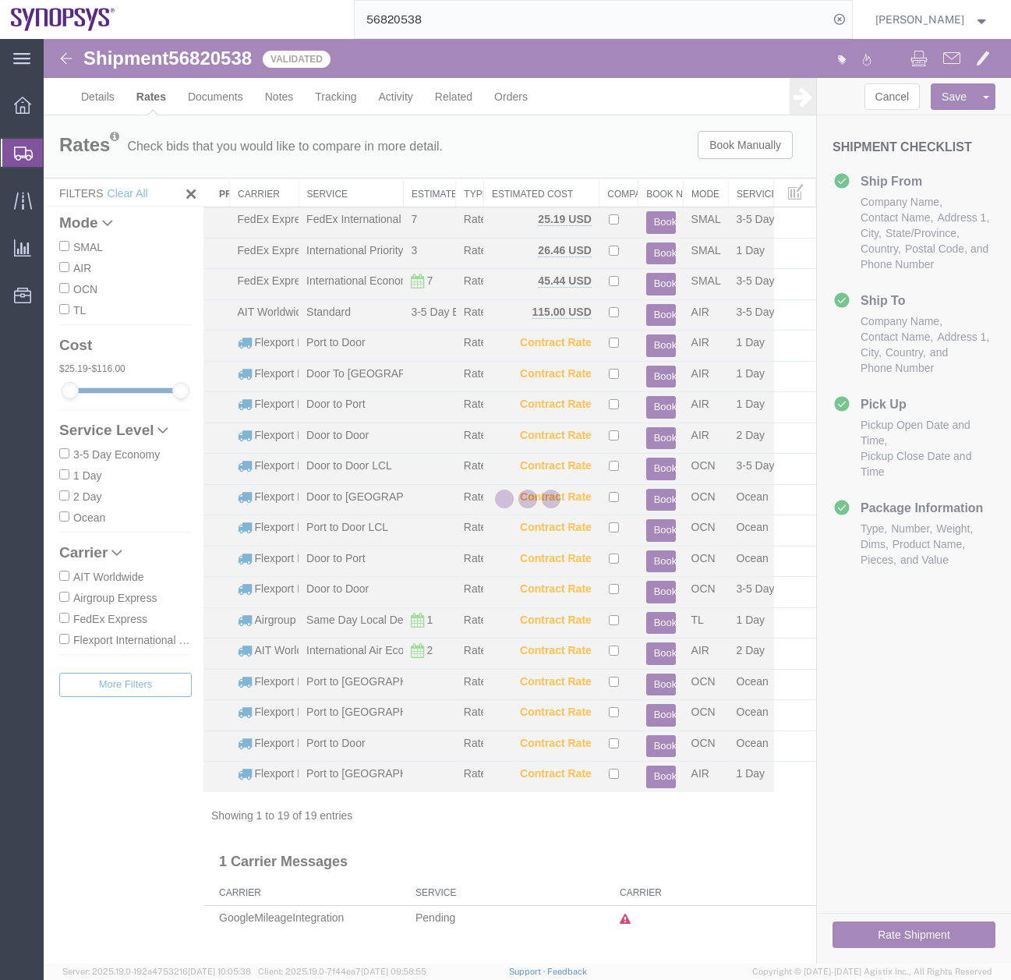
scroll to position [0, 0]
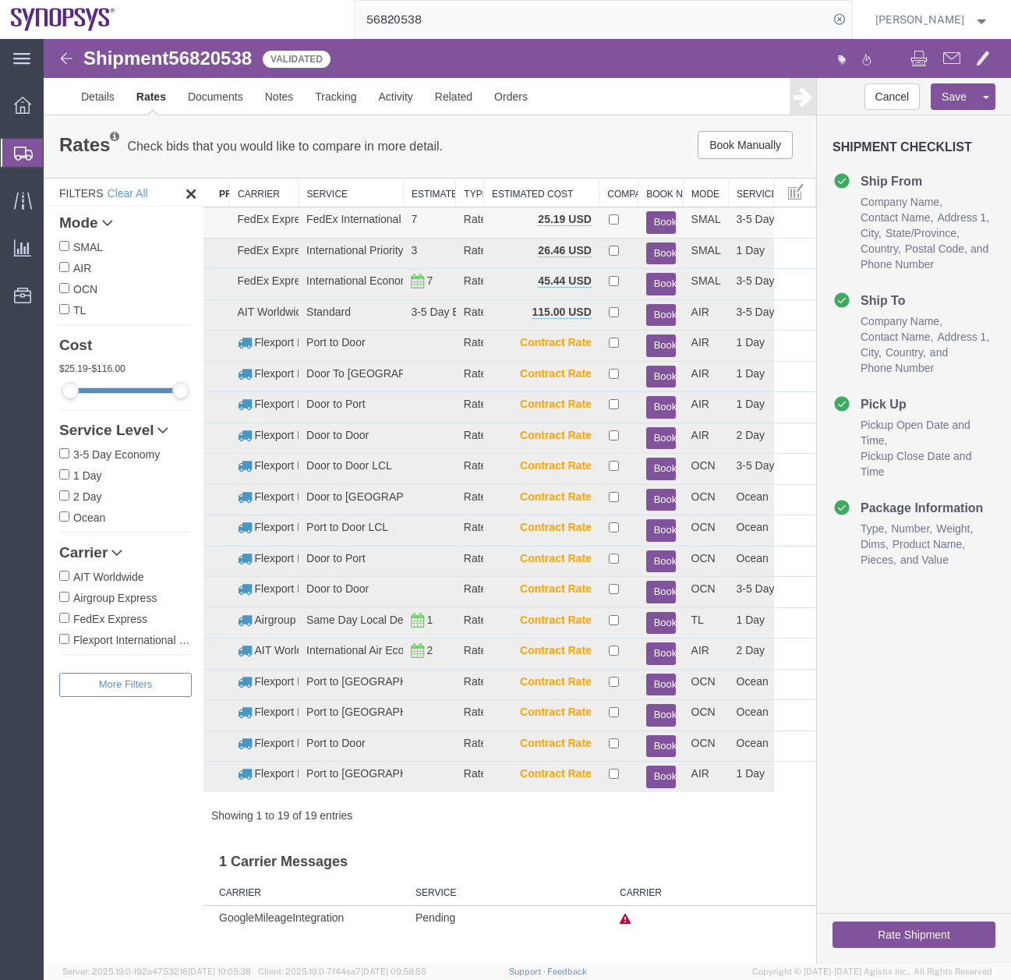
click at [660, 221] on button "Book" at bounding box center [661, 222] width 30 height 23
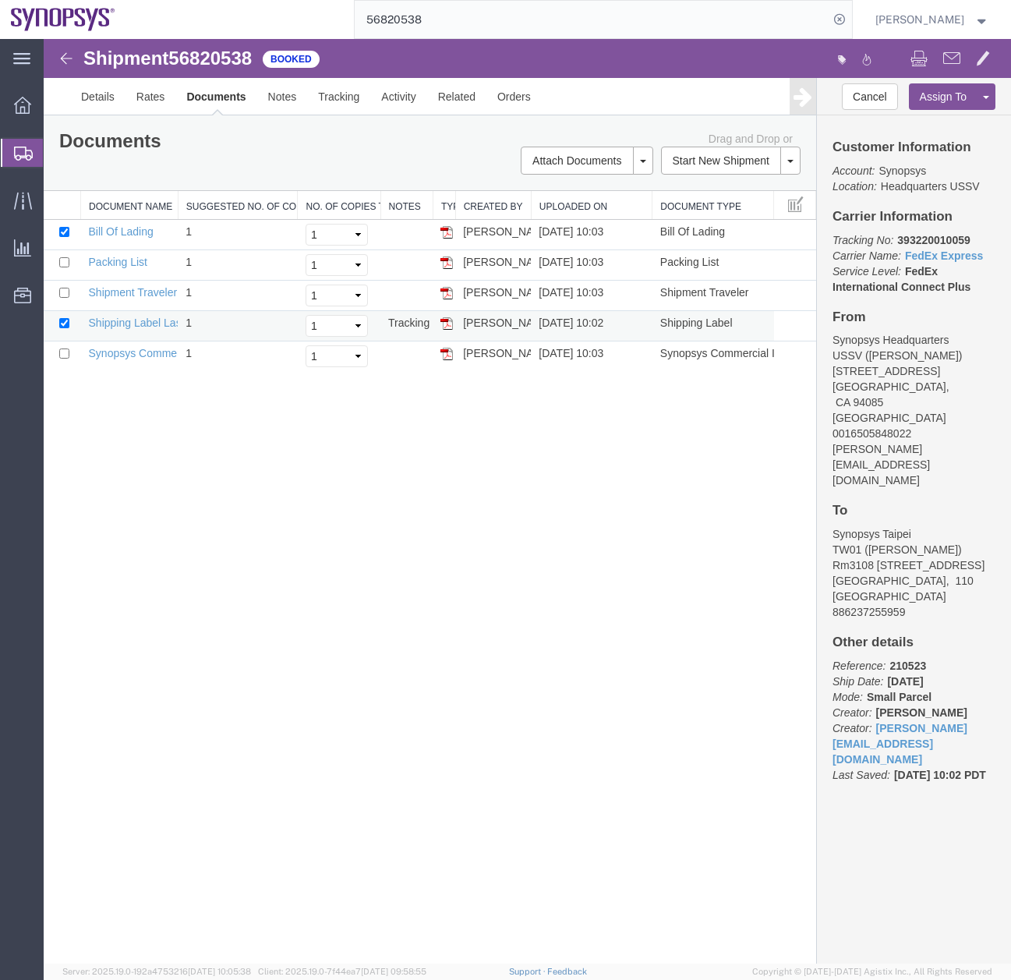
click at [450, 322] on img at bounding box center [446, 323] width 12 height 12
click at [445, 351] on img at bounding box center [446, 354] width 12 height 12
click at [450, 258] on img at bounding box center [446, 262] width 12 height 12
click at [30, 148] on icon at bounding box center [23, 154] width 19 height 14
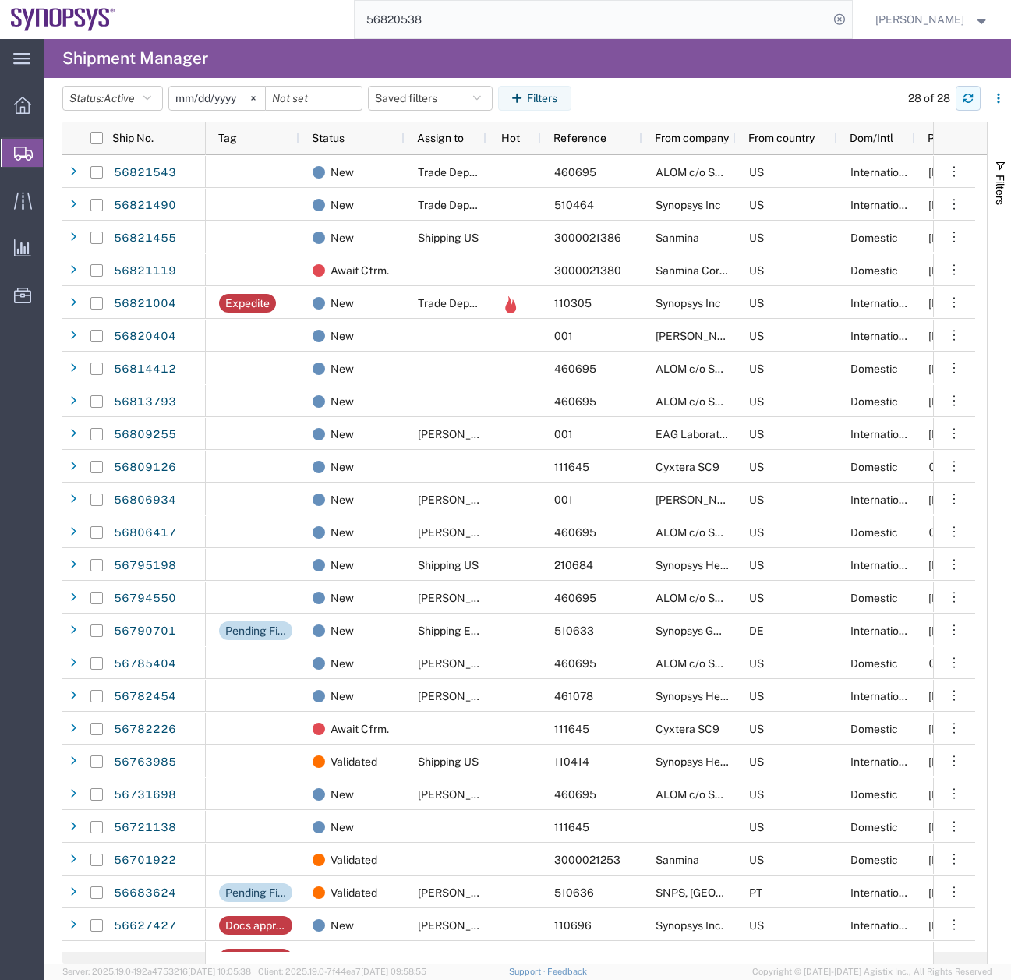
click at [966, 95] on icon "button" at bounding box center [967, 96] width 9 height 4
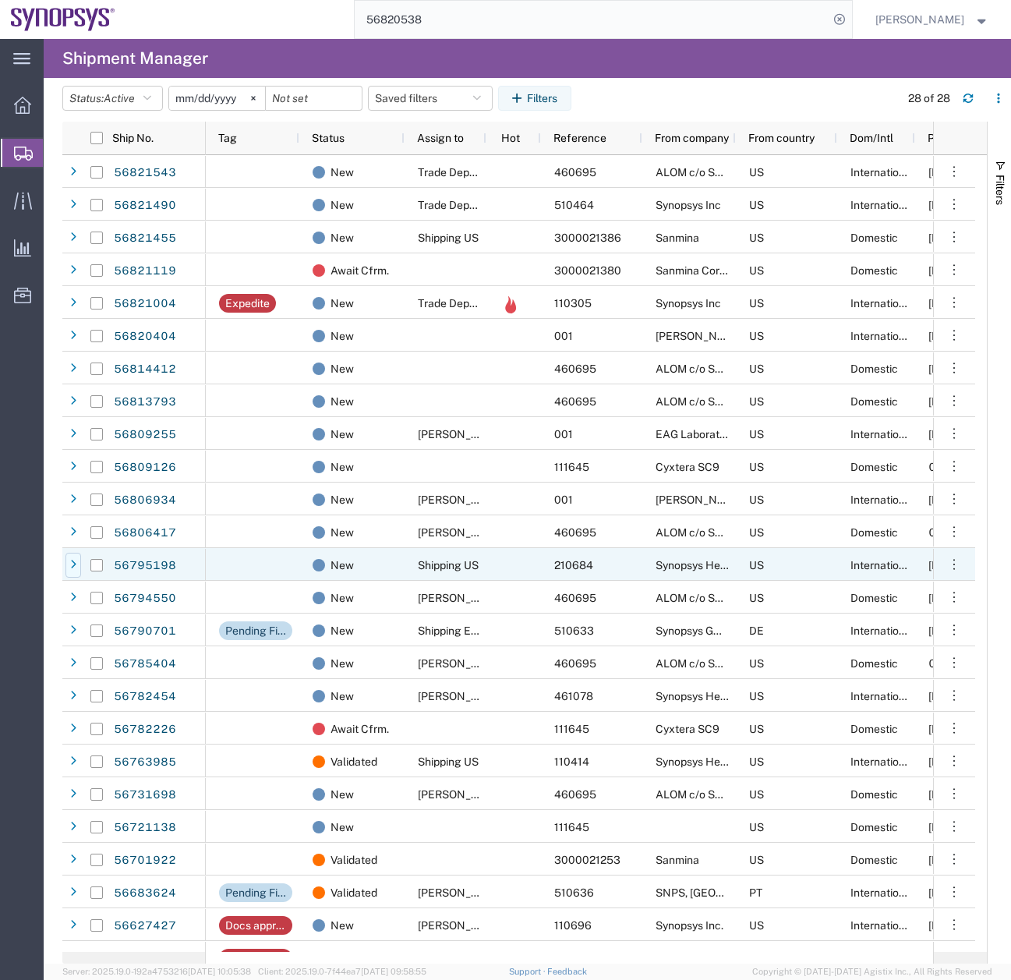
click at [80, 566] on div at bounding box center [73, 565] width 16 height 25
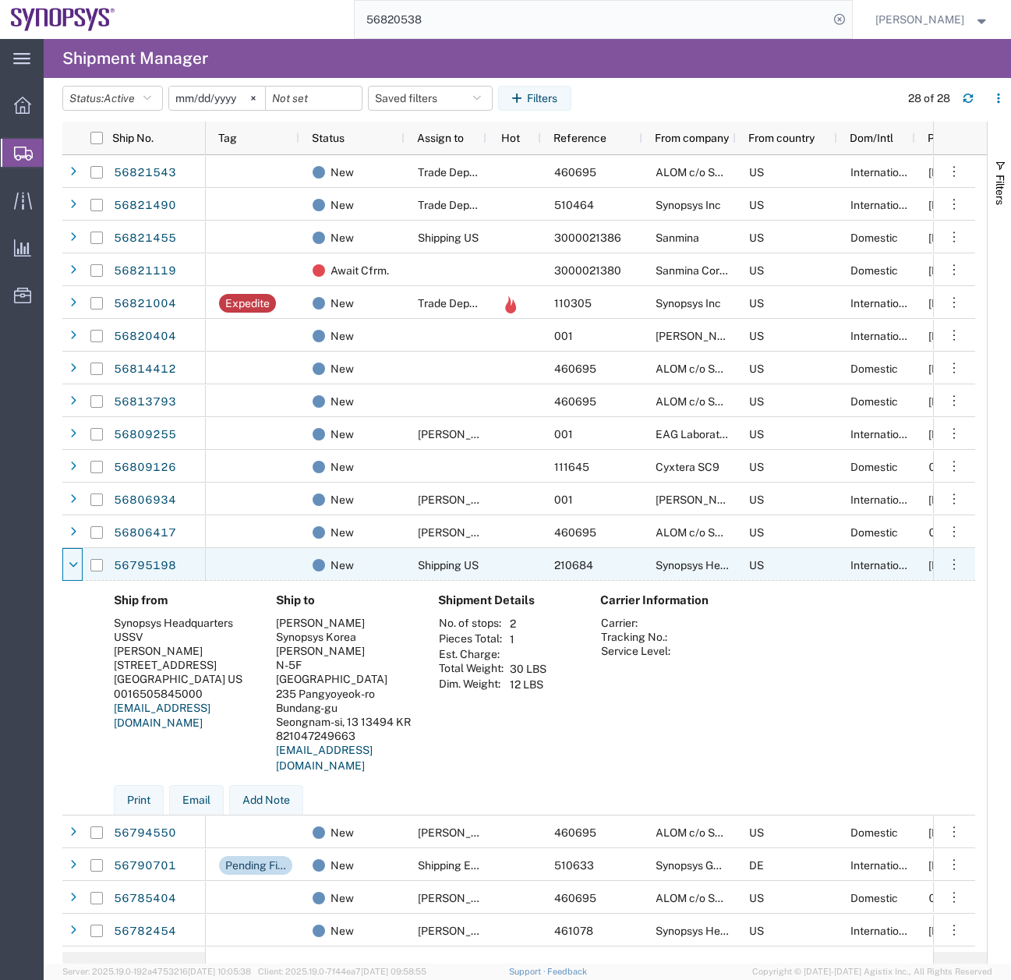
click at [80, 566] on div at bounding box center [73, 565] width 16 height 25
